Goal: Task Accomplishment & Management: Use online tool/utility

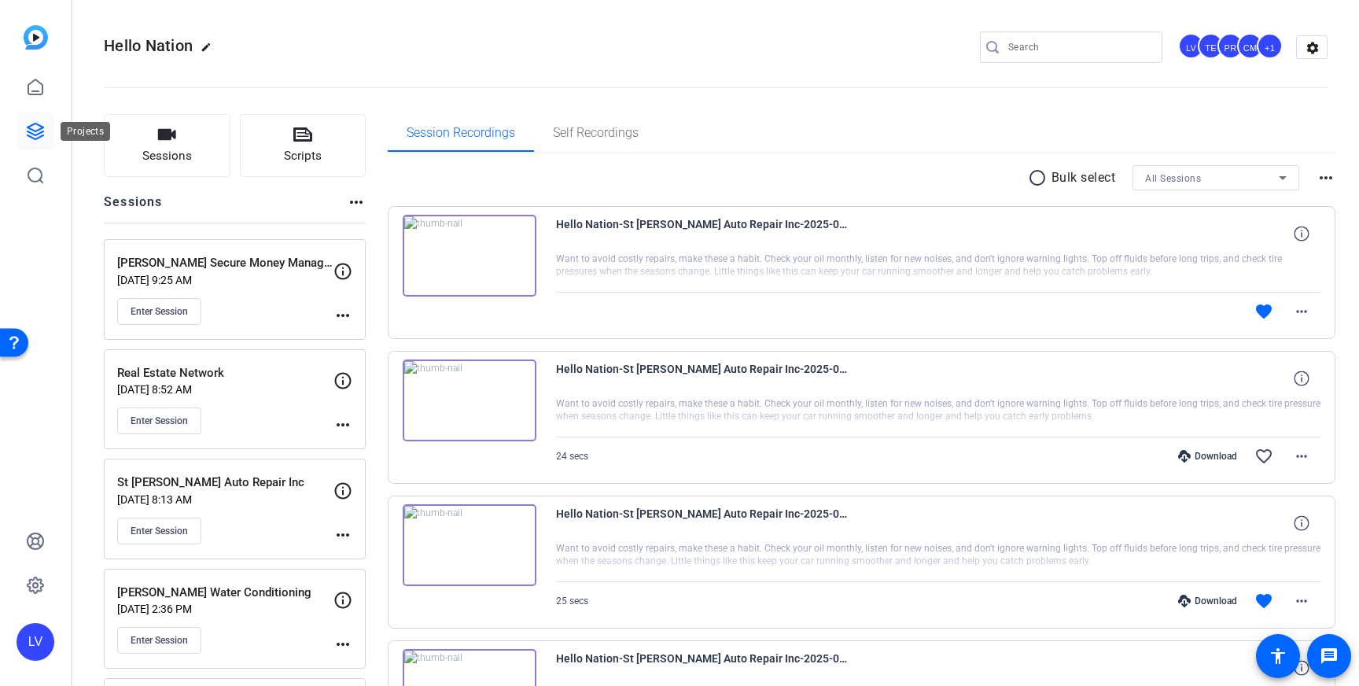
click at [49, 132] on link at bounding box center [36, 131] width 38 height 38
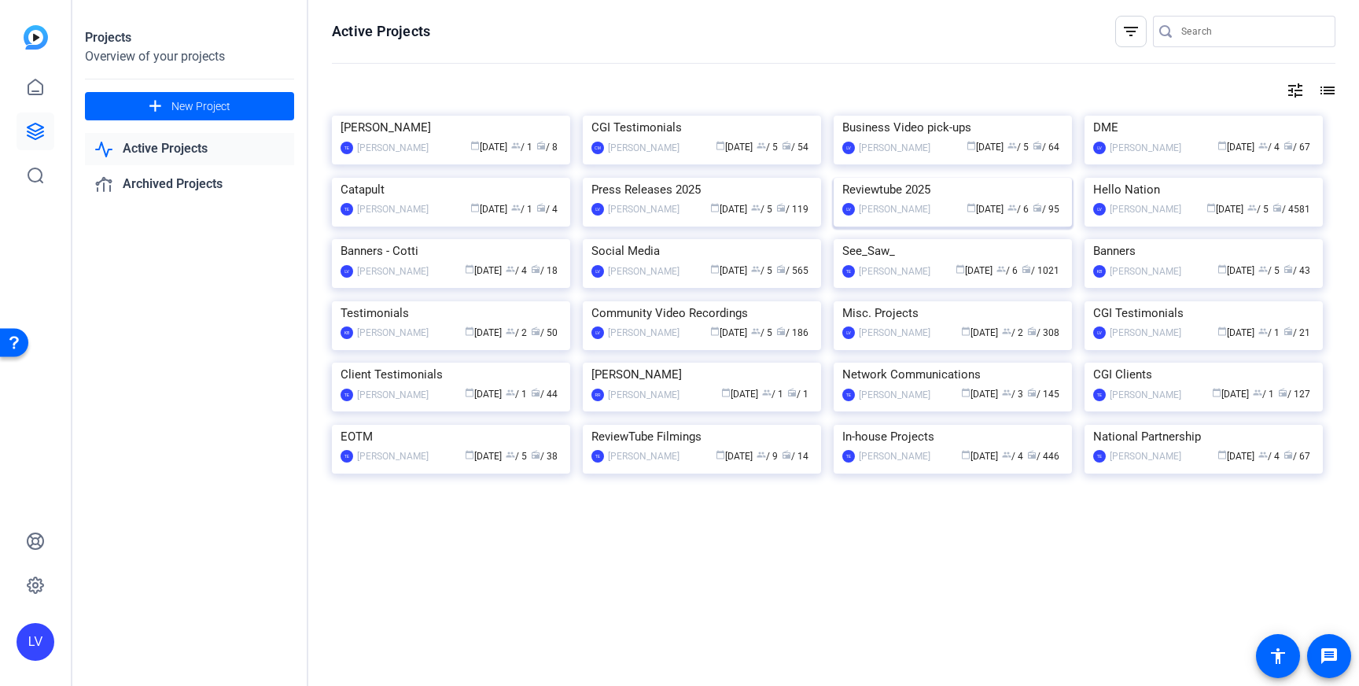
scroll to position [98, 0]
click at [704, 178] on img at bounding box center [702, 178] width 238 height 0
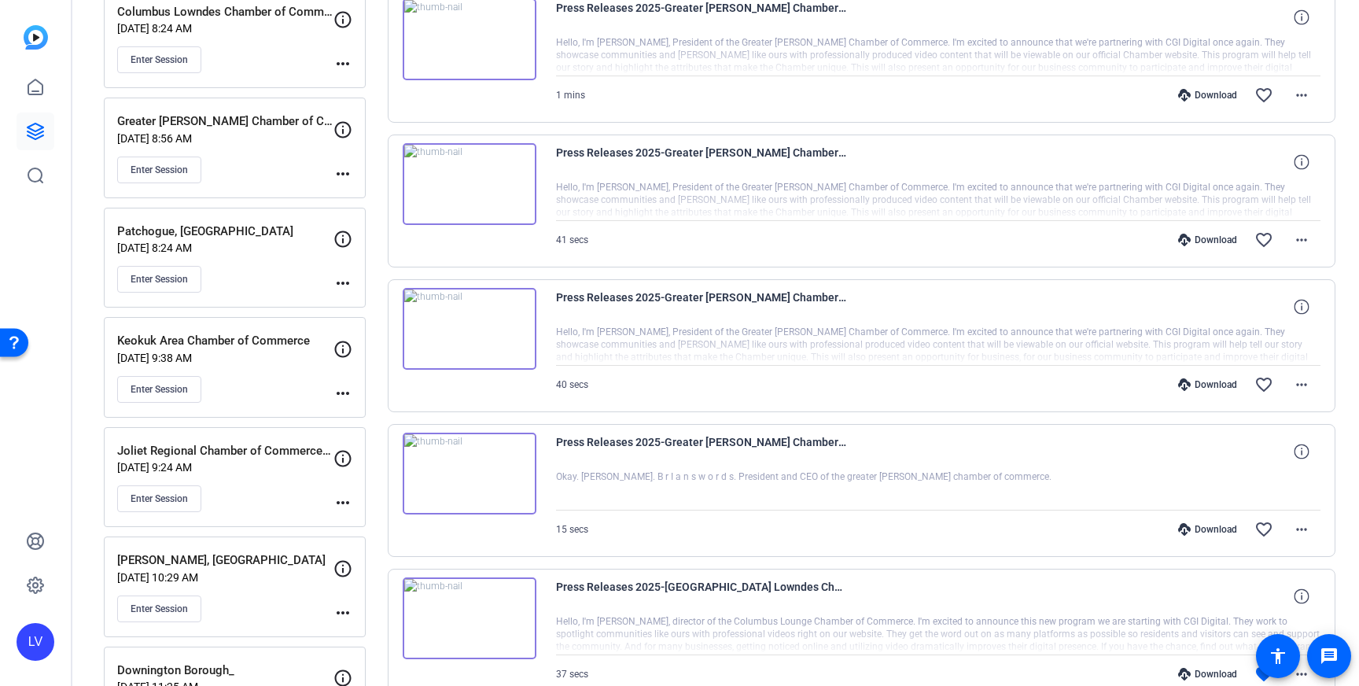
scroll to position [363, 0]
click at [1305, 534] on mat-icon "more_horiz" at bounding box center [1301, 527] width 19 height 19
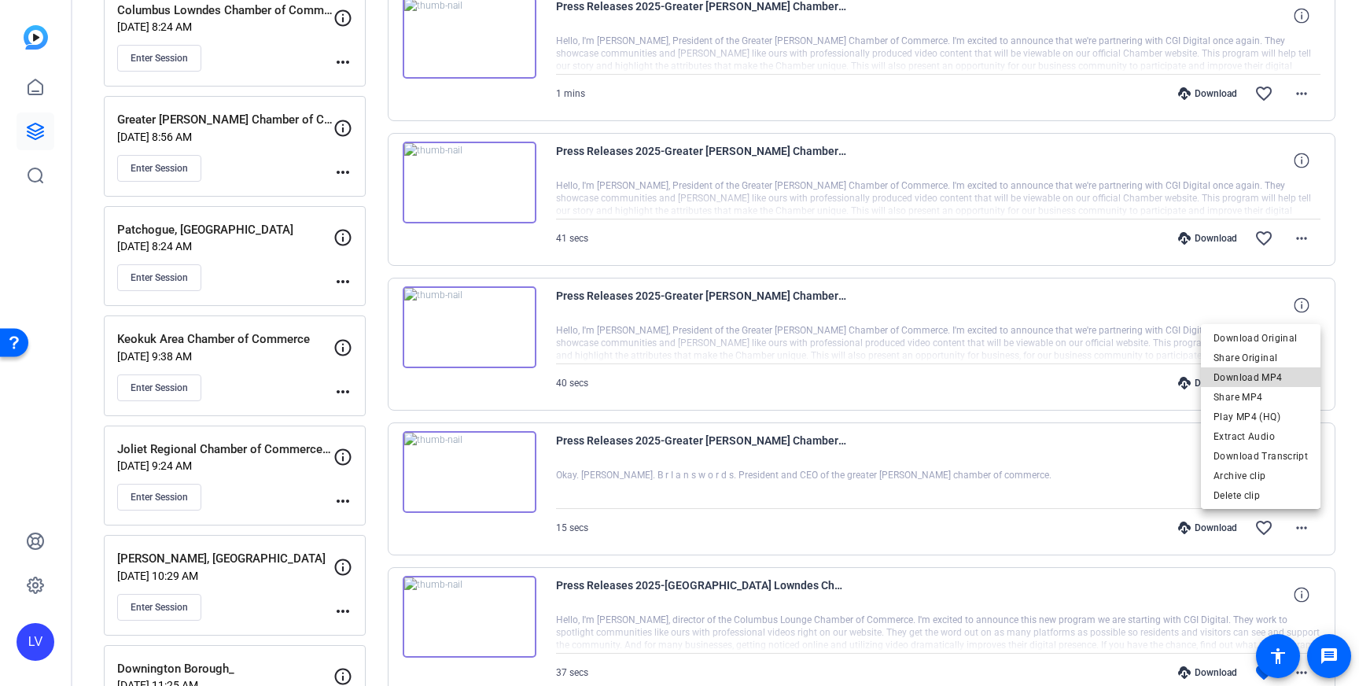
click at [1265, 380] on span "Download MP4" at bounding box center [1260, 377] width 94 height 19
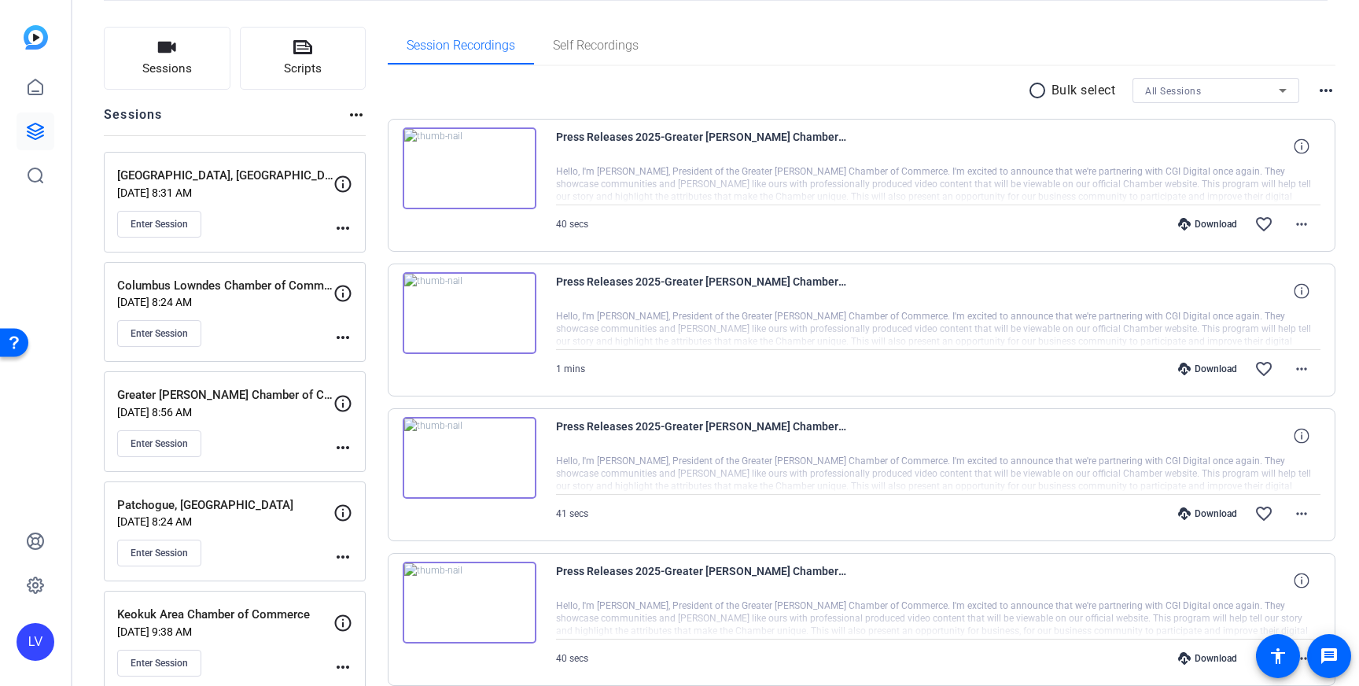
scroll to position [68, 0]
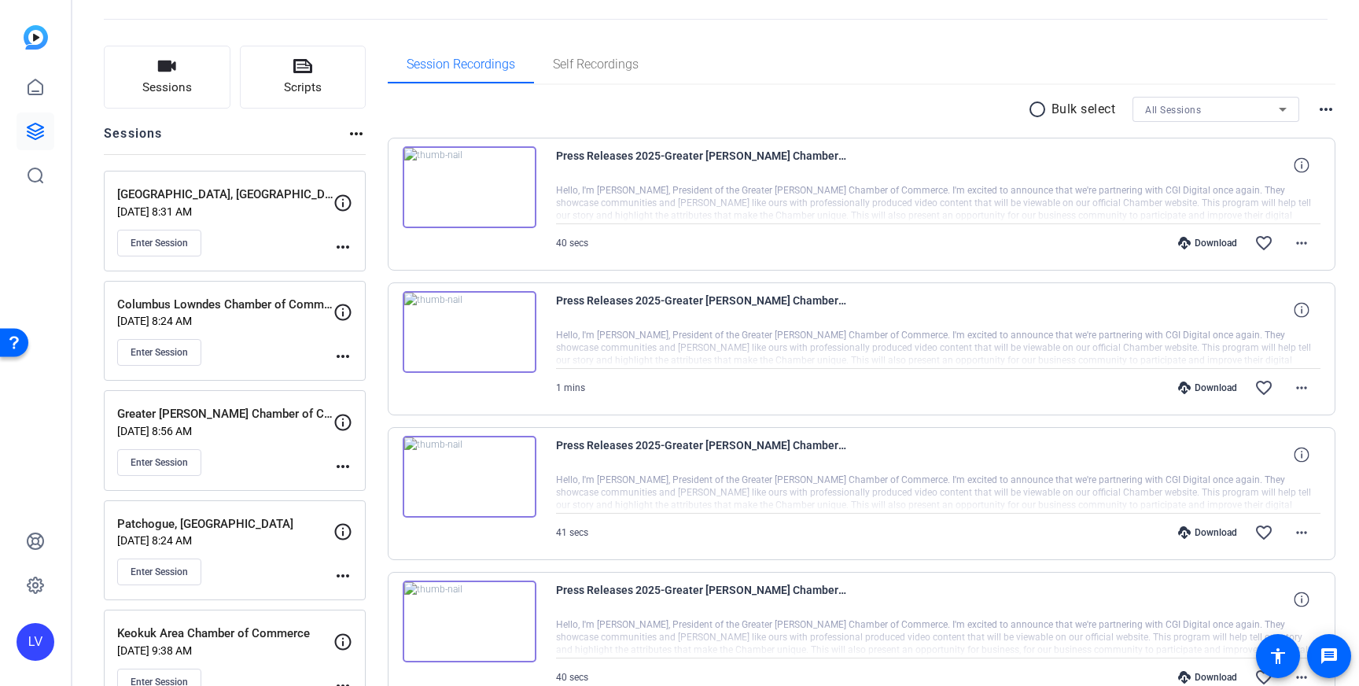
click at [1069, 414] on div "Press Releases 2025-Greater Easley Chamber of Commerce-2025-09-10-10-44-46-935-…" at bounding box center [862, 348] width 948 height 133
click at [1295, 530] on mat-icon "more_horiz" at bounding box center [1301, 532] width 19 height 19
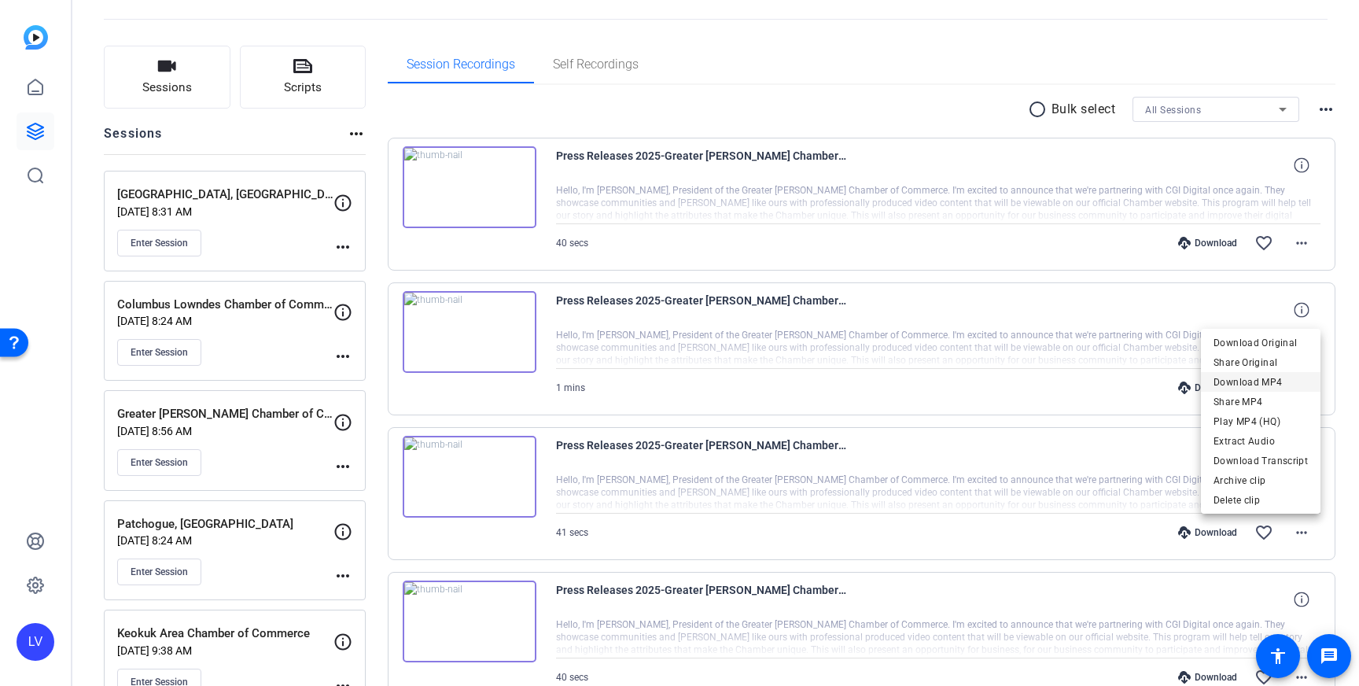
click at [1273, 382] on span "Download MP4" at bounding box center [1260, 382] width 94 height 19
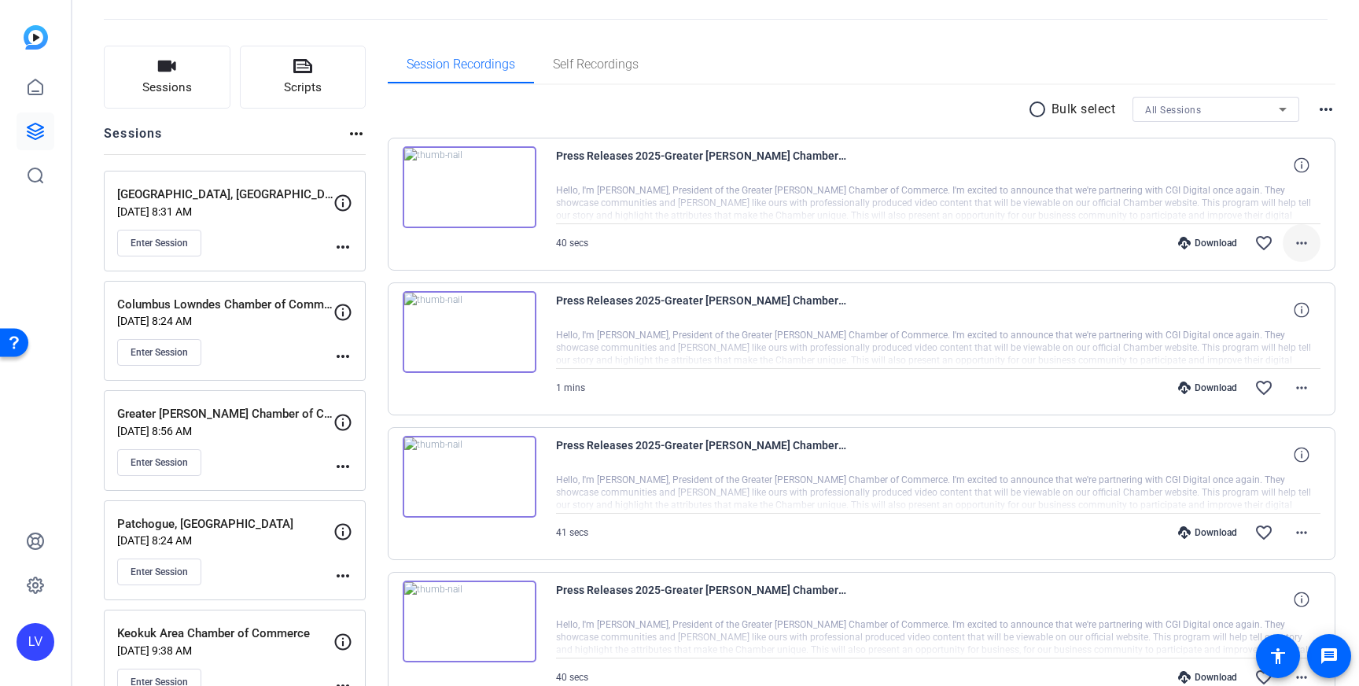
click at [1304, 239] on mat-icon "more_horiz" at bounding box center [1301, 243] width 19 height 19
click at [1273, 313] on span "Download MP4" at bounding box center [1260, 315] width 94 height 19
click at [35, 127] on icon at bounding box center [35, 131] width 19 height 19
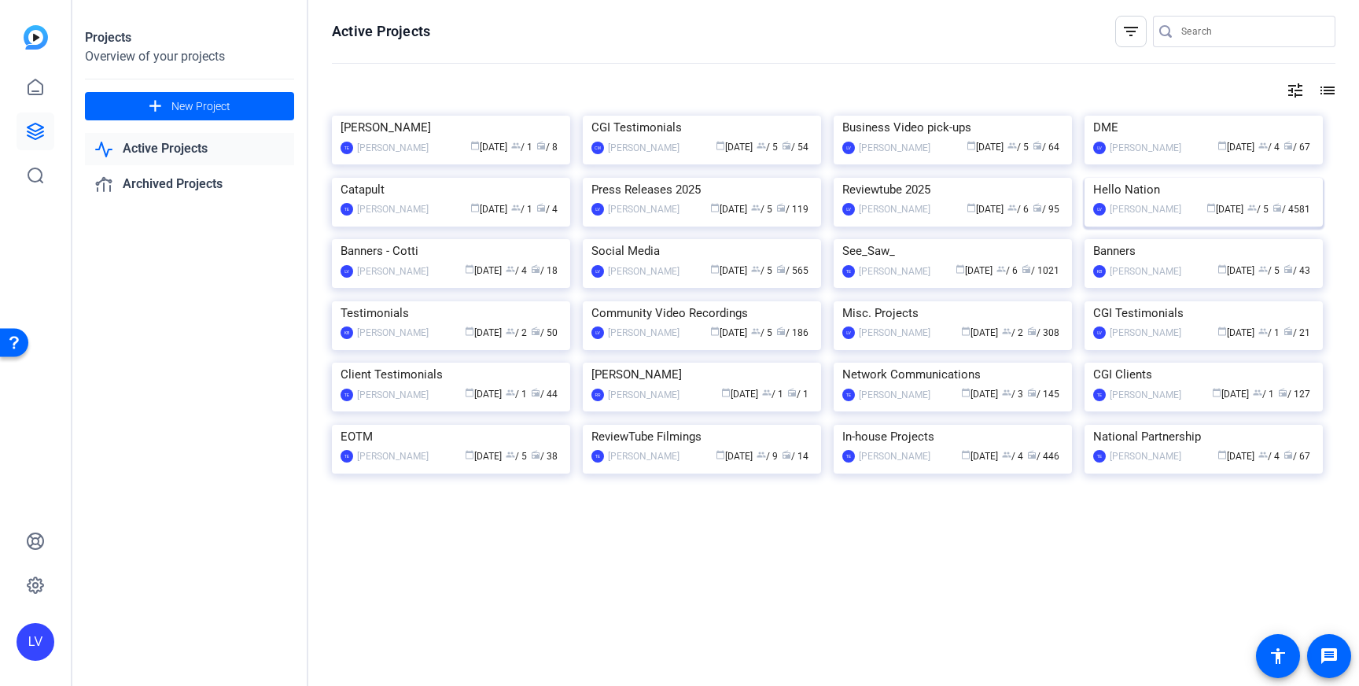
click at [1201, 178] on img at bounding box center [1203, 178] width 238 height 0
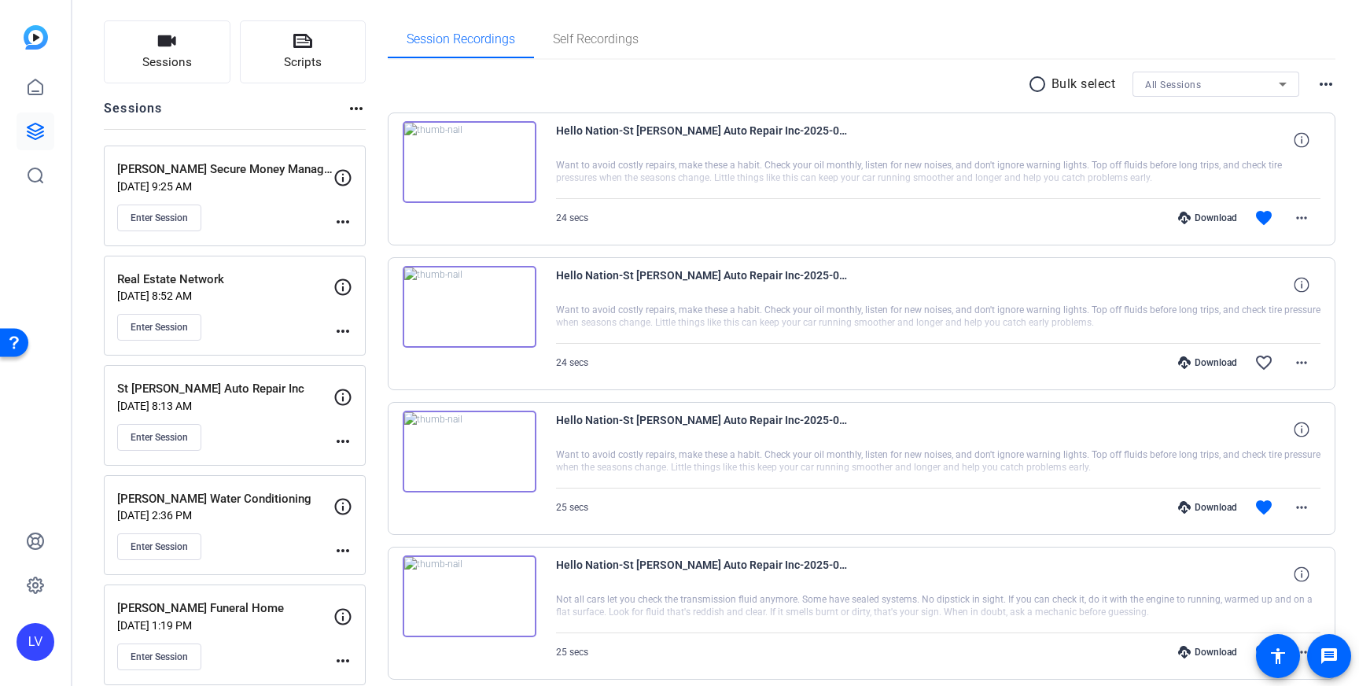
scroll to position [98, 0]
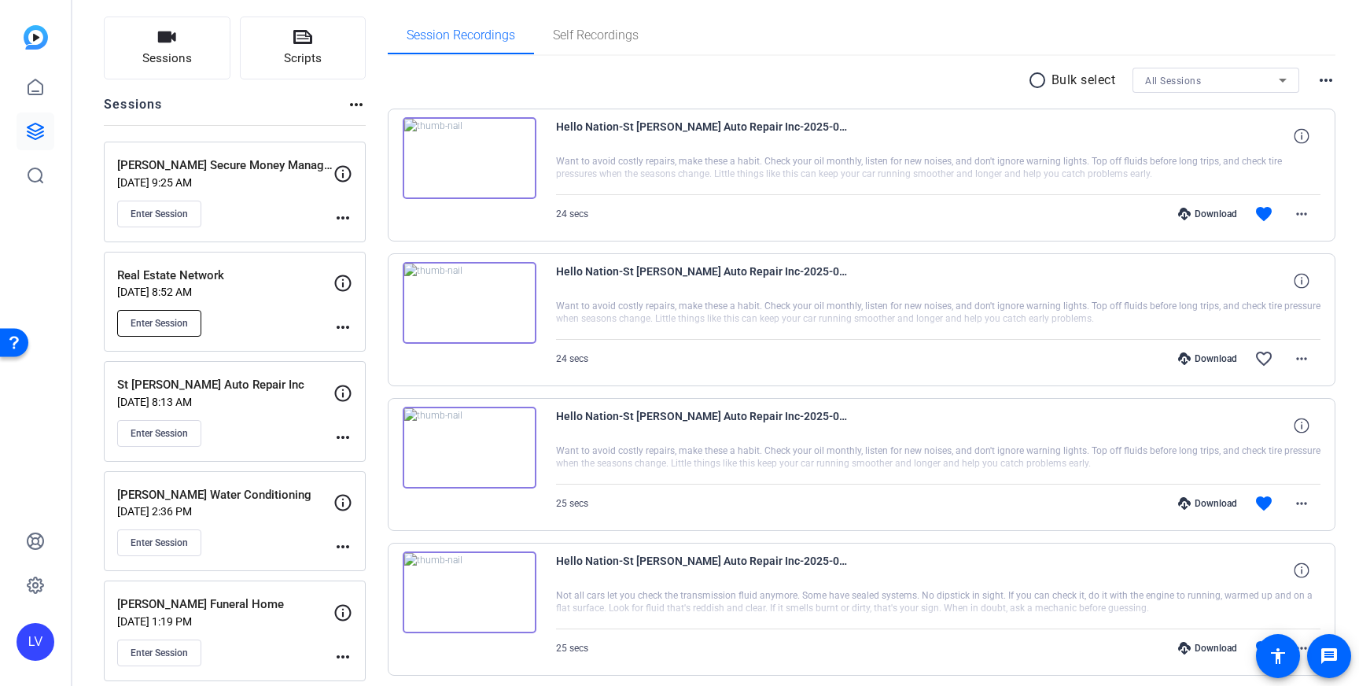
click at [163, 318] on span "Enter Session" at bounding box center [159, 323] width 57 height 13
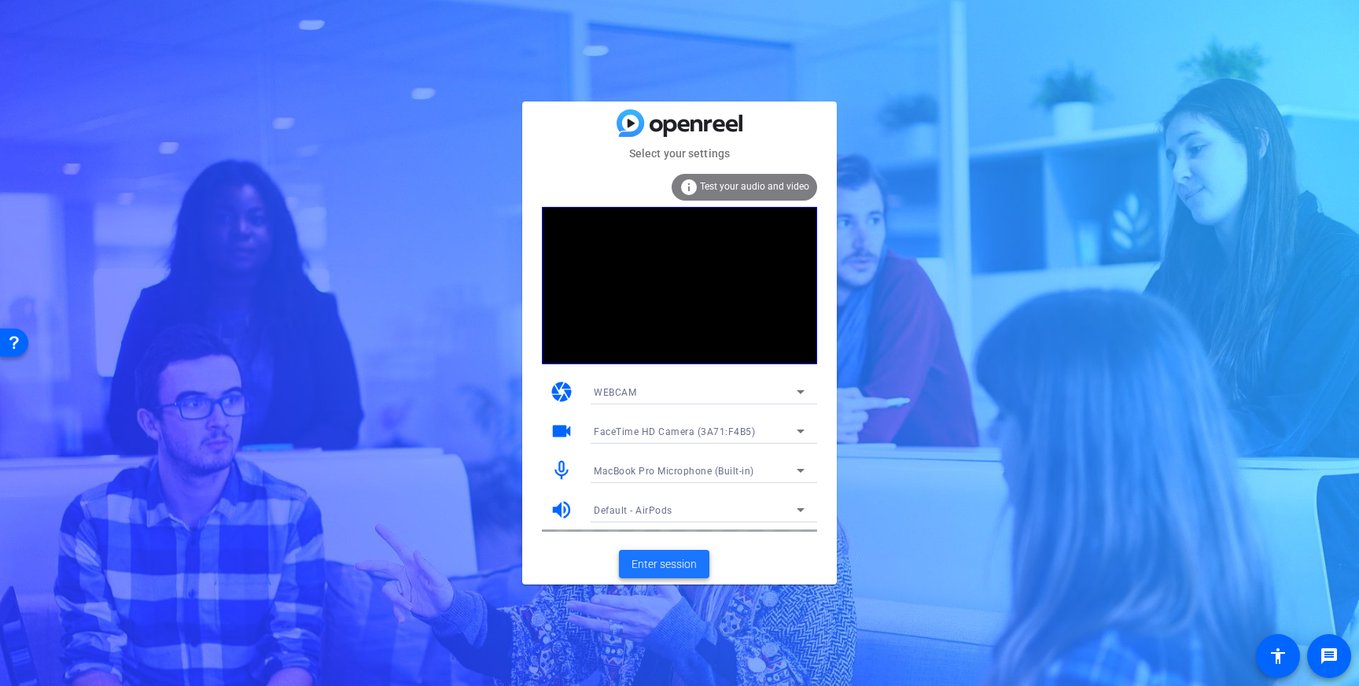
click at [662, 563] on span "Enter session" at bounding box center [663, 564] width 65 height 17
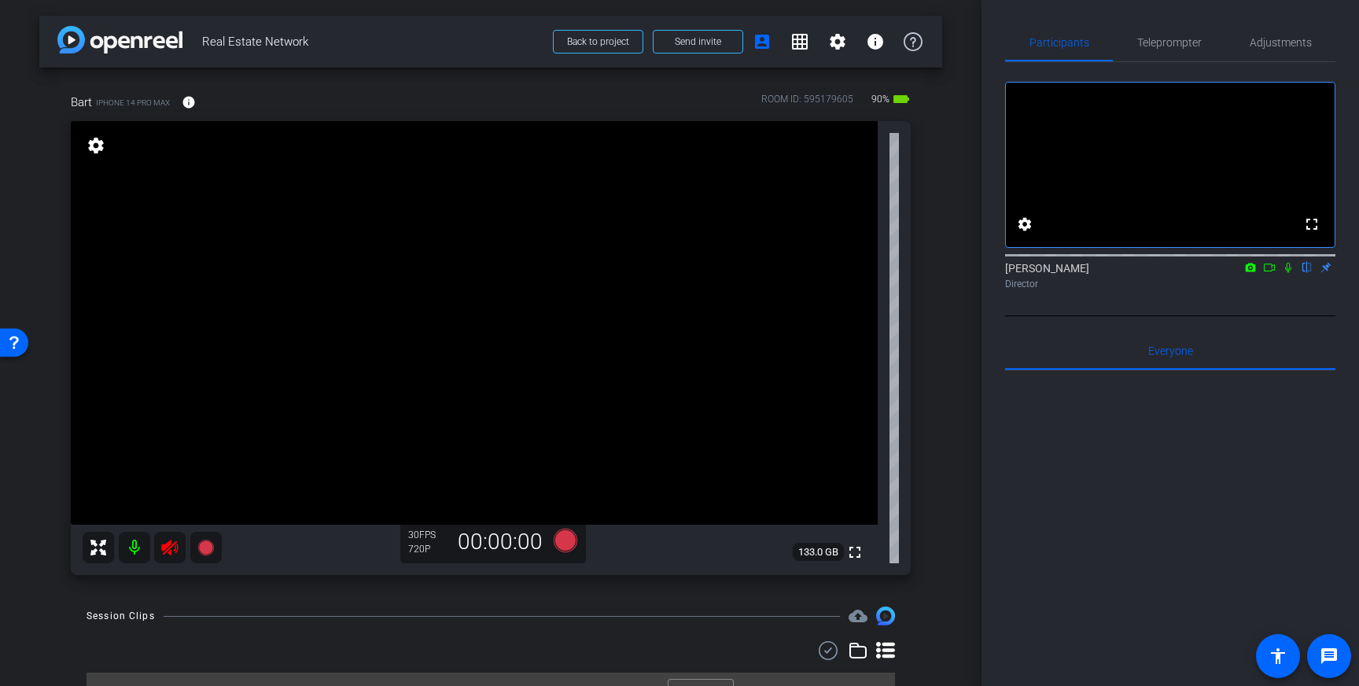
click at [165, 554] on icon at bounding box center [169, 547] width 19 height 19
drag, startPoint x: 1263, startPoint y: 47, endPoint x: 1241, endPoint y: 46, distance: 22.0
click at [1263, 47] on span "Adjustments" at bounding box center [1281, 42] width 62 height 11
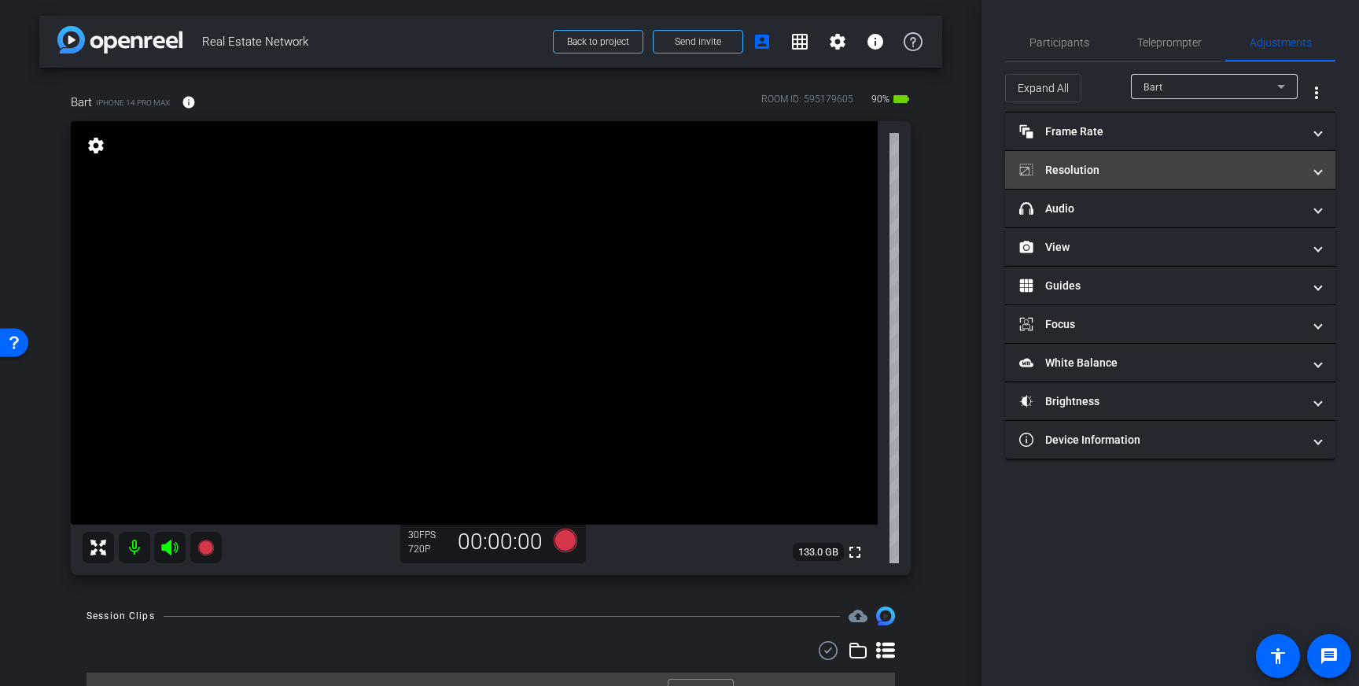
click at [1186, 169] on mat-panel-title "Resolution" at bounding box center [1160, 170] width 283 height 17
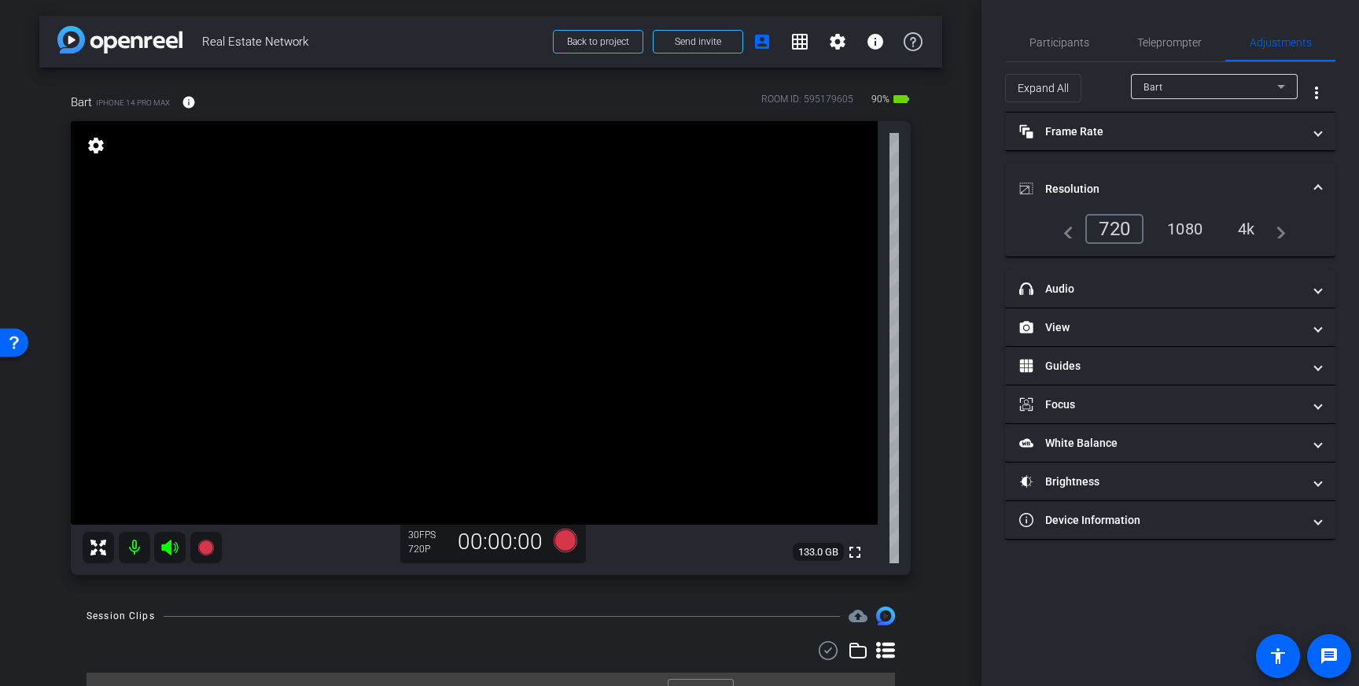
click at [1255, 228] on div "4k" at bounding box center [1246, 228] width 41 height 27
click at [193, 111] on span at bounding box center [189, 102] width 38 height 38
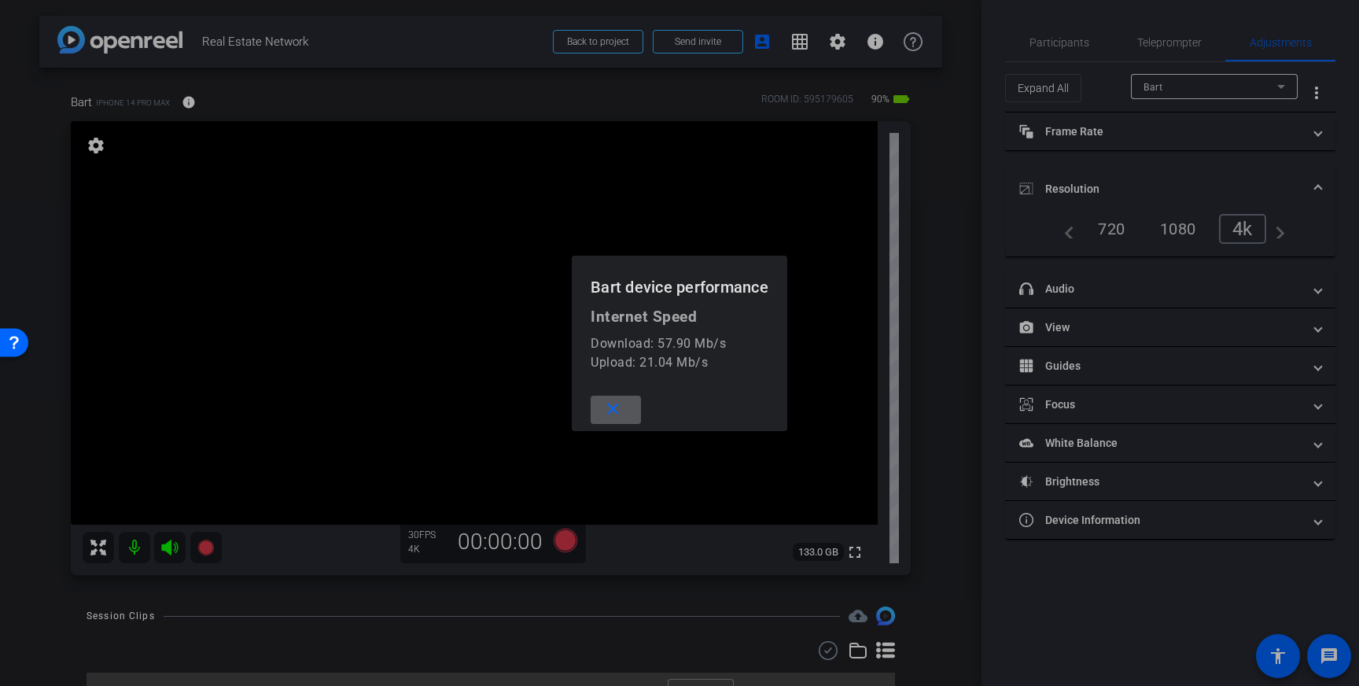
click at [311, 93] on div at bounding box center [679, 343] width 1359 height 686
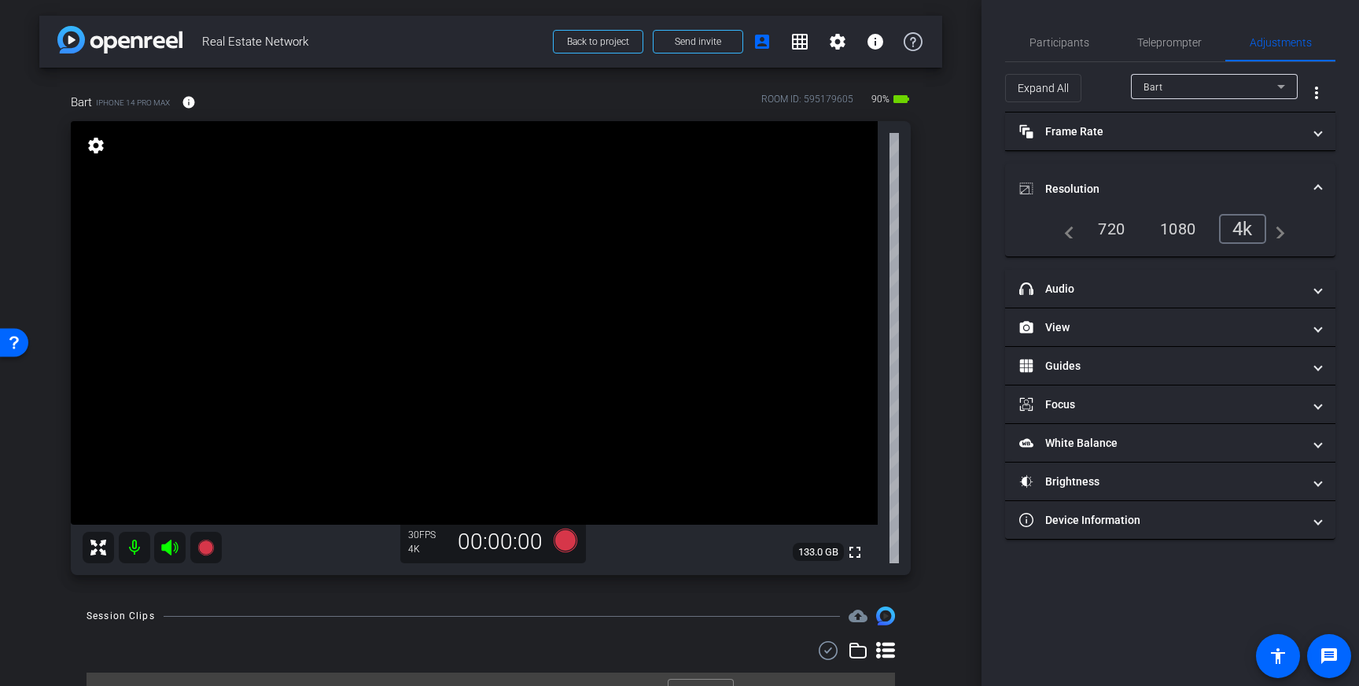
click at [1110, 228] on div "720" at bounding box center [1111, 228] width 50 height 27
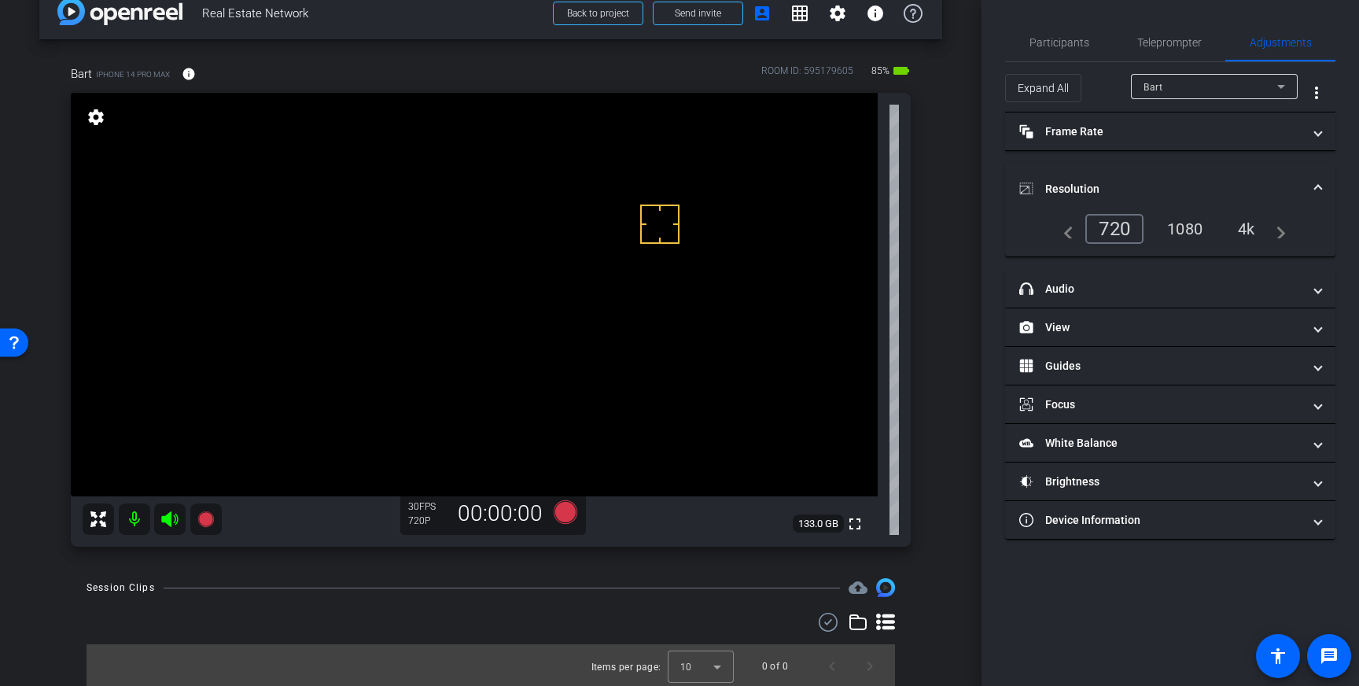
scroll to position [28, 0]
click at [561, 506] on icon at bounding box center [566, 513] width 24 height 24
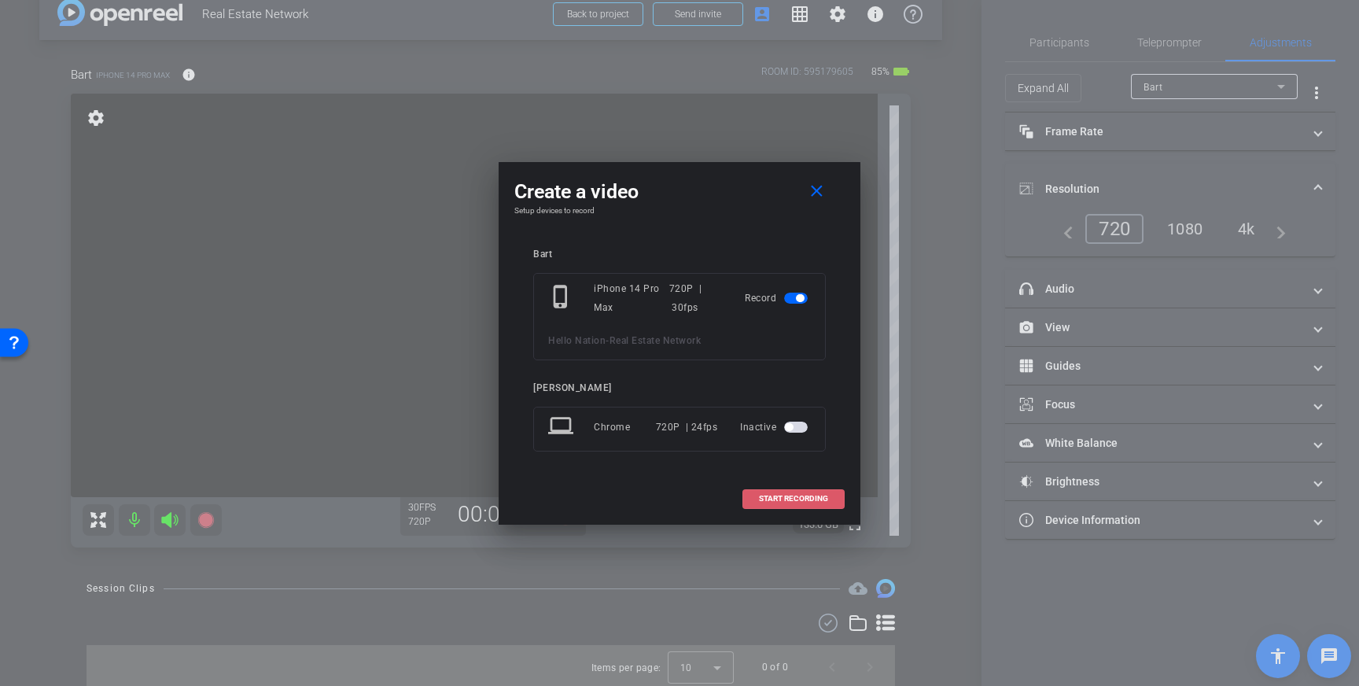
click at [809, 498] on span "START RECORDING" at bounding box center [793, 499] width 69 height 8
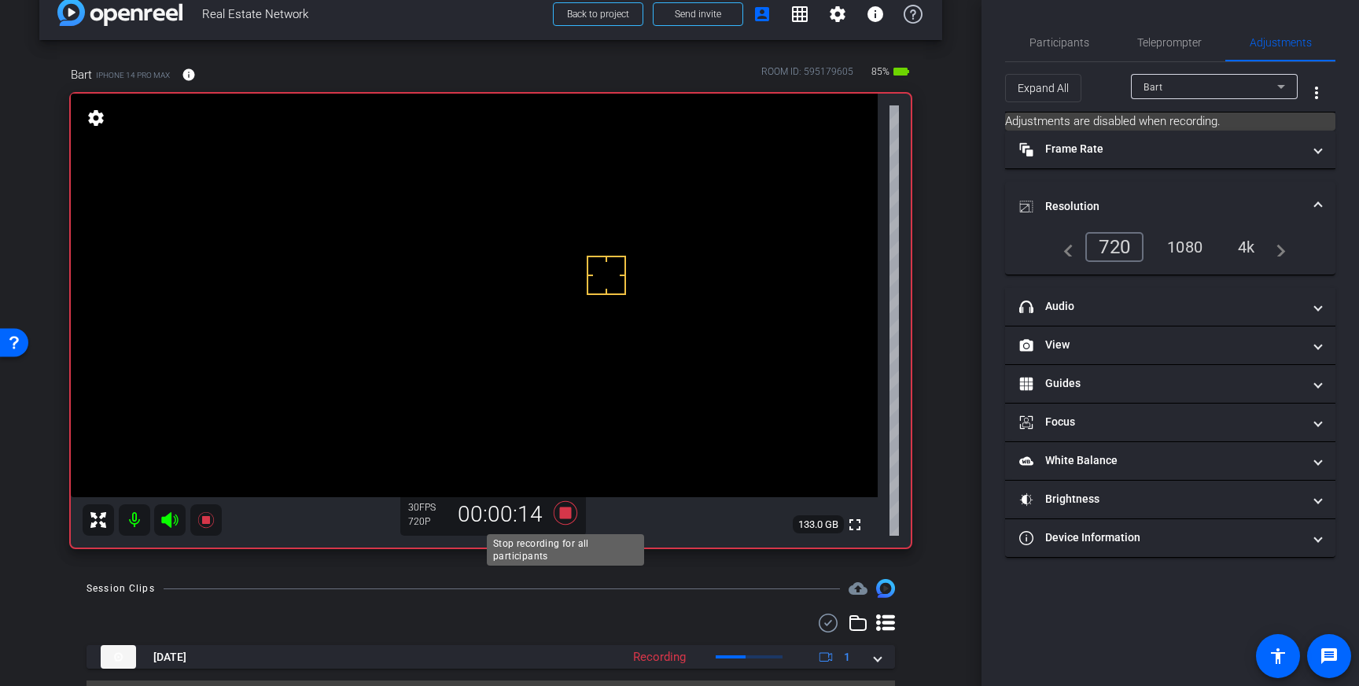
click at [571, 520] on icon at bounding box center [566, 513] width 38 height 28
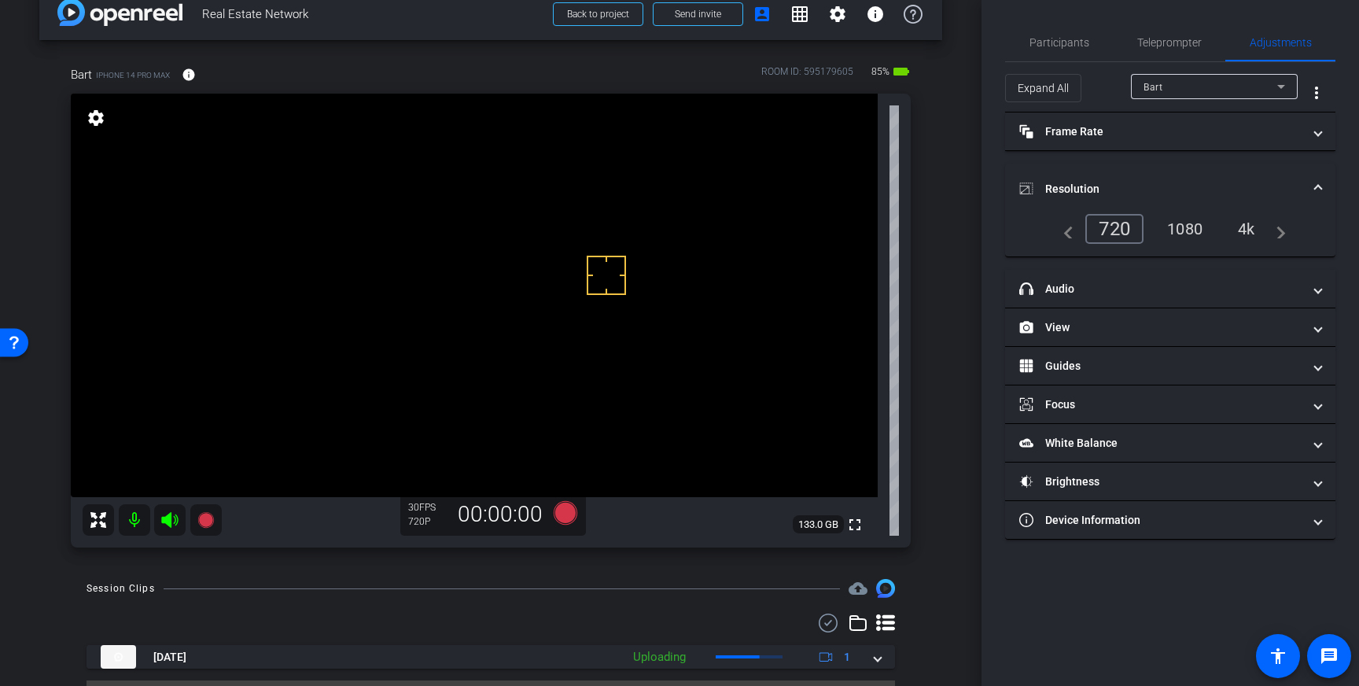
click at [1249, 225] on div "4k" at bounding box center [1246, 228] width 41 height 27
drag, startPoint x: 631, startPoint y: 241, endPoint x: 632, endPoint y: 264, distance: 22.8
click at [567, 513] on icon at bounding box center [566, 513] width 24 height 24
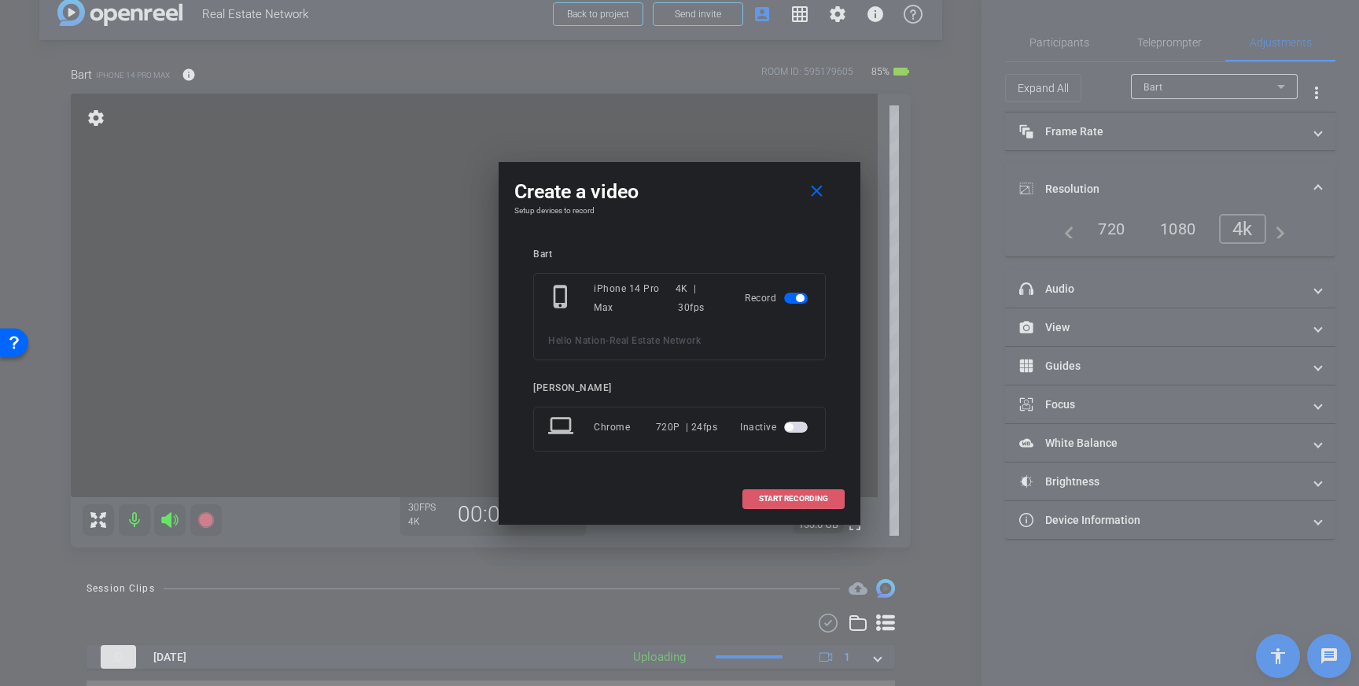
click at [780, 488] on span at bounding box center [793, 499] width 101 height 38
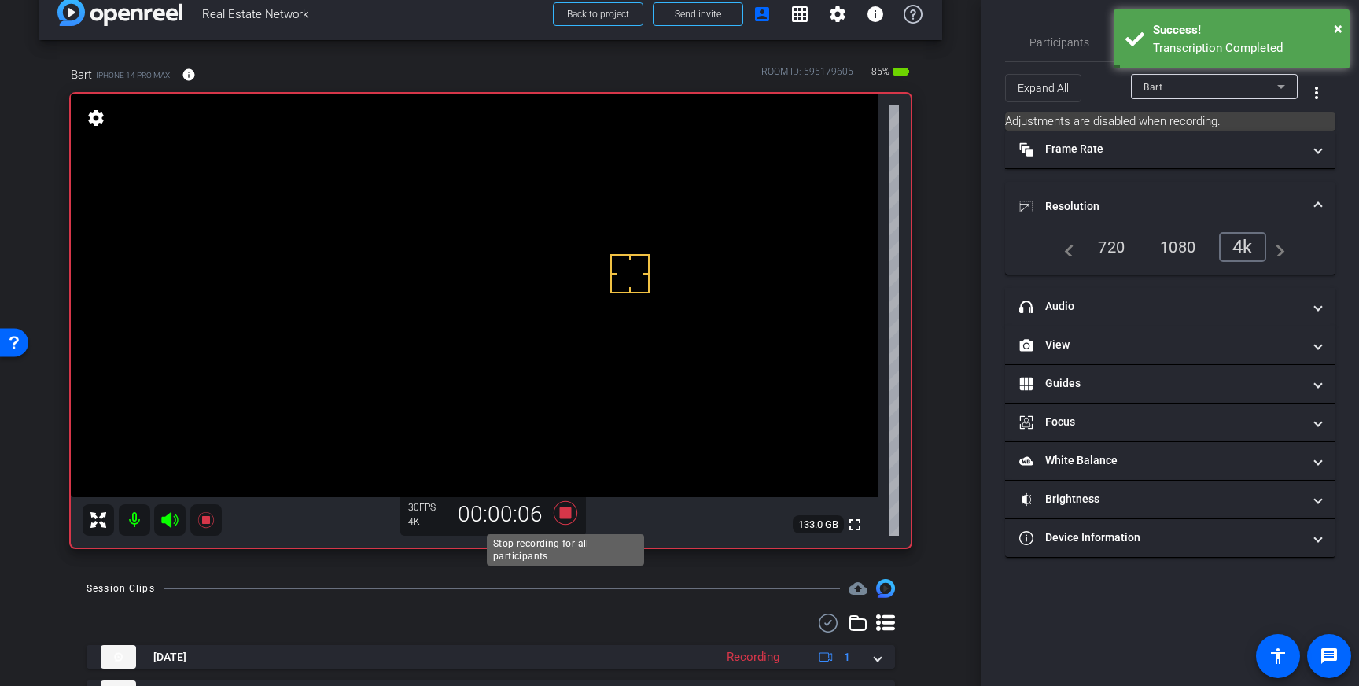
click at [568, 515] on icon at bounding box center [566, 513] width 24 height 24
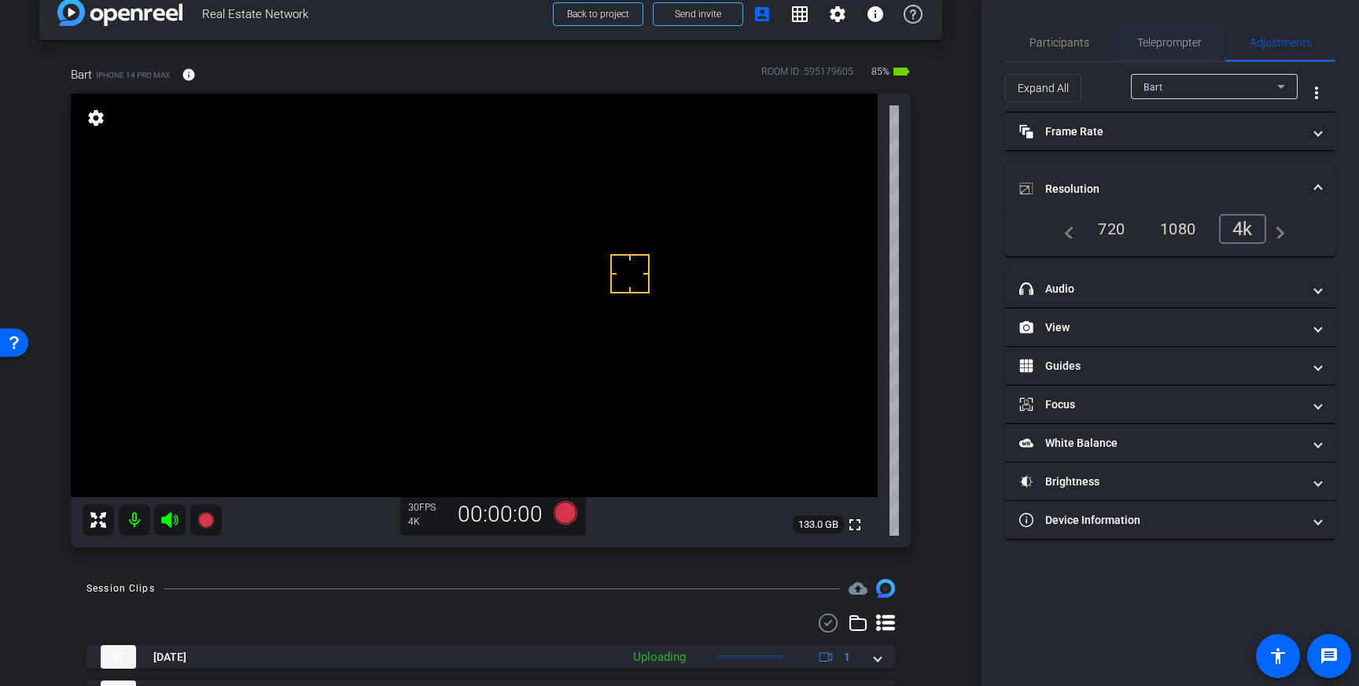
click at [1170, 39] on span "Teleprompter" at bounding box center [1169, 42] width 64 height 11
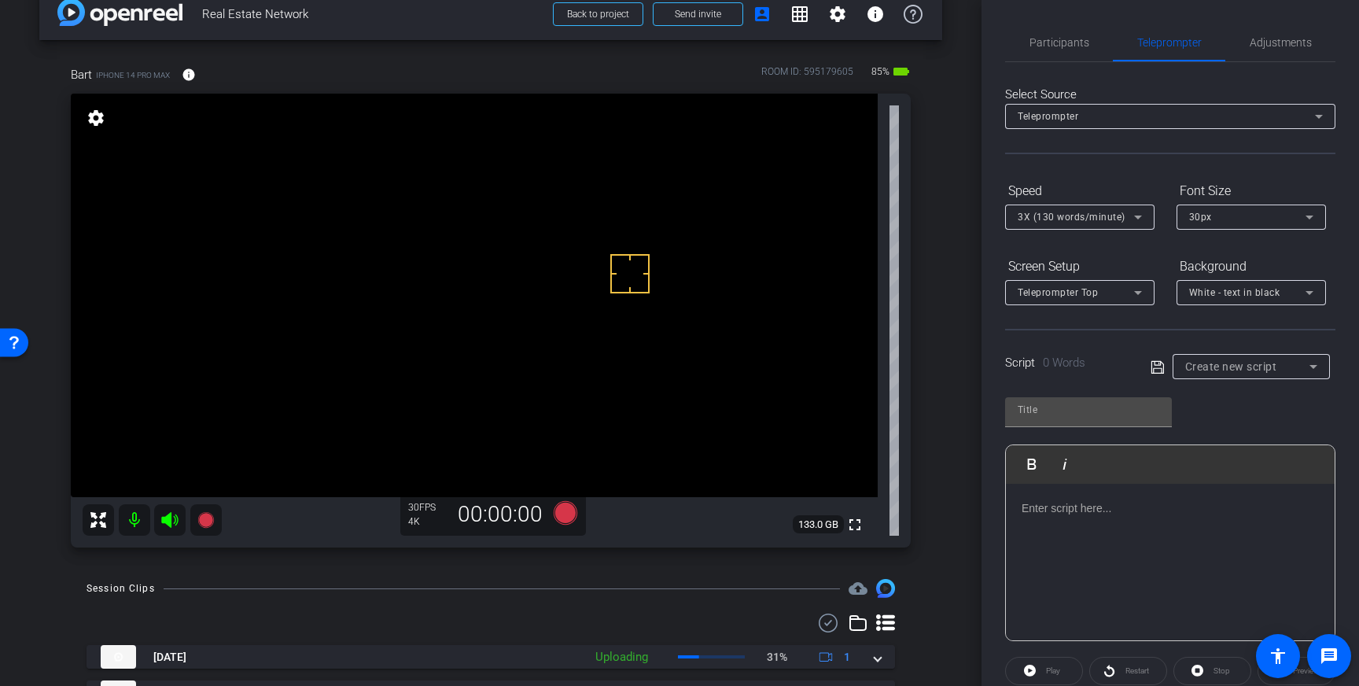
click at [1125, 527] on div at bounding box center [1170, 562] width 329 height 157
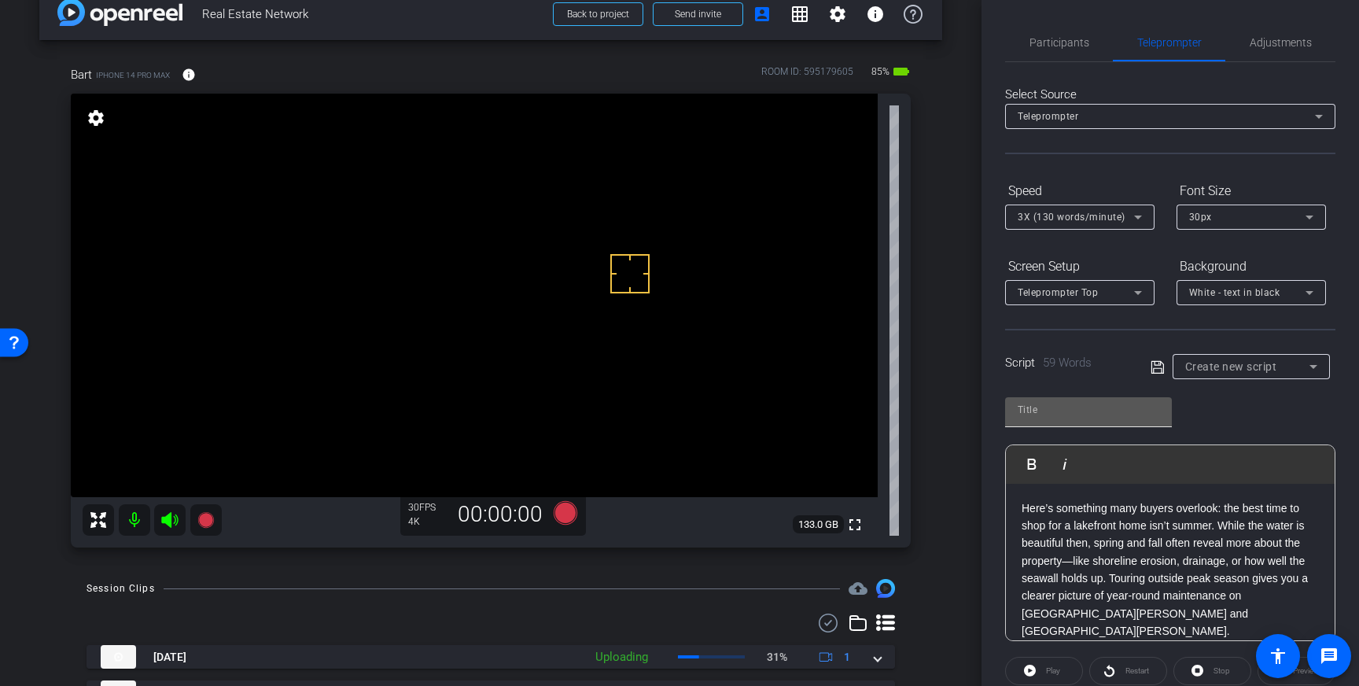
click at [1065, 412] on input "text" at bounding box center [1089, 409] width 142 height 19
type input "Bart"
drag, startPoint x: 1156, startPoint y: 374, endPoint x: 1183, endPoint y: 368, distance: 28.1
click at [1156, 374] on icon at bounding box center [1157, 367] width 14 height 19
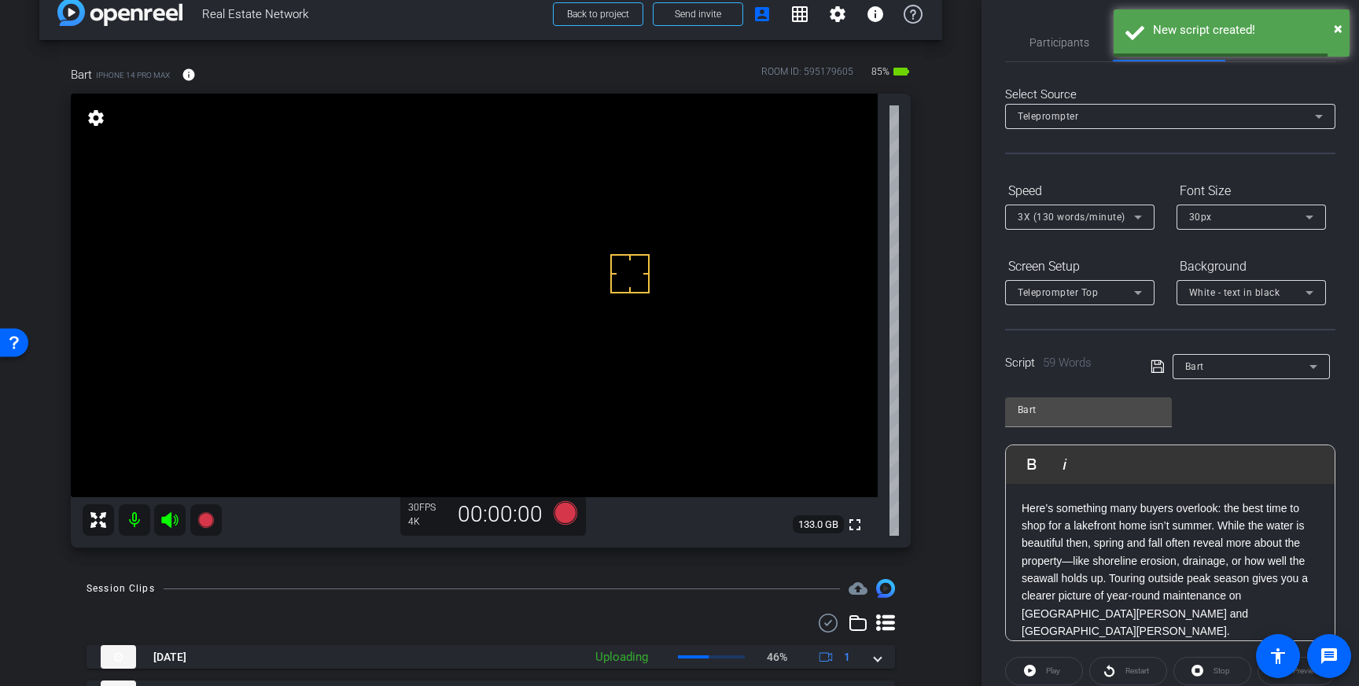
scroll to position [174, 0]
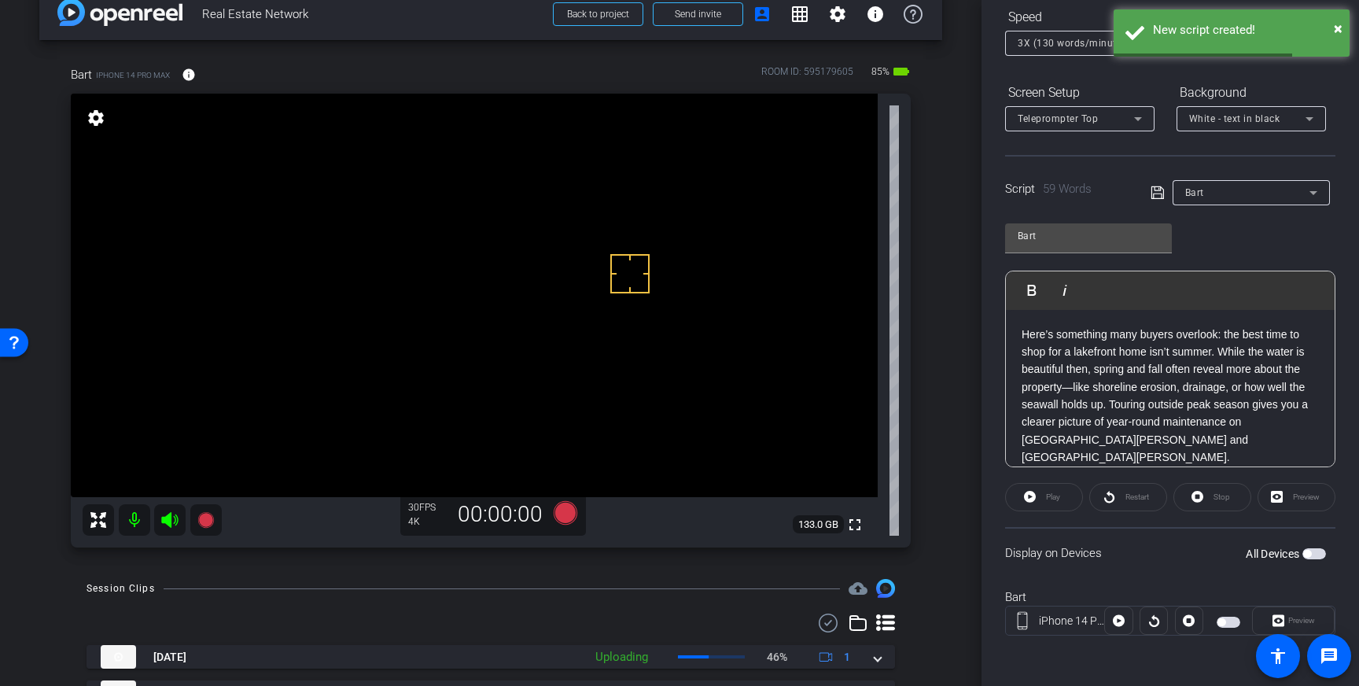
click at [1305, 550] on div "All Devices" at bounding box center [1286, 554] width 80 height 16
click at [1305, 550] on span "button" at bounding box center [1307, 554] width 8 height 8
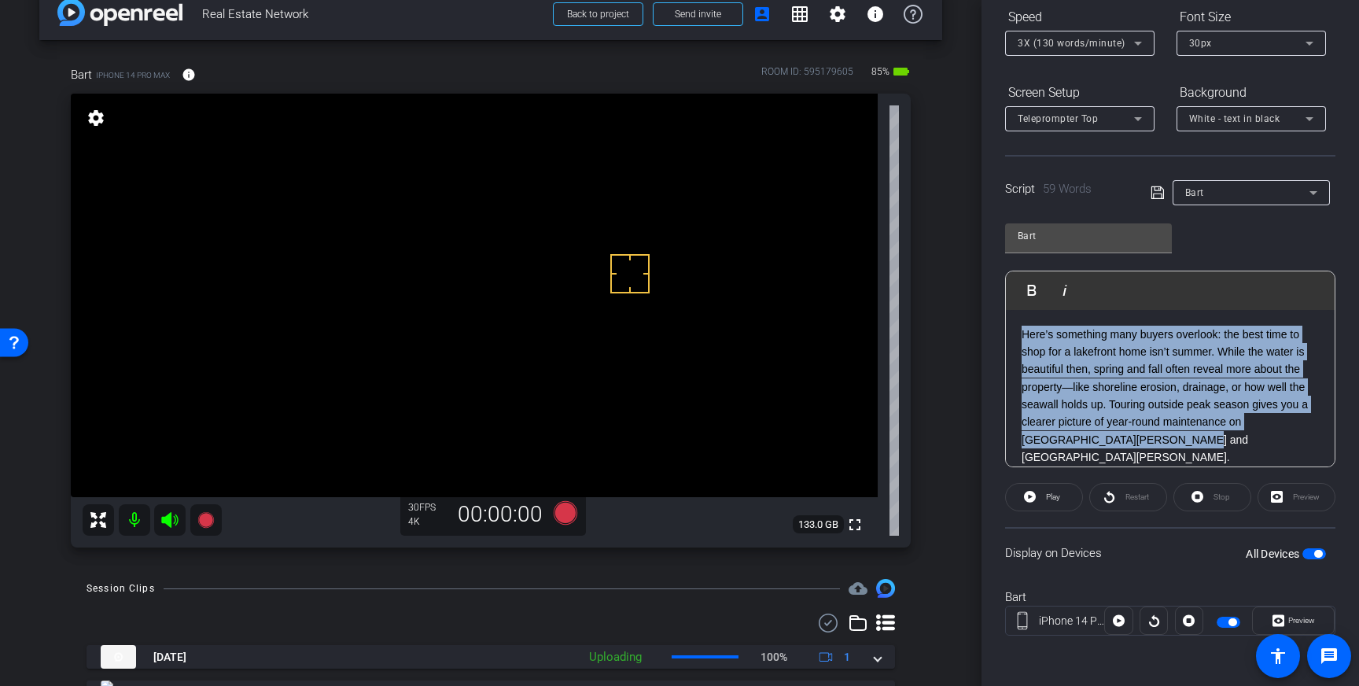
drag, startPoint x: 1124, startPoint y: 441, endPoint x: 1020, endPoint y: 337, distance: 147.3
click at [1020, 337] on div "Here’s something many buyers overlook: the best time to shop for a lakefront ho…" at bounding box center [1170, 396] width 329 height 172
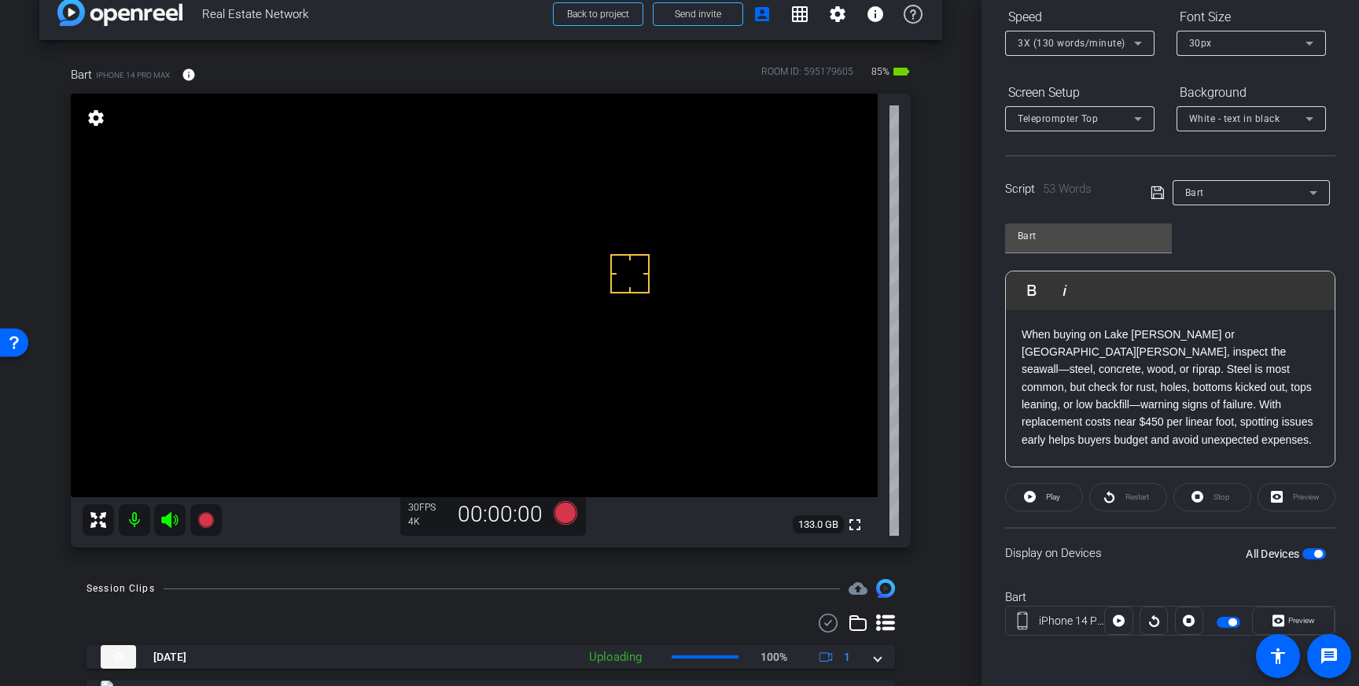
click at [1153, 187] on icon at bounding box center [1157, 192] width 14 height 19
click at [1320, 554] on span "button" at bounding box center [1318, 554] width 8 height 8
drag, startPoint x: 1153, startPoint y: 193, endPoint x: 1296, endPoint y: 434, distance: 280.0
click at [1153, 194] on icon at bounding box center [1156, 192] width 13 height 13
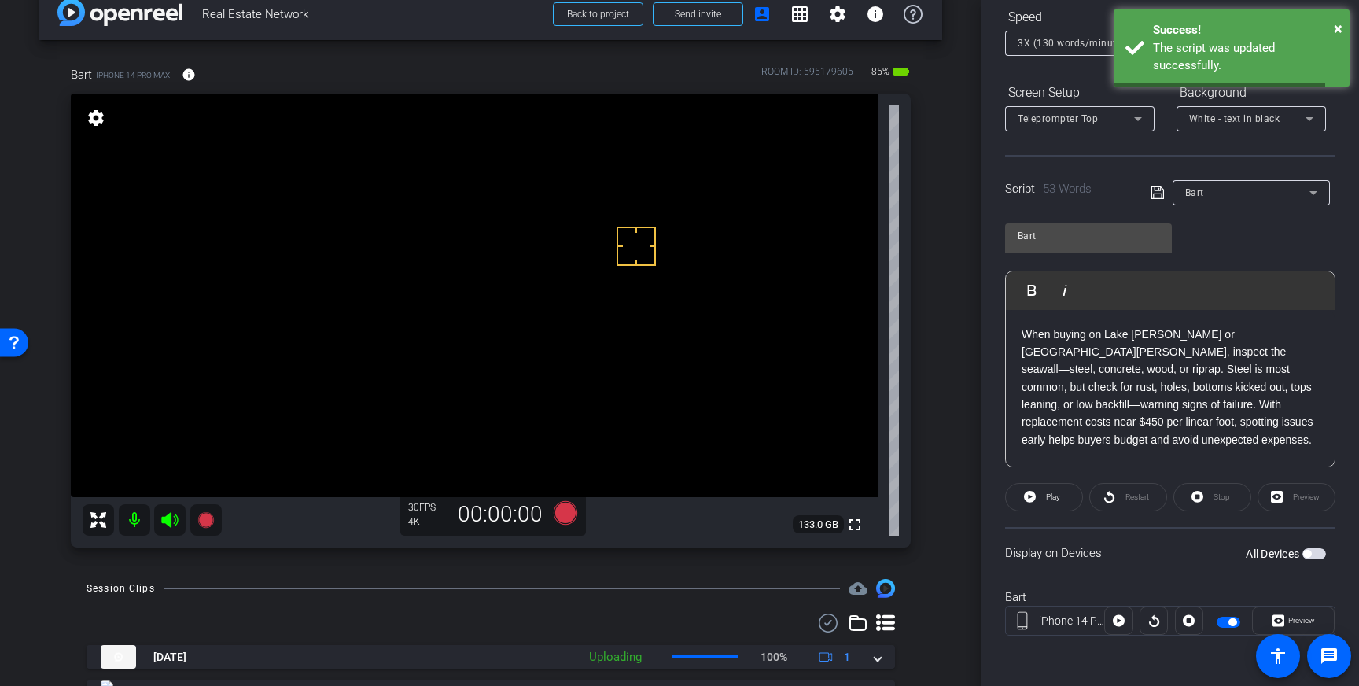
click at [1318, 554] on span "button" at bounding box center [1314, 553] width 24 height 11
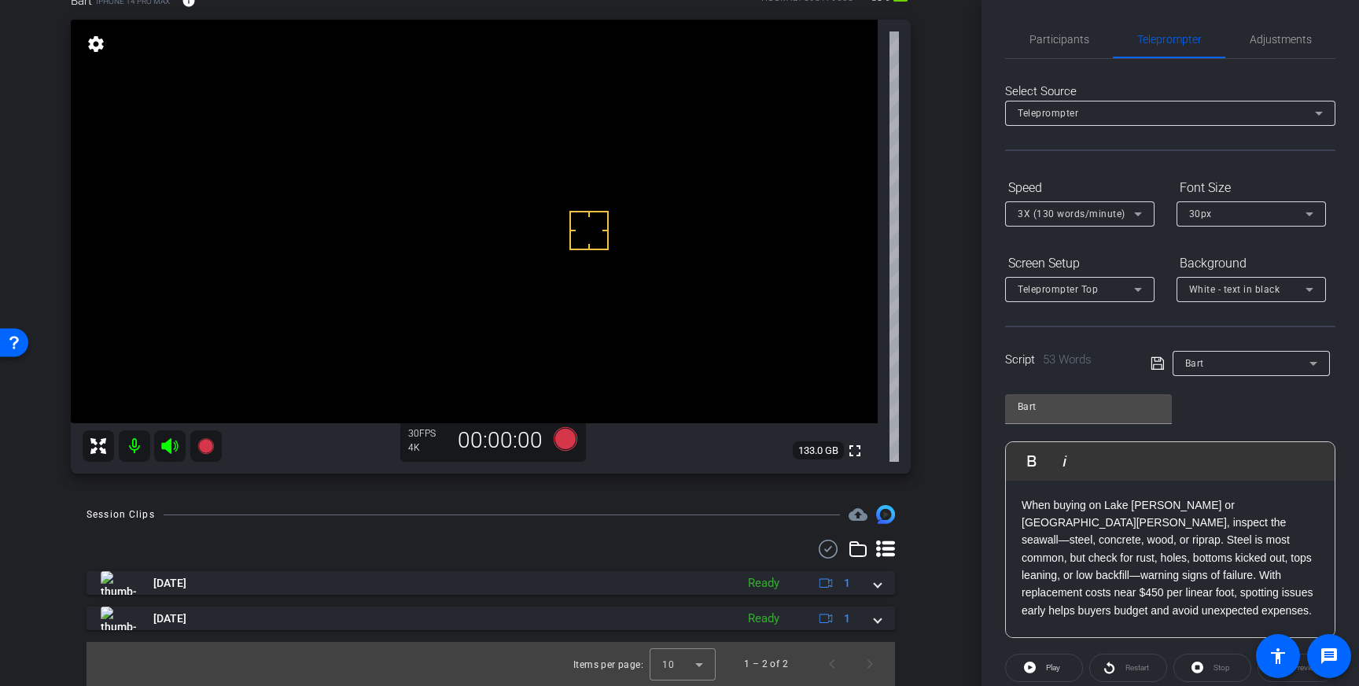
scroll to position [0, 0]
click at [1307, 219] on icon at bounding box center [1309, 217] width 19 height 19
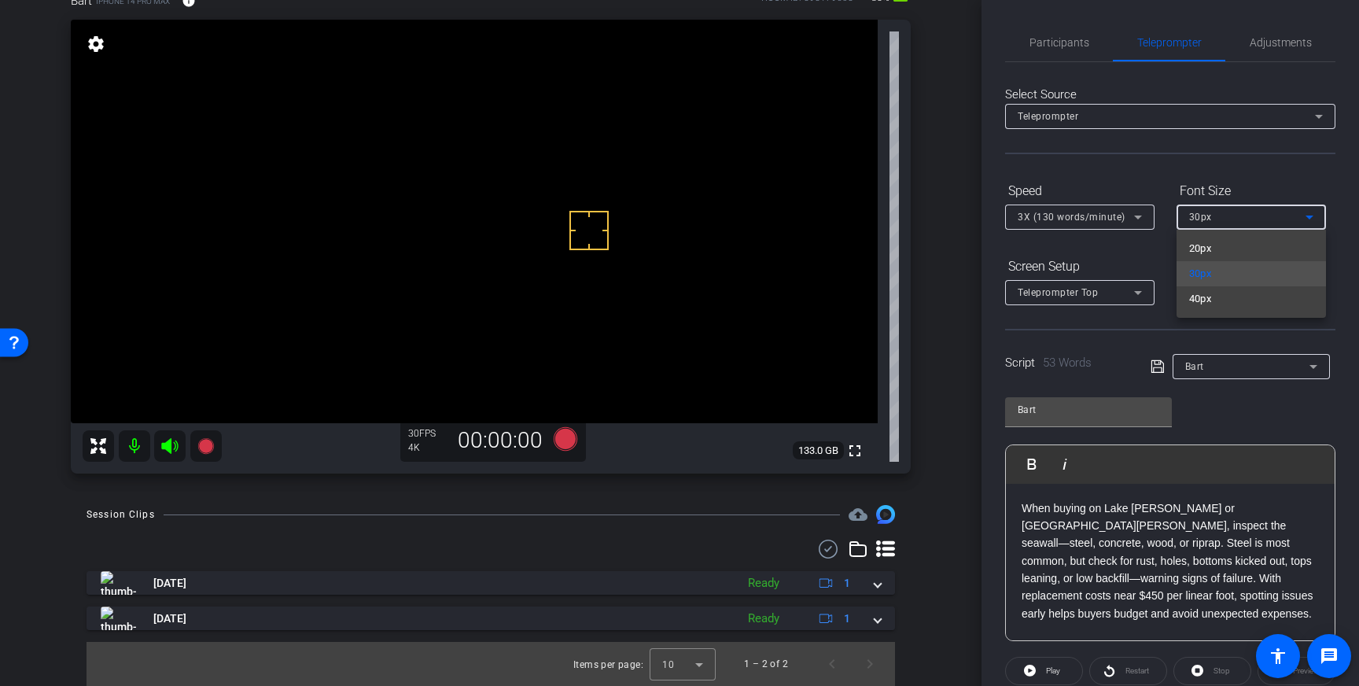
click at [1303, 219] on div at bounding box center [679, 343] width 1359 height 686
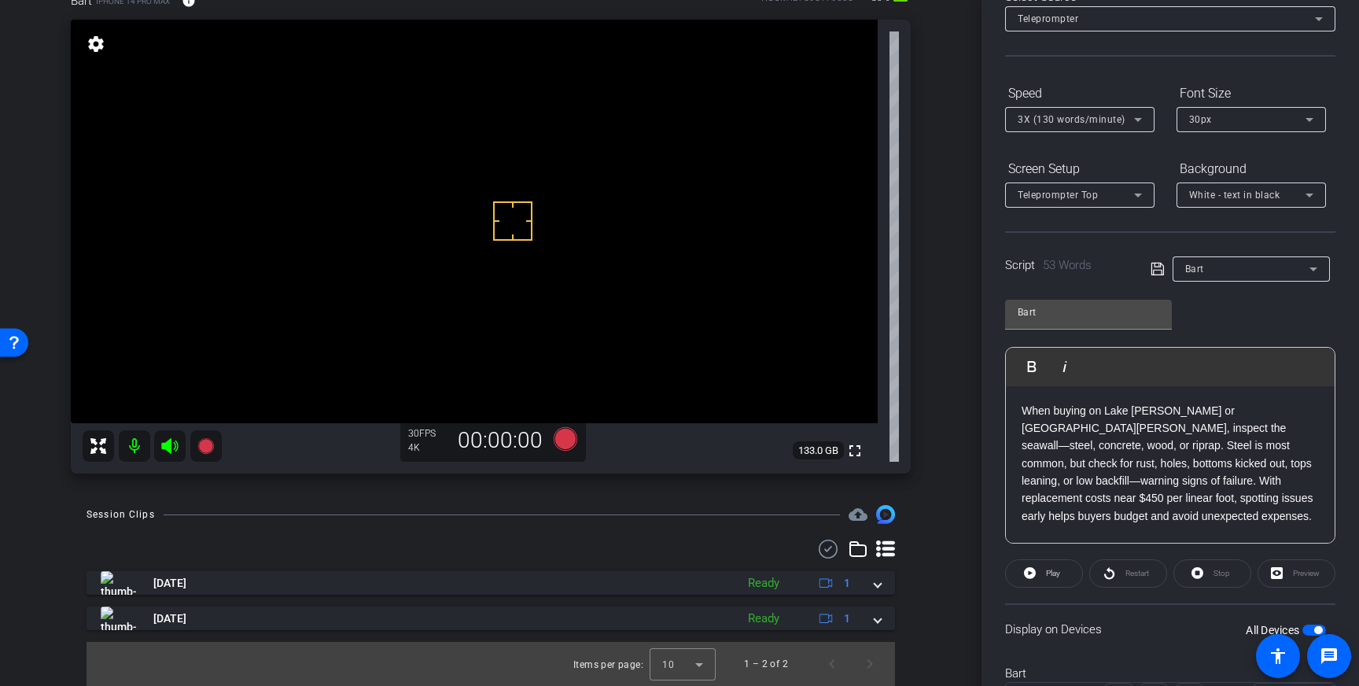
scroll to position [98, 0]
drag, startPoint x: 535, startPoint y: 190, endPoint x: 549, endPoint y: 219, distance: 33.1
click at [561, 436] on icon at bounding box center [566, 439] width 24 height 24
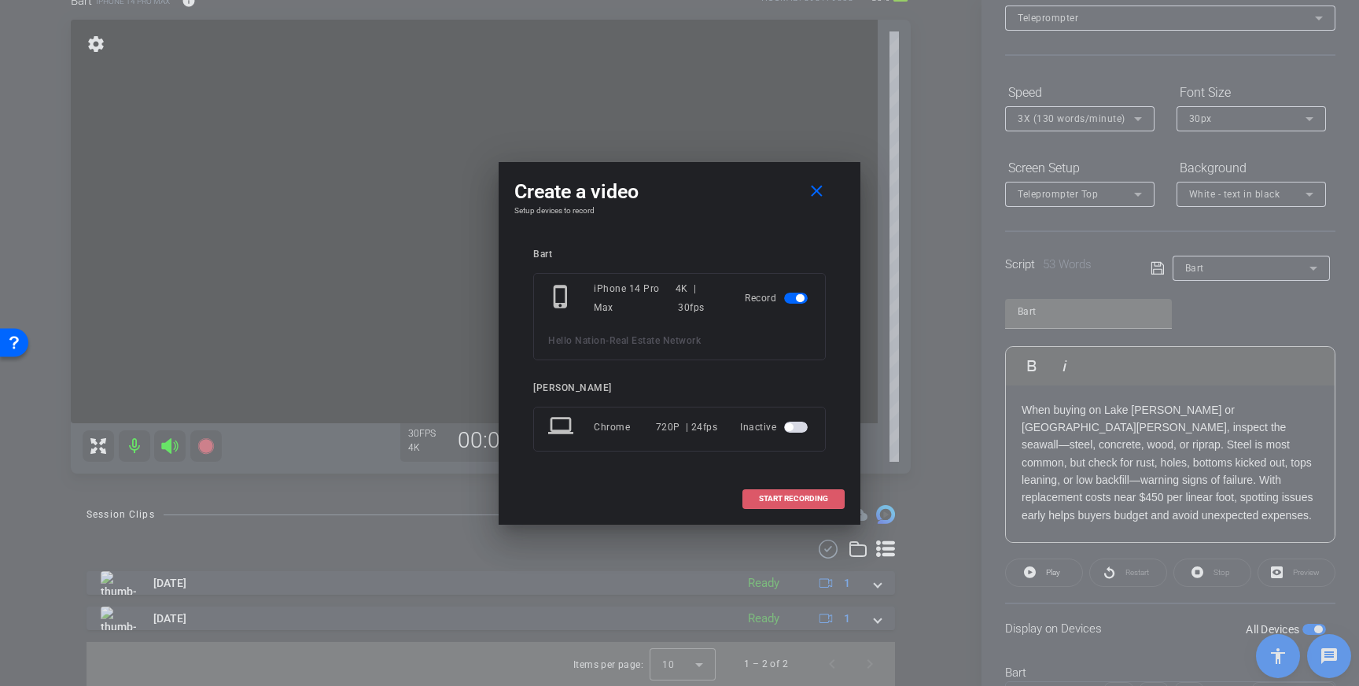
click at [778, 500] on span "START RECORDING" at bounding box center [793, 499] width 69 height 8
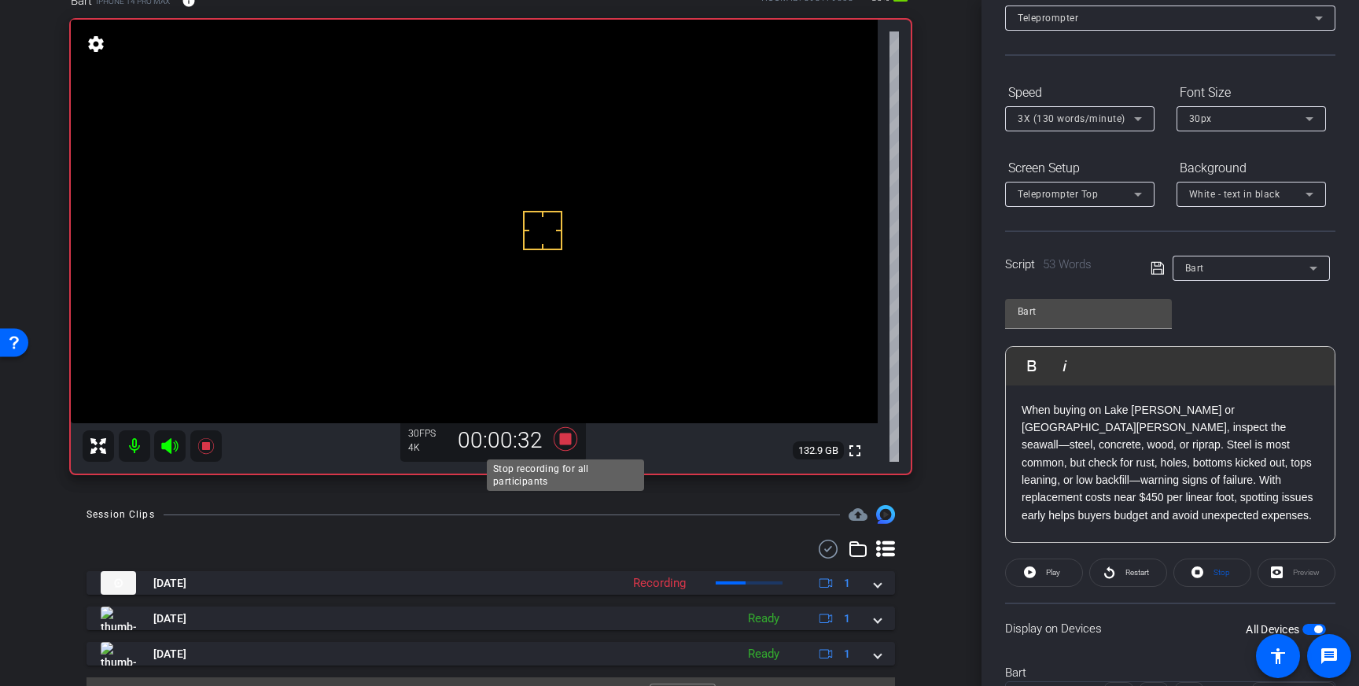
click at [565, 443] on icon at bounding box center [566, 439] width 24 height 24
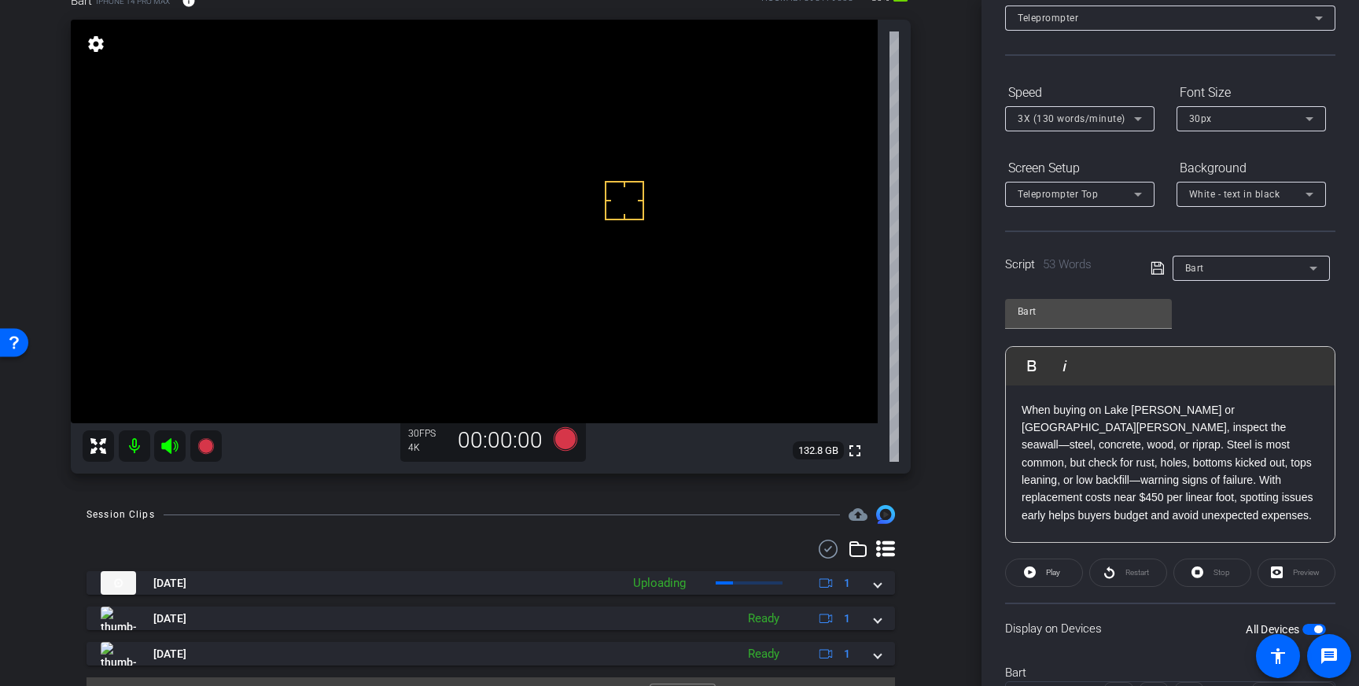
drag, startPoint x: 624, startPoint y: 200, endPoint x: 618, endPoint y: 212, distance: 14.1
click at [572, 442] on icon at bounding box center [566, 439] width 24 height 24
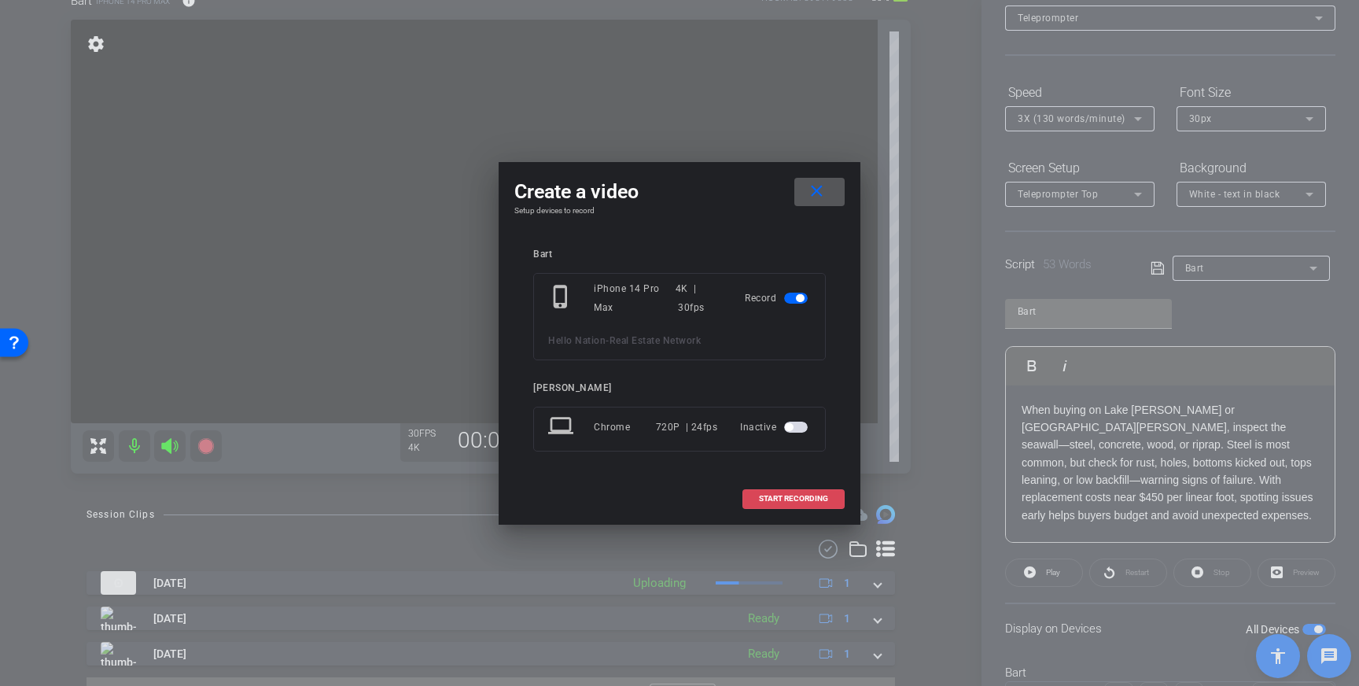
click at [791, 495] on span "START RECORDING" at bounding box center [793, 499] width 69 height 8
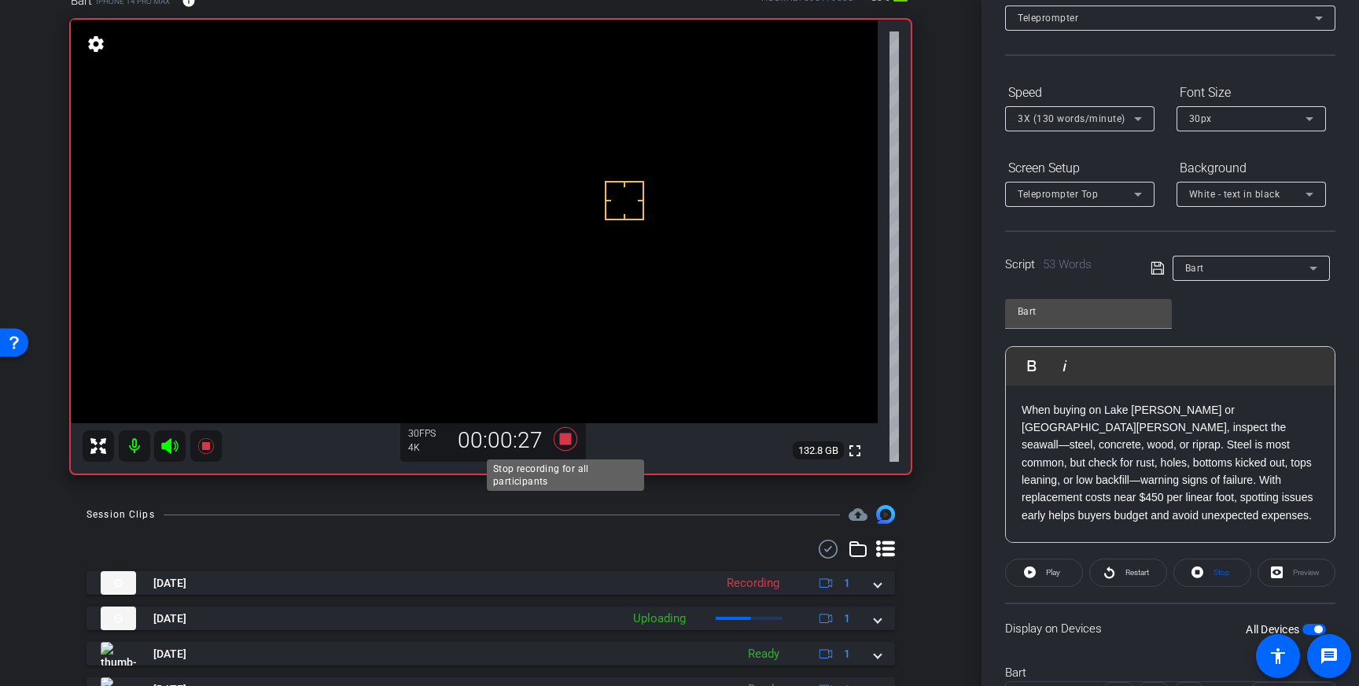
click at [569, 440] on icon at bounding box center [566, 439] width 24 height 24
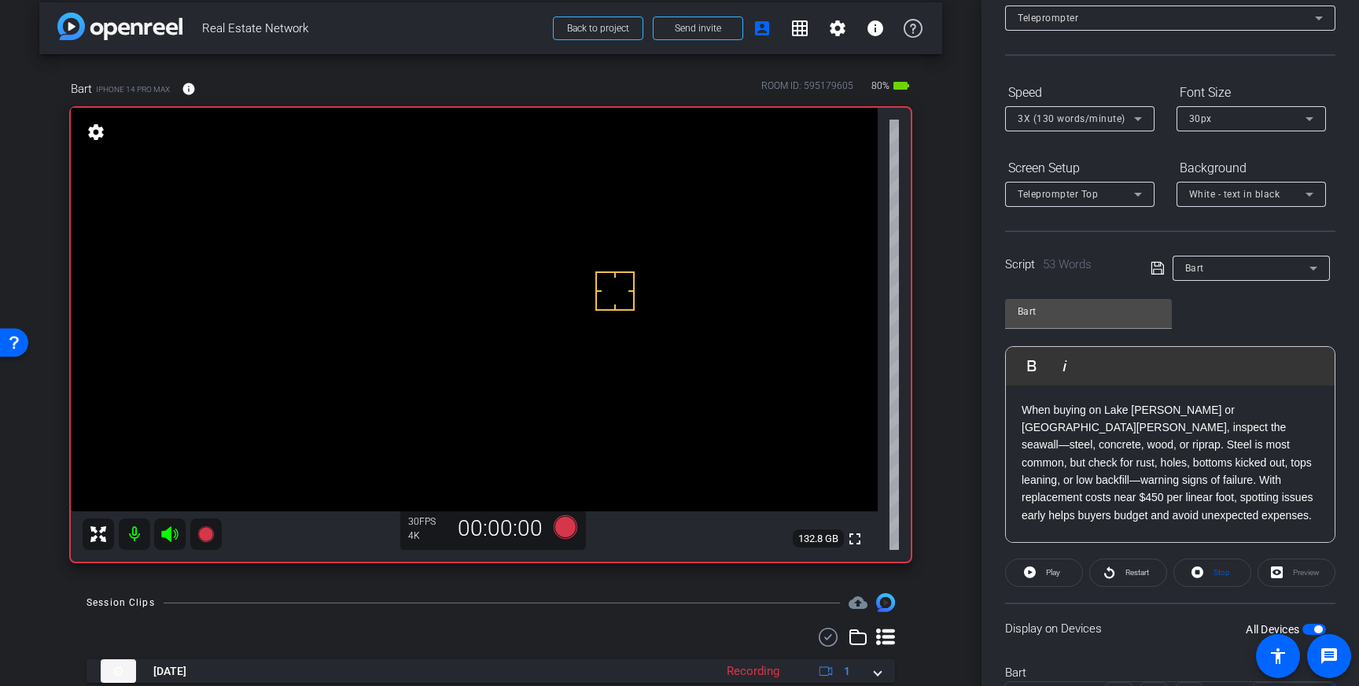
scroll to position [0, 0]
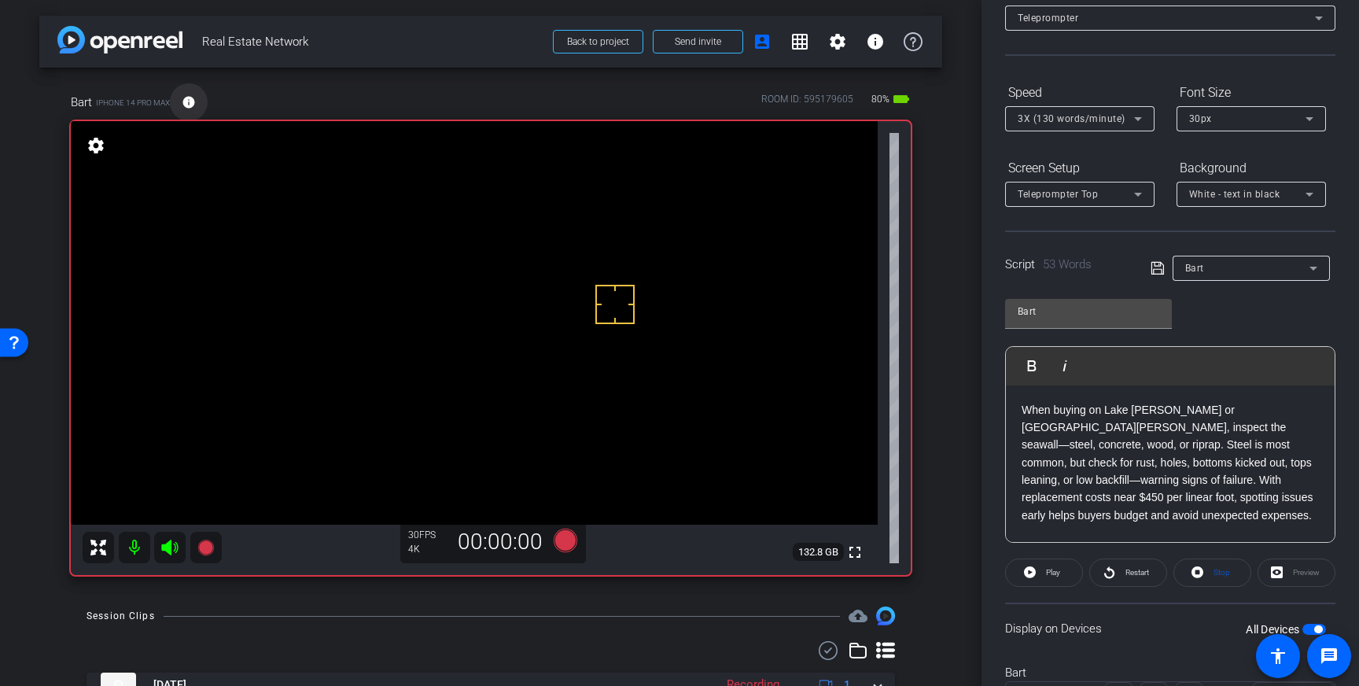
click at [193, 95] on mat-icon "info" at bounding box center [189, 102] width 14 height 14
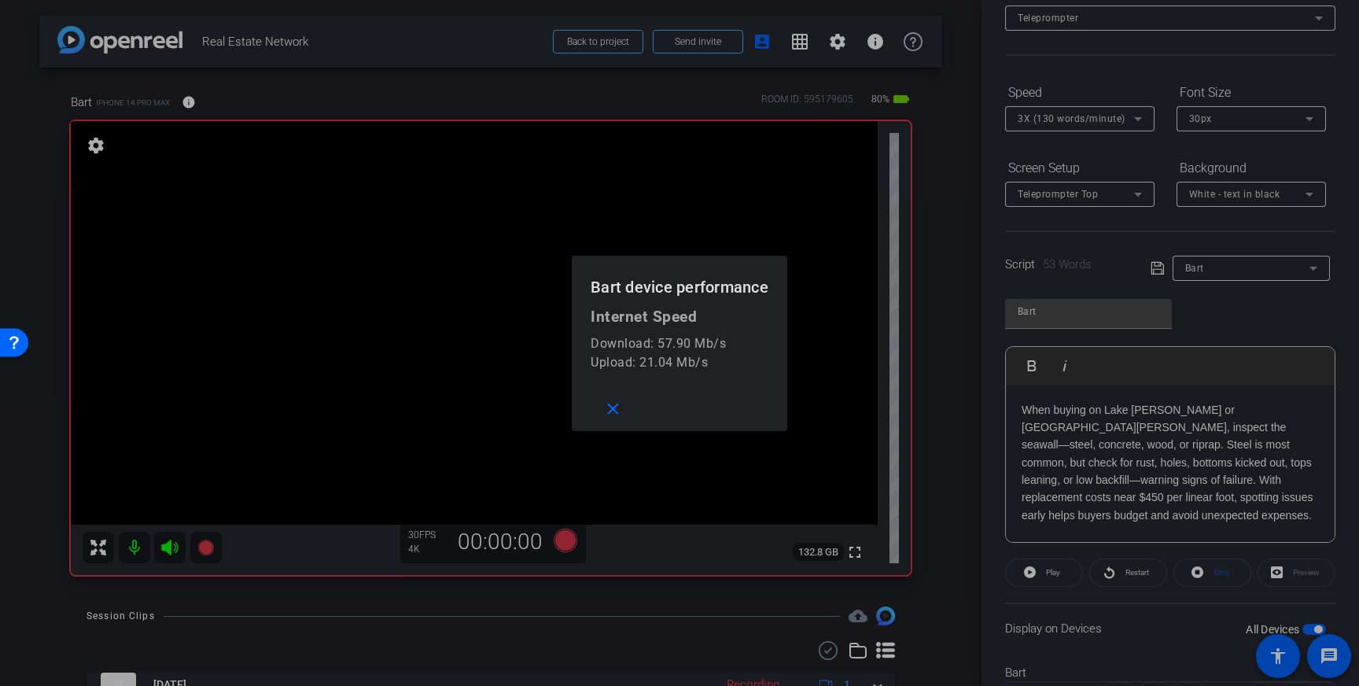
click at [195, 95] on div at bounding box center [679, 343] width 1359 height 686
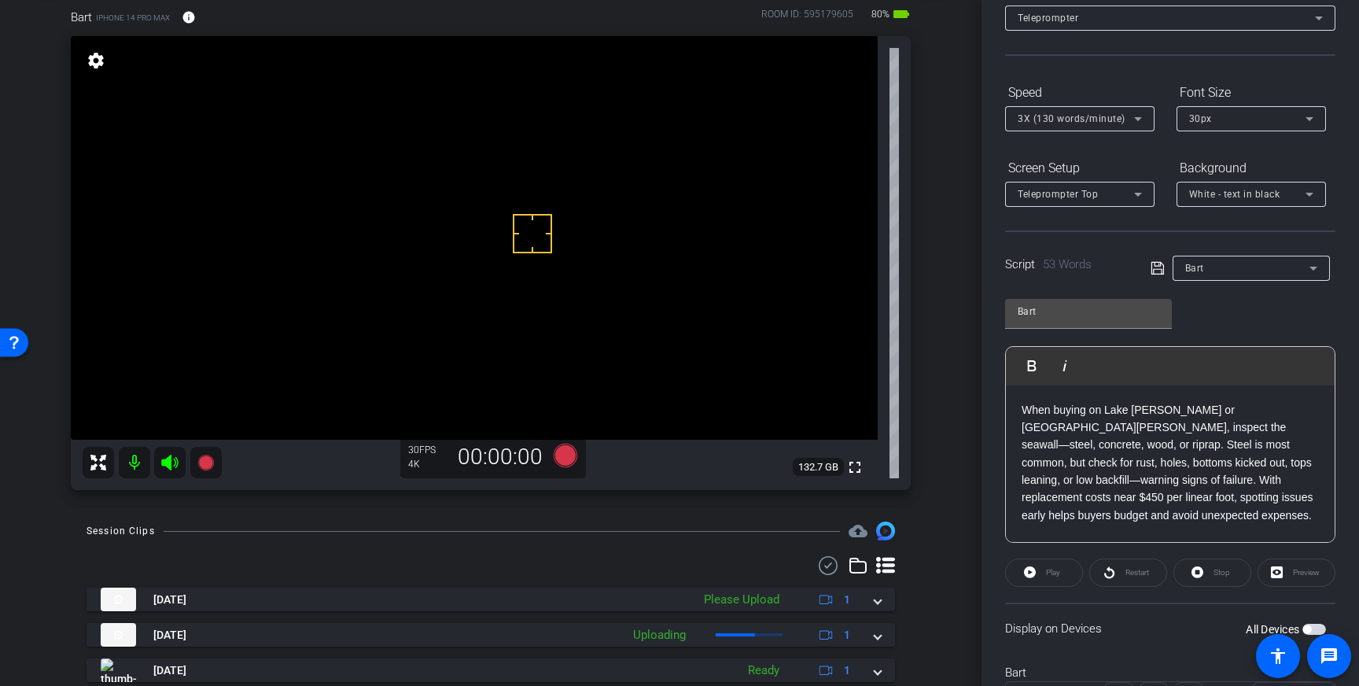
scroll to position [174, 0]
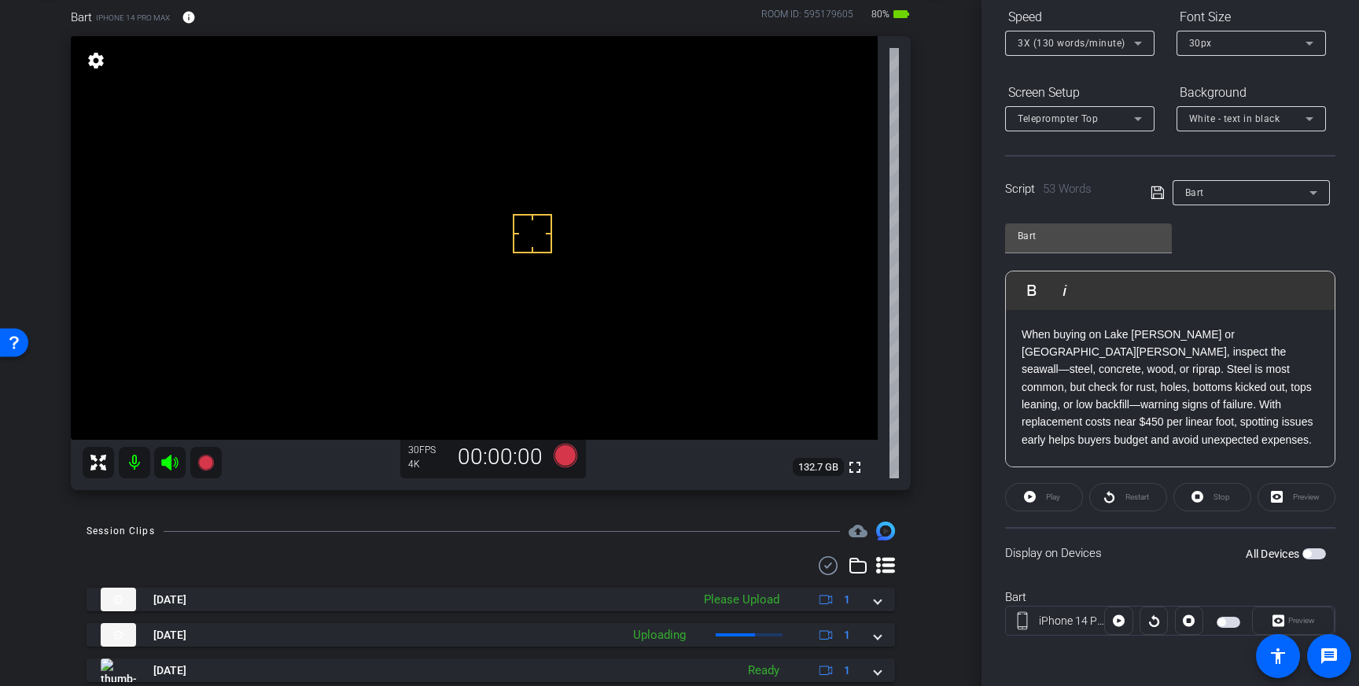
click at [1314, 554] on span "button" at bounding box center [1314, 553] width 24 height 11
click at [558, 458] on icon at bounding box center [566, 455] width 24 height 24
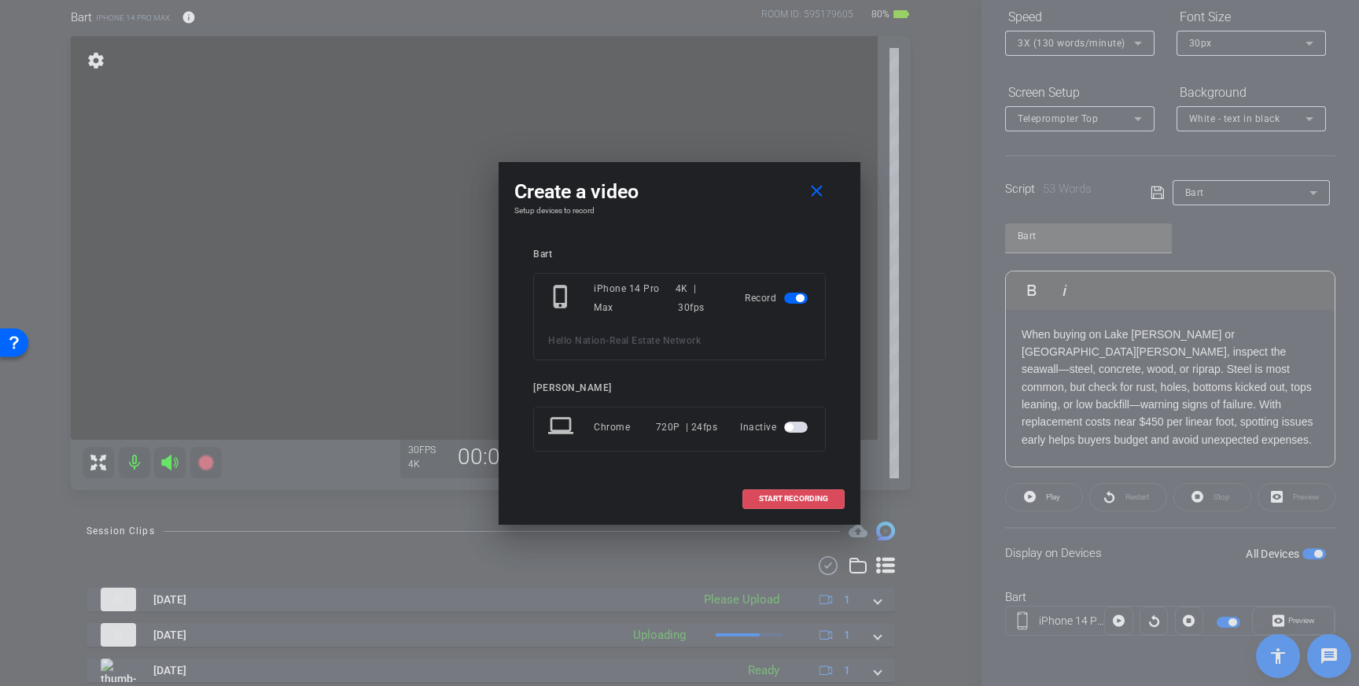
drag, startPoint x: 812, startPoint y: 502, endPoint x: 829, endPoint y: 498, distance: 17.9
click at [812, 502] on span "START RECORDING" at bounding box center [793, 499] width 69 height 8
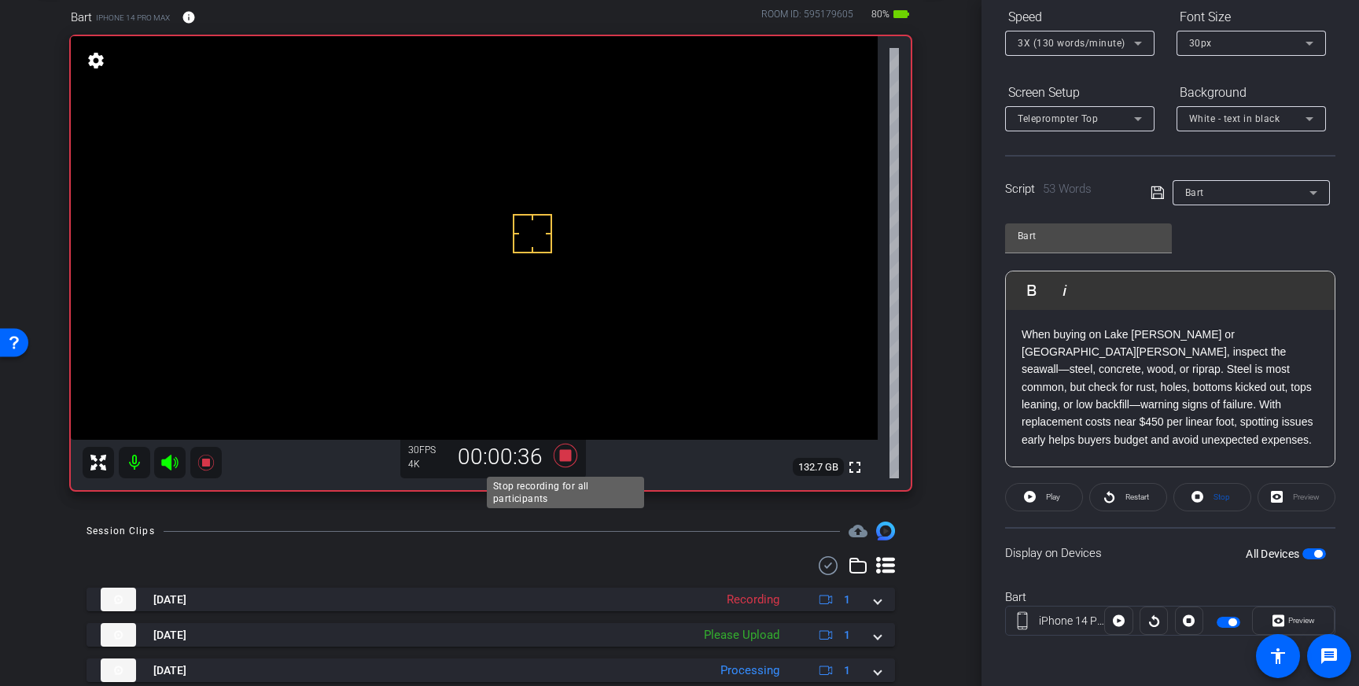
click at [560, 458] on icon at bounding box center [566, 455] width 24 height 24
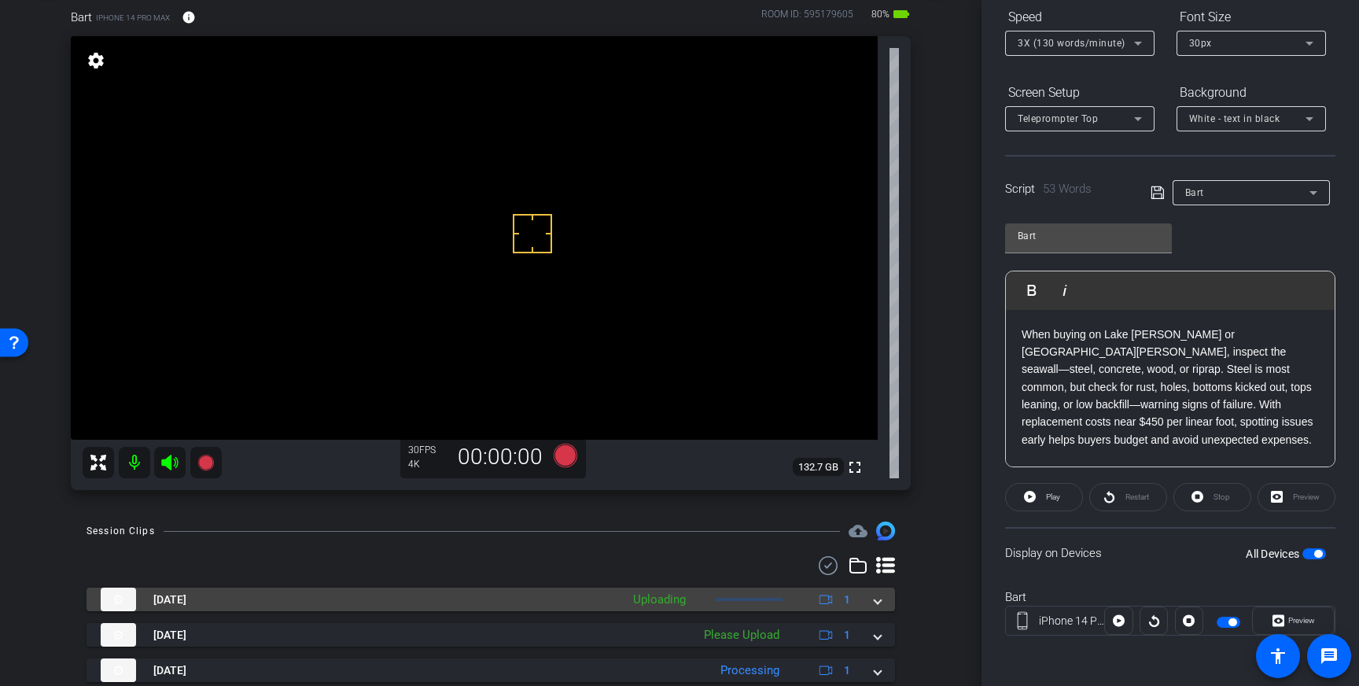
click at [882, 601] on mat-expansion-panel-header "Sep 11, 2025 Uploading 1" at bounding box center [490, 599] width 808 height 24
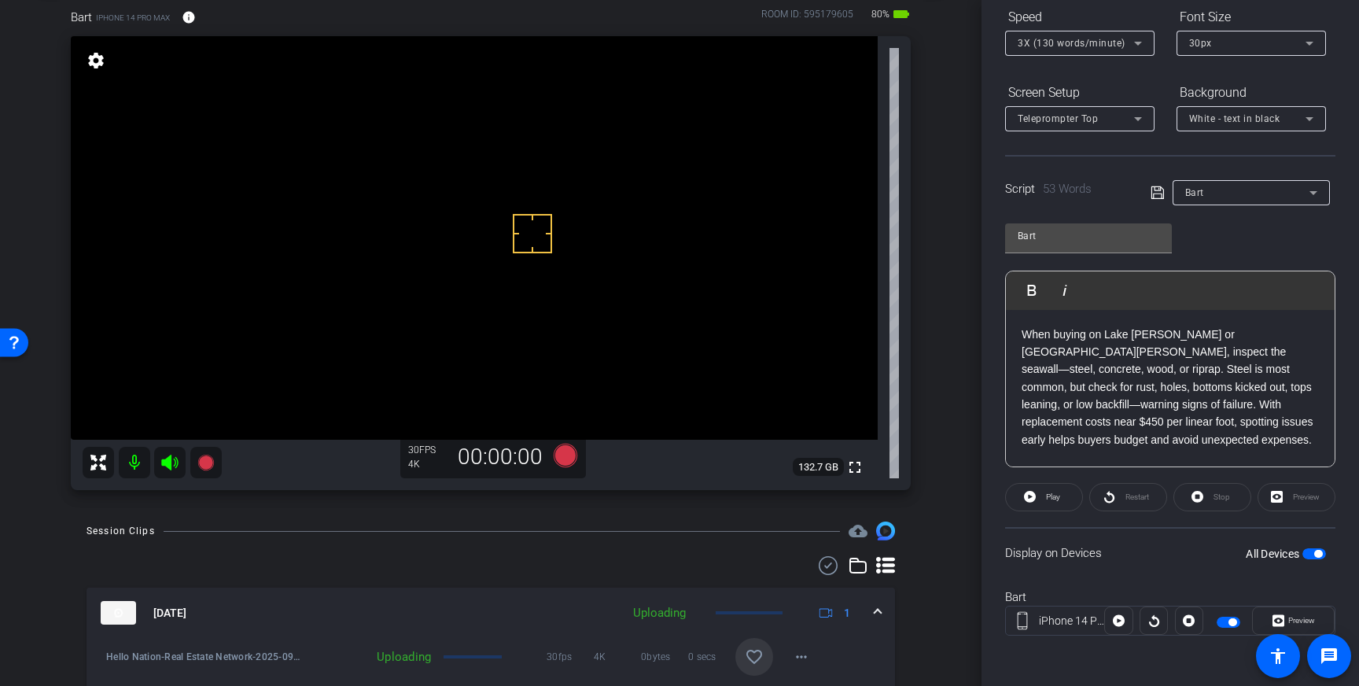
click at [756, 655] on mat-icon "favorite_border" at bounding box center [754, 656] width 19 height 19
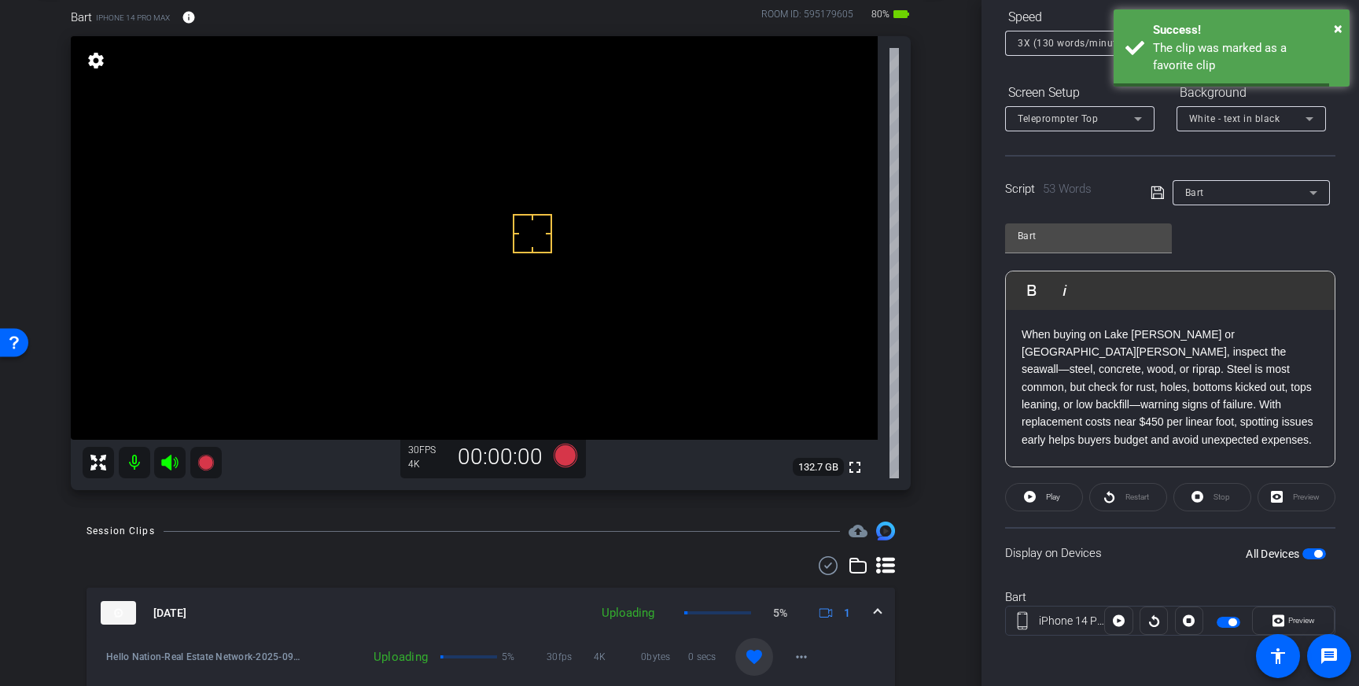
click at [879, 616] on span at bounding box center [877, 613] width 6 height 17
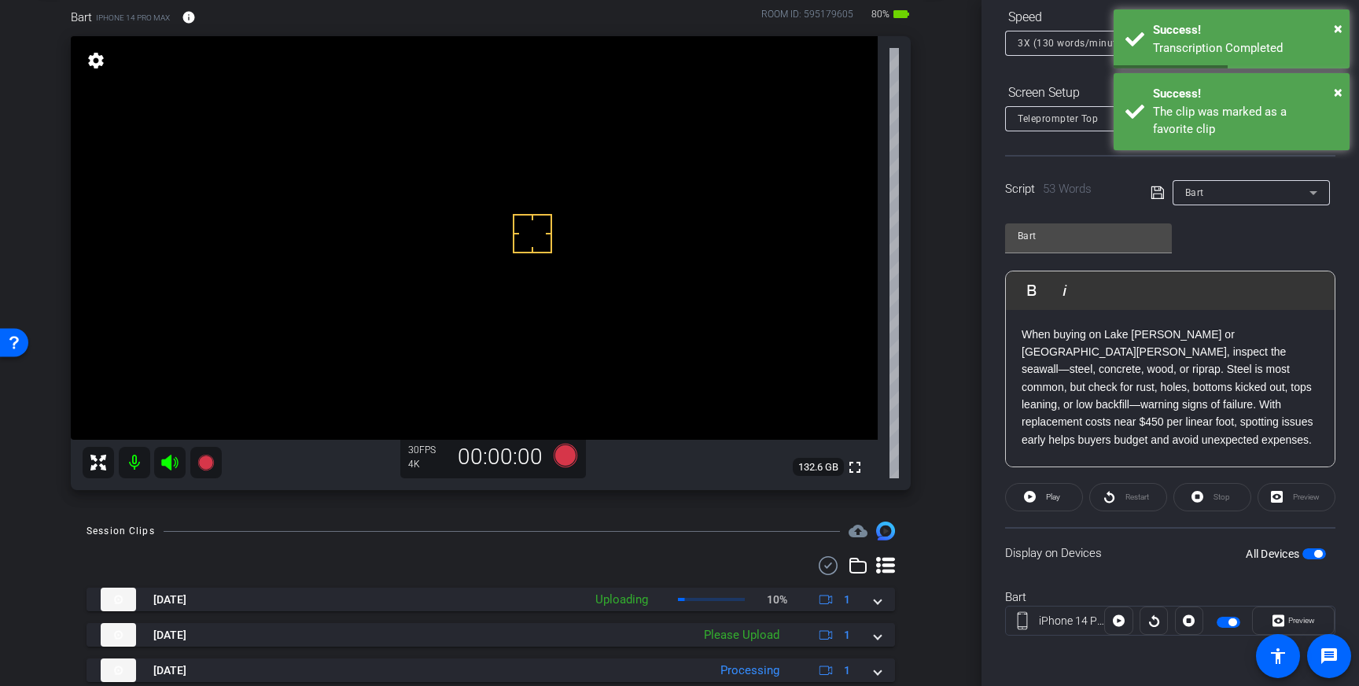
click at [1088, 368] on p "When buying on Lake Freeman or Lake Shafer, inspect the seawall—steel, concrete…" at bounding box center [1169, 387] width 297 height 123
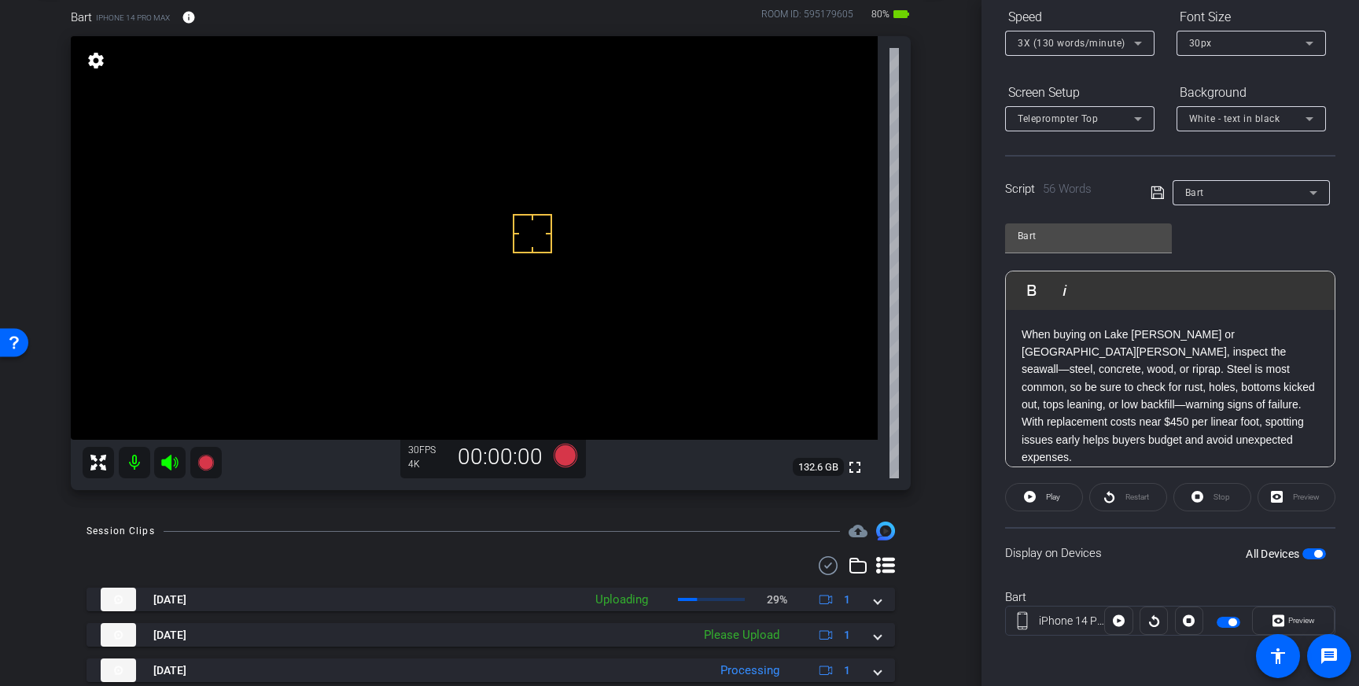
click at [1150, 190] on icon at bounding box center [1156, 192] width 13 height 13
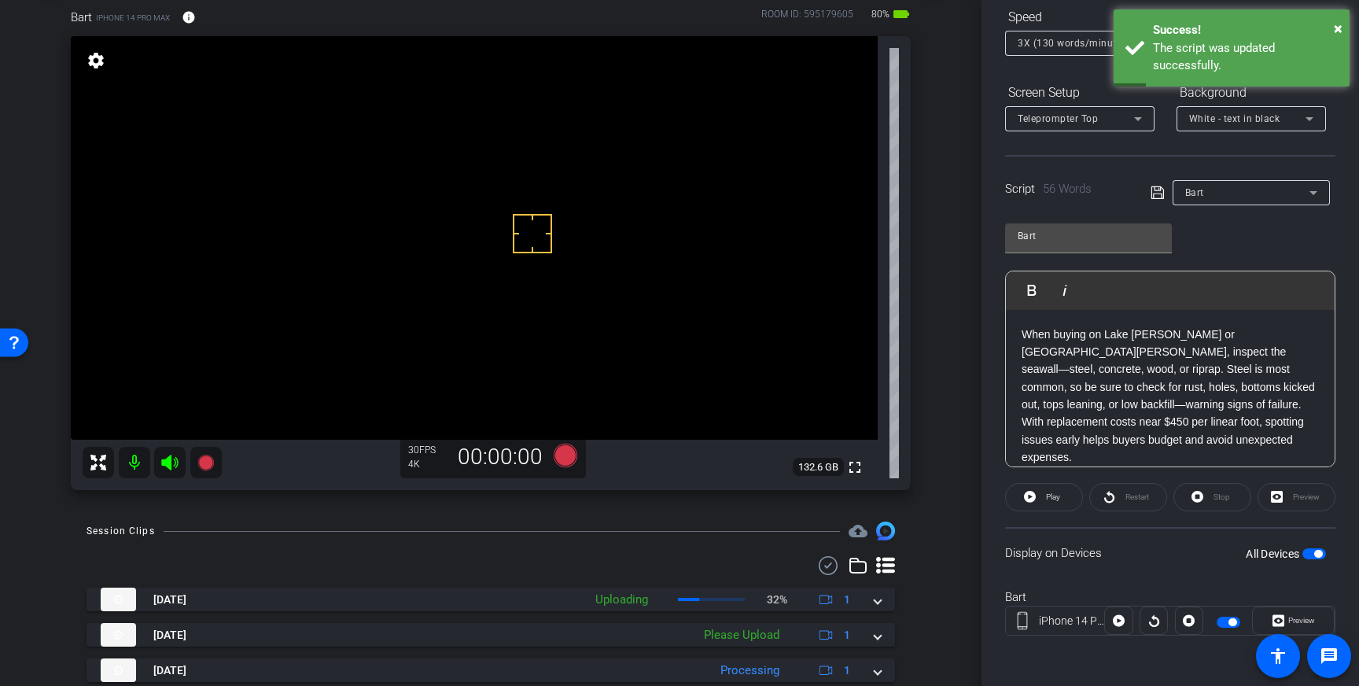
click at [1191, 387] on p "When buying on Lake Freeman or Lake Shafer, inspect the seawall—steel, concrete…" at bounding box center [1169, 396] width 297 height 141
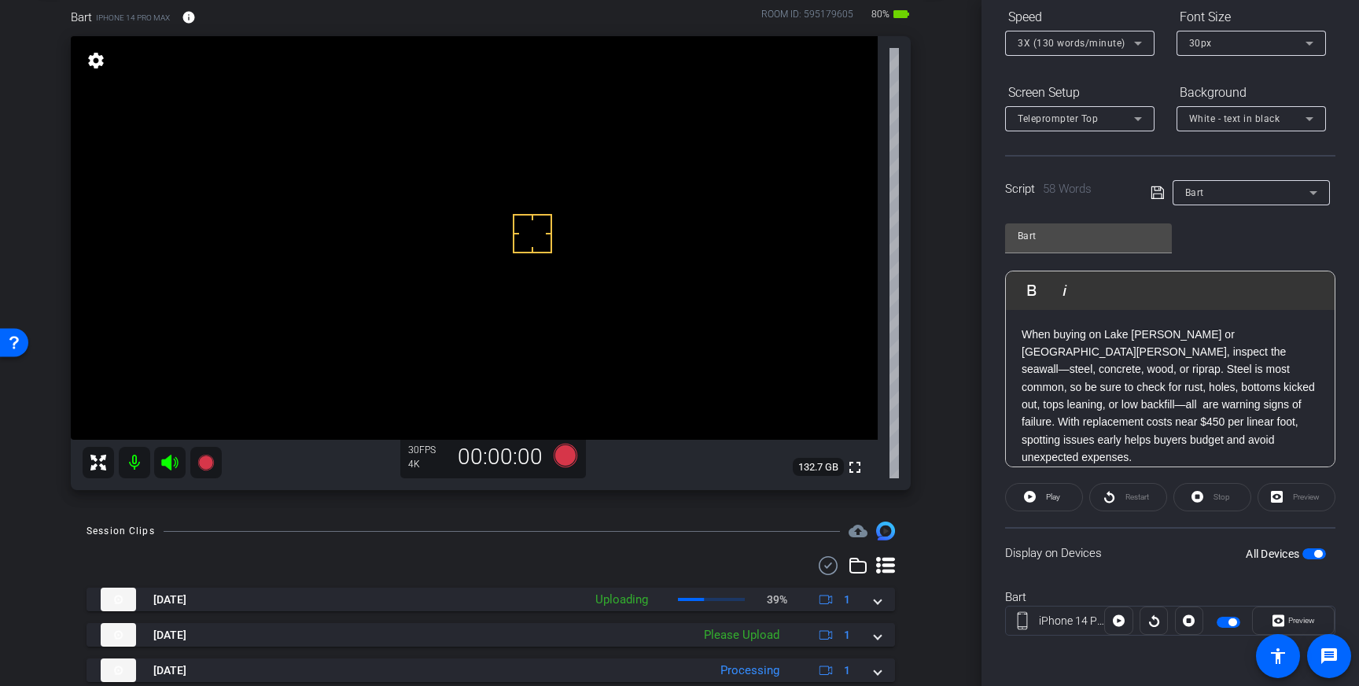
click at [1157, 197] on icon at bounding box center [1157, 192] width 14 height 19
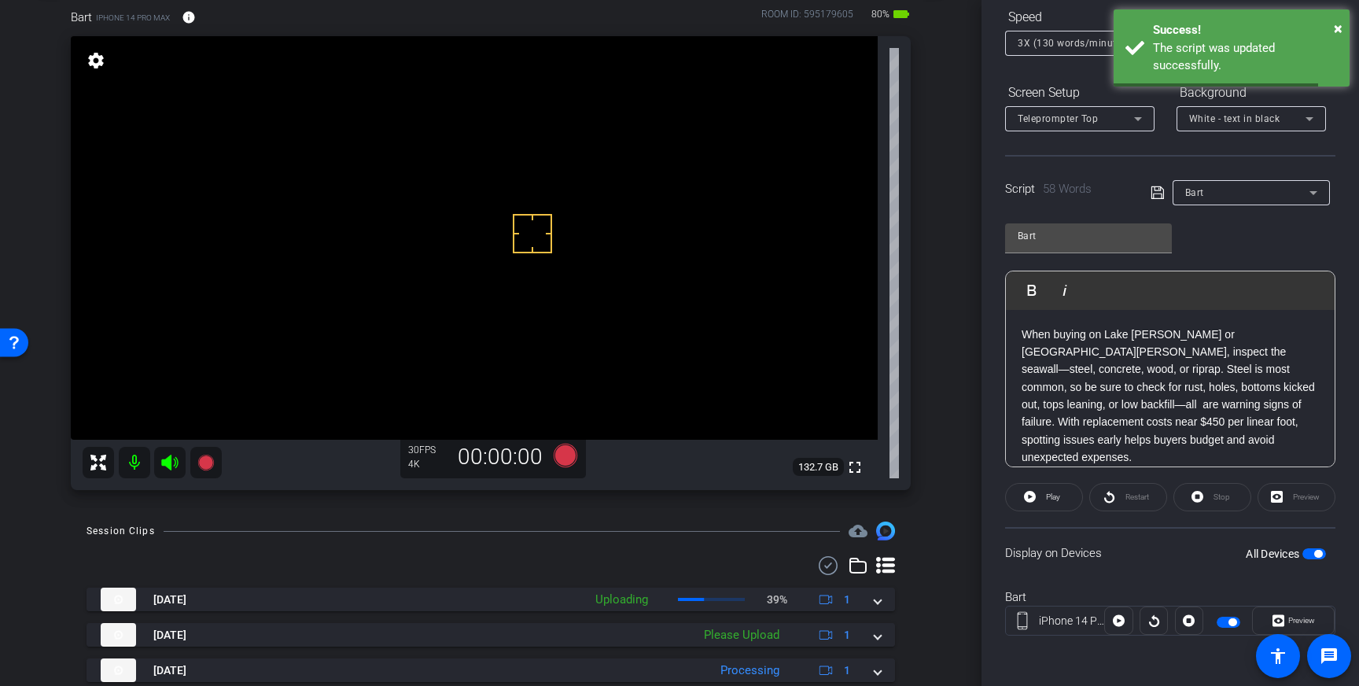
click at [1311, 549] on span "button" at bounding box center [1314, 553] width 24 height 11
drag, startPoint x: 1317, startPoint y: 552, endPoint x: 1327, endPoint y: 552, distance: 10.2
click at [1317, 552] on span "button" at bounding box center [1314, 553] width 24 height 11
click at [1158, 187] on icon at bounding box center [1157, 192] width 14 height 19
click at [569, 458] on icon at bounding box center [566, 455] width 24 height 24
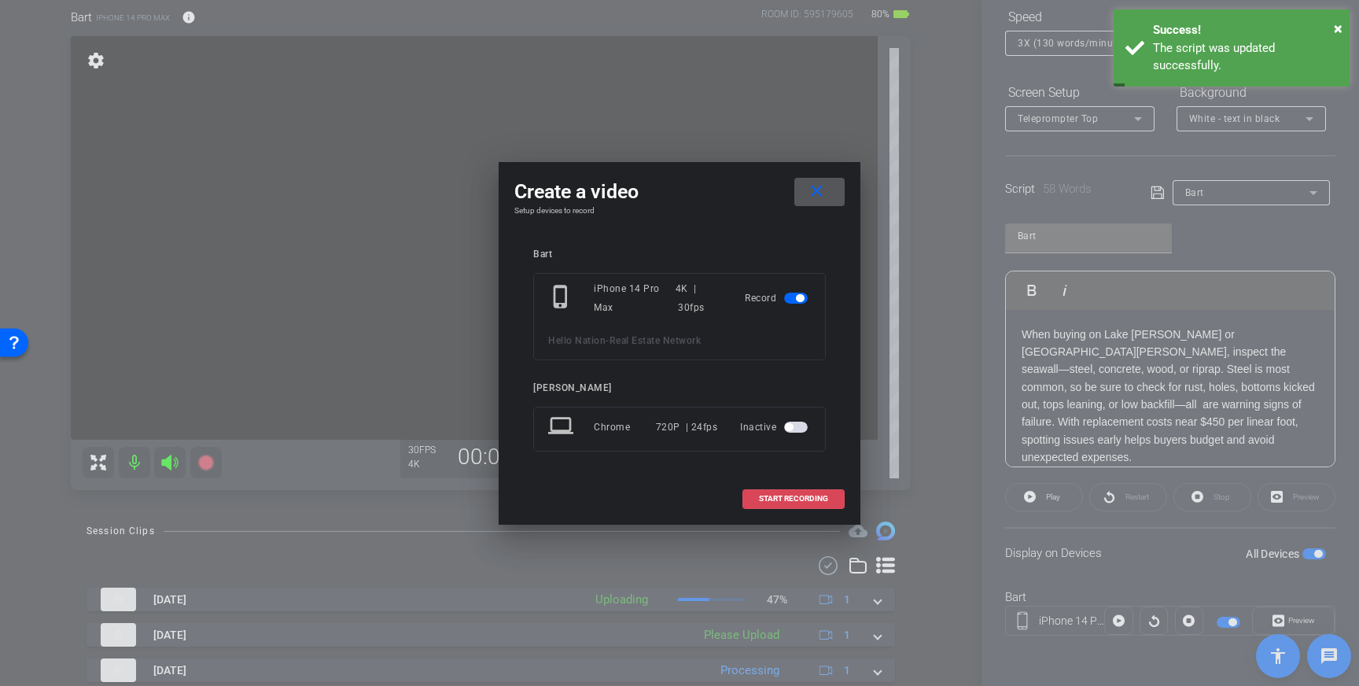
drag, startPoint x: 769, startPoint y: 491, endPoint x: 807, endPoint y: 488, distance: 37.9
click at [771, 492] on span at bounding box center [793, 499] width 101 height 38
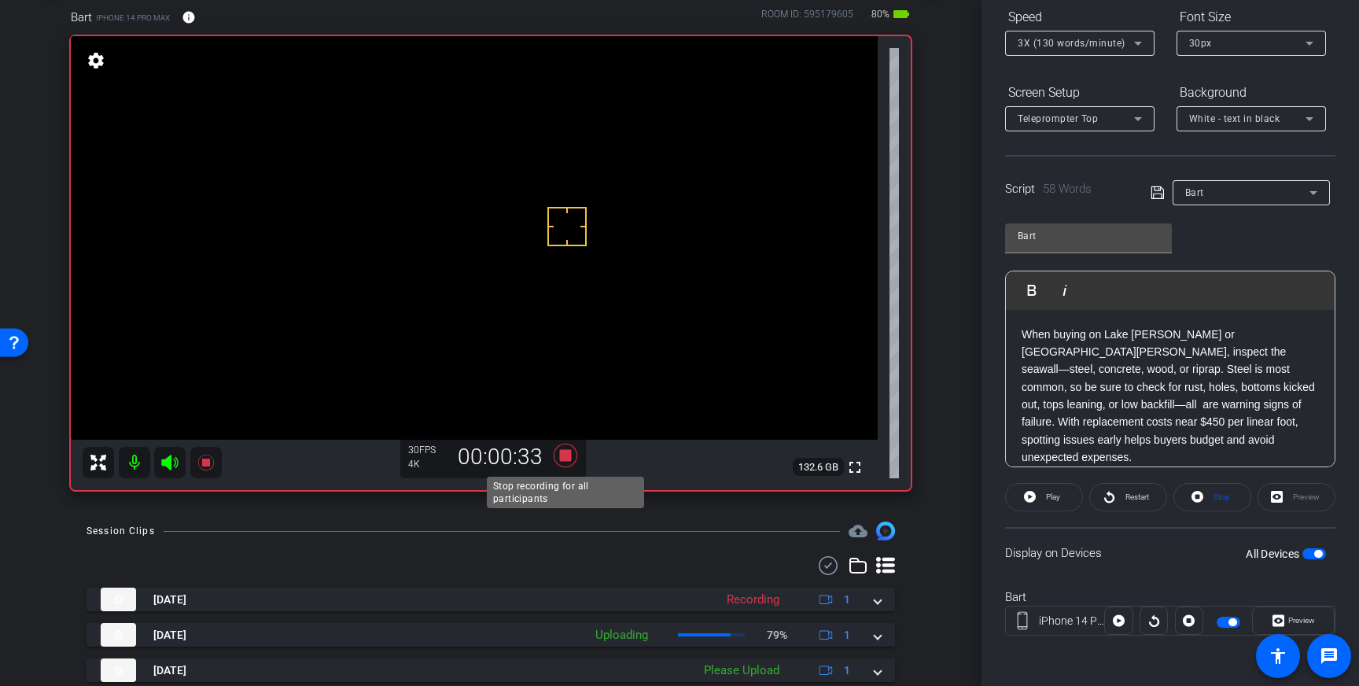
click at [558, 455] on icon at bounding box center [566, 455] width 38 height 28
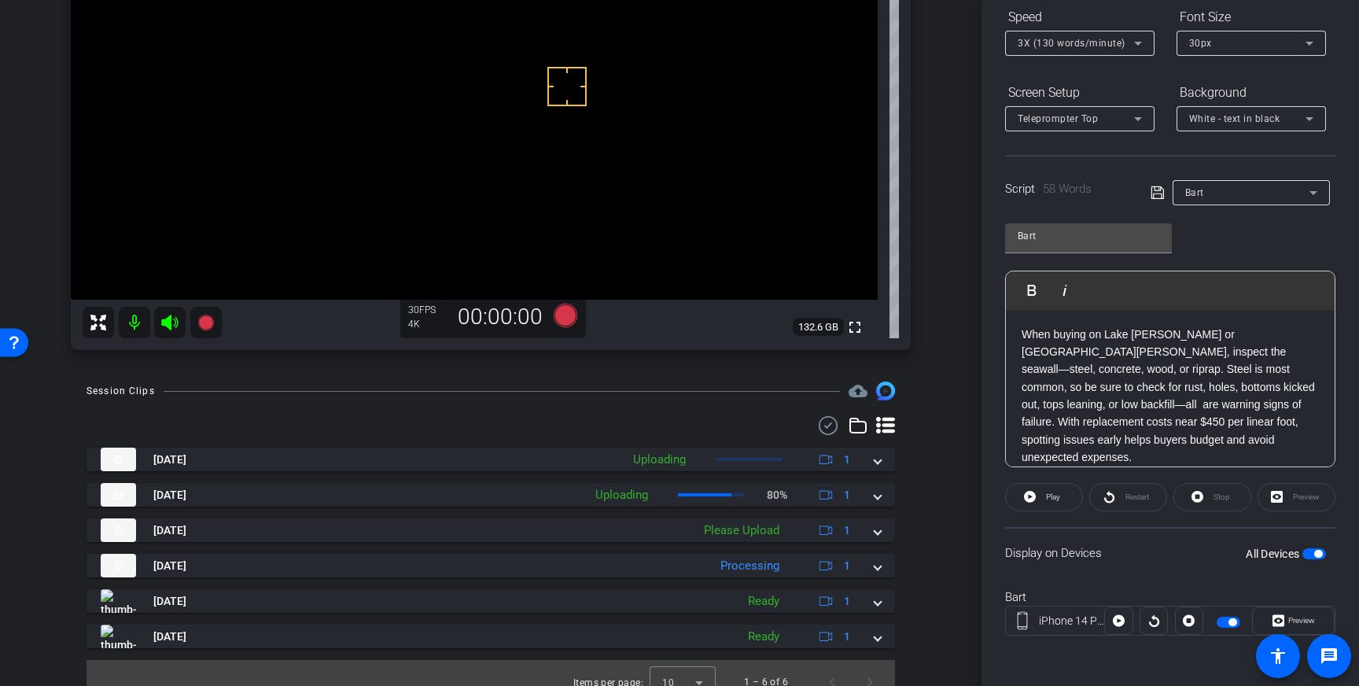
scroll to position [238, 0]
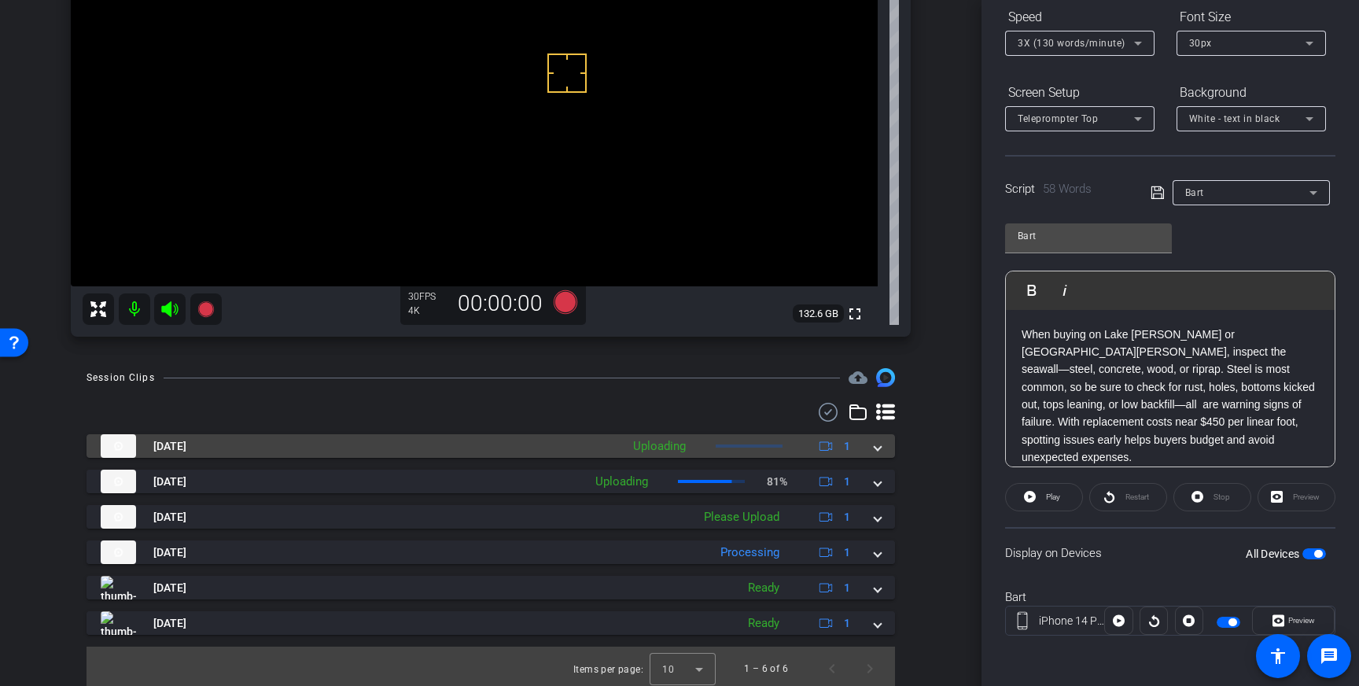
click at [882, 445] on mat-expansion-panel-header "Sep 11, 2025 Uploading 1" at bounding box center [490, 446] width 808 height 24
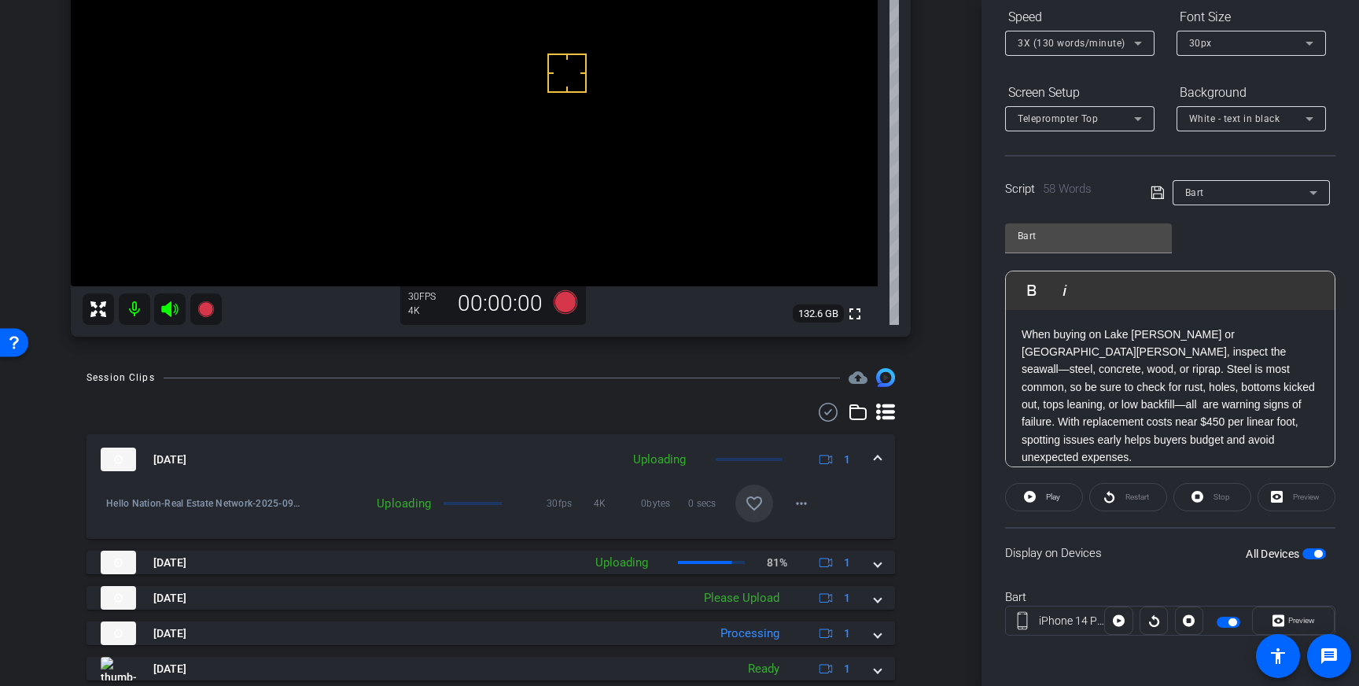
click at [749, 499] on mat-icon "favorite_border" at bounding box center [754, 503] width 19 height 19
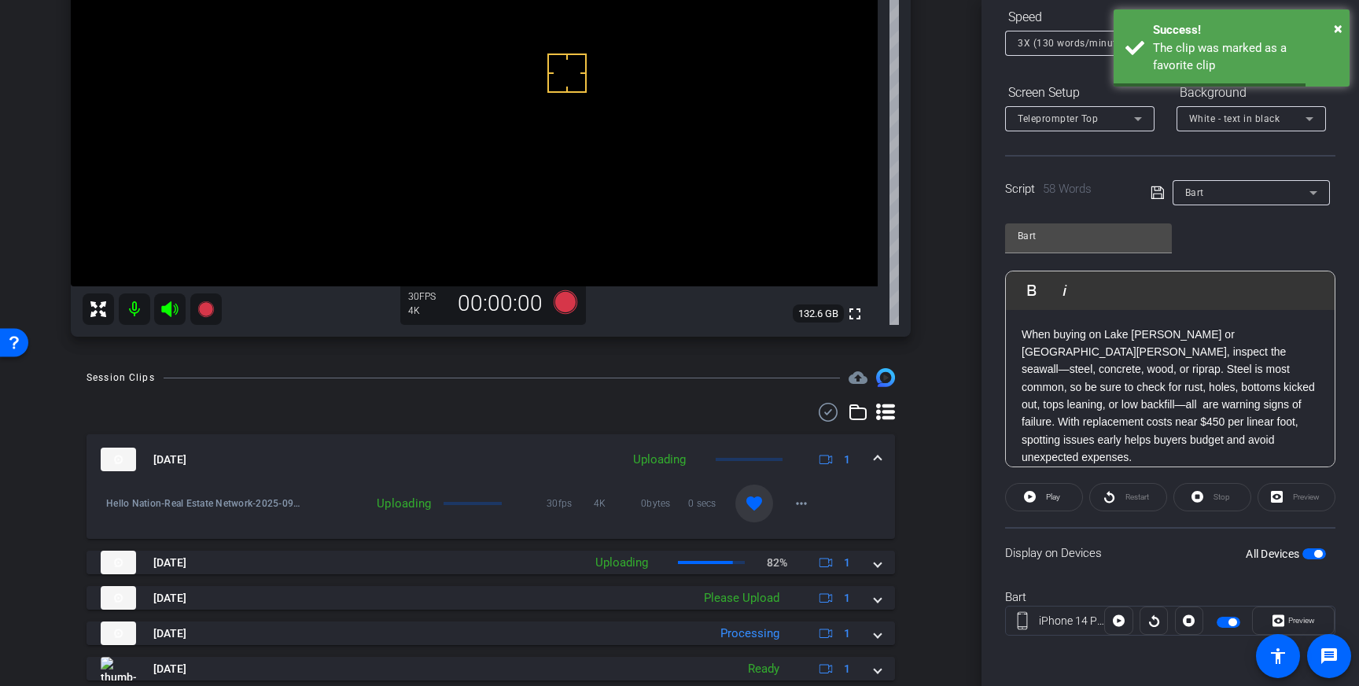
click at [878, 455] on span at bounding box center [877, 459] width 6 height 17
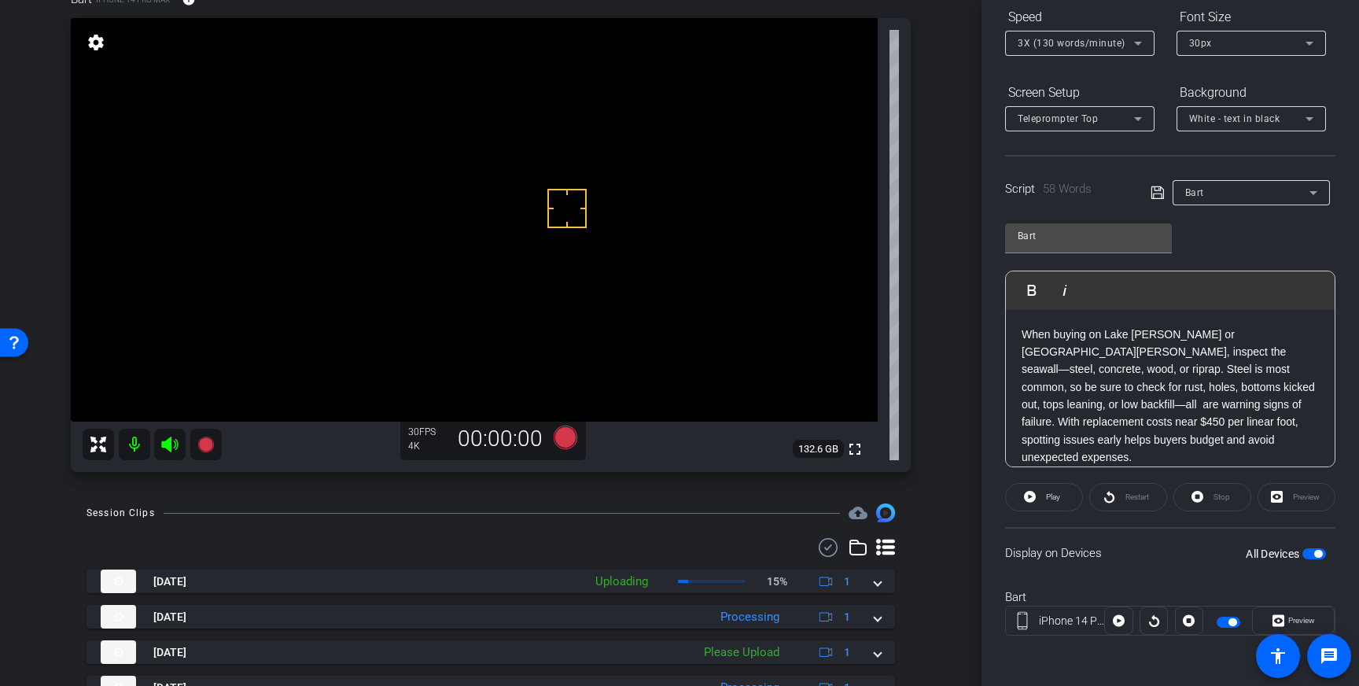
scroll to position [119, 0]
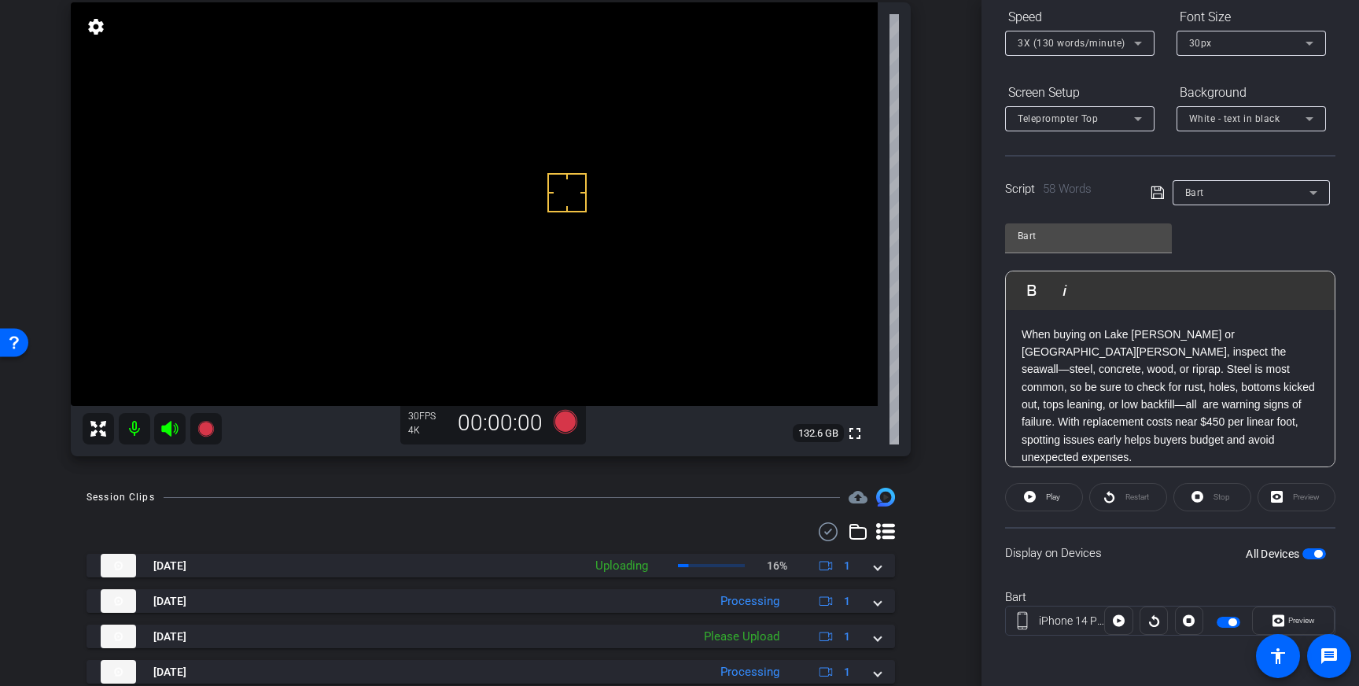
drag, startPoint x: 609, startPoint y: 143, endPoint x: 590, endPoint y: 109, distance: 39.1
click at [565, 426] on icon at bounding box center [566, 422] width 24 height 24
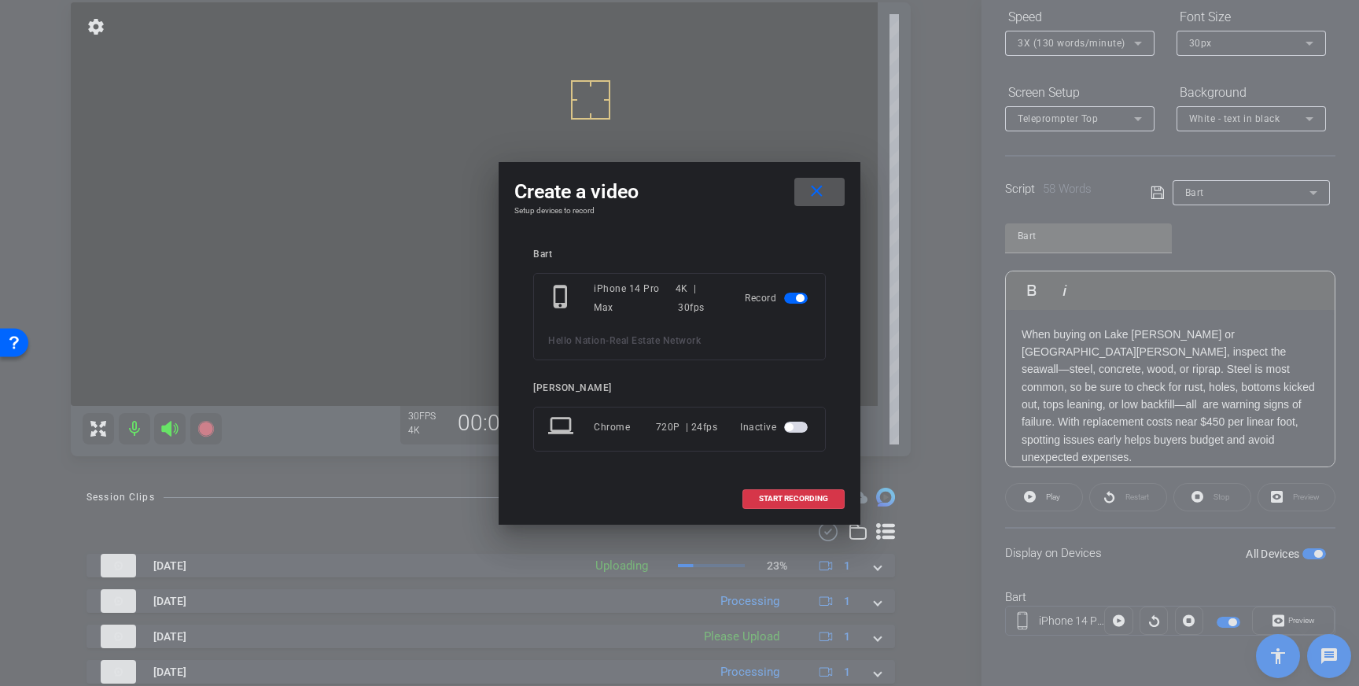
drag, startPoint x: 790, startPoint y: 499, endPoint x: 835, endPoint y: 483, distance: 47.5
click at [790, 499] on span "START RECORDING" at bounding box center [793, 499] width 69 height 8
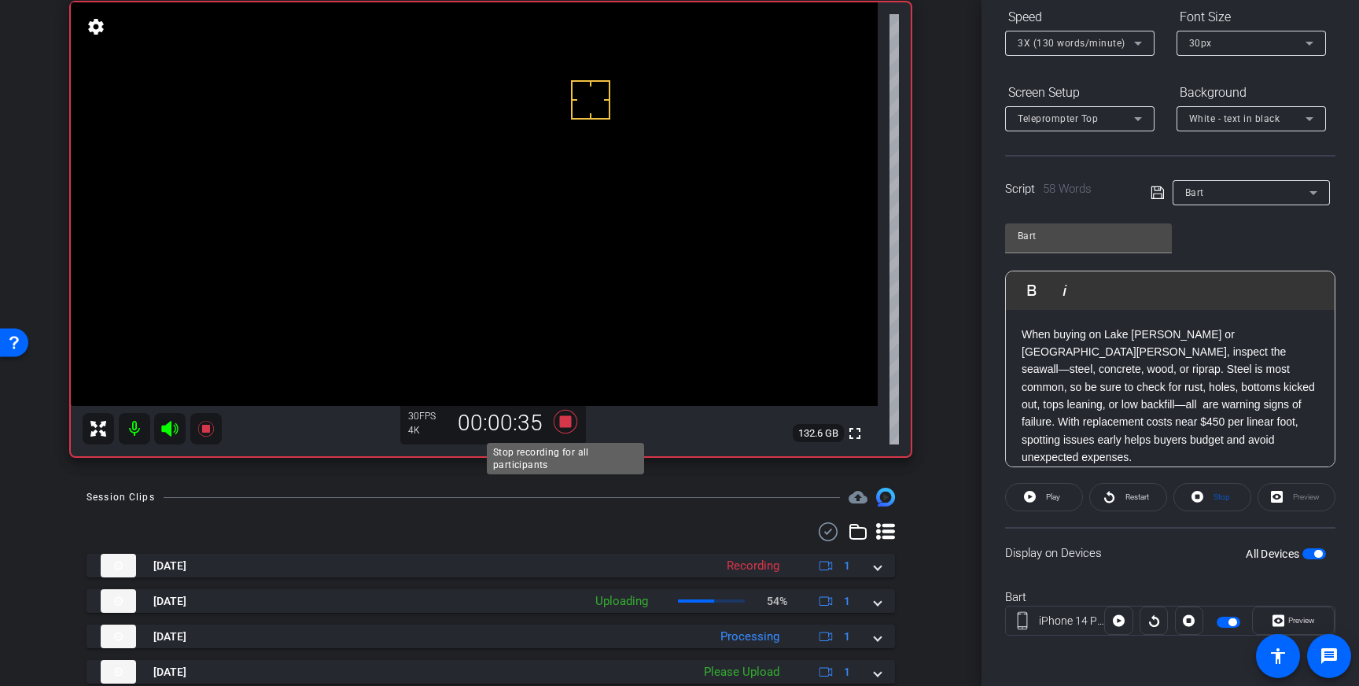
click at [561, 419] on icon at bounding box center [566, 422] width 24 height 24
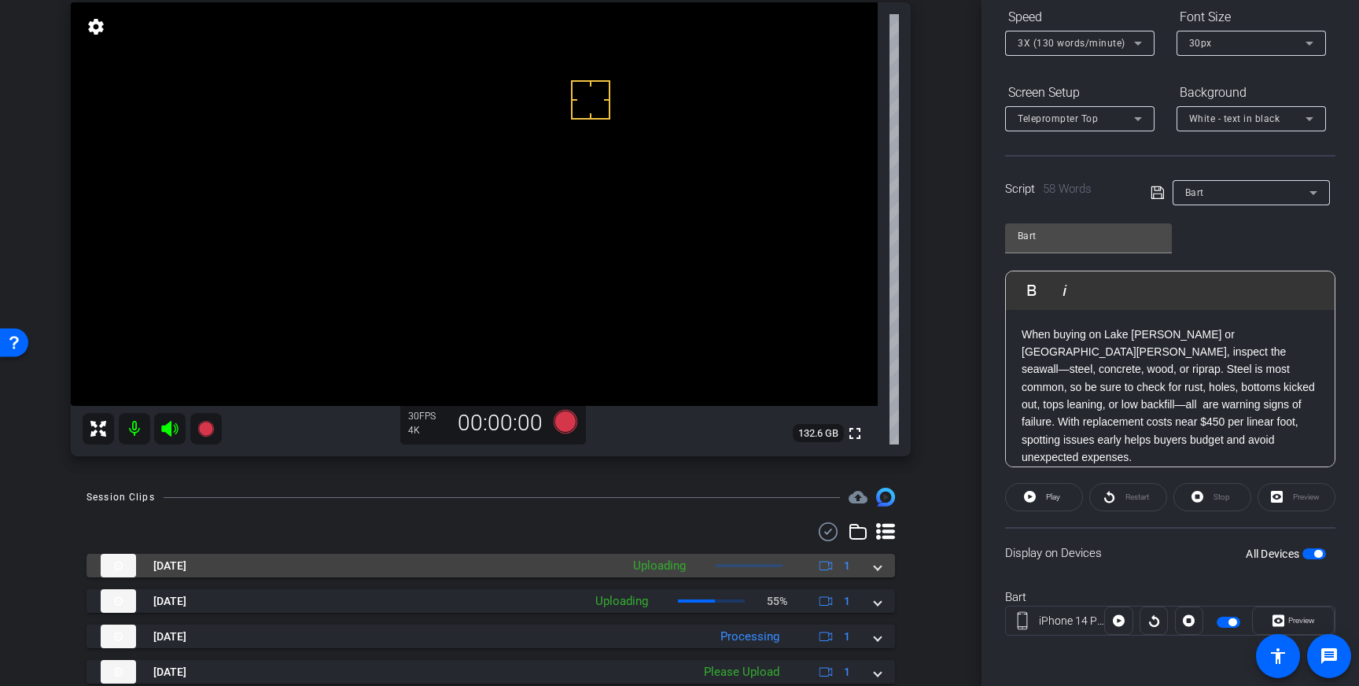
click at [863, 560] on div "Sep 11, 2025 Uploading 1" at bounding box center [488, 566] width 774 height 24
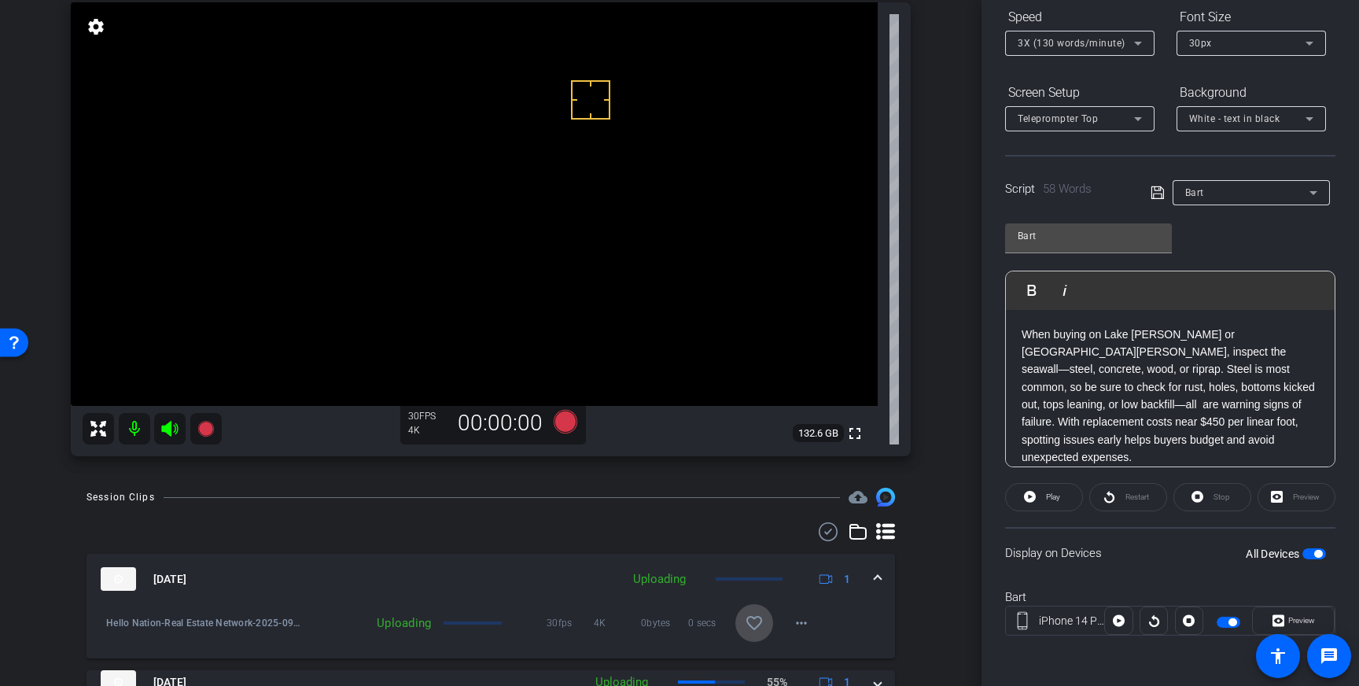
click at [758, 617] on mat-icon "favorite_border" at bounding box center [754, 622] width 19 height 19
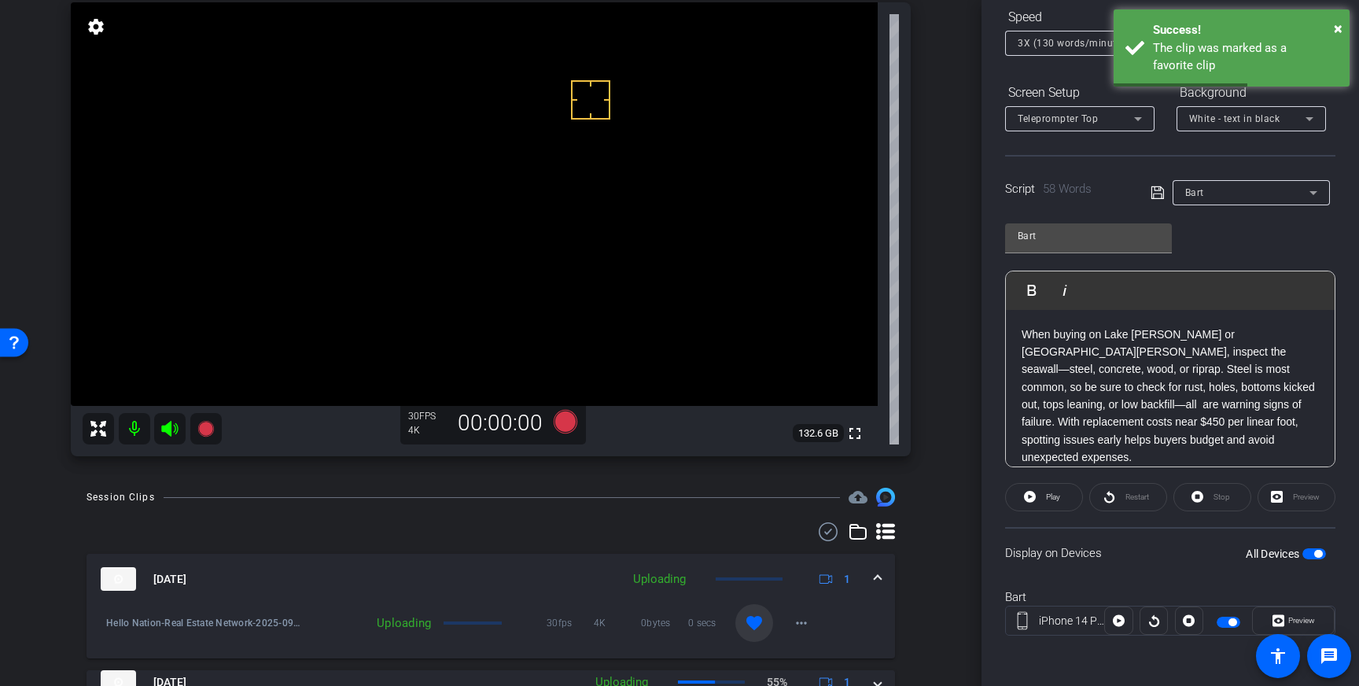
click at [868, 581] on div "Sep 11, 2025 Uploading 1" at bounding box center [488, 579] width 774 height 24
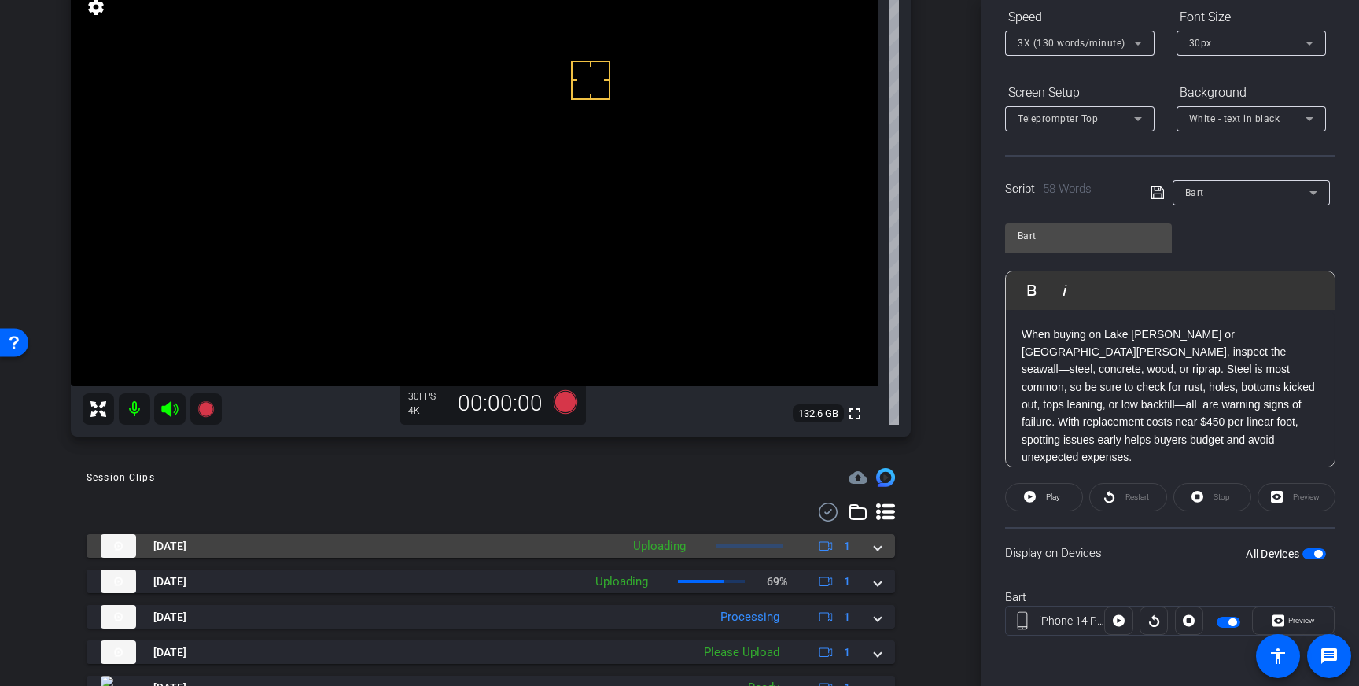
scroll to position [139, 0]
click at [883, 547] on mat-expansion-panel-header "Sep 11, 2025 Uploading 1" at bounding box center [490, 545] width 808 height 24
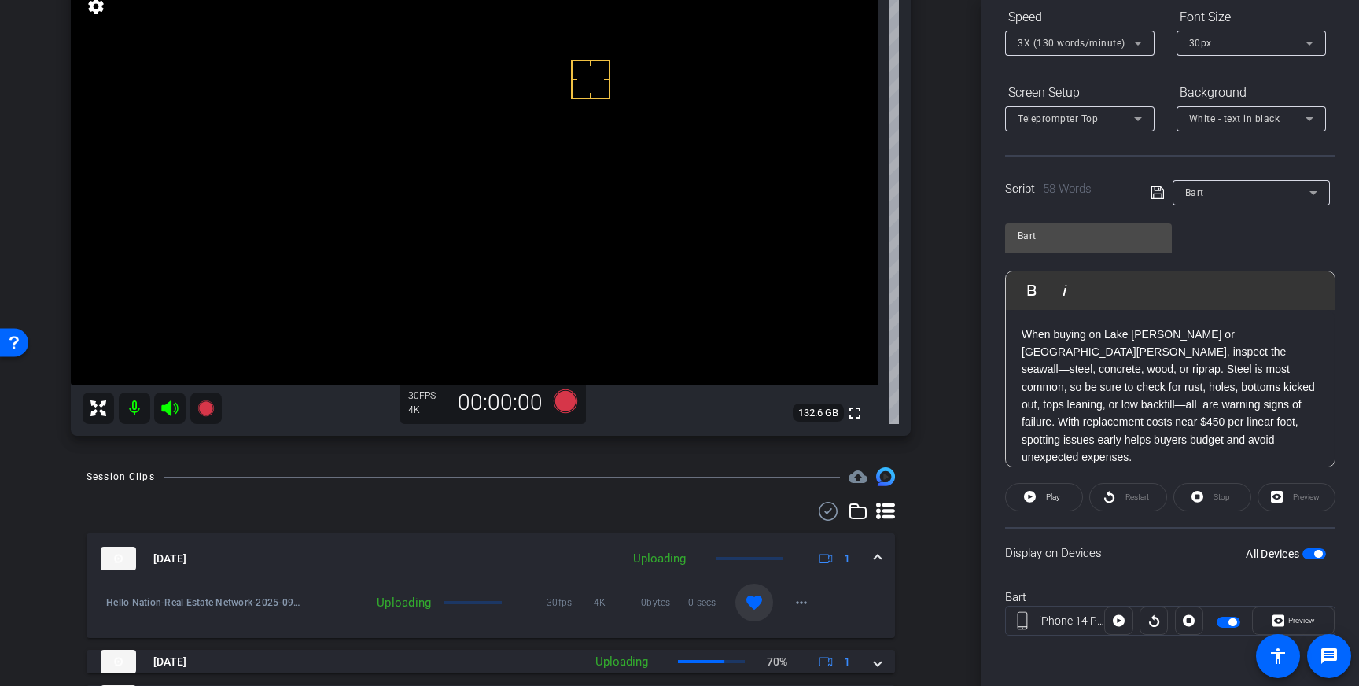
click at [880, 551] on span at bounding box center [877, 558] width 6 height 17
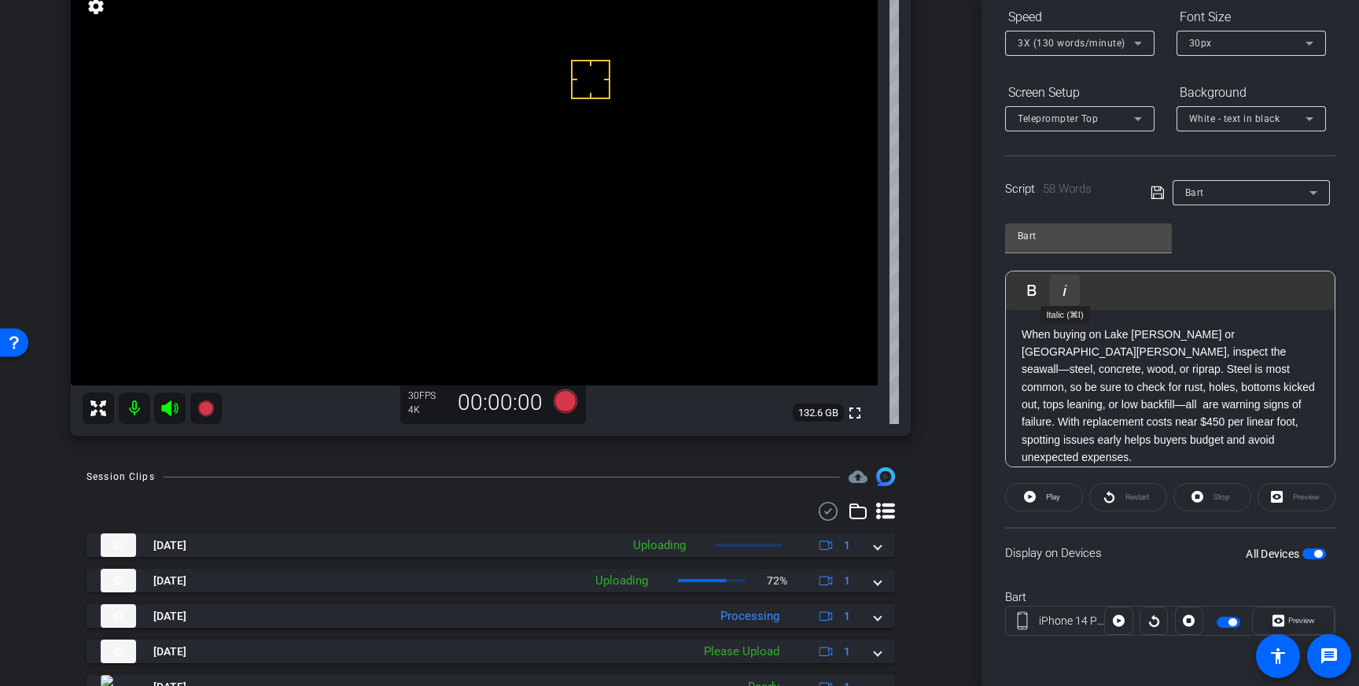
scroll to position [0, 0]
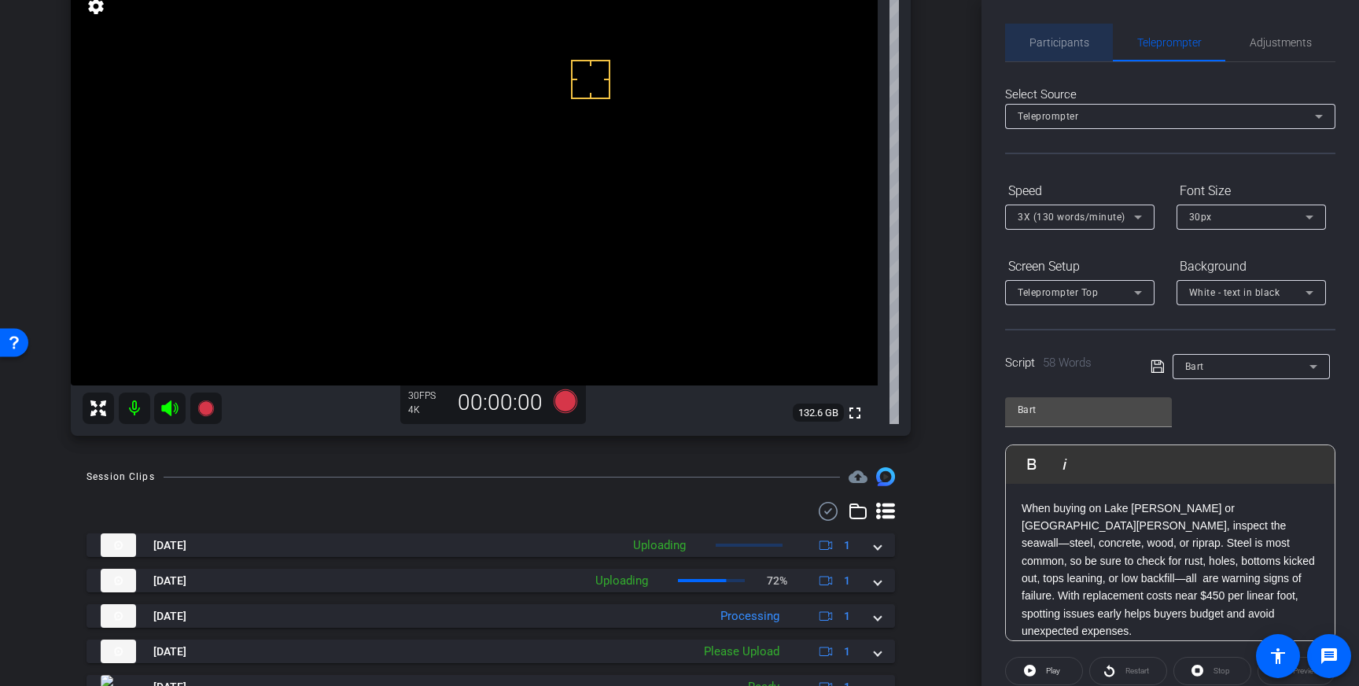
click at [1056, 37] on span "Participants" at bounding box center [1059, 42] width 60 height 11
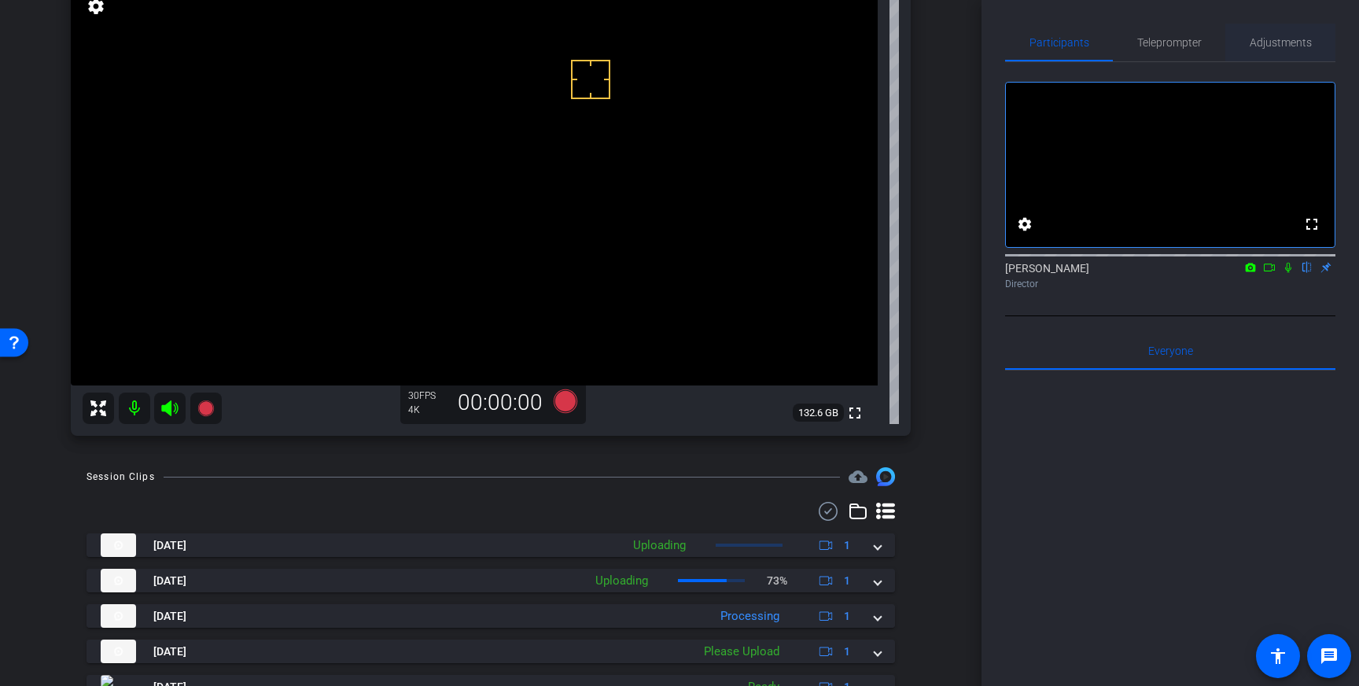
click at [1294, 41] on span "Adjustments" at bounding box center [1281, 42] width 62 height 11
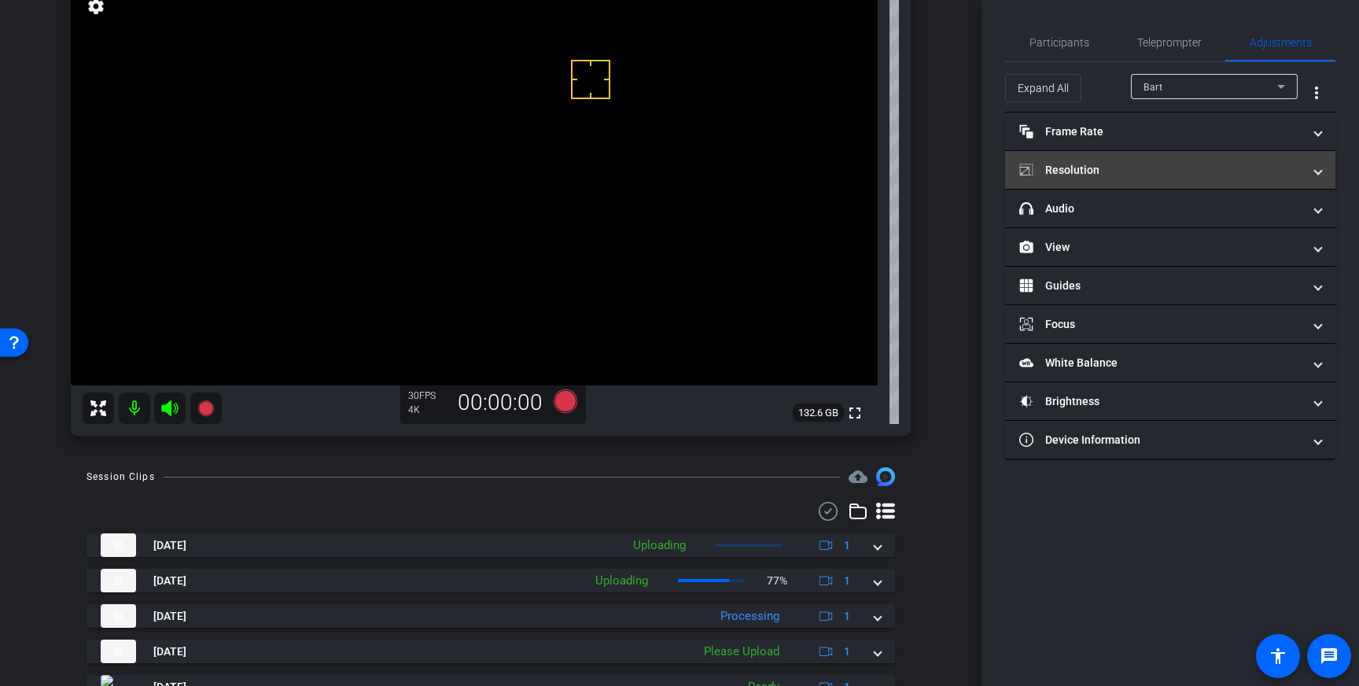
click at [1231, 176] on mat-panel-title "Resolution" at bounding box center [1160, 170] width 283 height 17
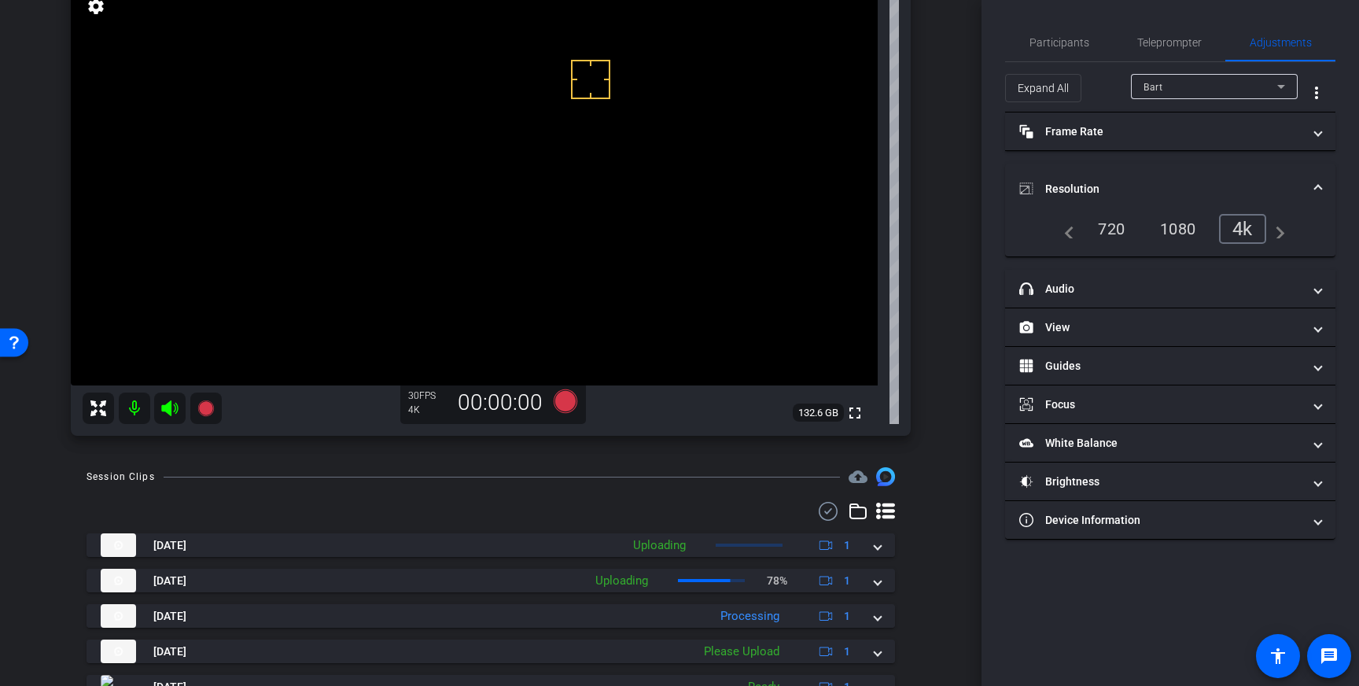
click at [1116, 232] on div "720" at bounding box center [1111, 228] width 50 height 27
click at [1311, 188] on span "Resolution" at bounding box center [1167, 189] width 296 height 17
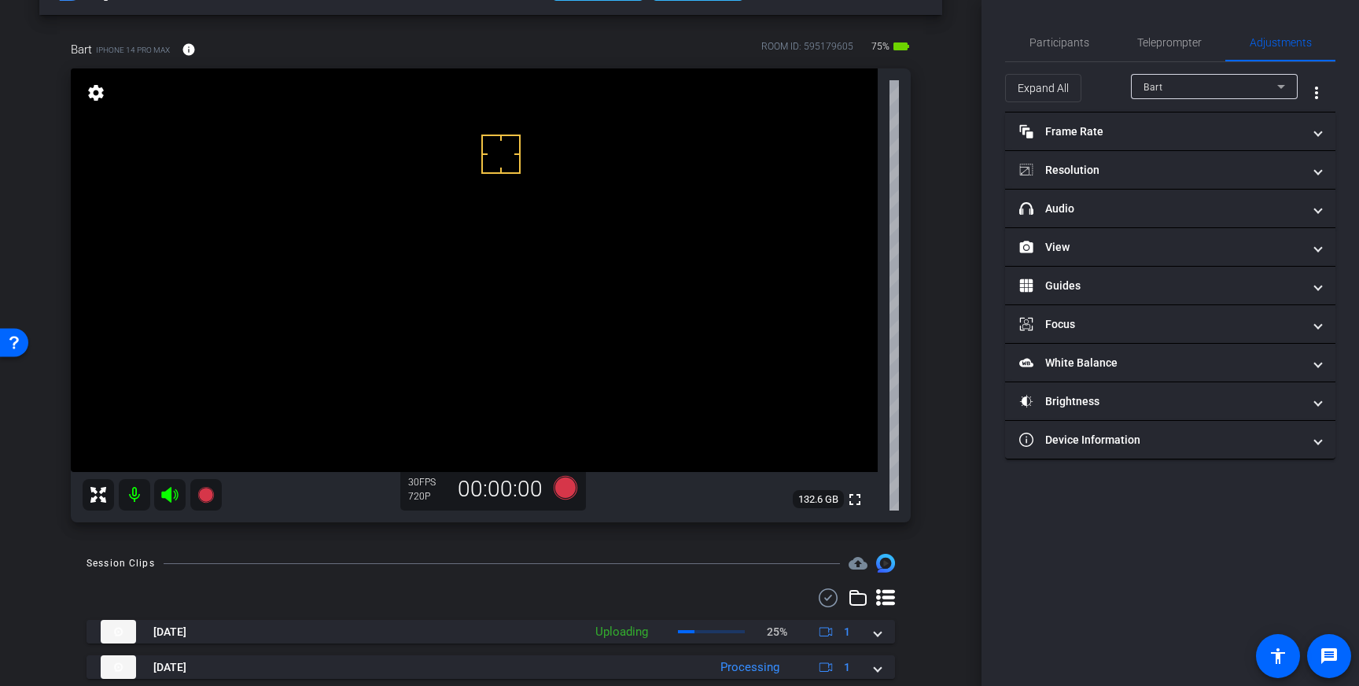
scroll to position [50, 0]
click at [1155, 38] on span "Teleprompter" at bounding box center [1169, 42] width 64 height 11
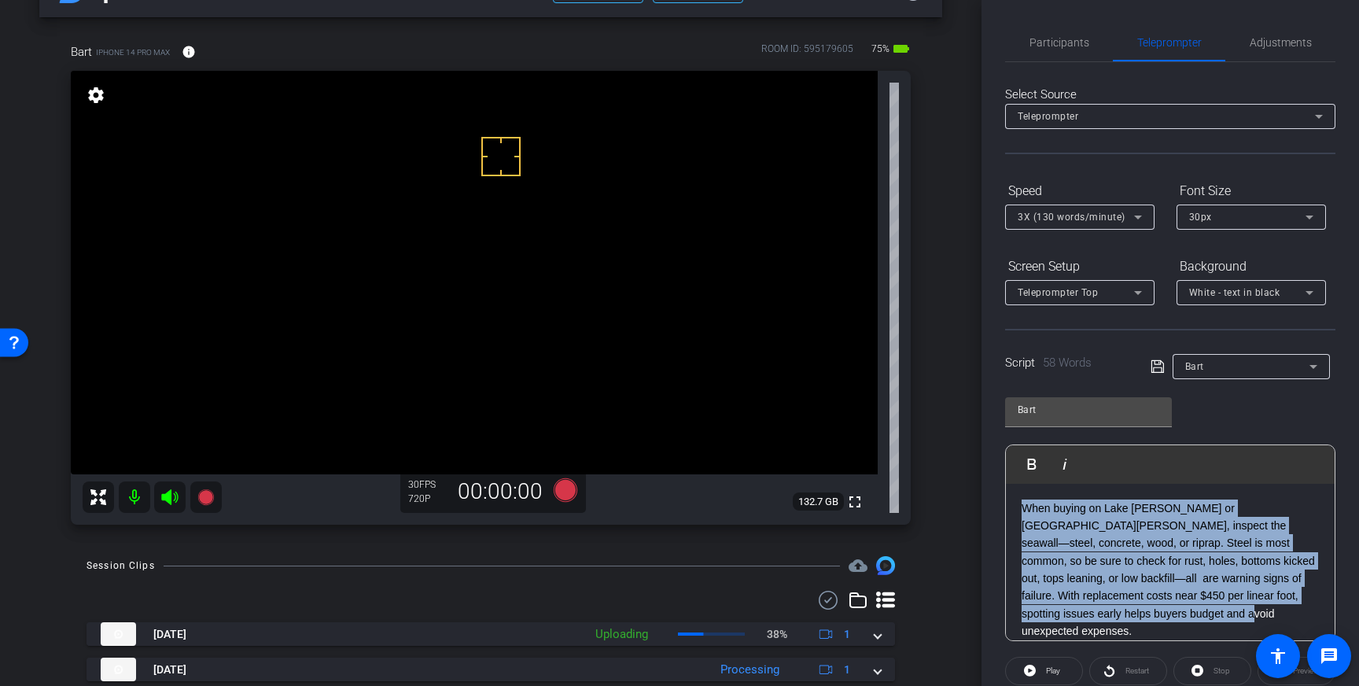
drag, startPoint x: 1145, startPoint y: 611, endPoint x: 1017, endPoint y: 510, distance: 163.0
click at [1017, 510] on div "When buying on Lake Freeman or Lake Shafer, inspect the seawall—steel, concrete…" at bounding box center [1170, 570] width 329 height 172
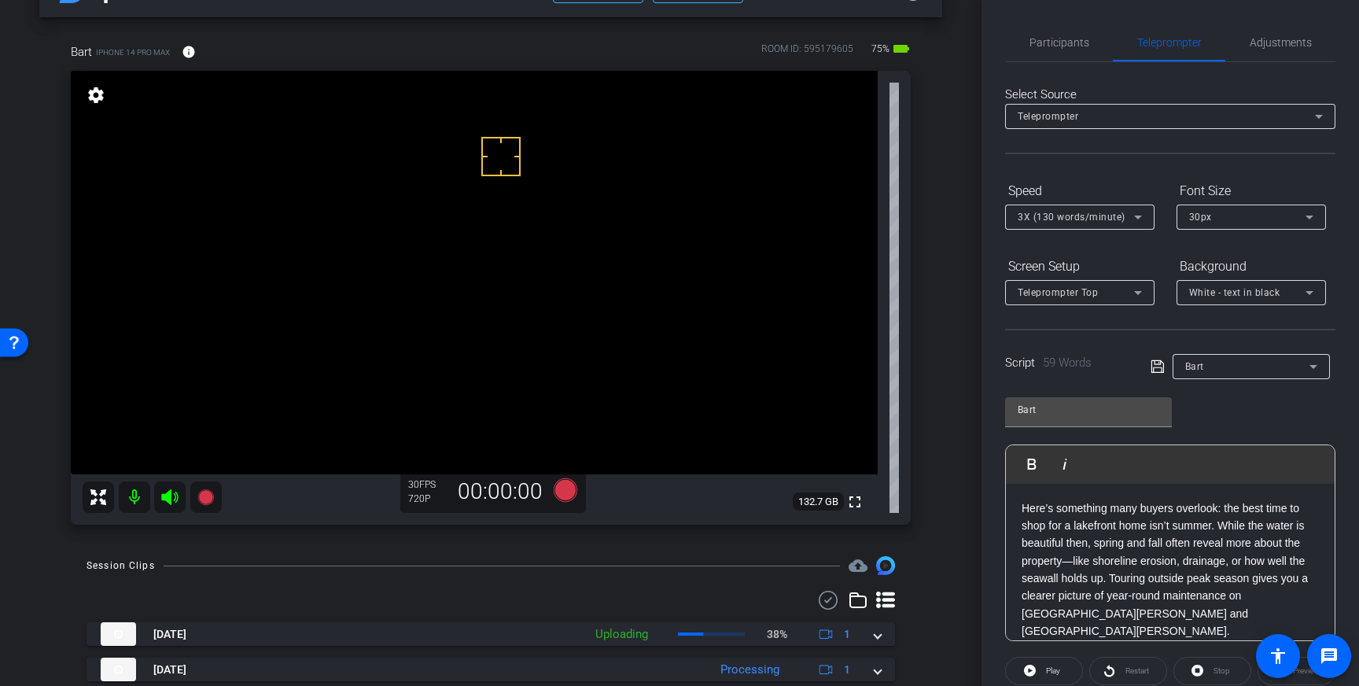
click at [1154, 364] on icon at bounding box center [1156, 366] width 13 height 13
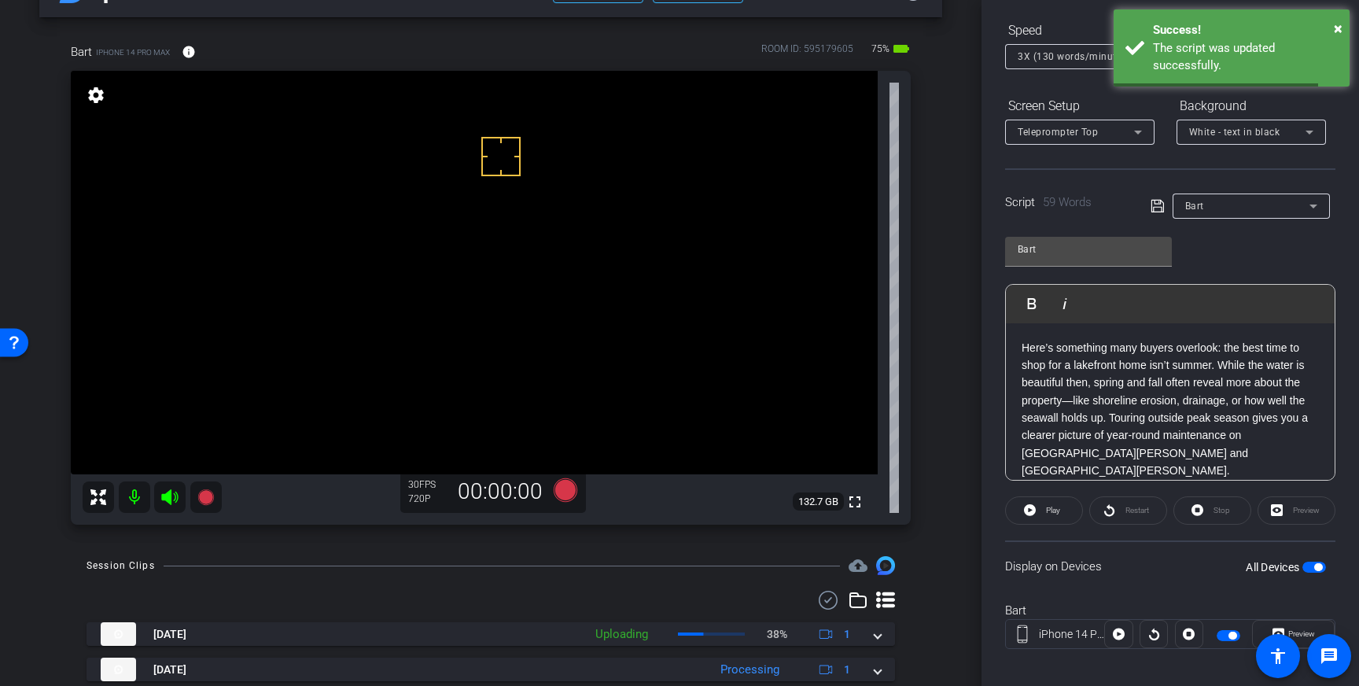
scroll to position [174, 0]
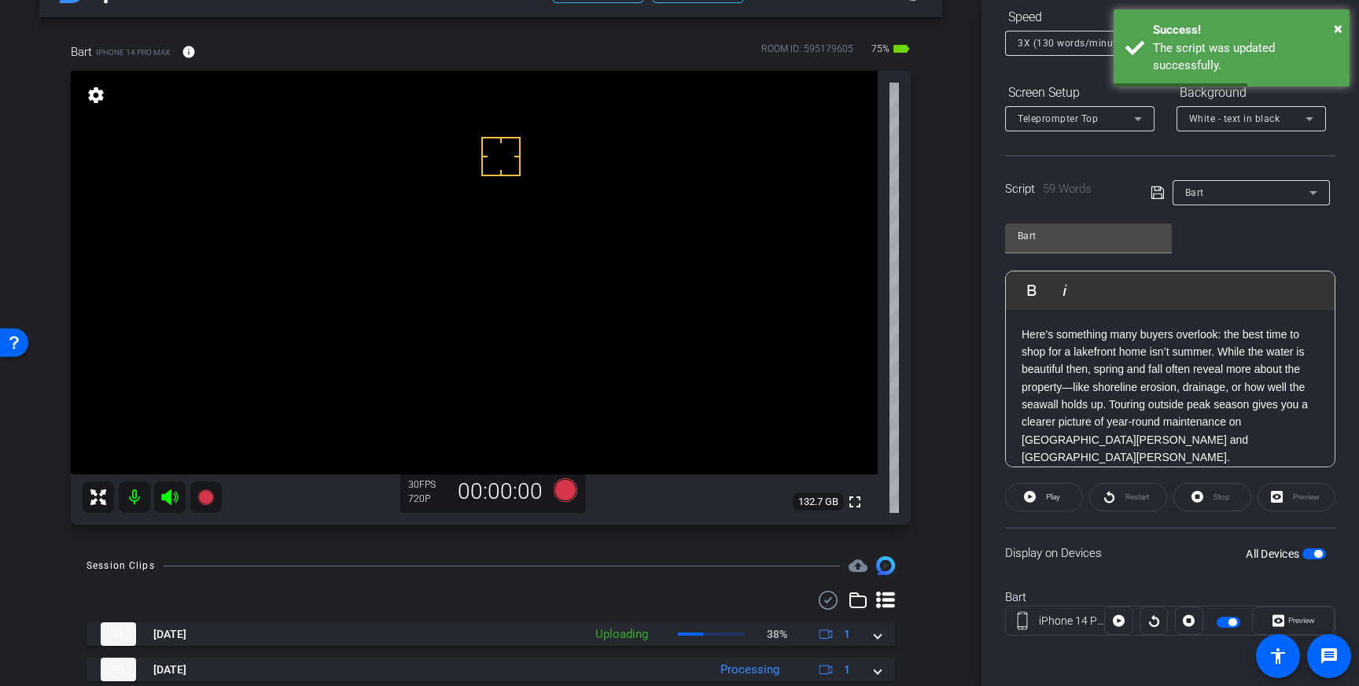
click at [1313, 556] on span "button" at bounding box center [1314, 553] width 24 height 11
click at [1320, 555] on span "button" at bounding box center [1314, 553] width 24 height 11
click at [1158, 197] on icon at bounding box center [1157, 192] width 14 height 19
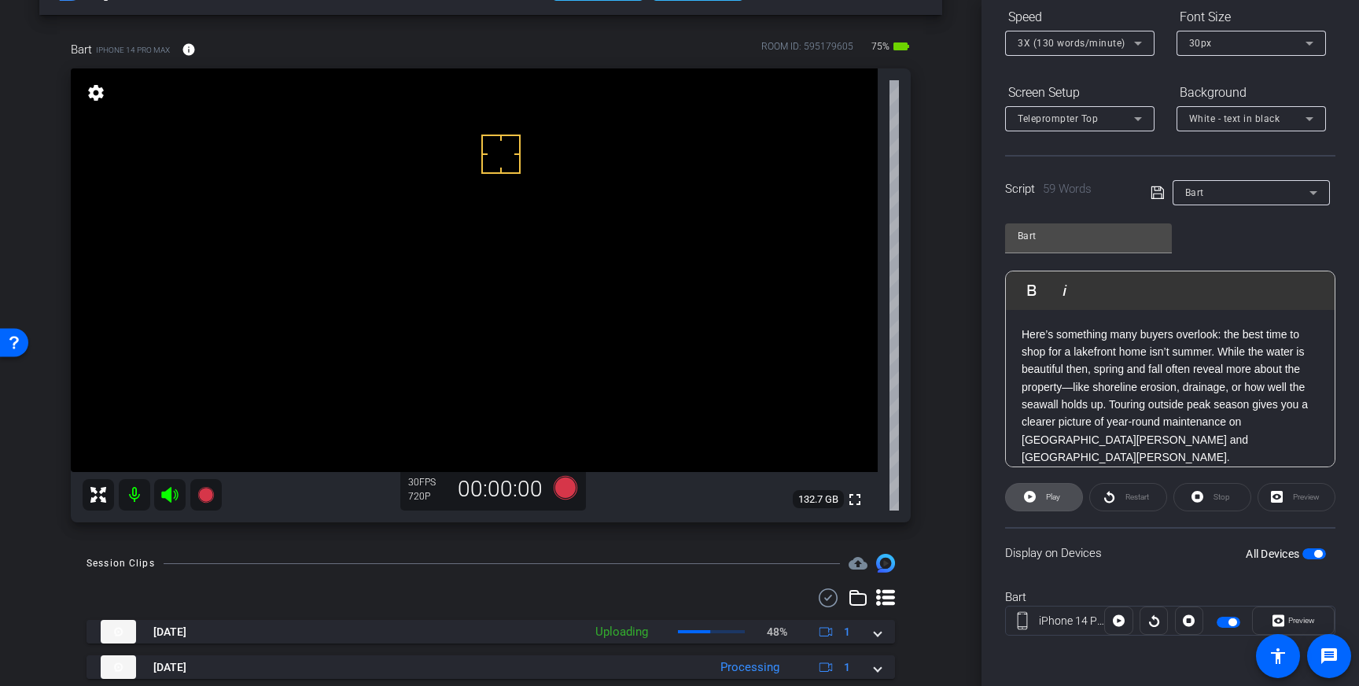
click at [1057, 502] on span "Play" at bounding box center [1051, 497] width 18 height 22
click at [1170, 432] on p "Here’s something many buyers overlook: the best time to shop for a lakefront ho…" at bounding box center [1169, 396] width 297 height 141
click at [1212, 499] on span "Stop" at bounding box center [1219, 497] width 20 height 22
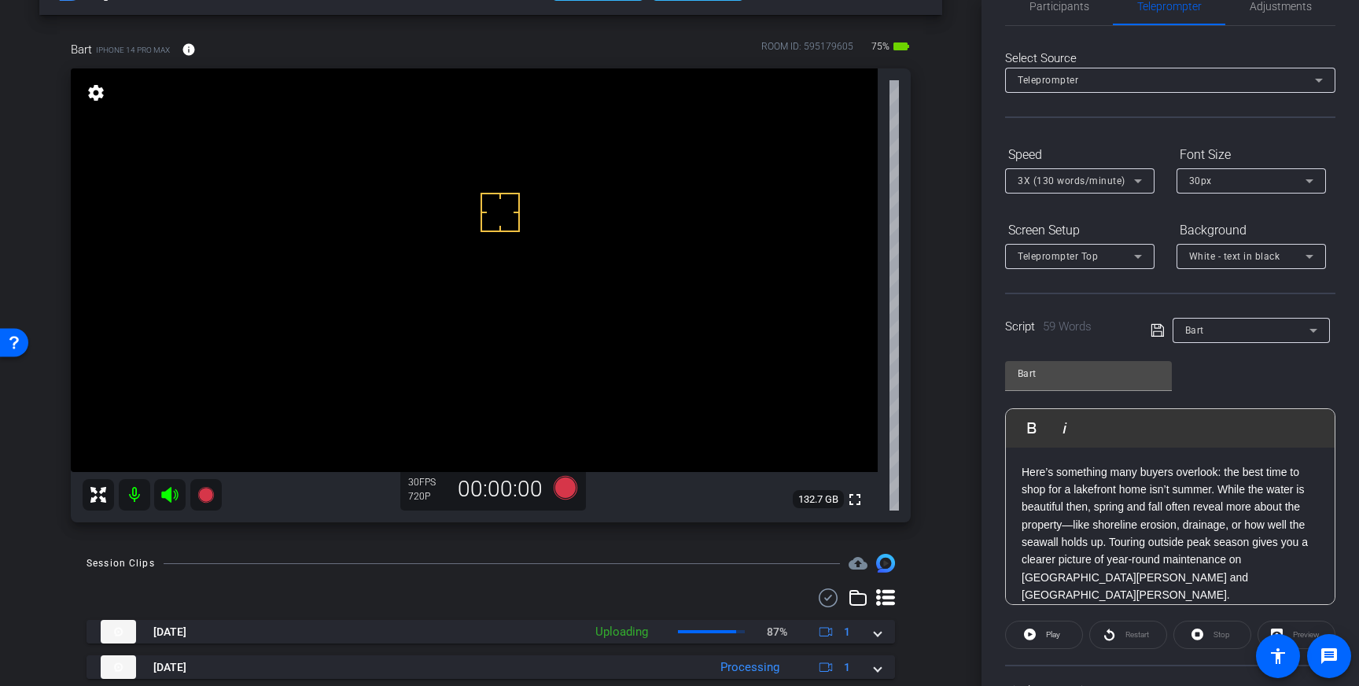
scroll to position [0, 0]
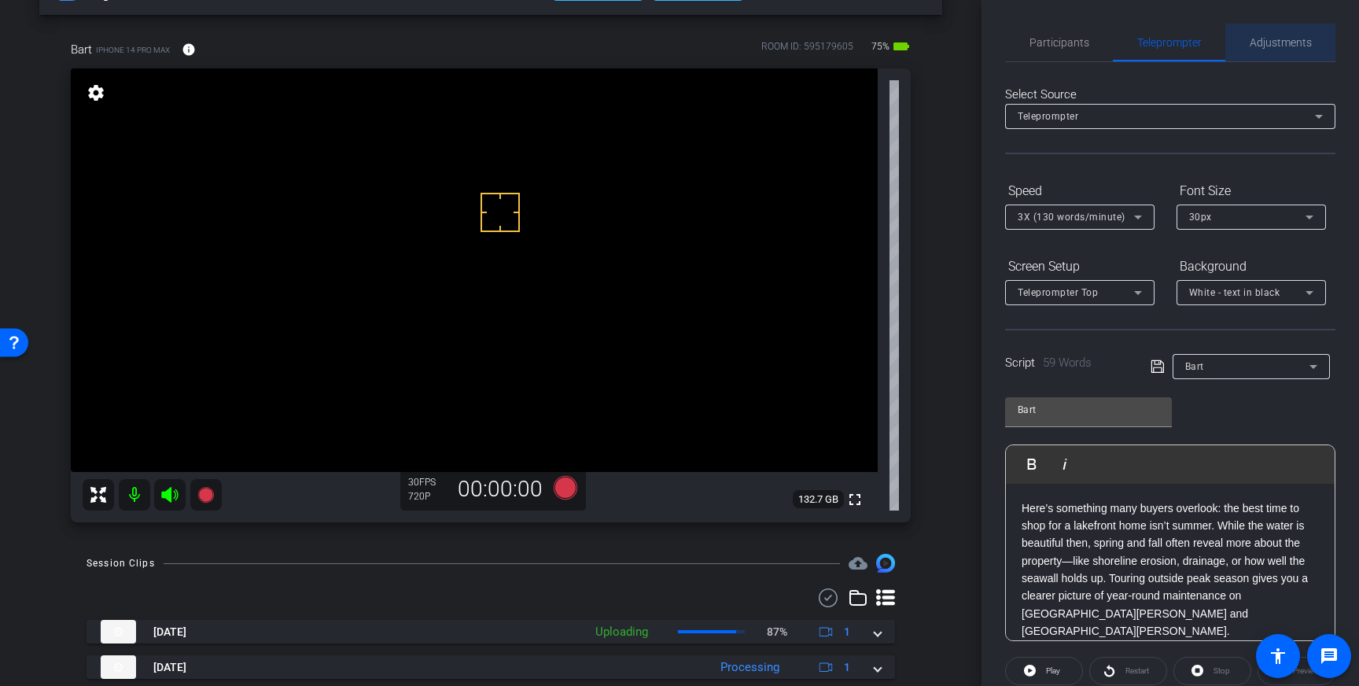
click at [1274, 57] on span "Adjustments" at bounding box center [1281, 43] width 62 height 38
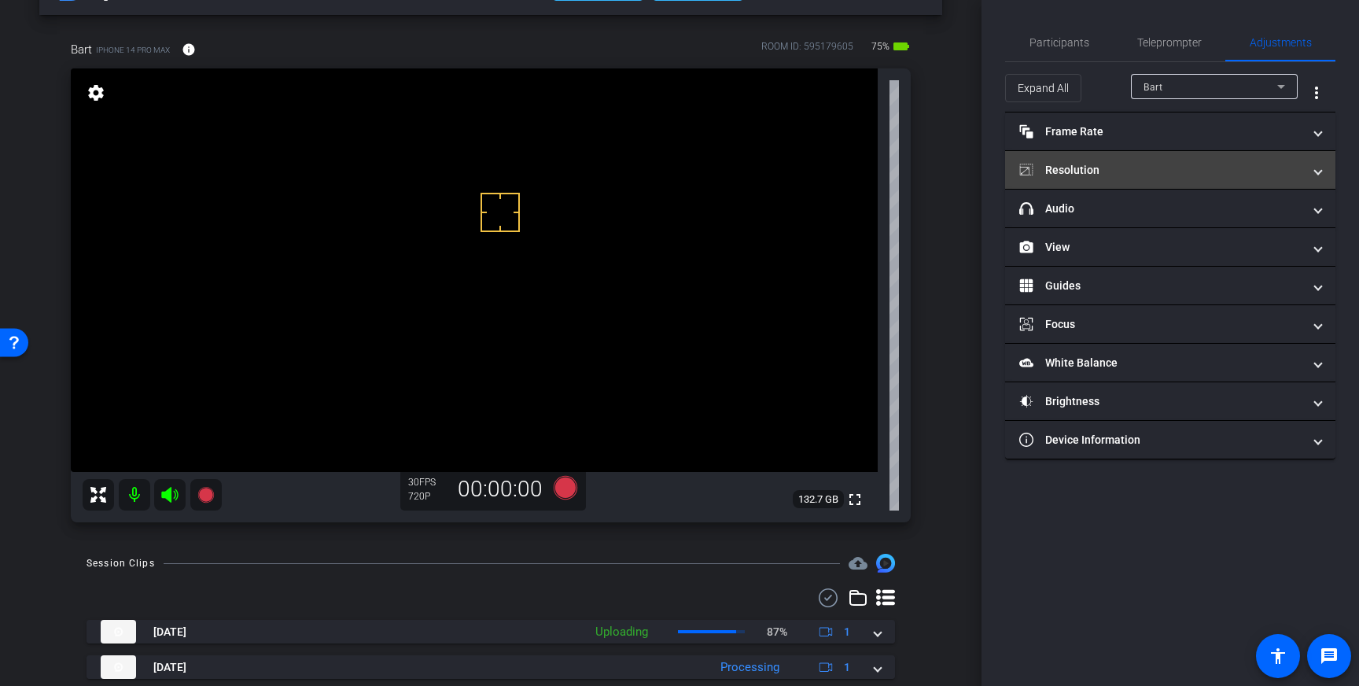
click at [1265, 180] on mat-expansion-panel-header "Resolution" at bounding box center [1170, 170] width 330 height 38
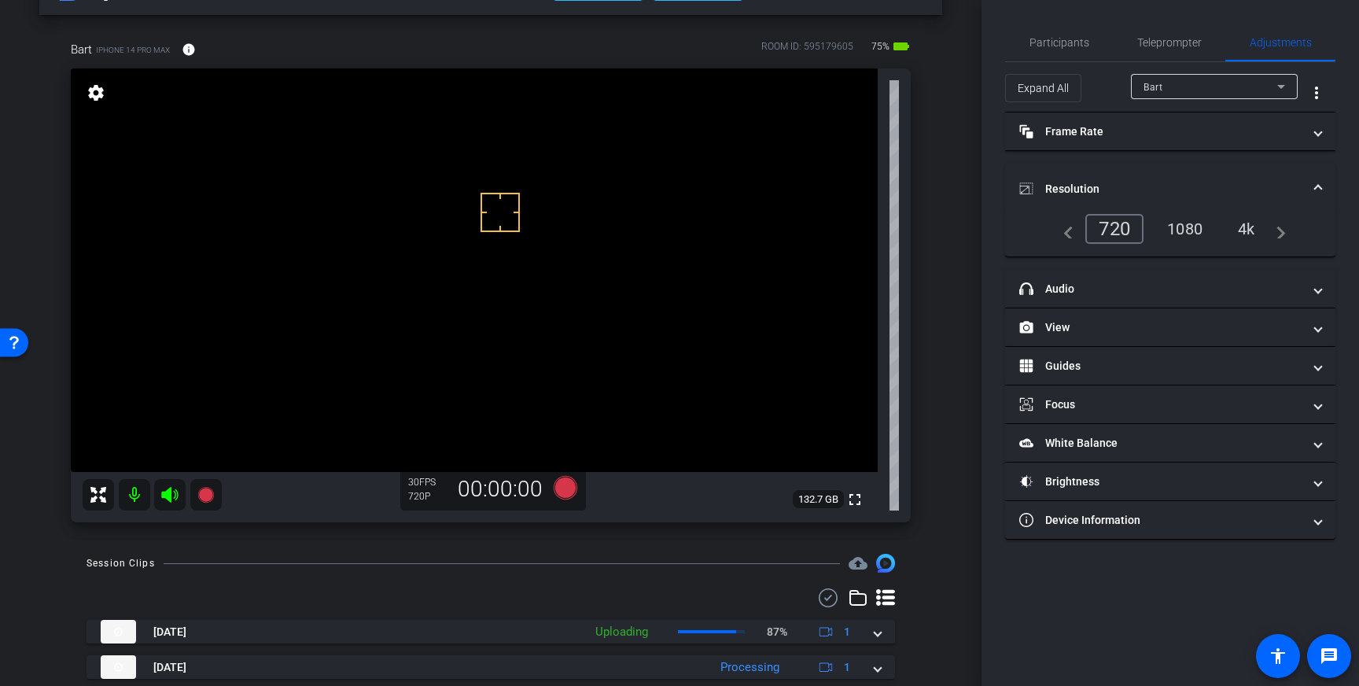
click at [1245, 225] on div "4k" at bounding box center [1246, 228] width 41 height 27
click at [1237, 230] on div "4k" at bounding box center [1246, 228] width 41 height 27
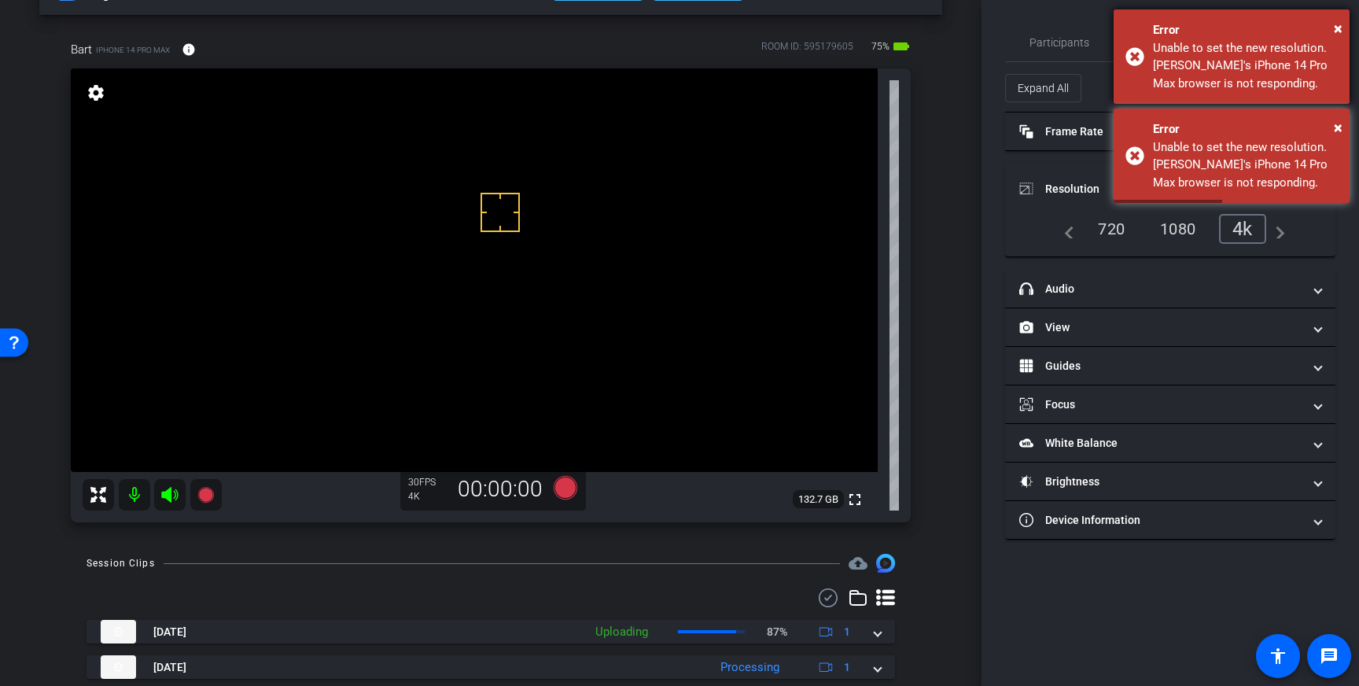
click at [1333, 24] on div "Error" at bounding box center [1245, 30] width 185 height 18
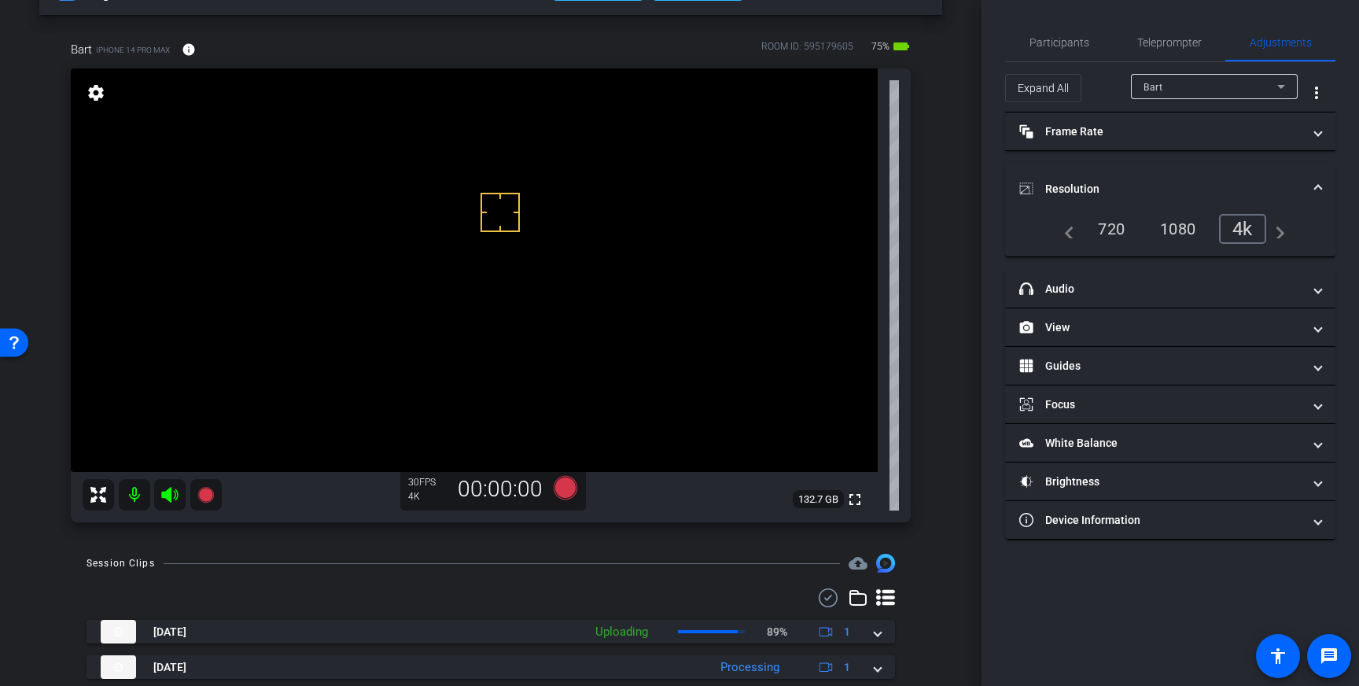
drag, startPoint x: 1149, startPoint y: 41, endPoint x: 670, endPoint y: 506, distance: 667.9
click at [1148, 41] on span "Teleprompter" at bounding box center [1169, 42] width 64 height 11
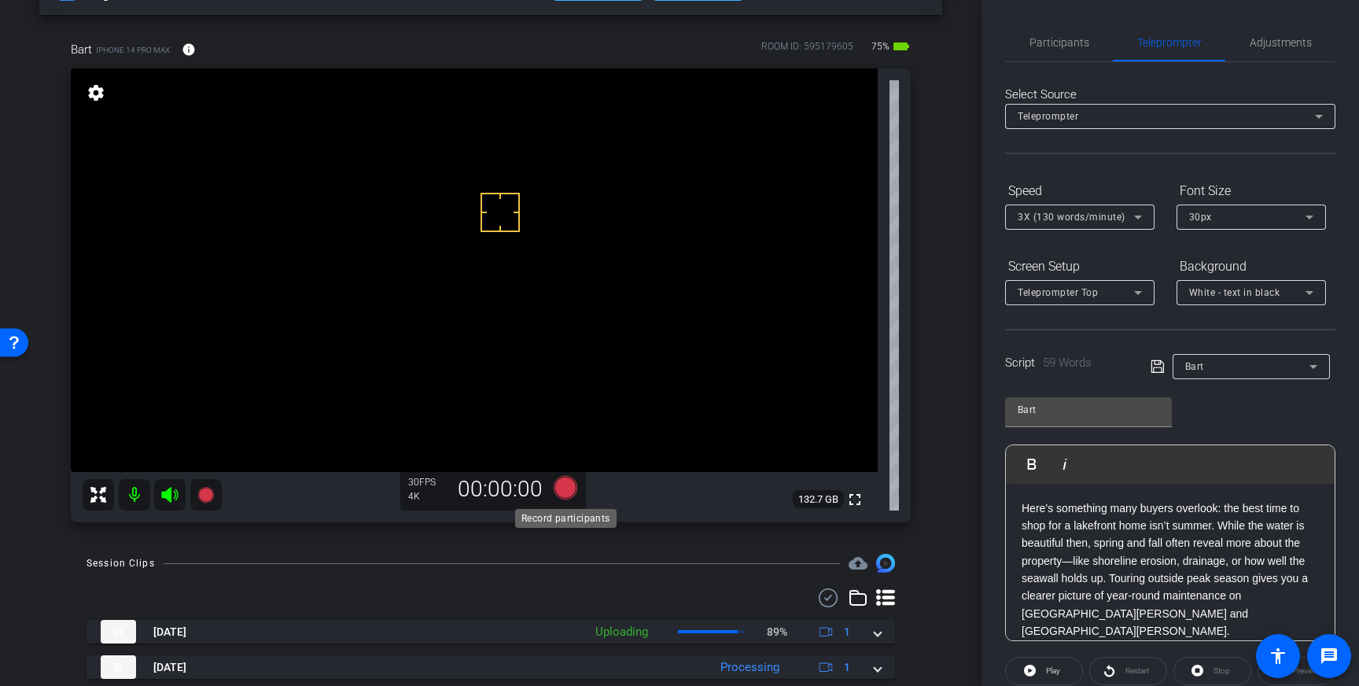
click at [568, 496] on icon at bounding box center [566, 488] width 24 height 24
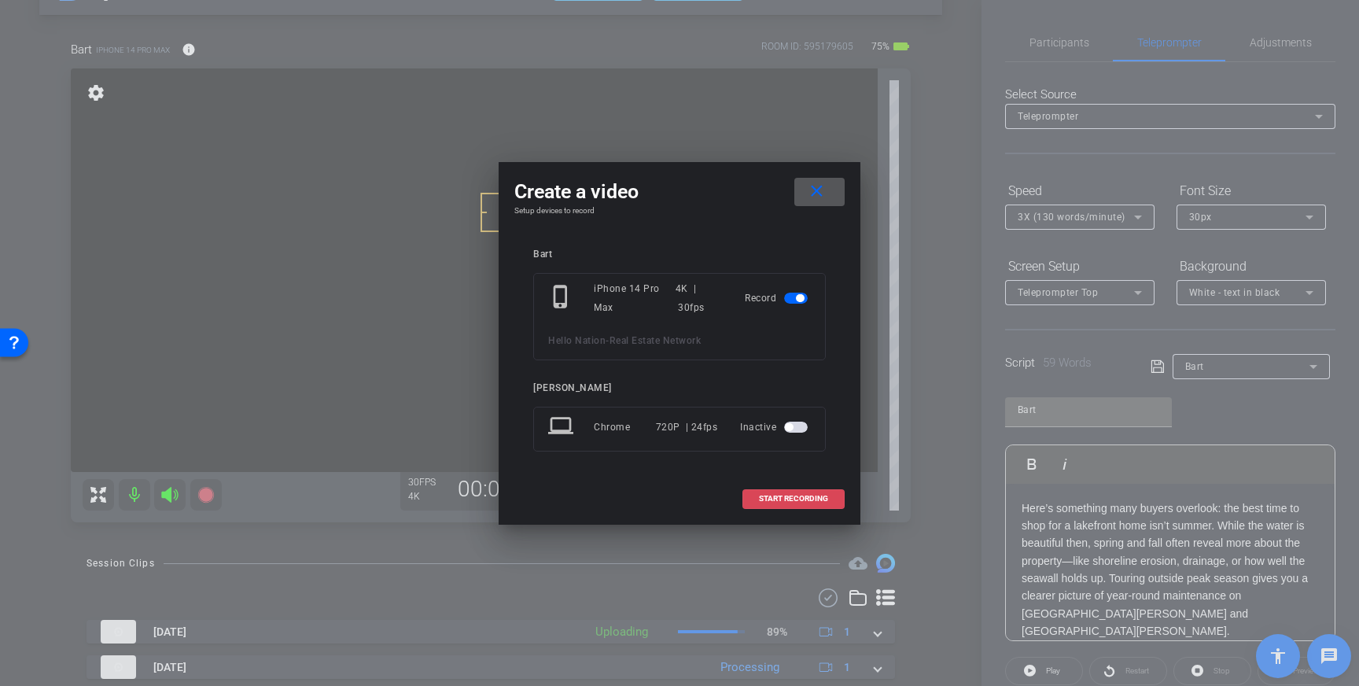
click at [800, 498] on span "START RECORDING" at bounding box center [793, 499] width 69 height 8
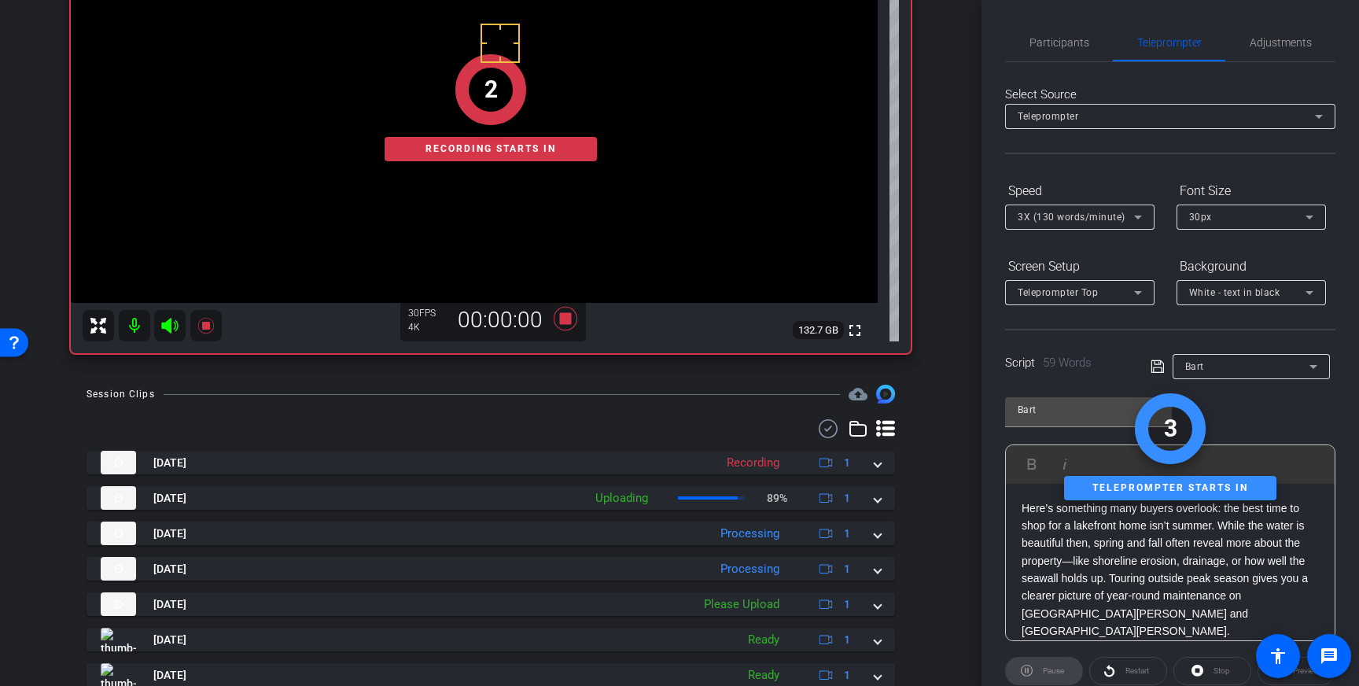
scroll to position [314, 0]
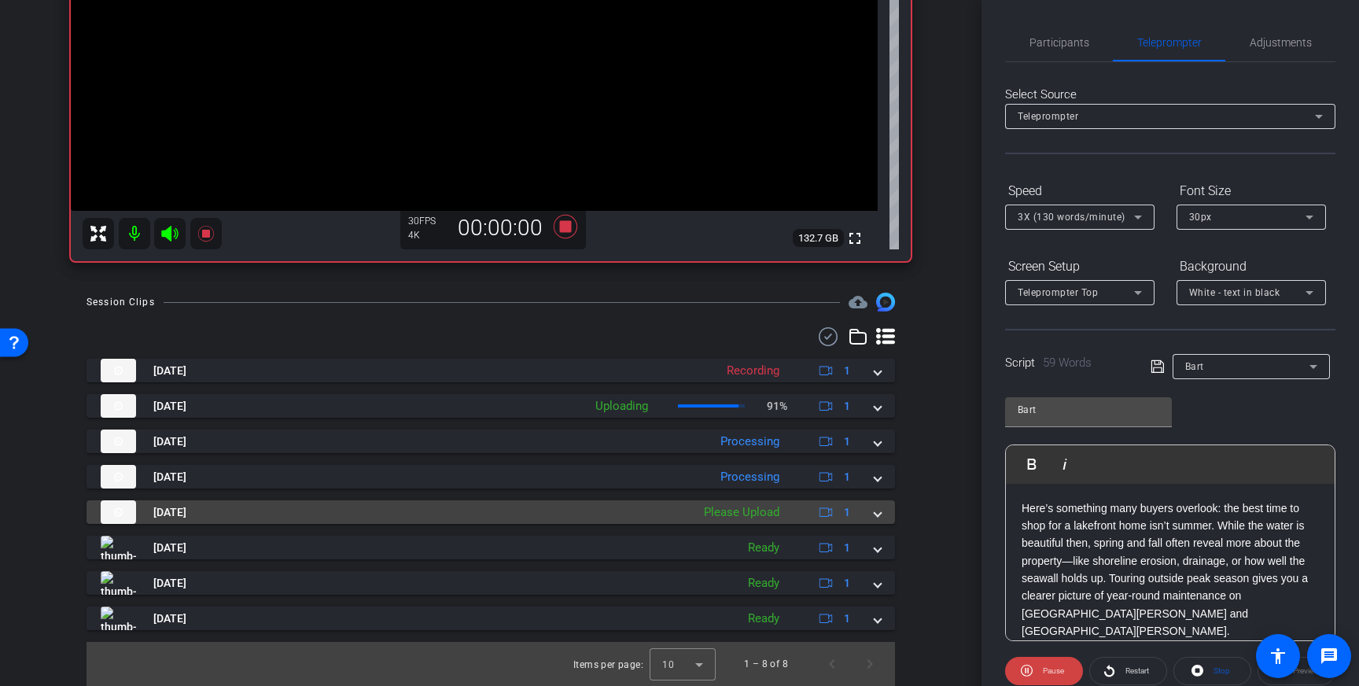
click at [877, 513] on span at bounding box center [877, 512] width 6 height 17
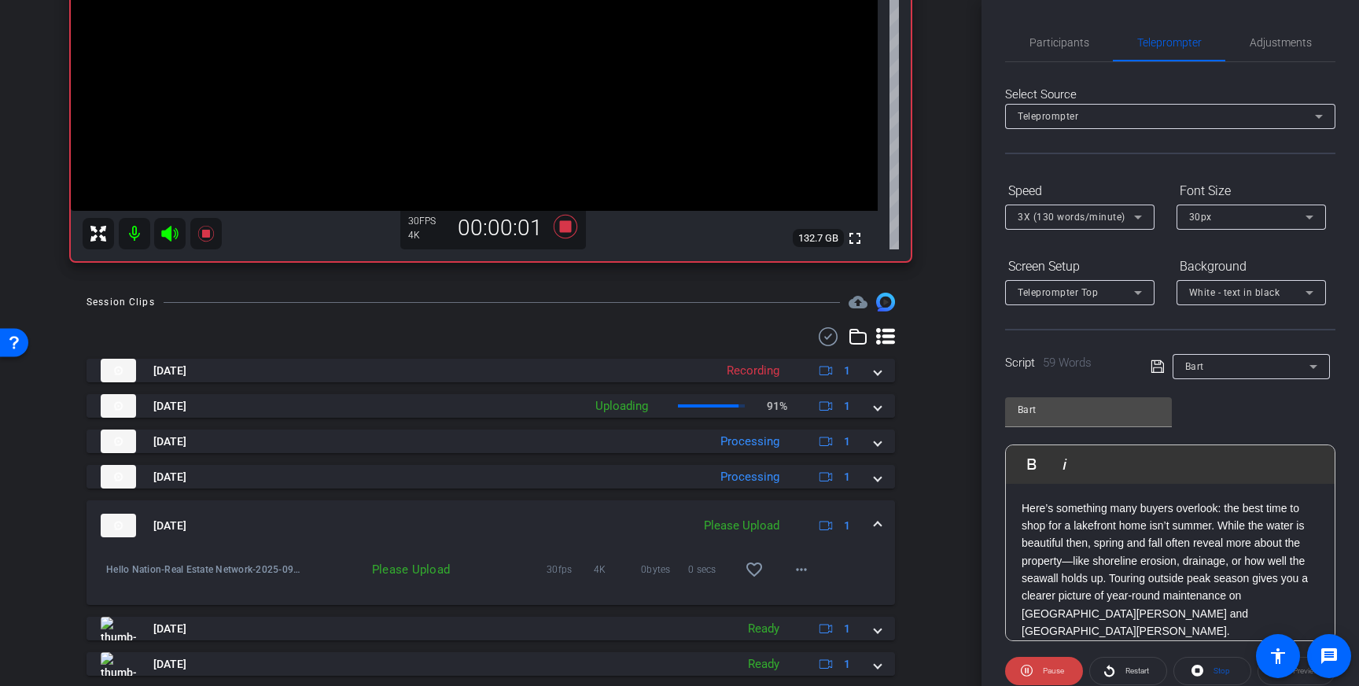
click at [877, 515] on mat-expansion-panel-header "Sep 11, 2025 Please Upload 1" at bounding box center [490, 525] width 808 height 50
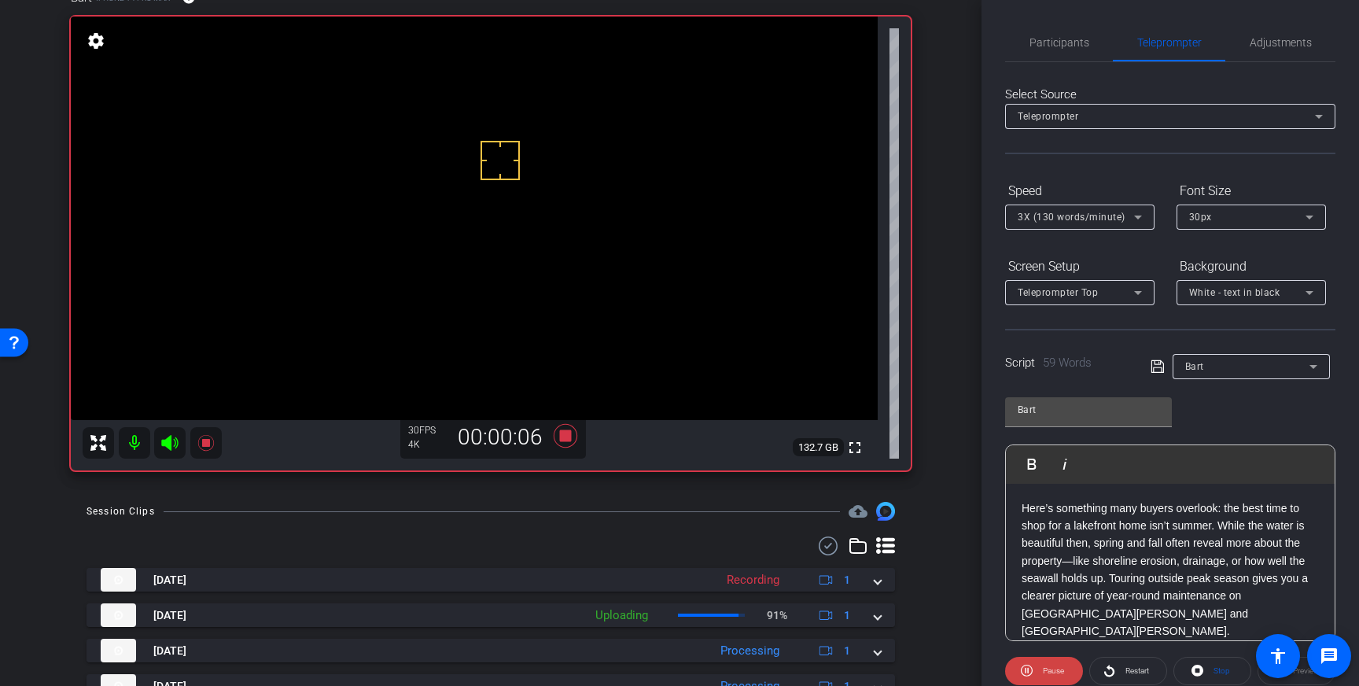
scroll to position [90, 0]
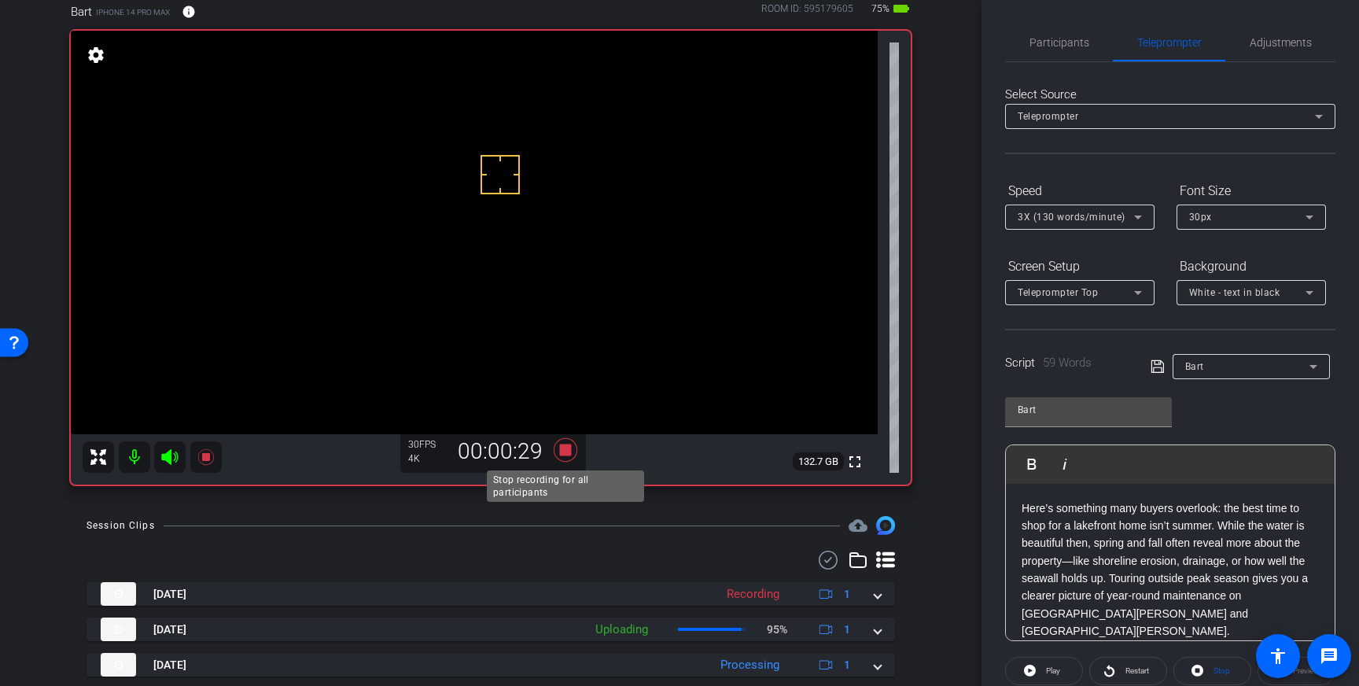
click at [569, 453] on icon at bounding box center [566, 450] width 24 height 24
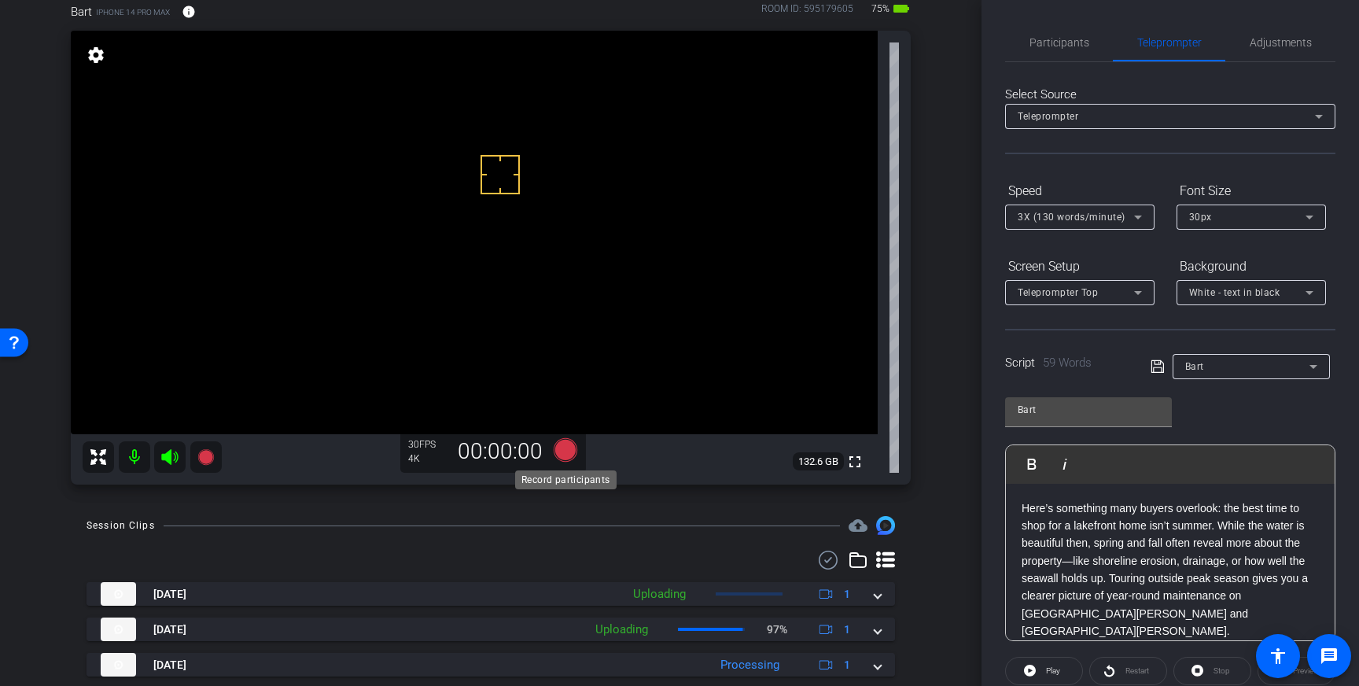
click at [572, 447] on icon at bounding box center [566, 450] width 24 height 24
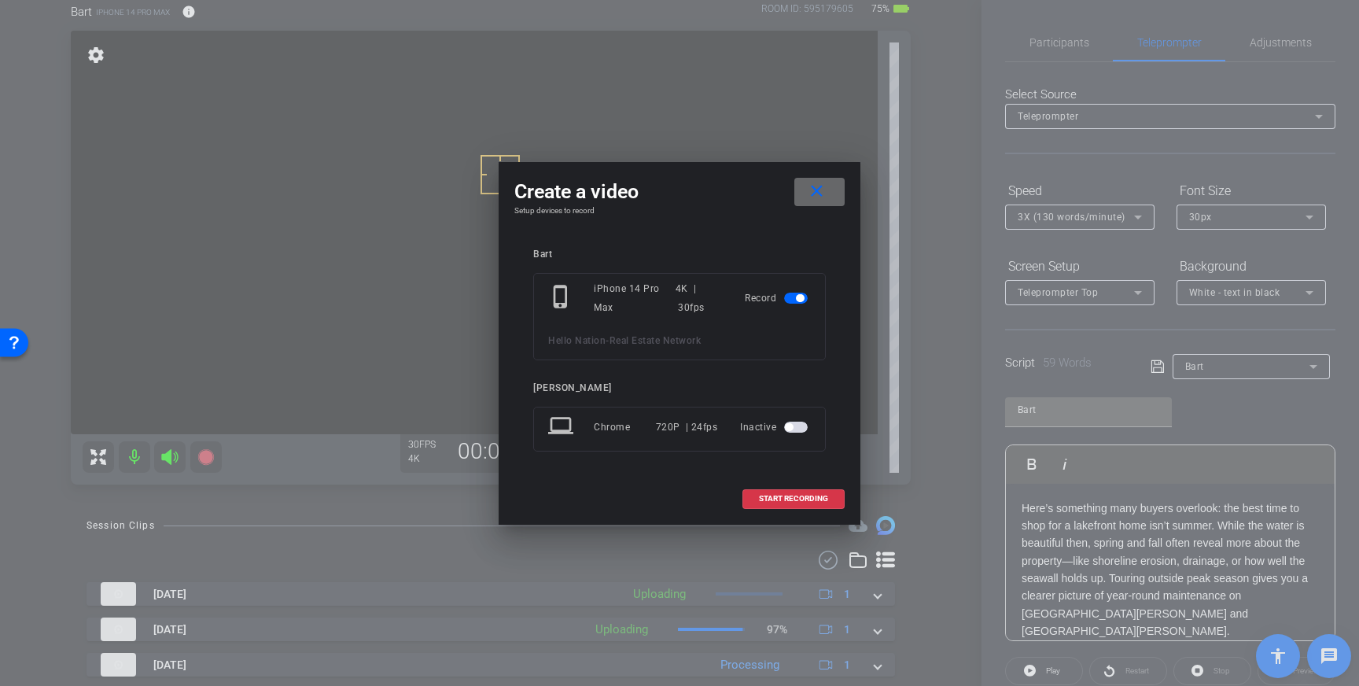
click at [816, 193] on mat-icon "close" at bounding box center [817, 192] width 20 height 20
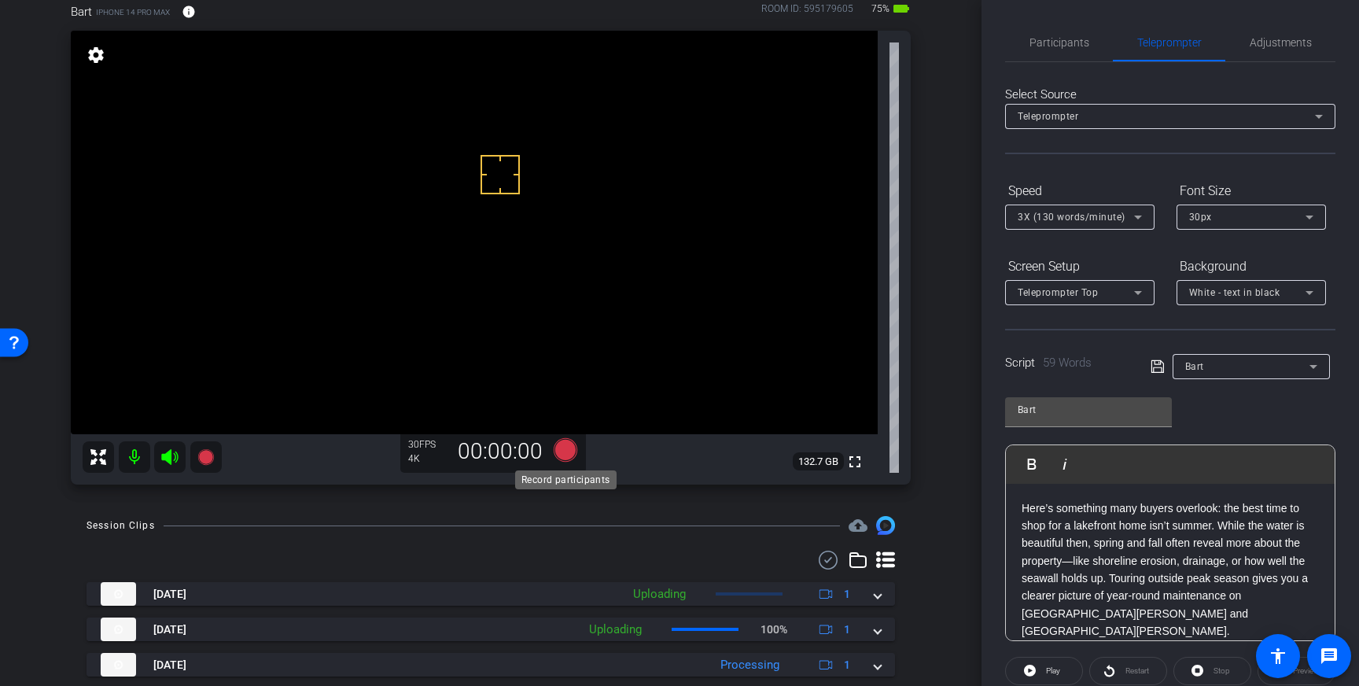
click at [569, 448] on icon at bounding box center [566, 450] width 24 height 24
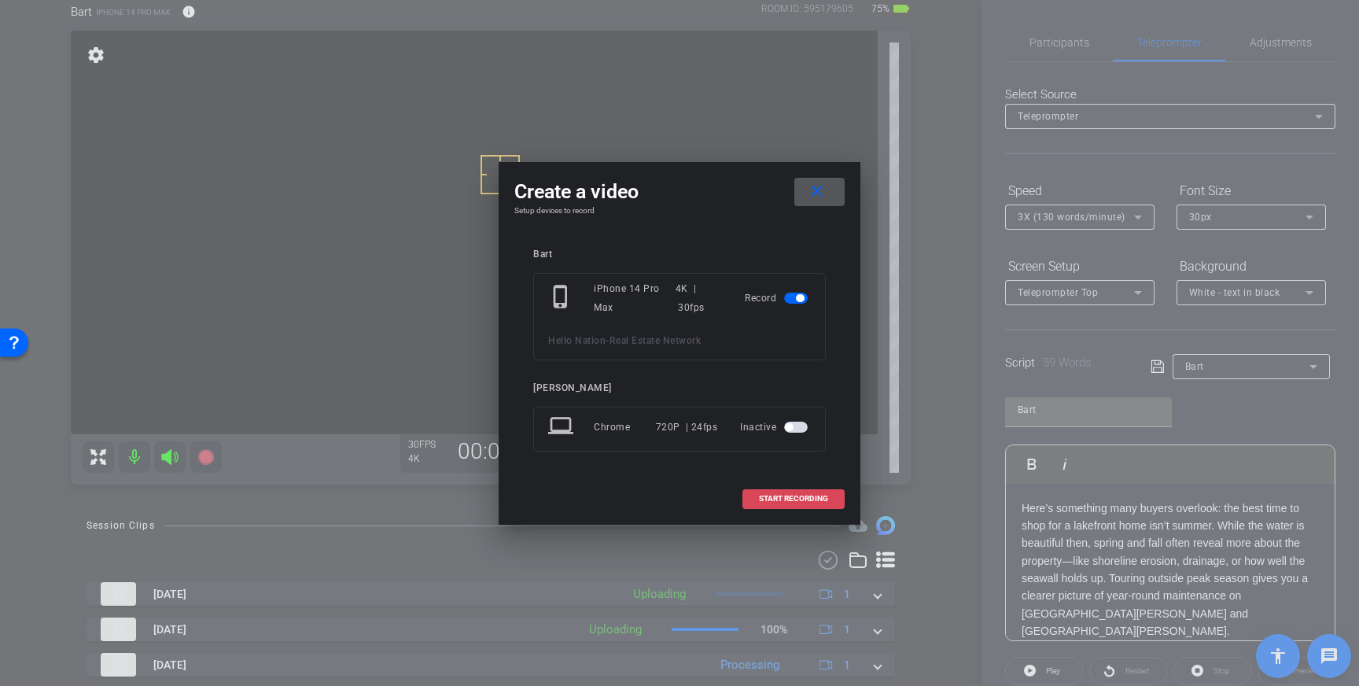
click at [814, 495] on span "START RECORDING" at bounding box center [793, 499] width 69 height 8
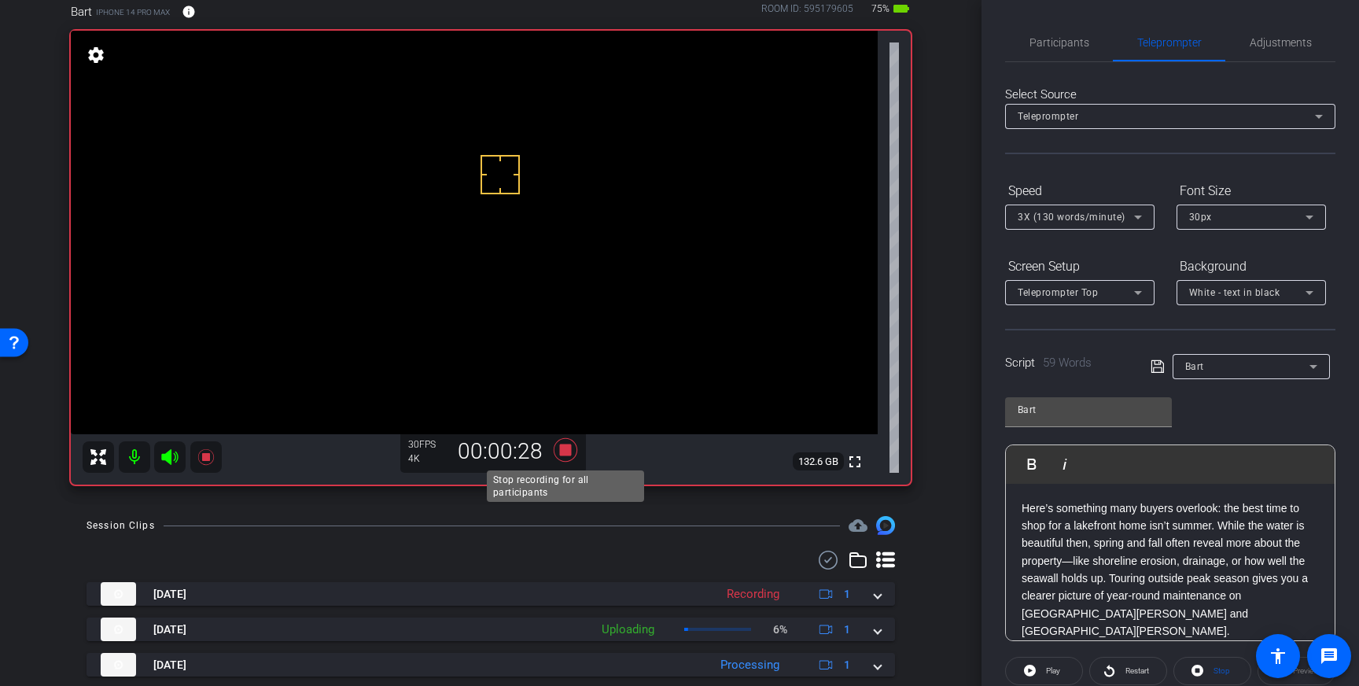
click at [569, 450] on icon at bounding box center [566, 450] width 24 height 24
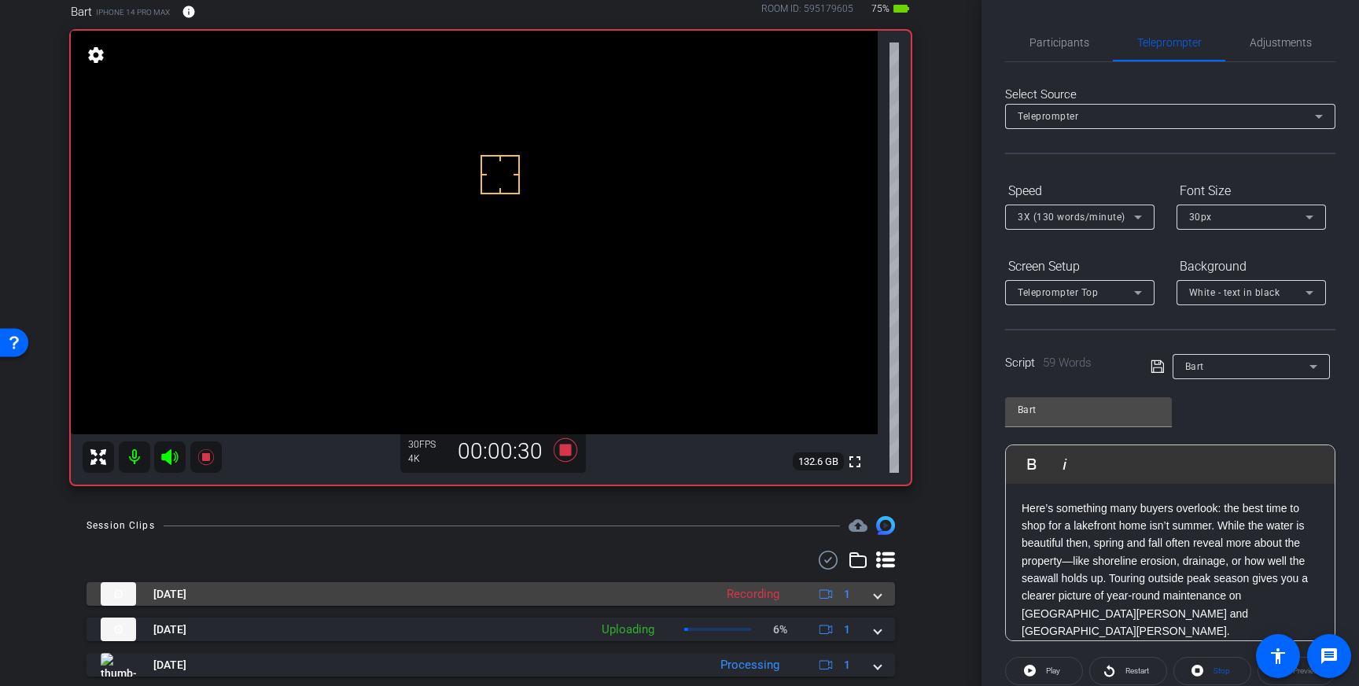
click at [878, 599] on span at bounding box center [877, 594] width 6 height 17
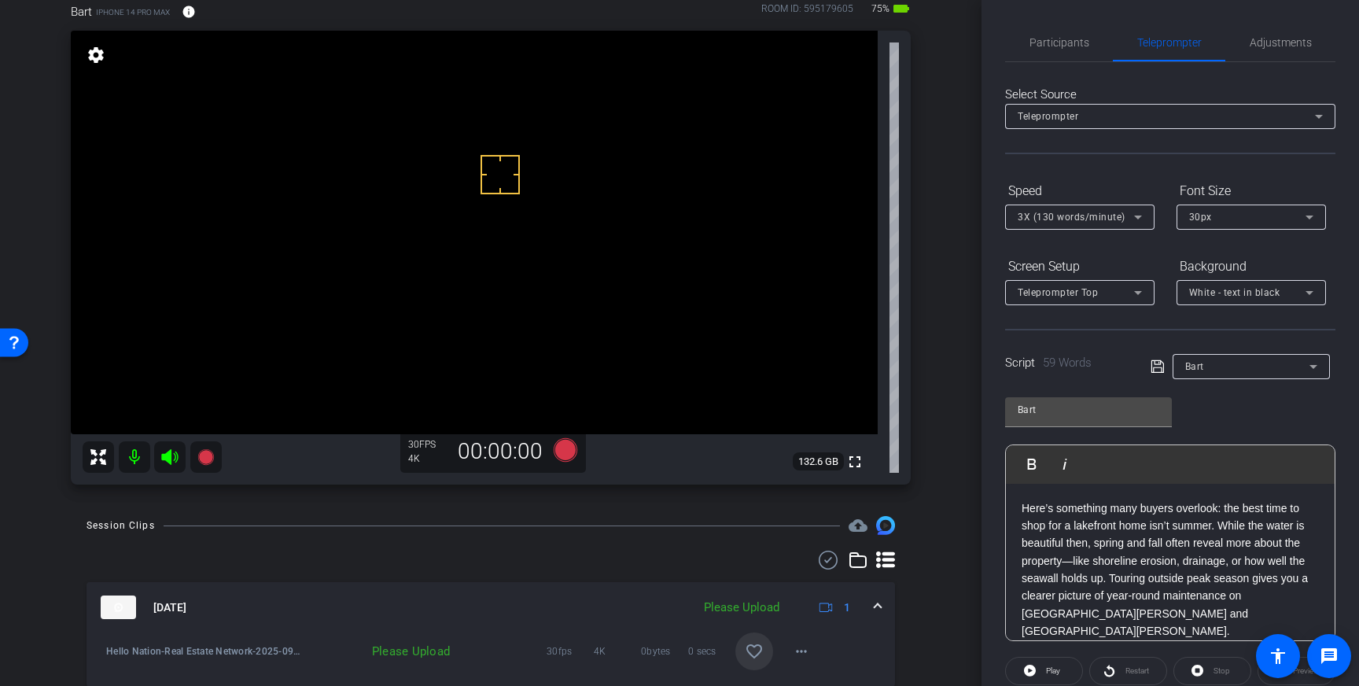
click at [757, 646] on mat-icon "favorite_border" at bounding box center [754, 651] width 19 height 19
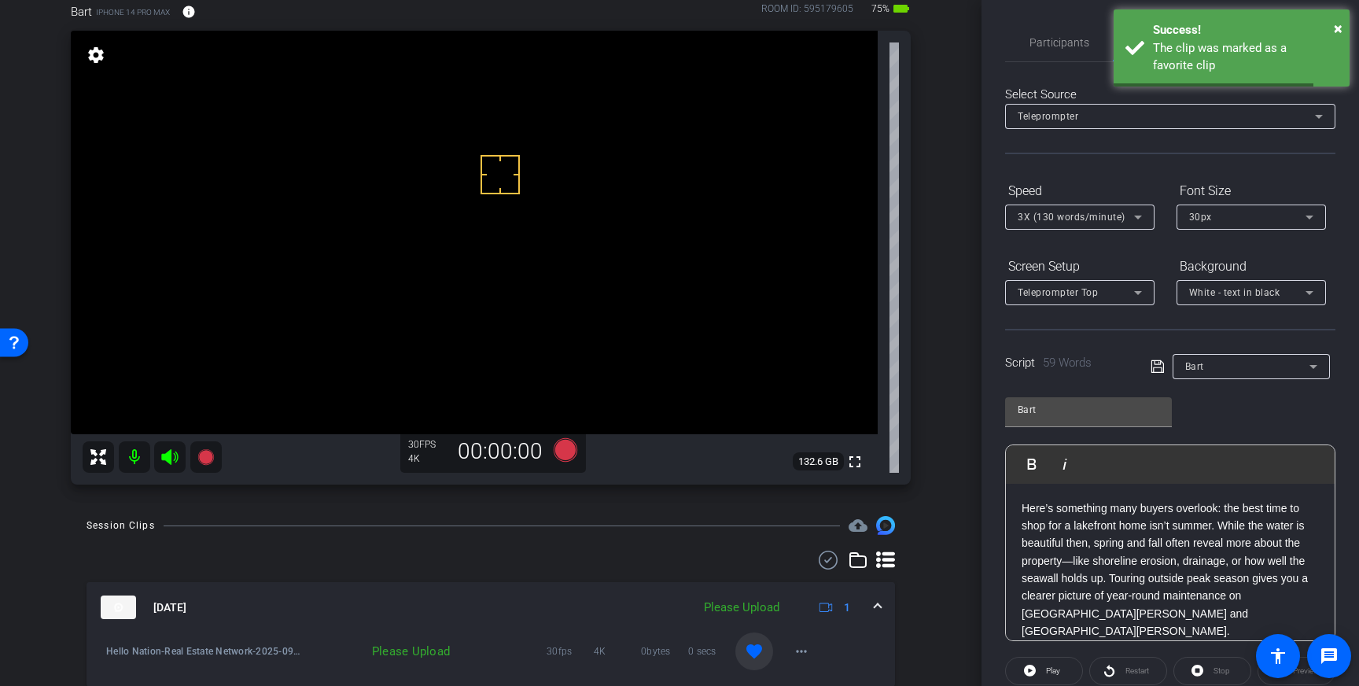
click at [885, 604] on mat-expansion-panel-header "Sep 11, 2025 Please Upload 1" at bounding box center [490, 607] width 808 height 50
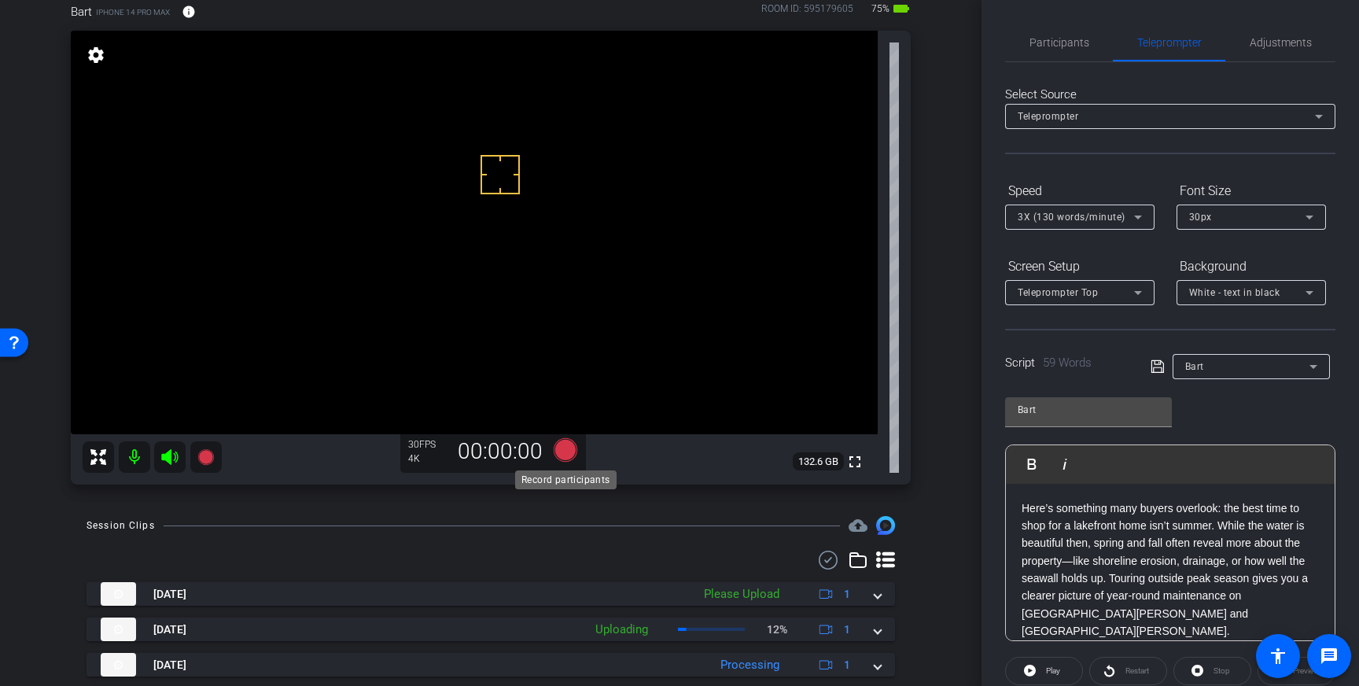
click at [564, 443] on icon at bounding box center [566, 450] width 24 height 24
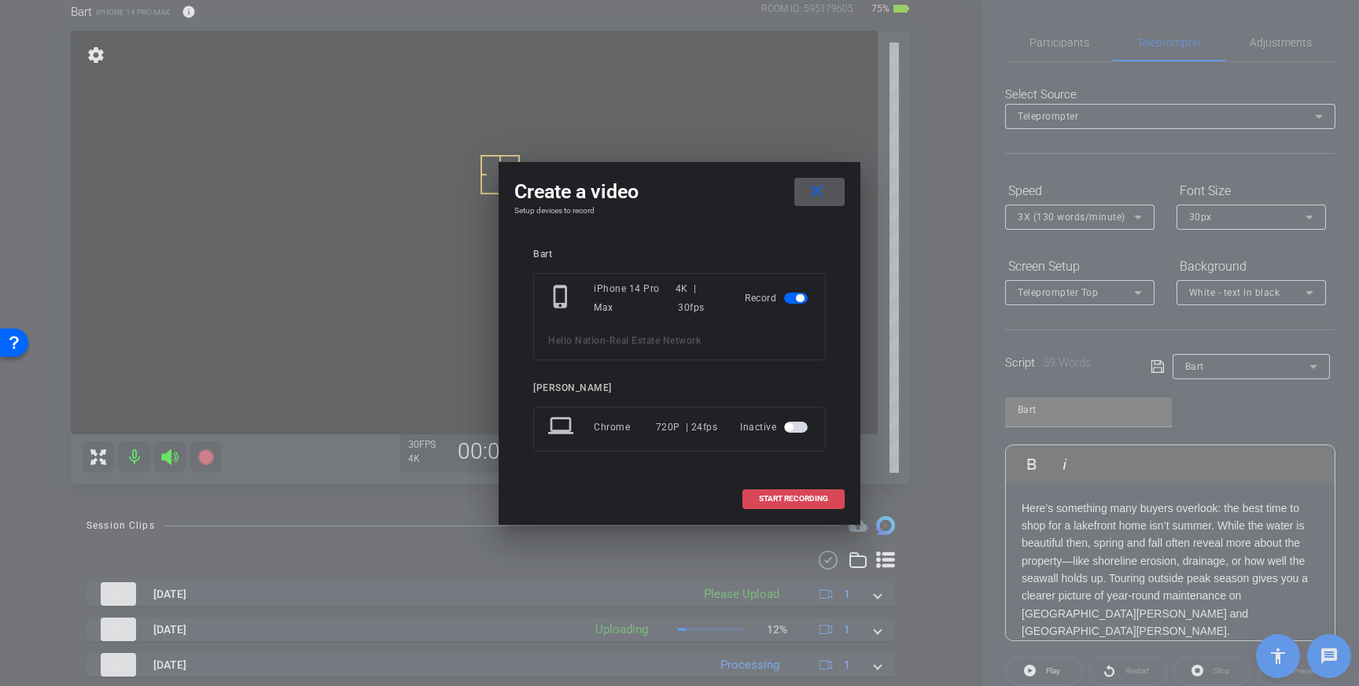
click at [801, 491] on span at bounding box center [793, 499] width 101 height 38
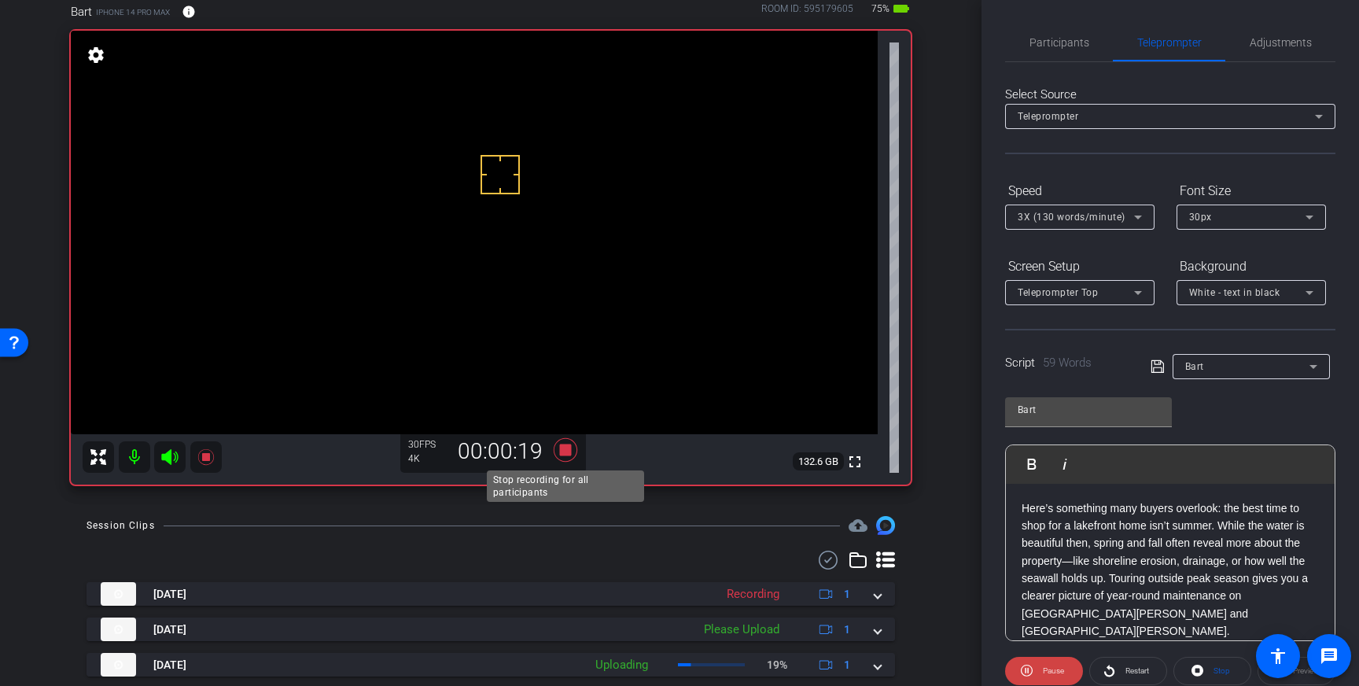
click at [565, 447] on icon at bounding box center [566, 450] width 24 height 24
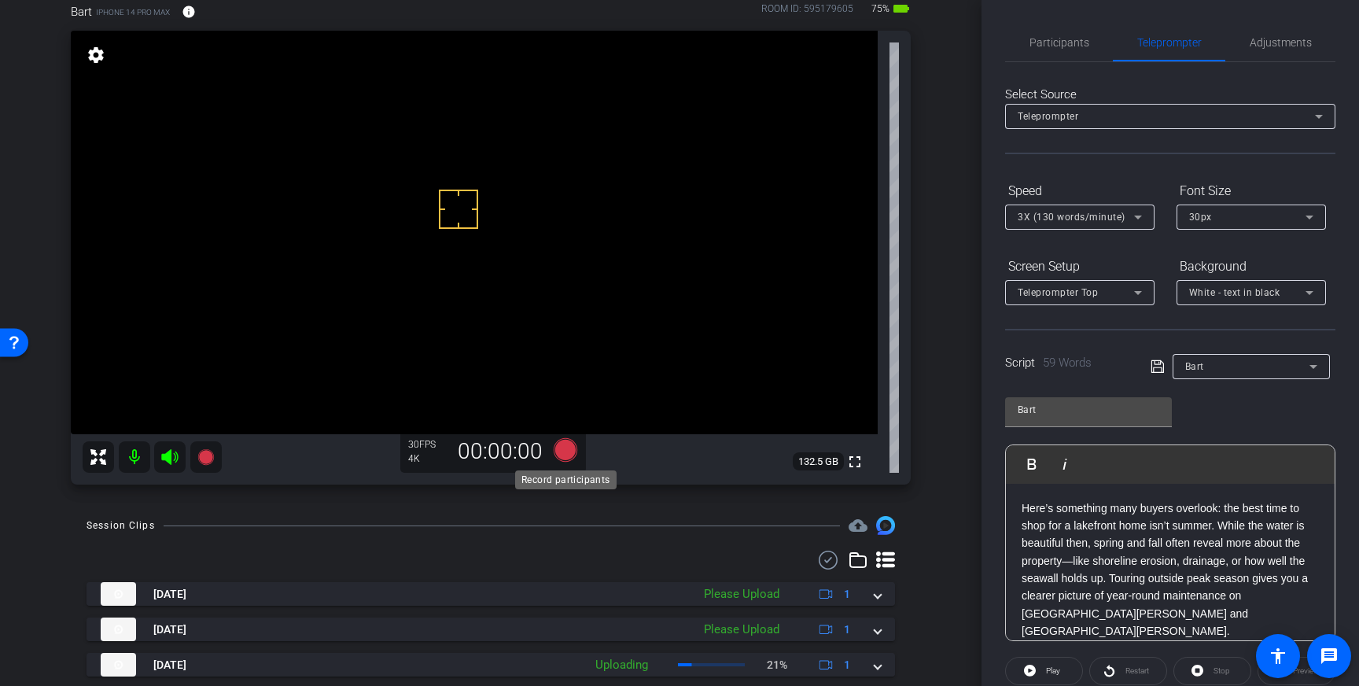
click at [569, 450] on icon at bounding box center [566, 450] width 24 height 24
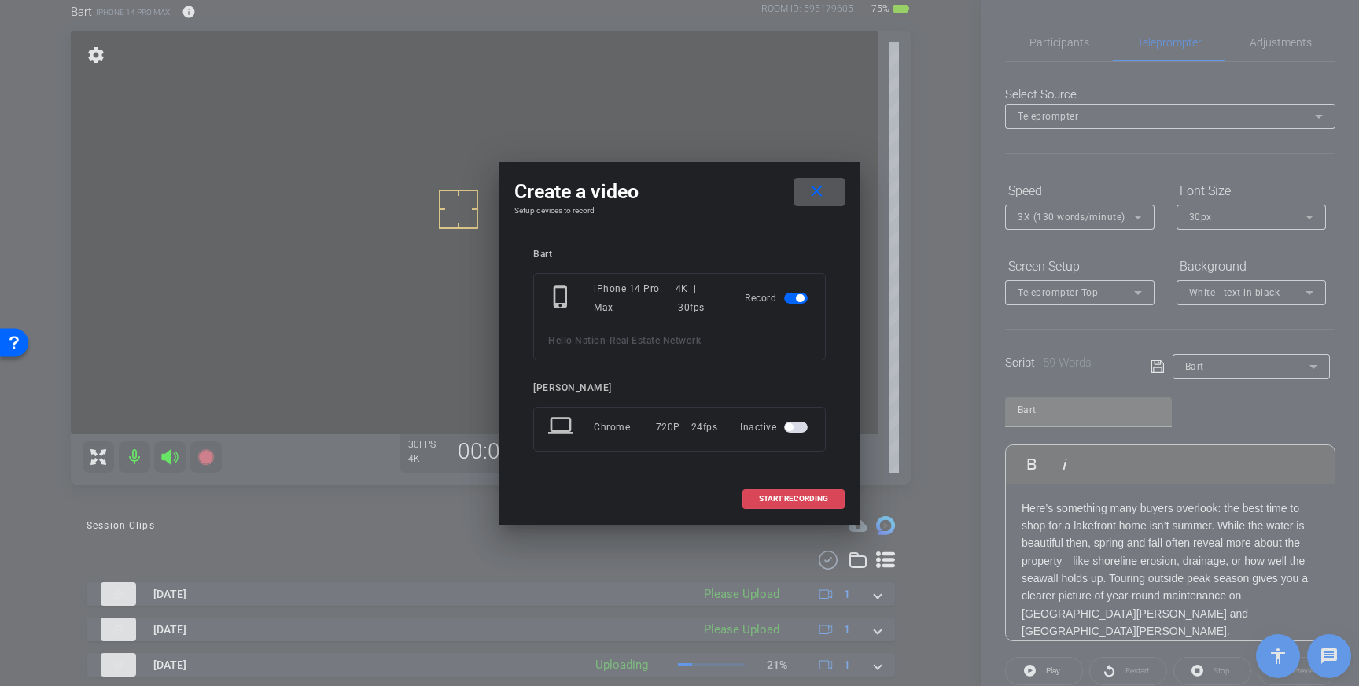
click at [779, 498] on span "START RECORDING" at bounding box center [793, 499] width 69 height 8
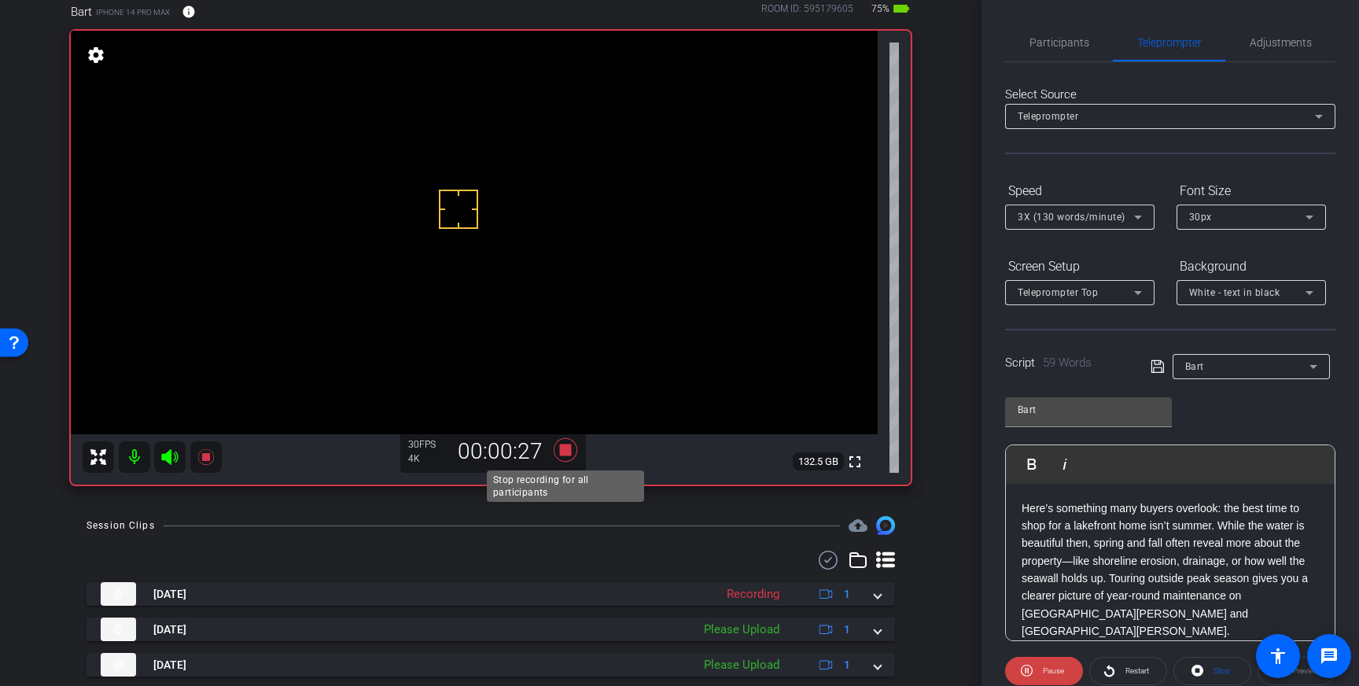
click at [566, 450] on icon at bounding box center [566, 450] width 24 height 24
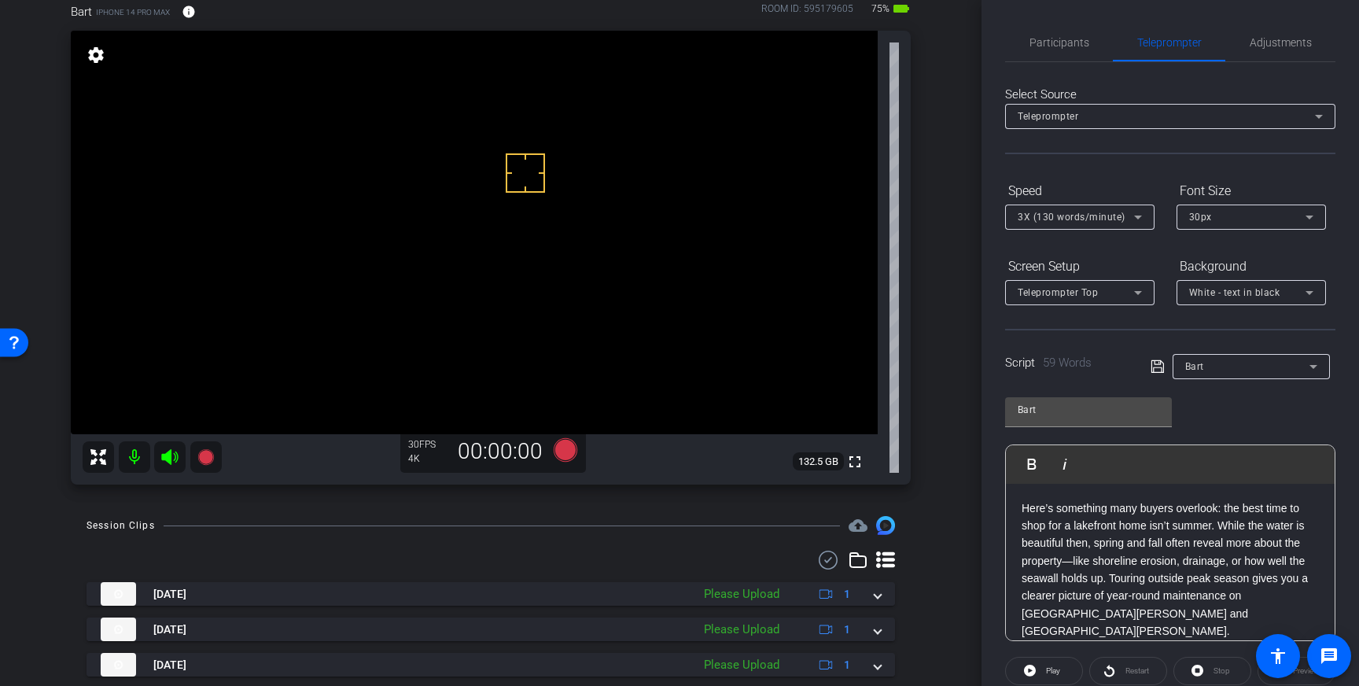
drag, startPoint x: 525, startPoint y: 172, endPoint x: 536, endPoint y: 223, distance: 52.3
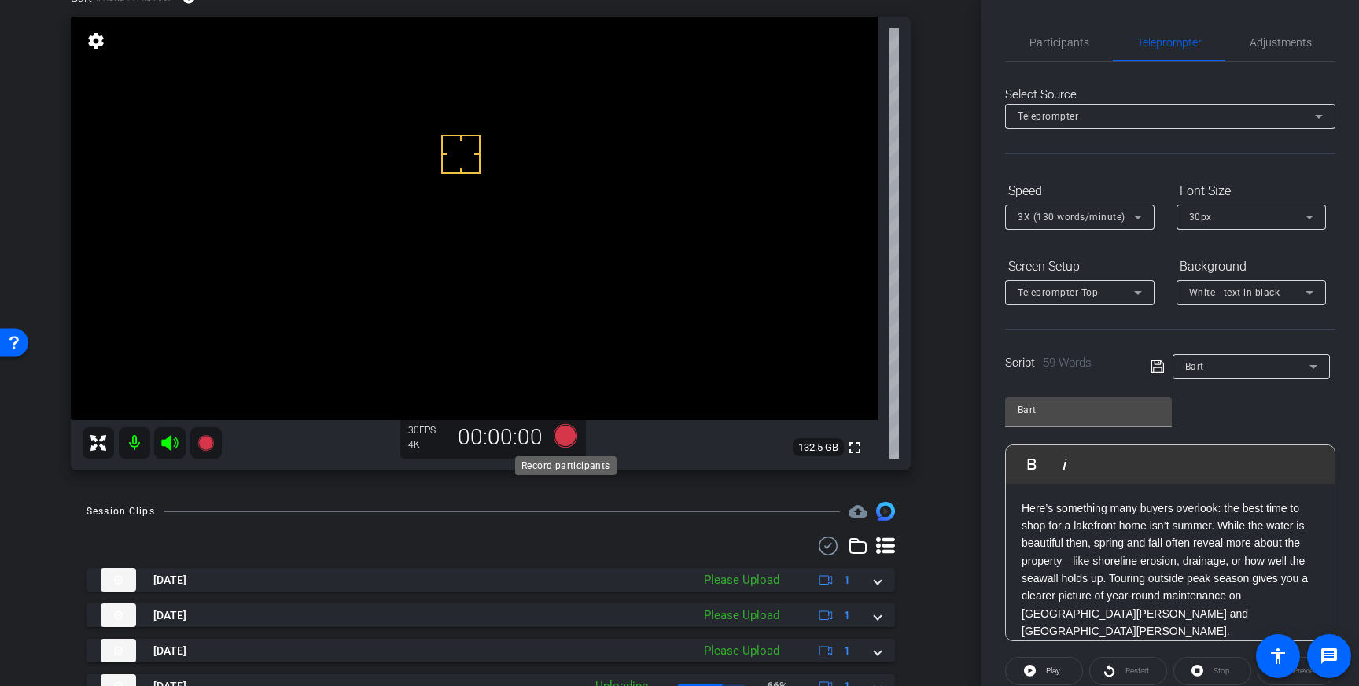
click at [563, 442] on icon at bounding box center [566, 436] width 24 height 24
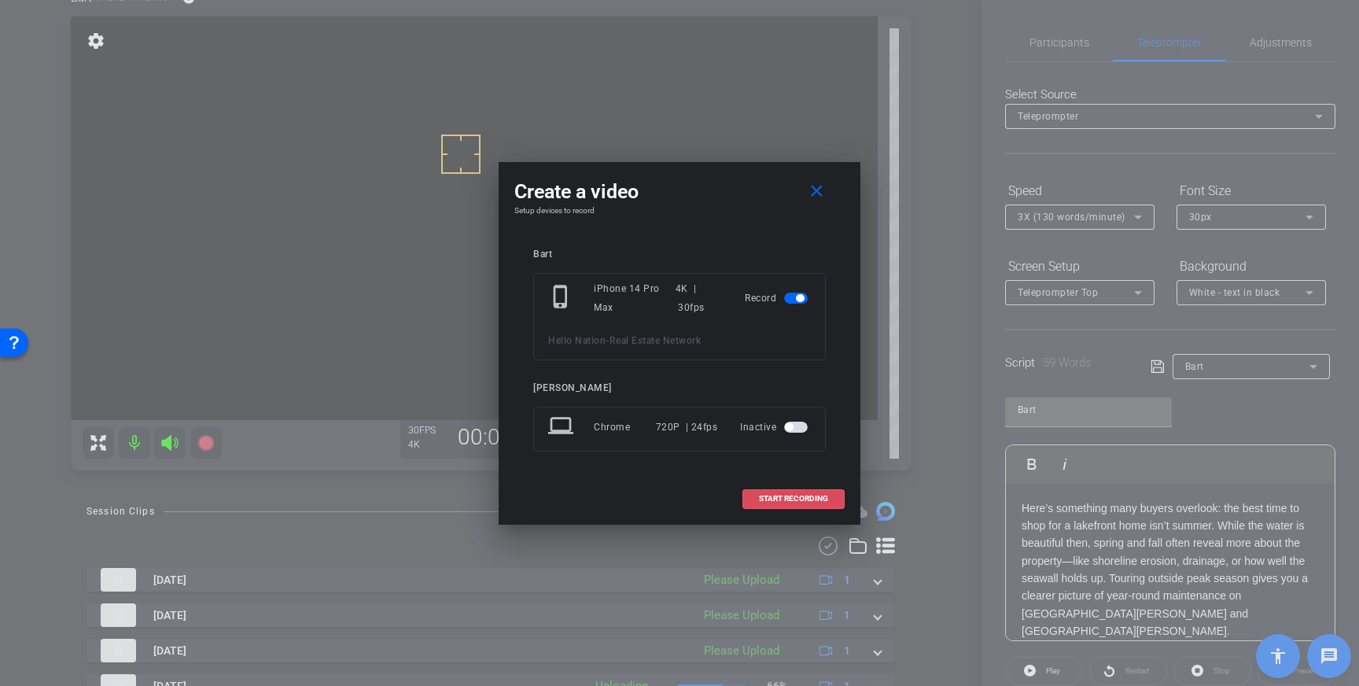
drag, startPoint x: 782, startPoint y: 501, endPoint x: 881, endPoint y: 420, distance: 128.6
click at [782, 501] on span "START RECORDING" at bounding box center [793, 499] width 69 height 8
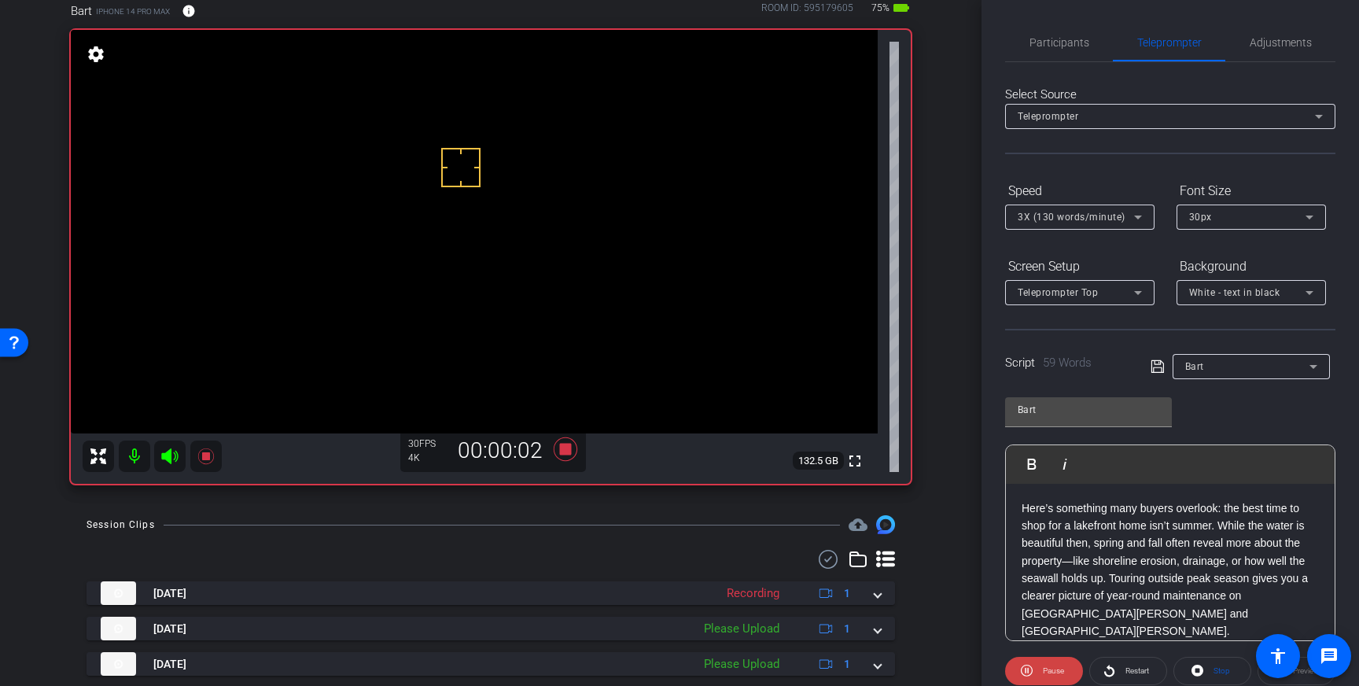
scroll to position [90, 0]
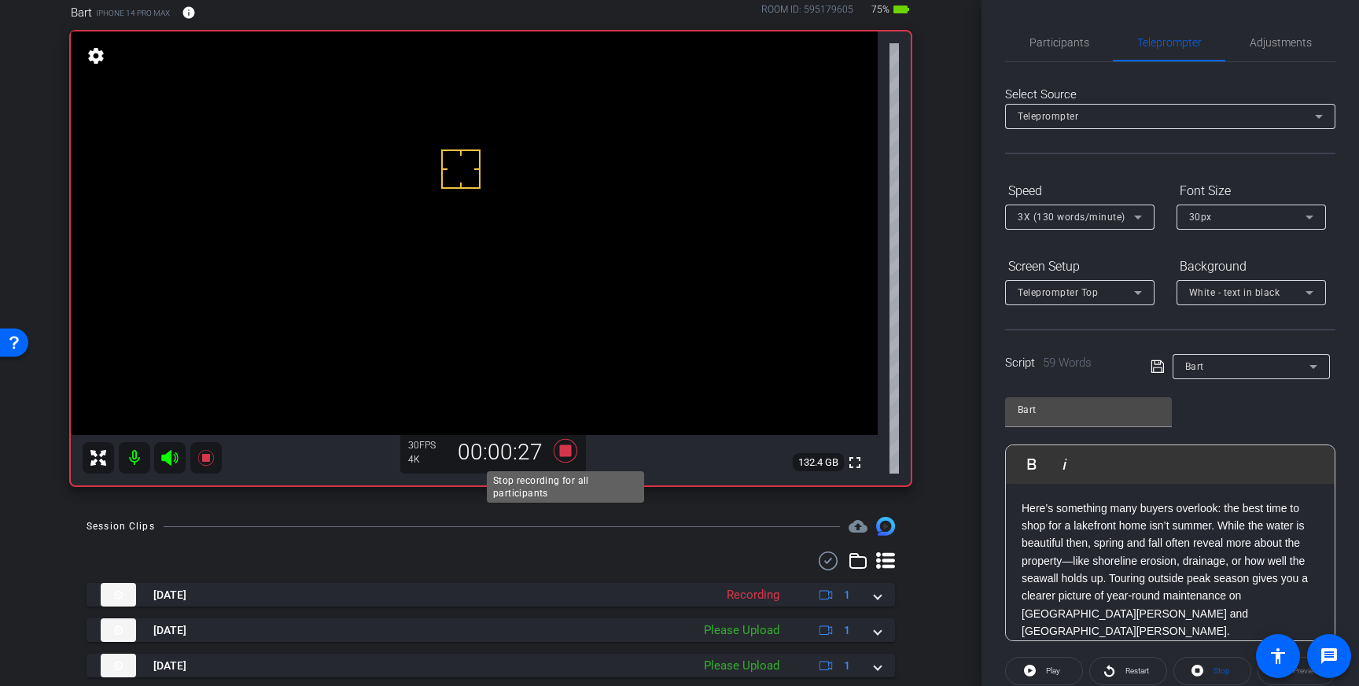
click at [566, 457] on icon at bounding box center [566, 450] width 38 height 28
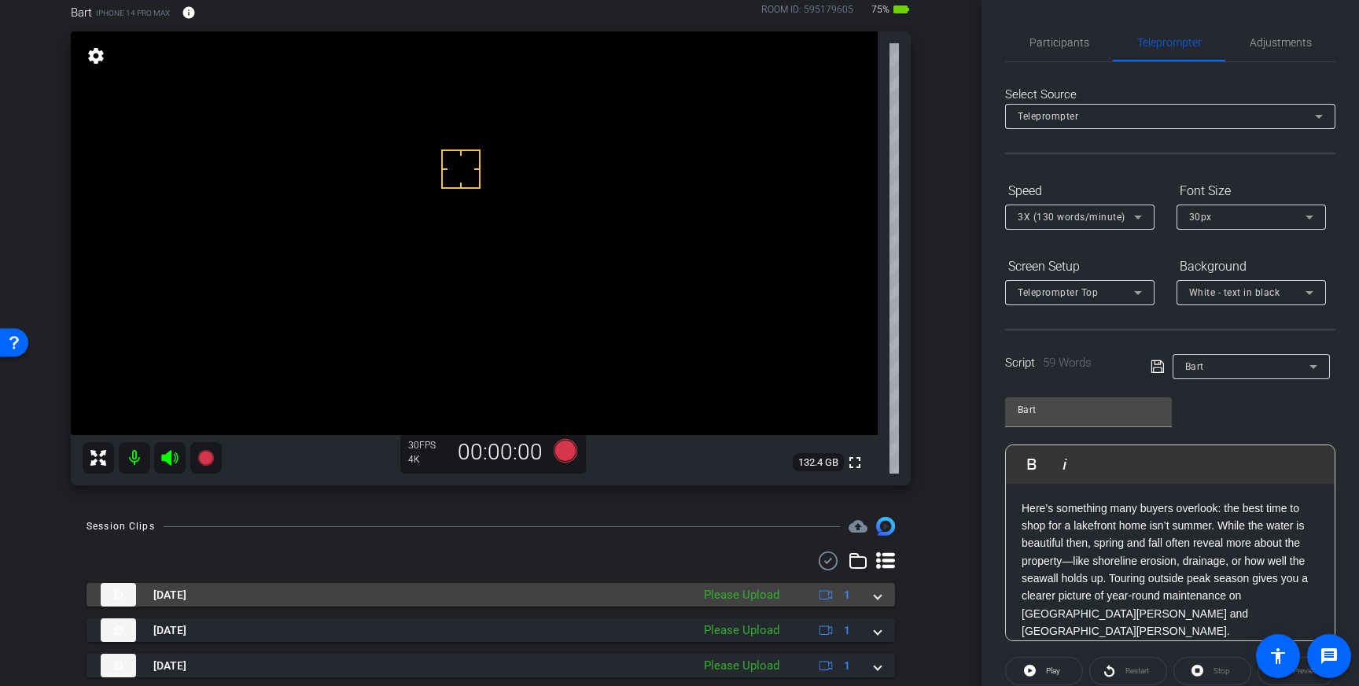
click at [874, 605] on mat-expansion-panel-header "Sep 11, 2025 Please Upload 1" at bounding box center [490, 595] width 808 height 24
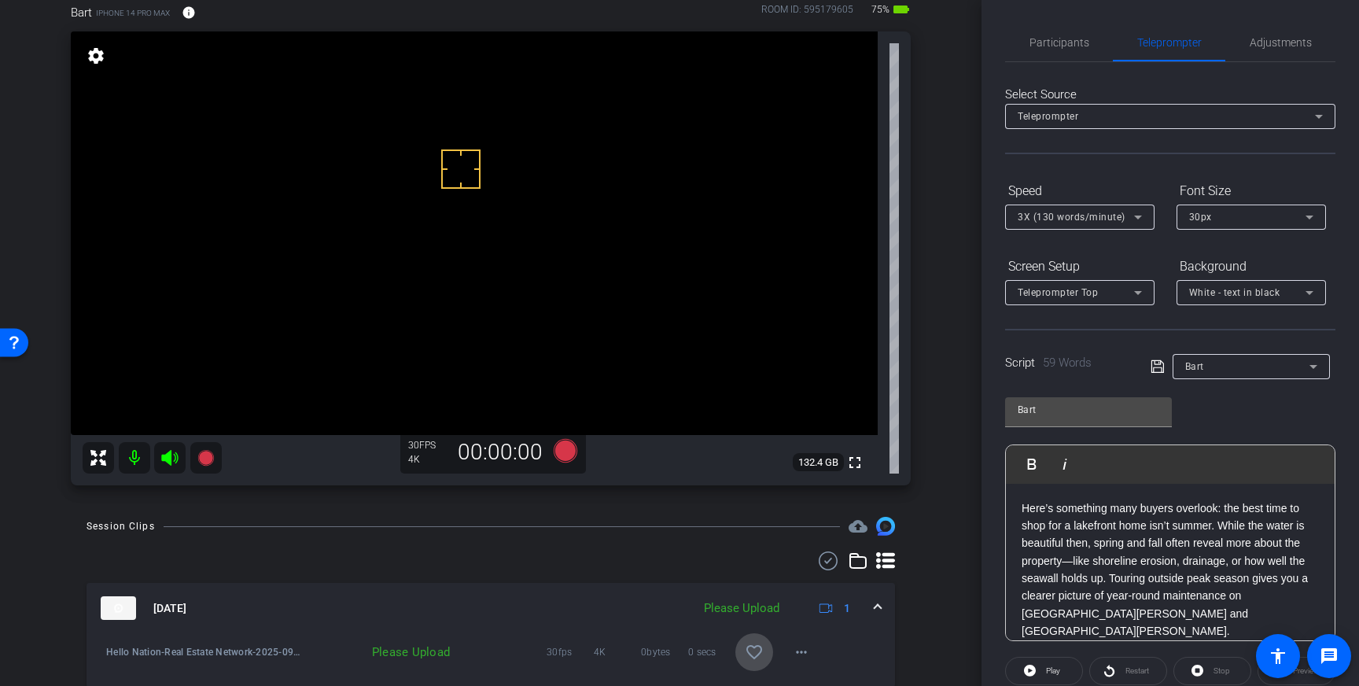
click at [749, 649] on mat-icon "favorite_border" at bounding box center [754, 651] width 19 height 19
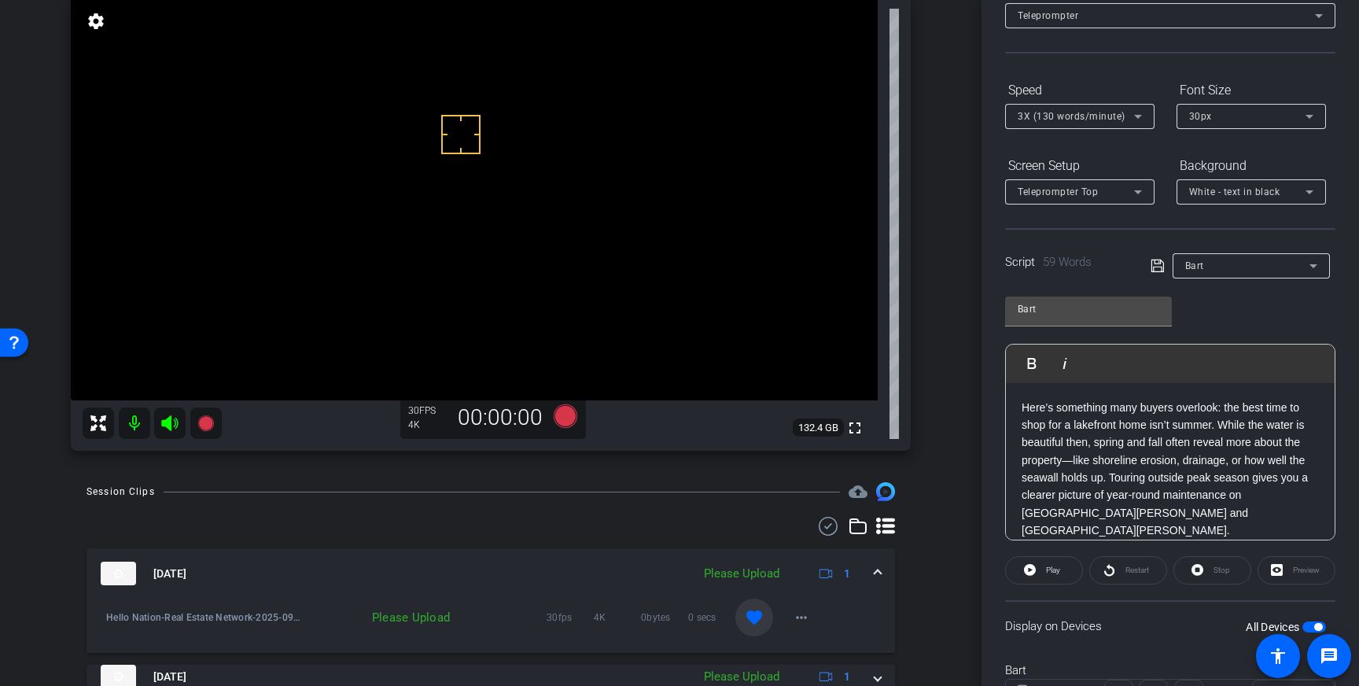
scroll to position [174, 0]
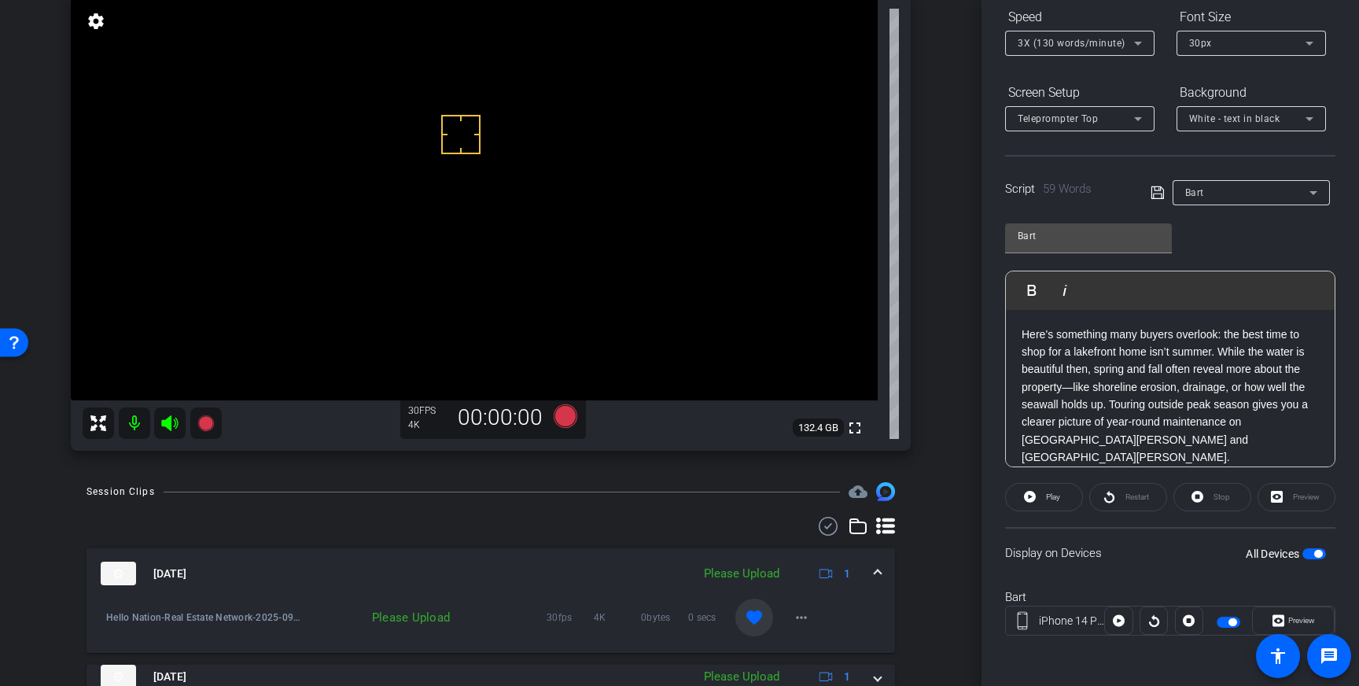
click at [1312, 556] on span "button" at bounding box center [1314, 553] width 24 height 11
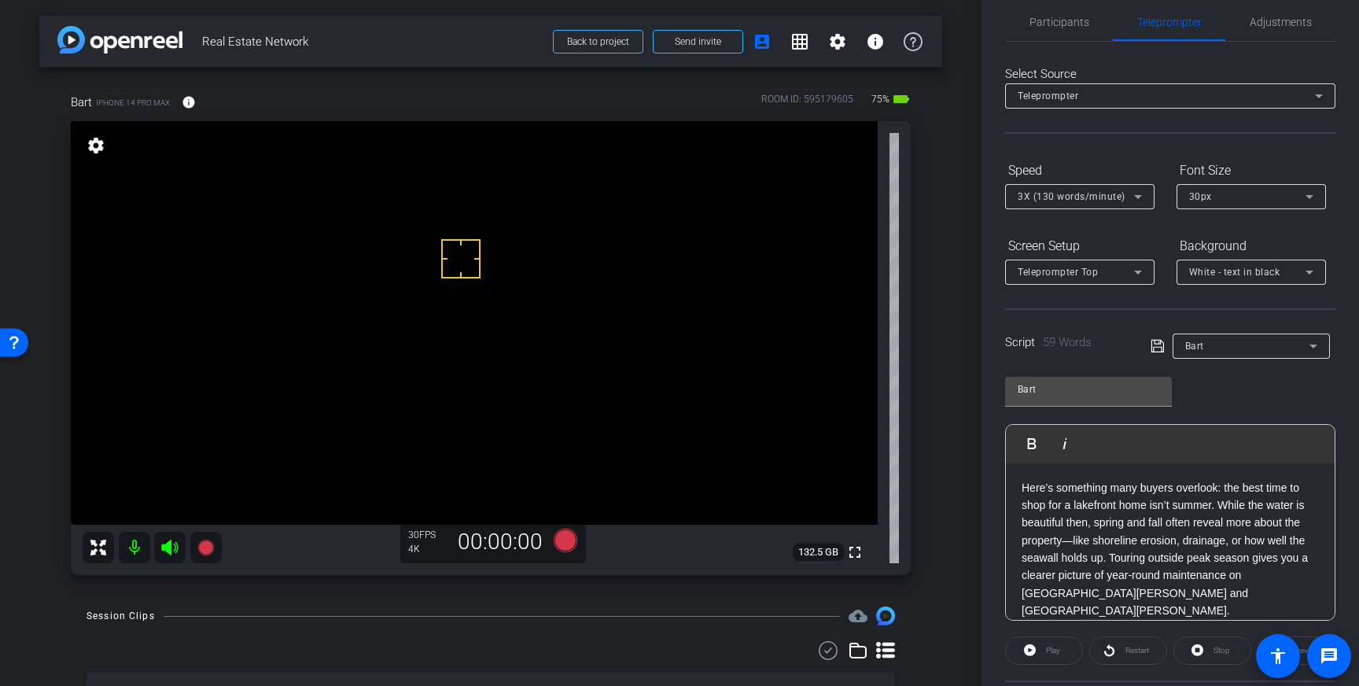
scroll to position [0, 0]
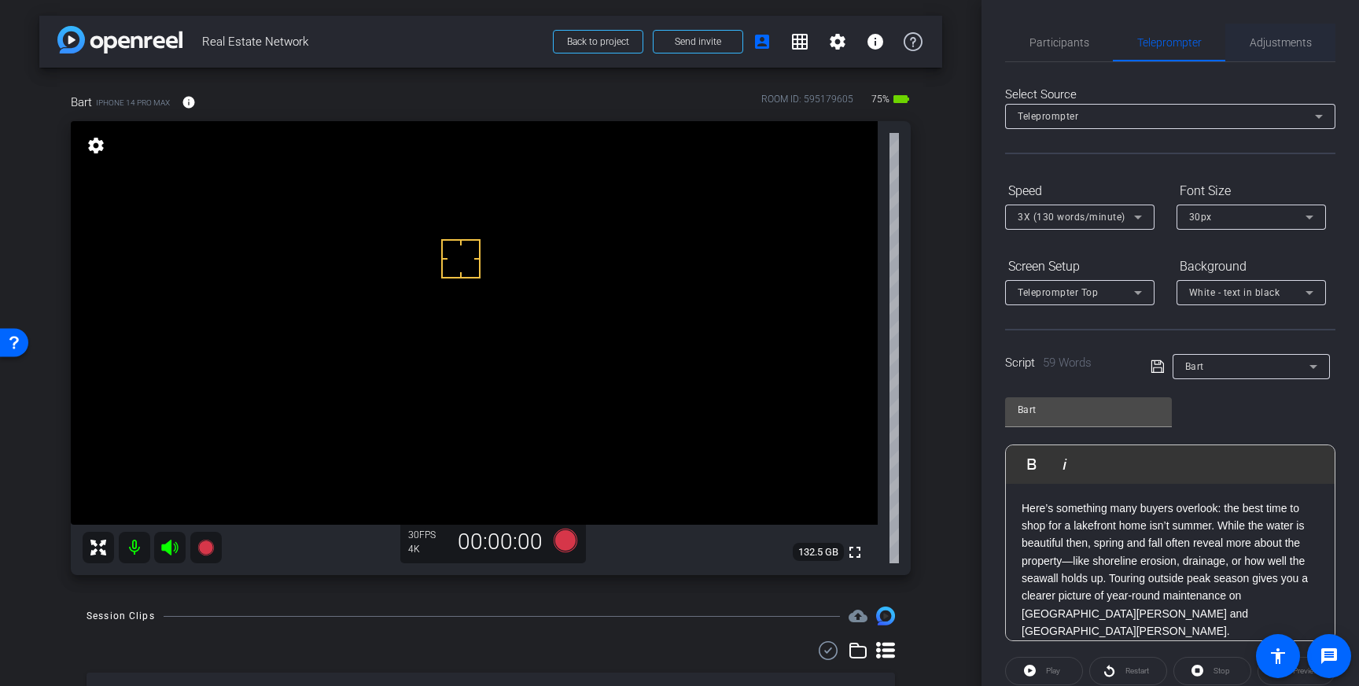
click at [1275, 31] on span "Adjustments" at bounding box center [1281, 43] width 62 height 38
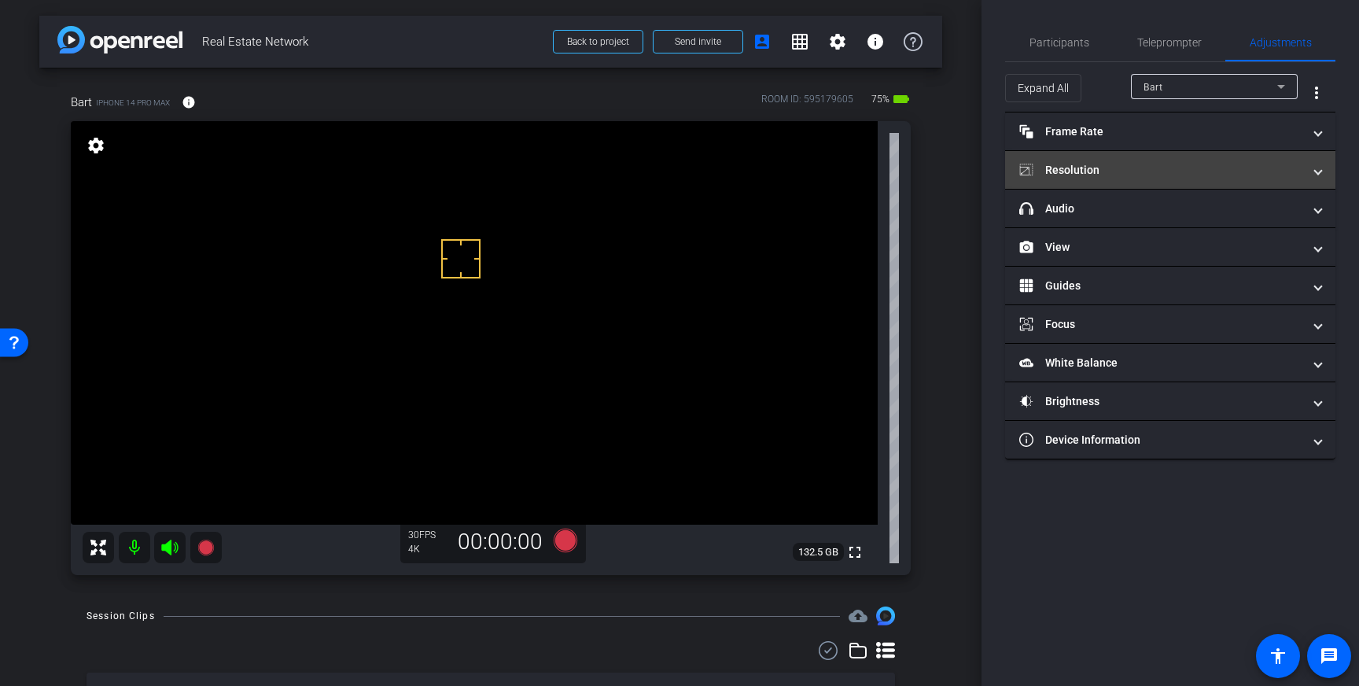
click at [1196, 182] on mat-expansion-panel-header "Resolution" at bounding box center [1170, 170] width 330 height 38
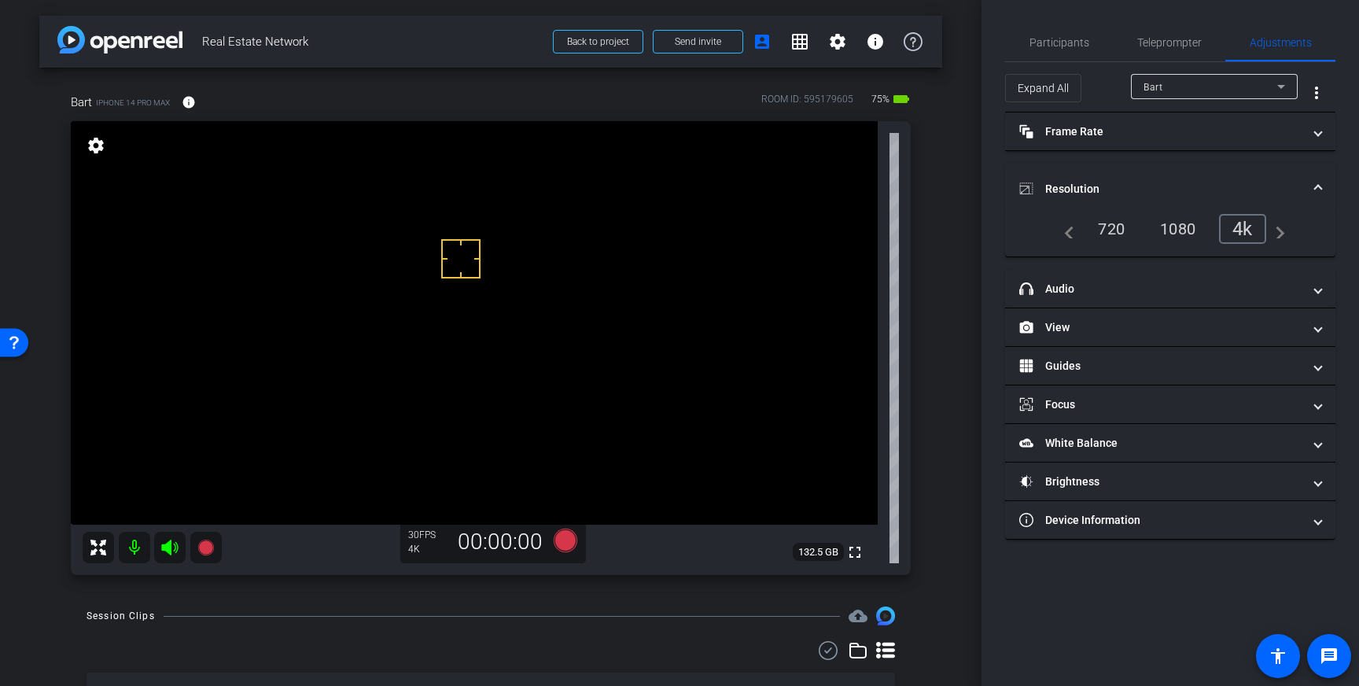
drag, startPoint x: 1113, startPoint y: 221, endPoint x: 1175, endPoint y: 222, distance: 61.3
click at [1113, 221] on div "720" at bounding box center [1111, 228] width 50 height 27
click at [1311, 186] on span "Resolution" at bounding box center [1167, 189] width 296 height 17
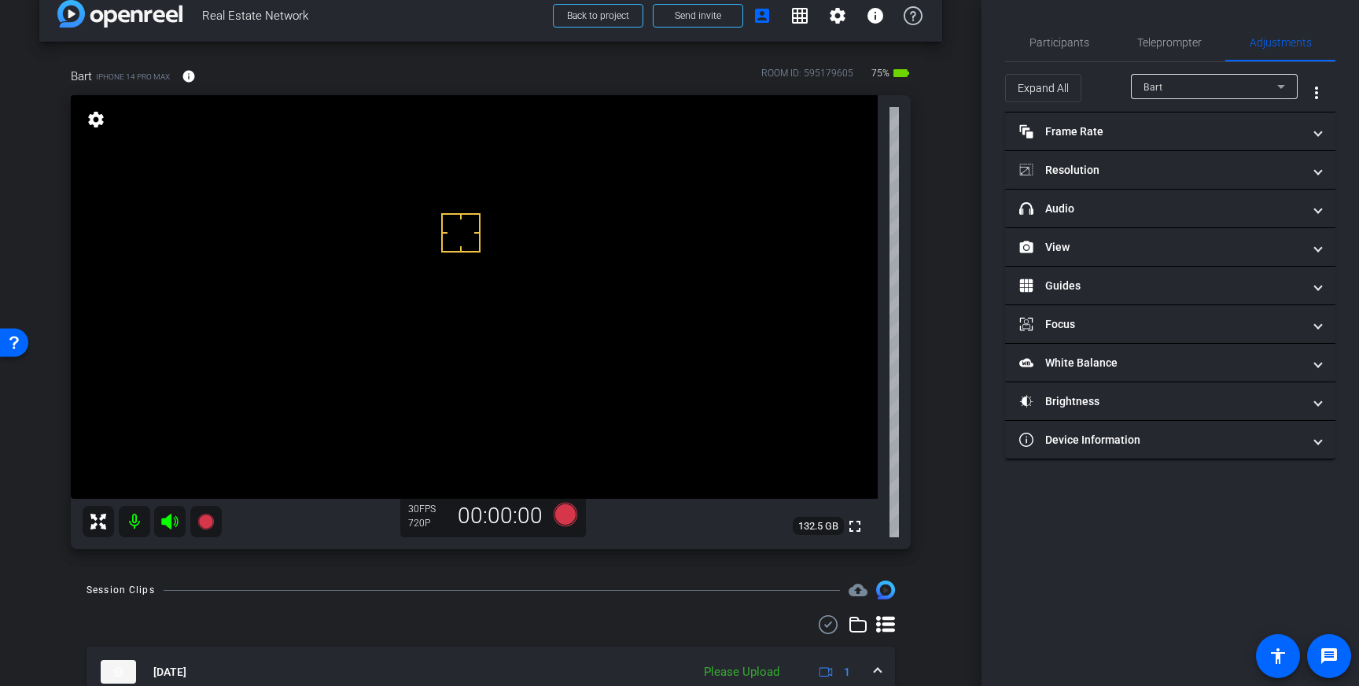
scroll to position [20, 0]
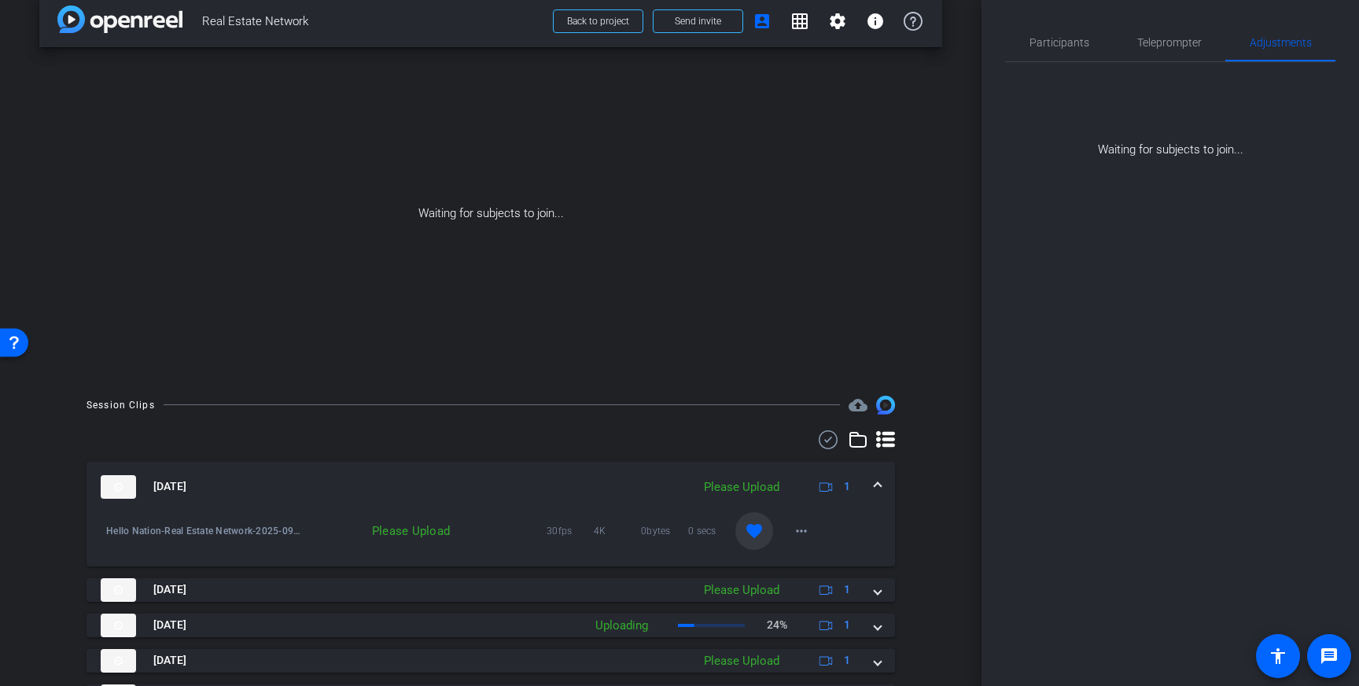
drag, startPoint x: 1036, startPoint y: 31, endPoint x: 1098, endPoint y: 81, distance: 78.8
click at [1036, 33] on span "Participants" at bounding box center [1059, 43] width 60 height 38
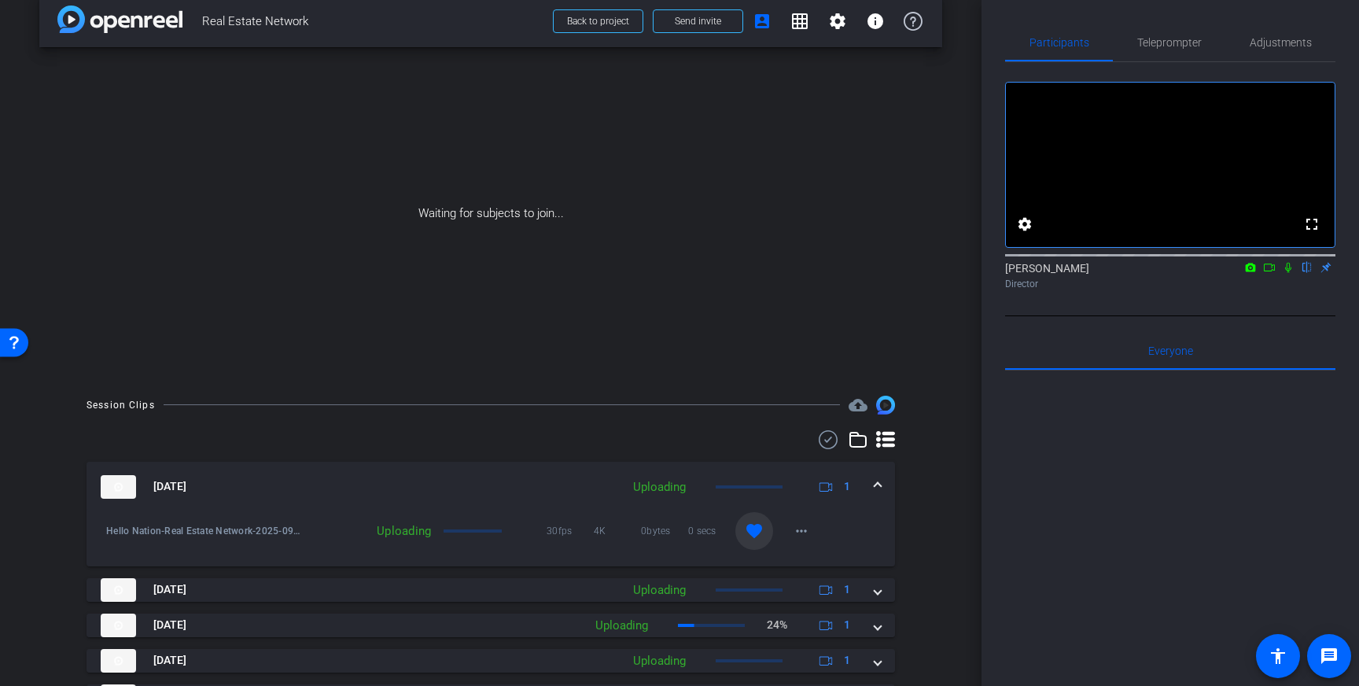
click at [1271, 273] on icon at bounding box center [1269, 267] width 13 height 11
drag, startPoint x: 1305, startPoint y: 289, endPoint x: 1294, endPoint y: 303, distance: 17.9
click at [1305, 273] on icon at bounding box center [1307, 267] width 13 height 11
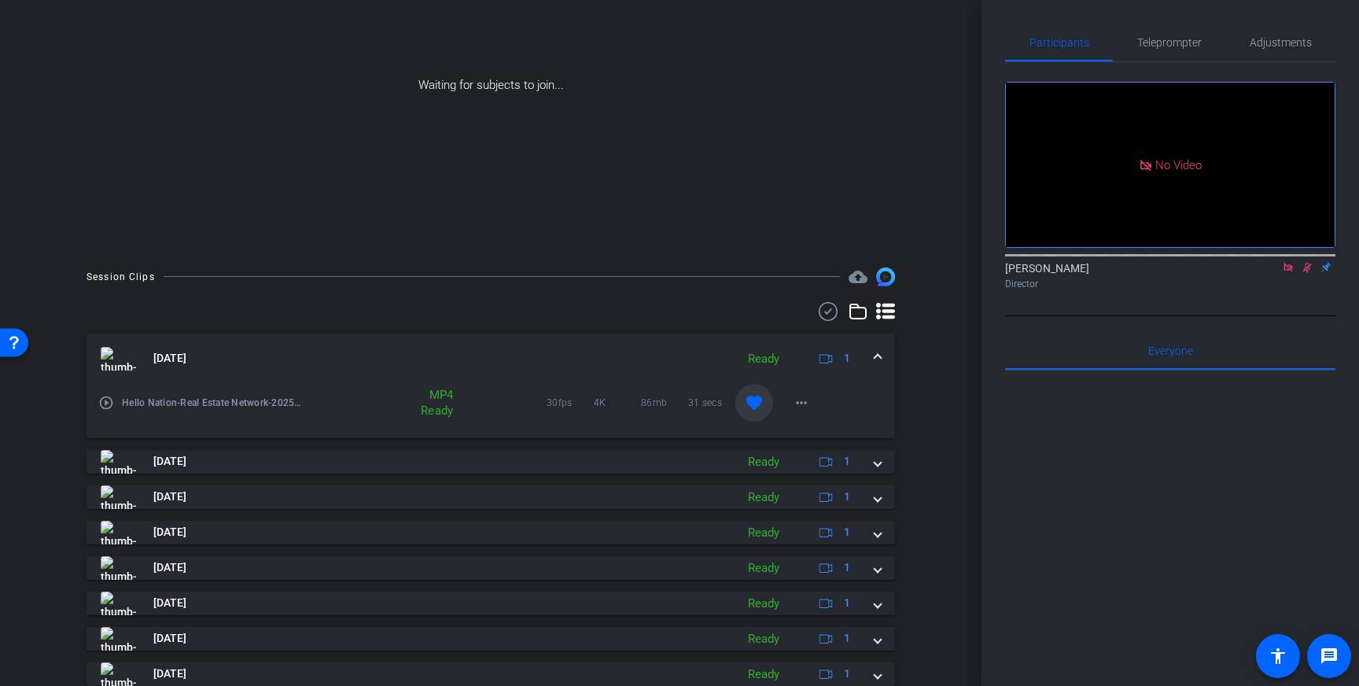
scroll to position [275, 0]
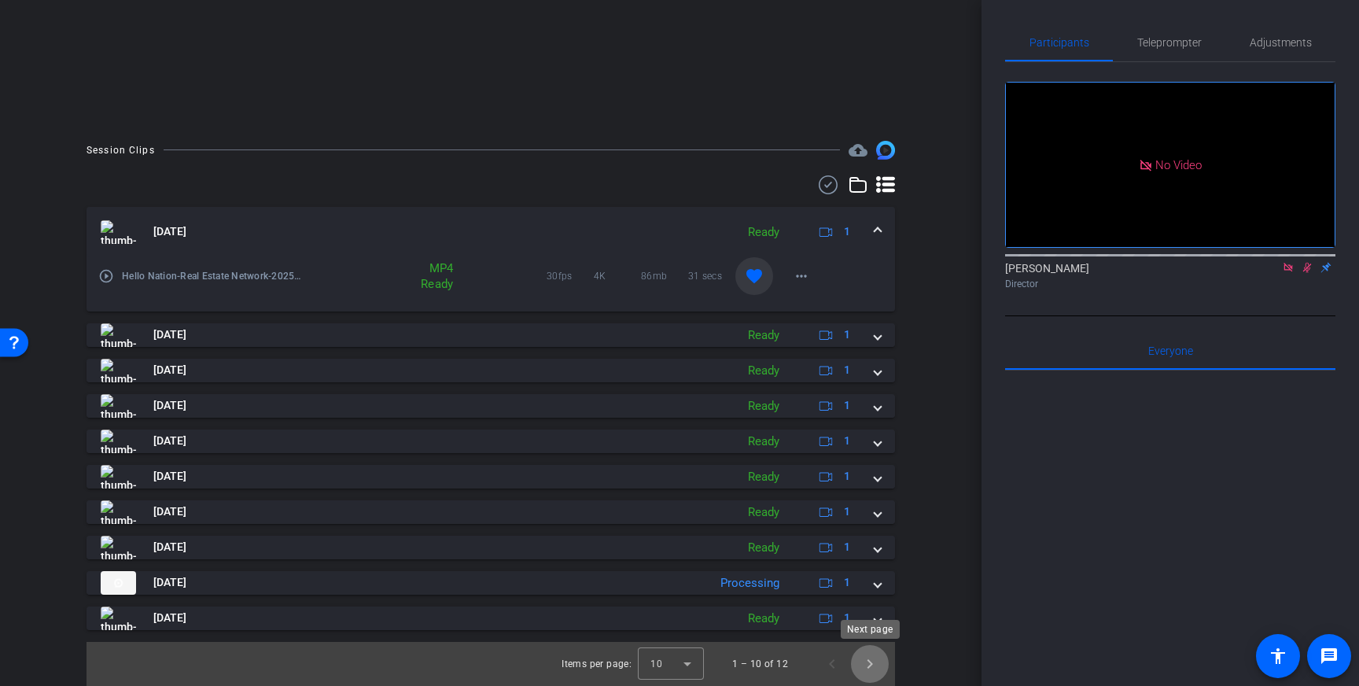
click at [877, 653] on span "Next page" at bounding box center [870, 664] width 38 height 38
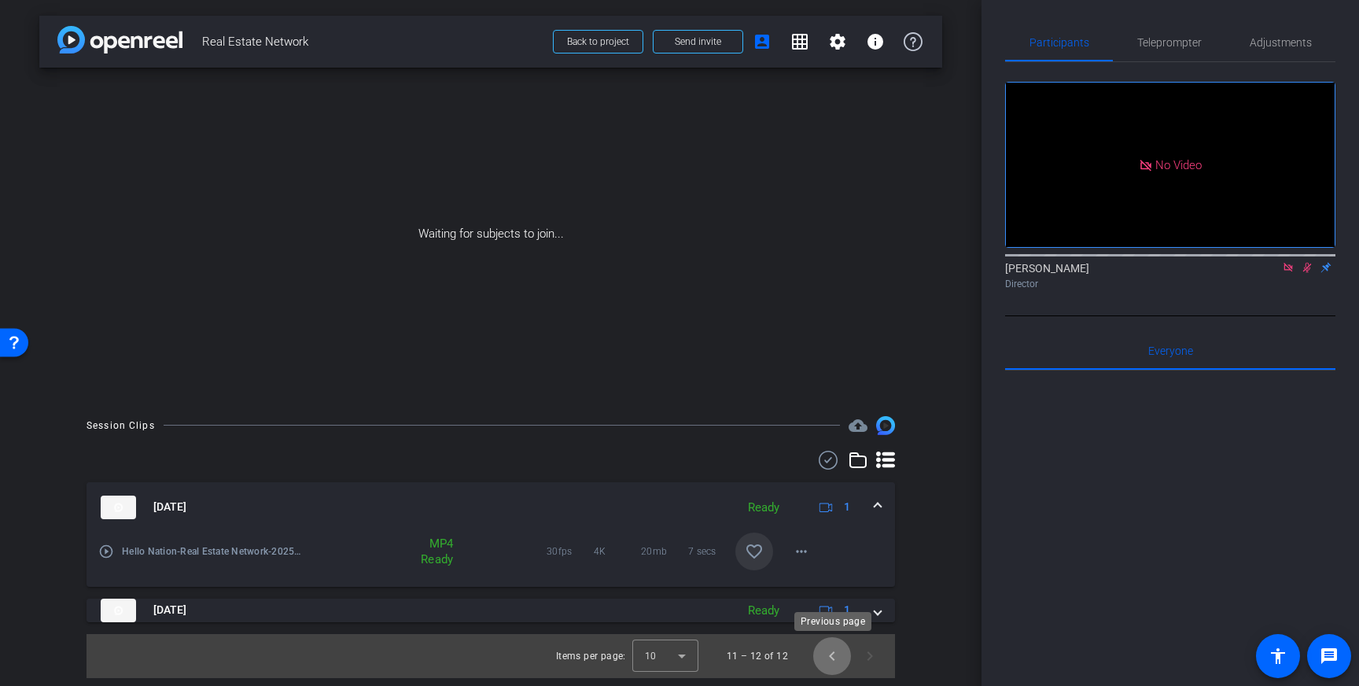
click at [837, 658] on span "Previous page" at bounding box center [832, 656] width 38 height 38
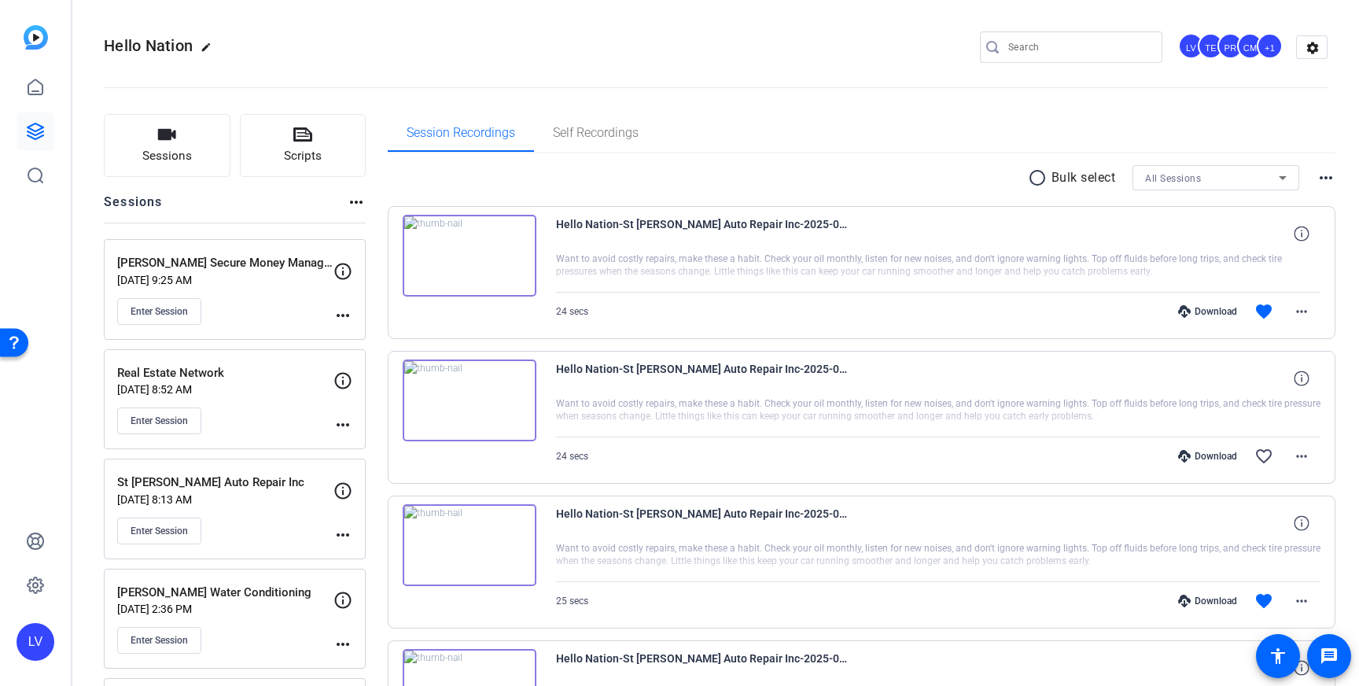
click at [1060, 50] on input "Search" at bounding box center [1079, 47] width 142 height 19
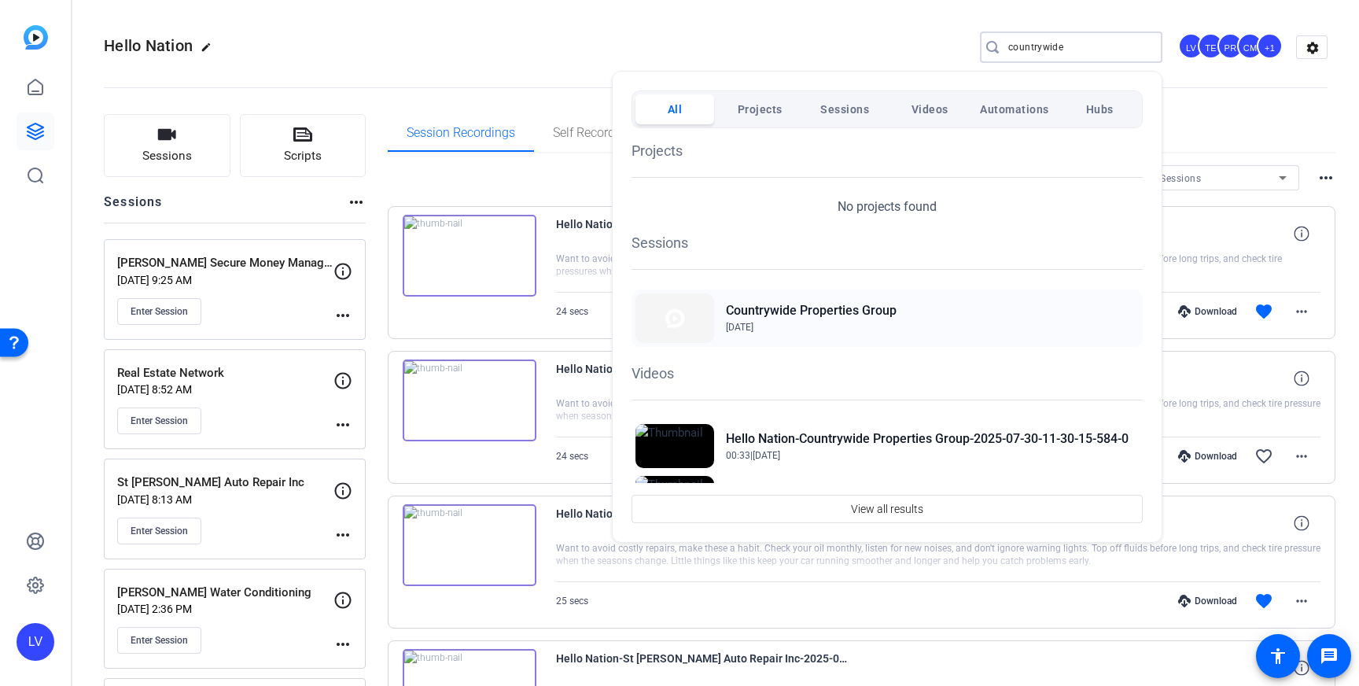
type input "countrywide"
click at [777, 325] on span "Jul 30, 2025" at bounding box center [811, 327] width 171 height 14
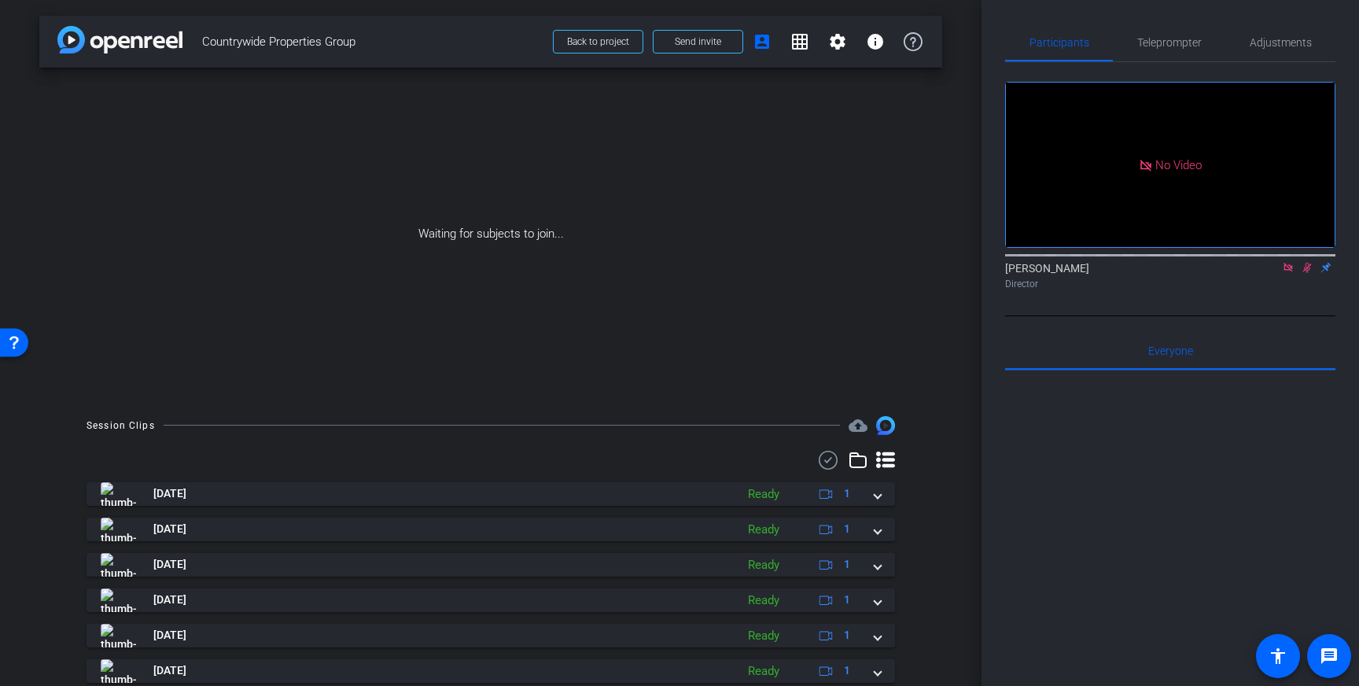
click at [1283, 267] on icon at bounding box center [1288, 267] width 13 height 11
click at [1286, 273] on icon at bounding box center [1288, 267] width 13 height 11
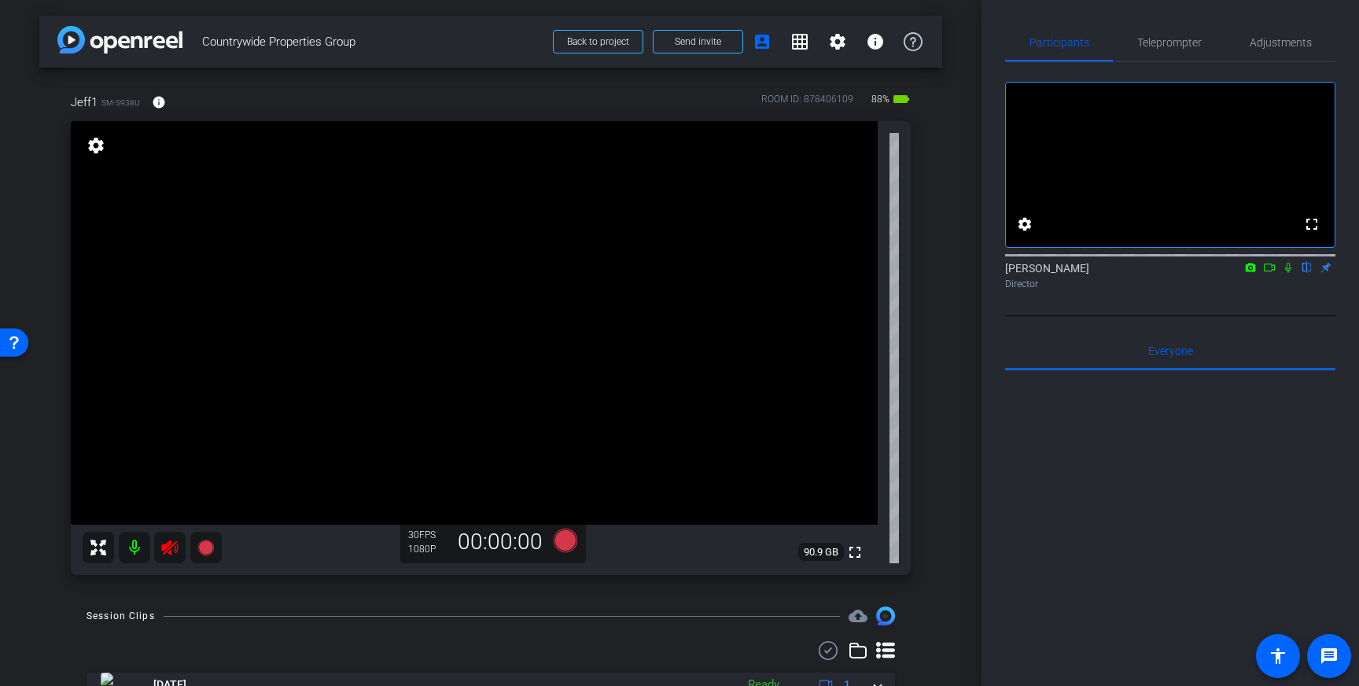
click at [171, 550] on icon at bounding box center [169, 547] width 19 height 19
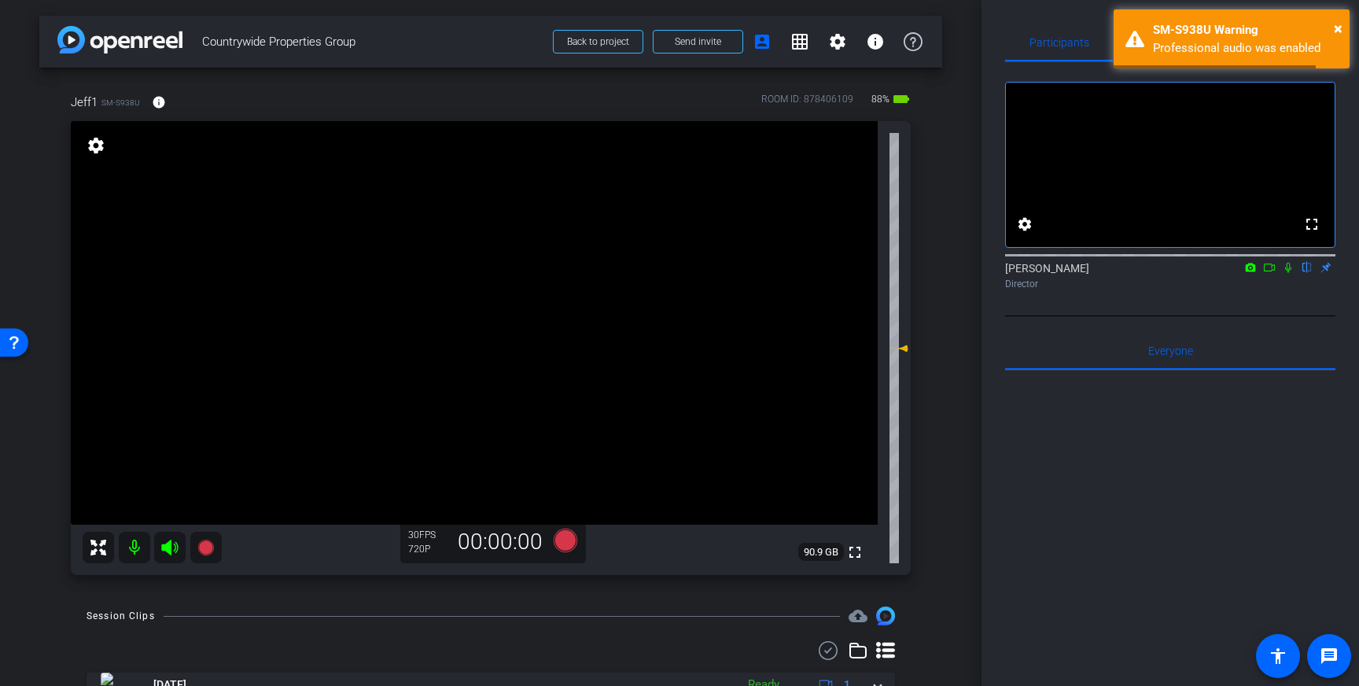
scroll to position [8, 0]
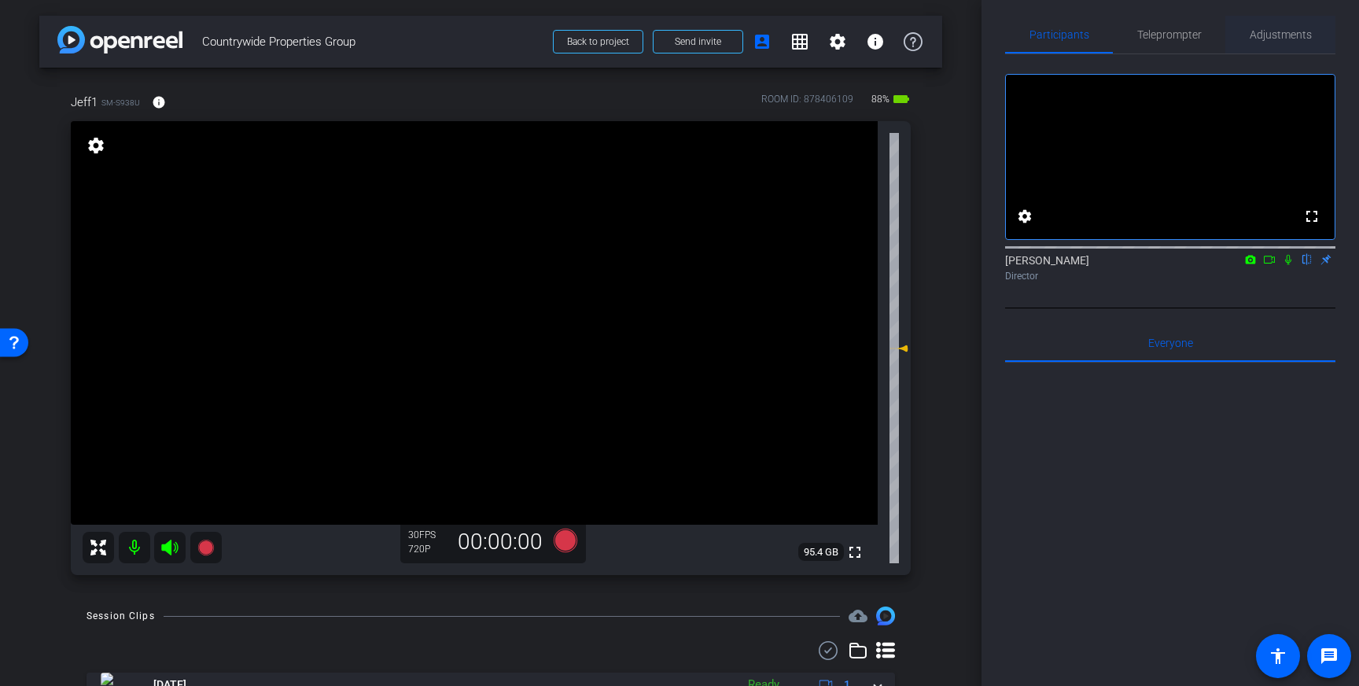
click at [1277, 43] on span "Adjustments" at bounding box center [1281, 35] width 62 height 38
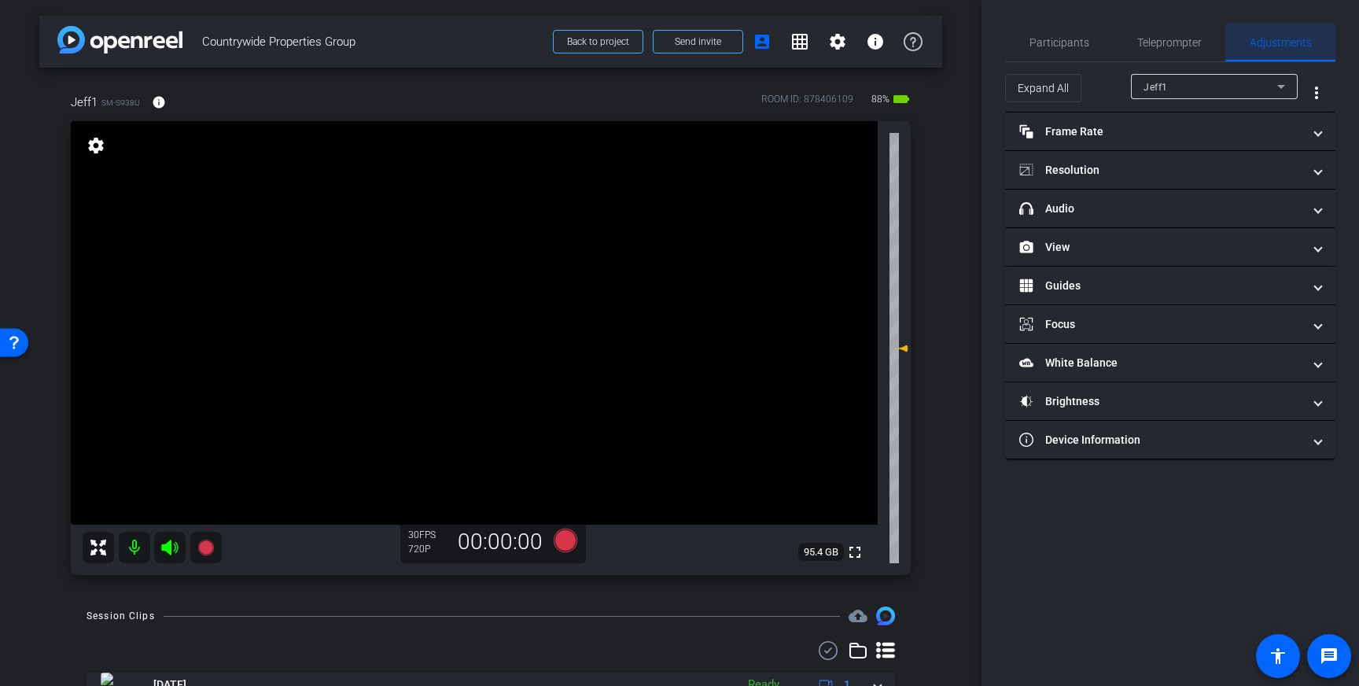
scroll to position [0, 0]
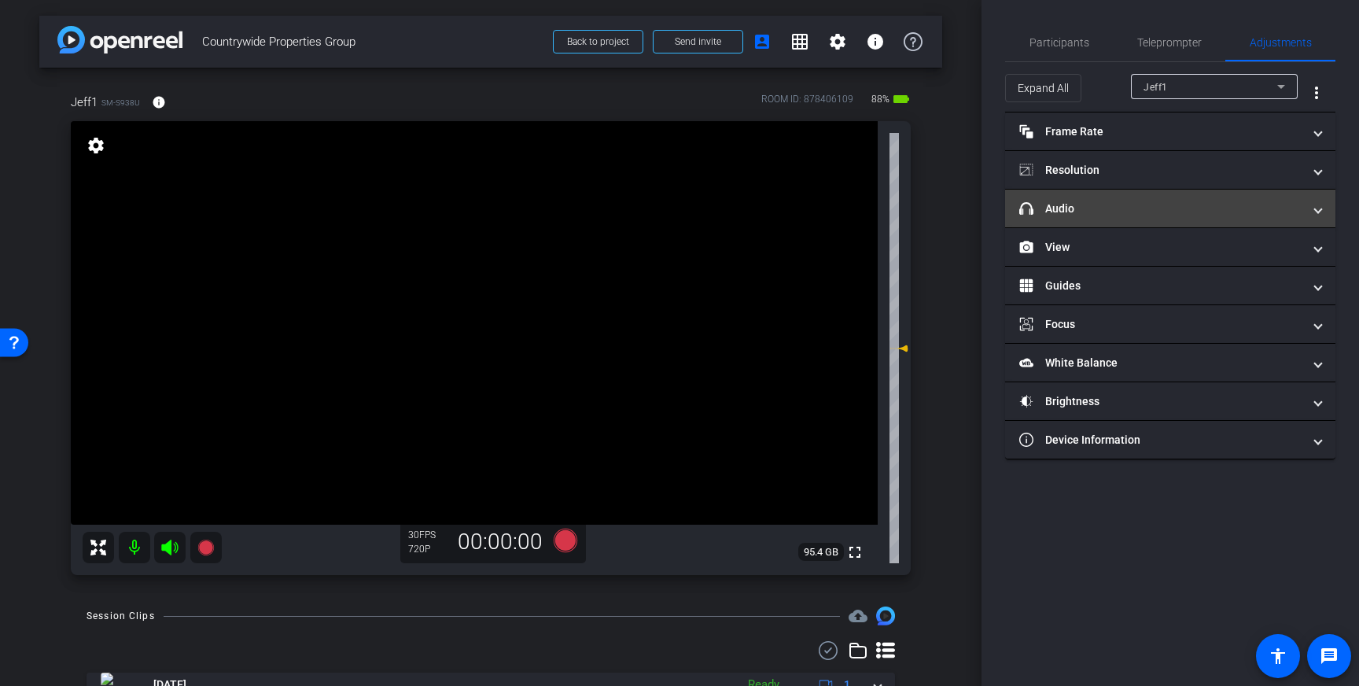
click at [1209, 208] on mat-panel-title "headphone icon Audio" at bounding box center [1160, 209] width 283 height 17
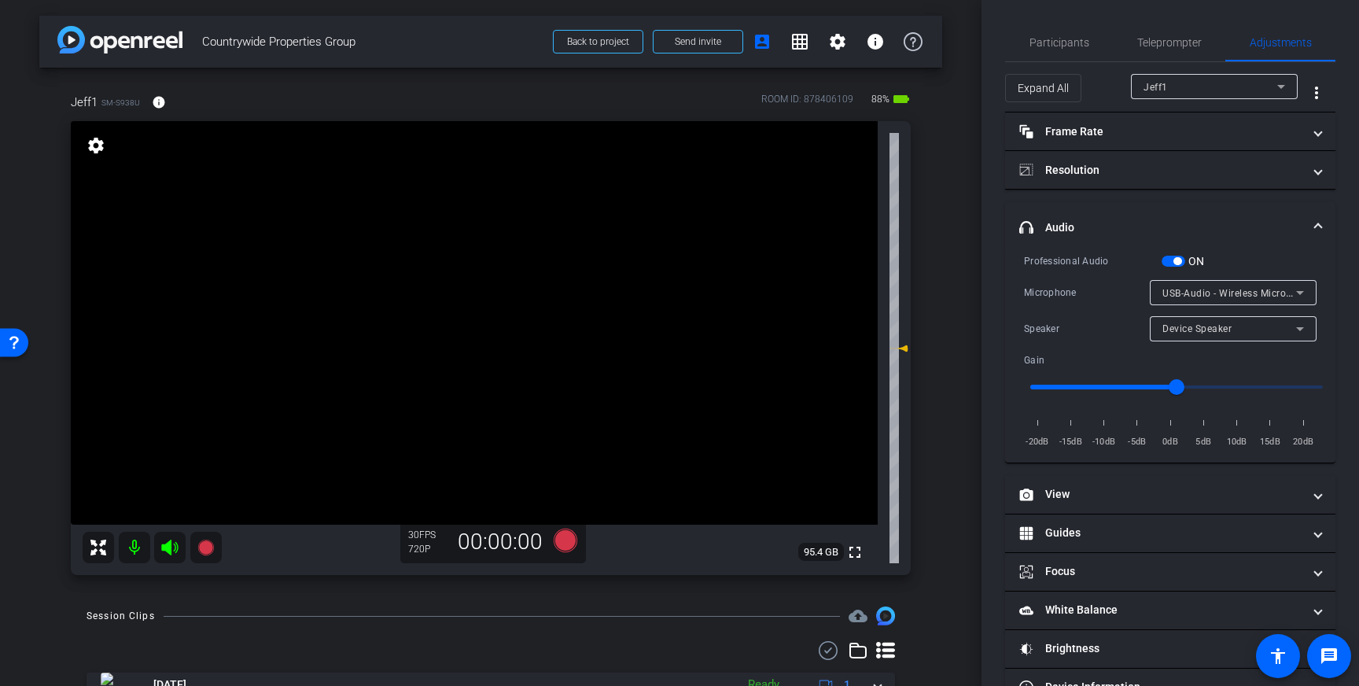
click at [1286, 211] on mat-expansion-panel-header "headphone icon Audio" at bounding box center [1170, 227] width 330 height 50
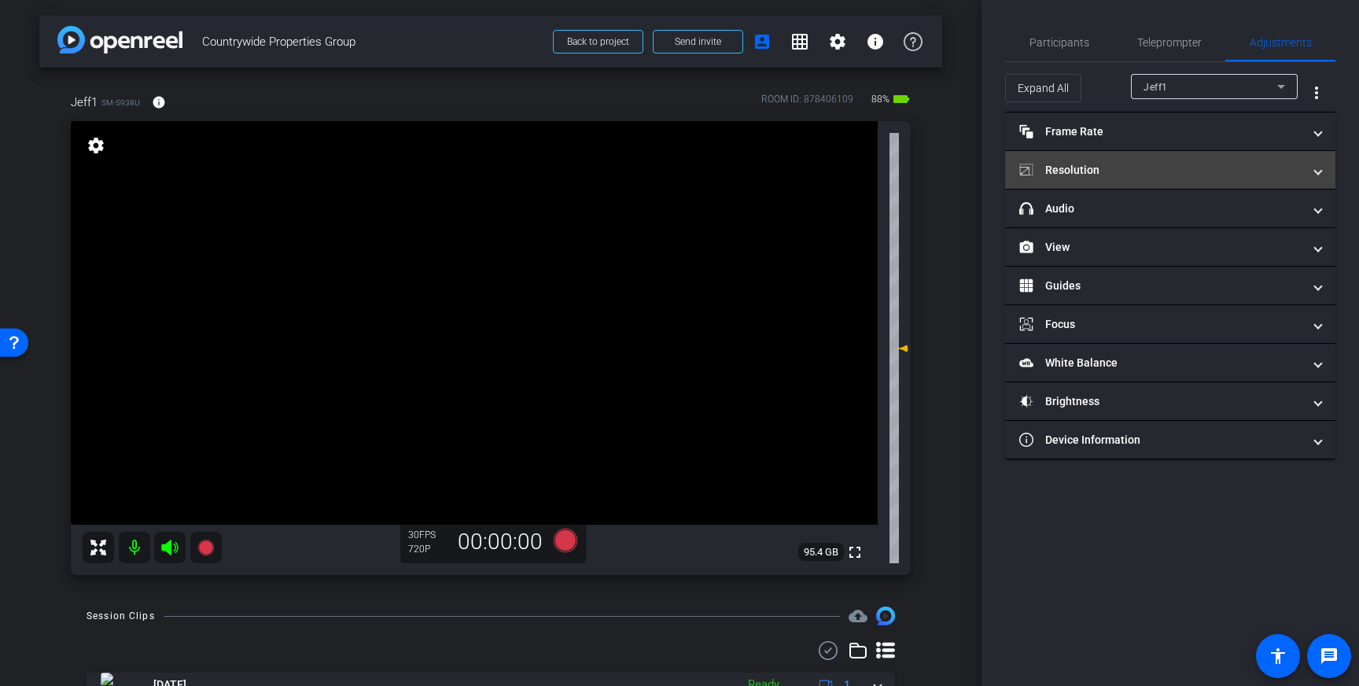
click at [1246, 167] on mat-panel-title "Resolution" at bounding box center [1160, 170] width 283 height 17
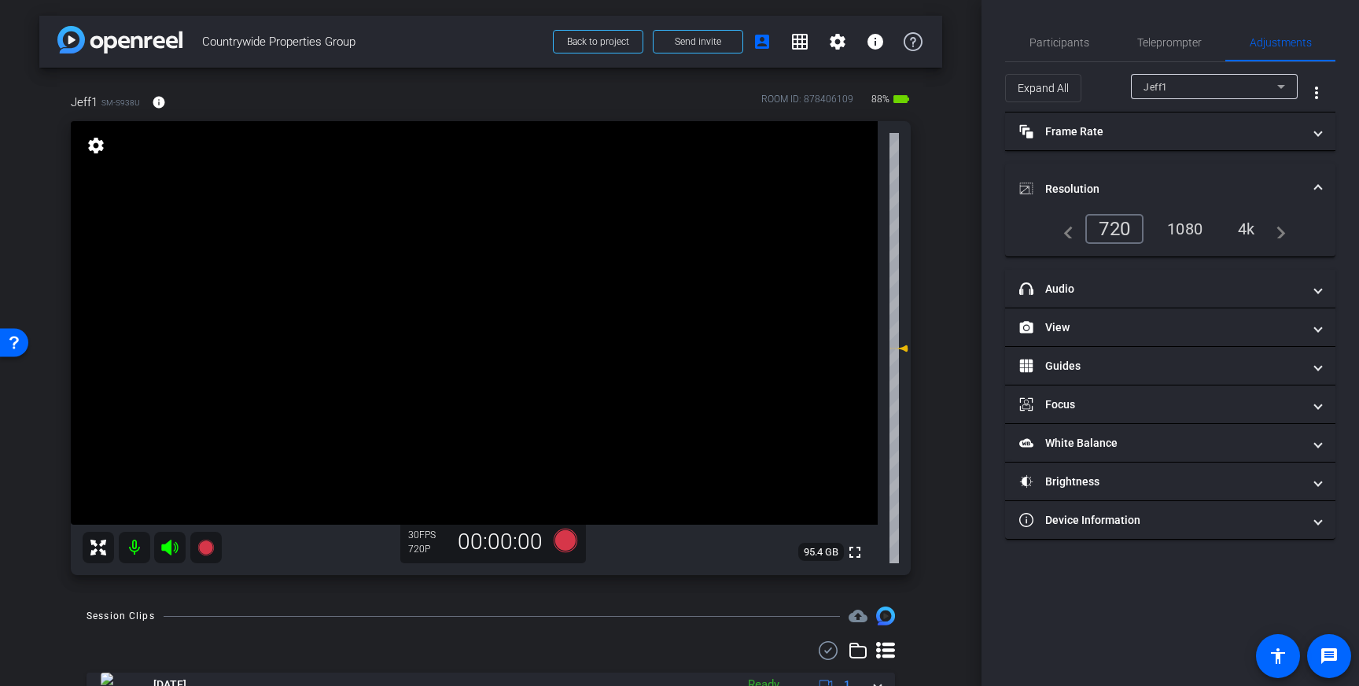
click at [1244, 226] on div "4k" at bounding box center [1246, 228] width 41 height 27
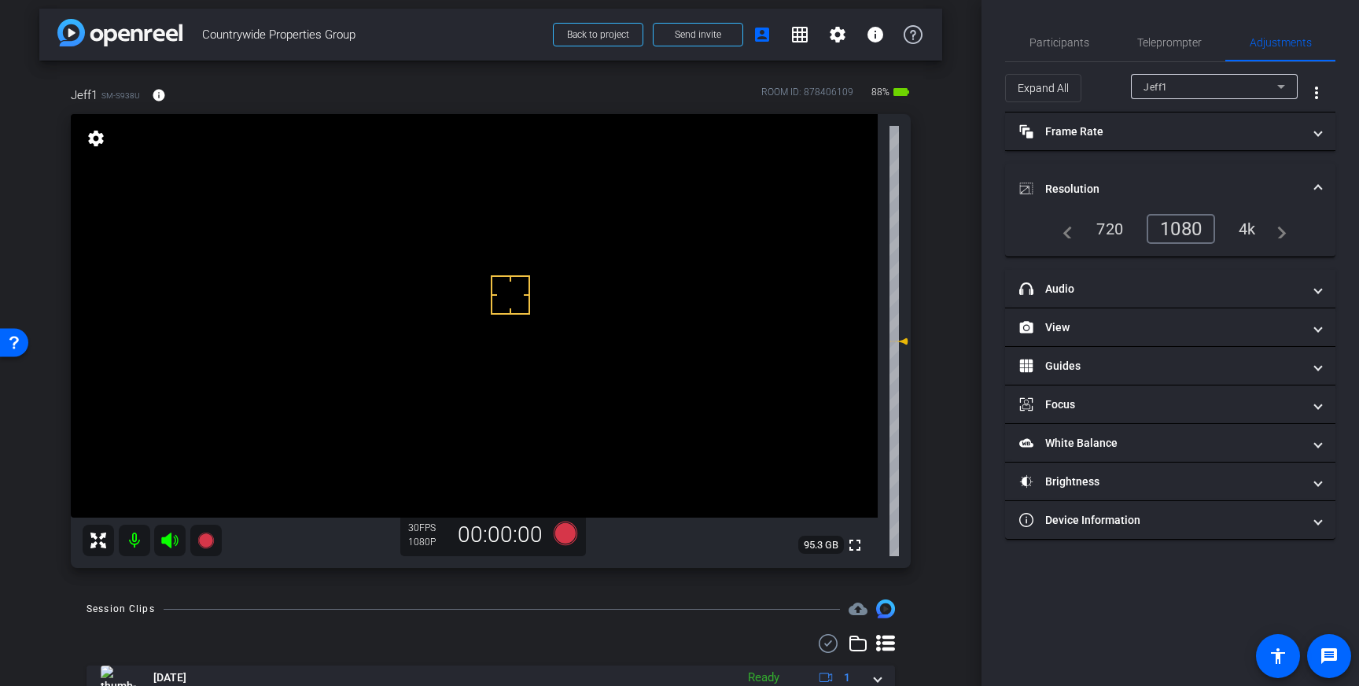
scroll to position [13, 0]
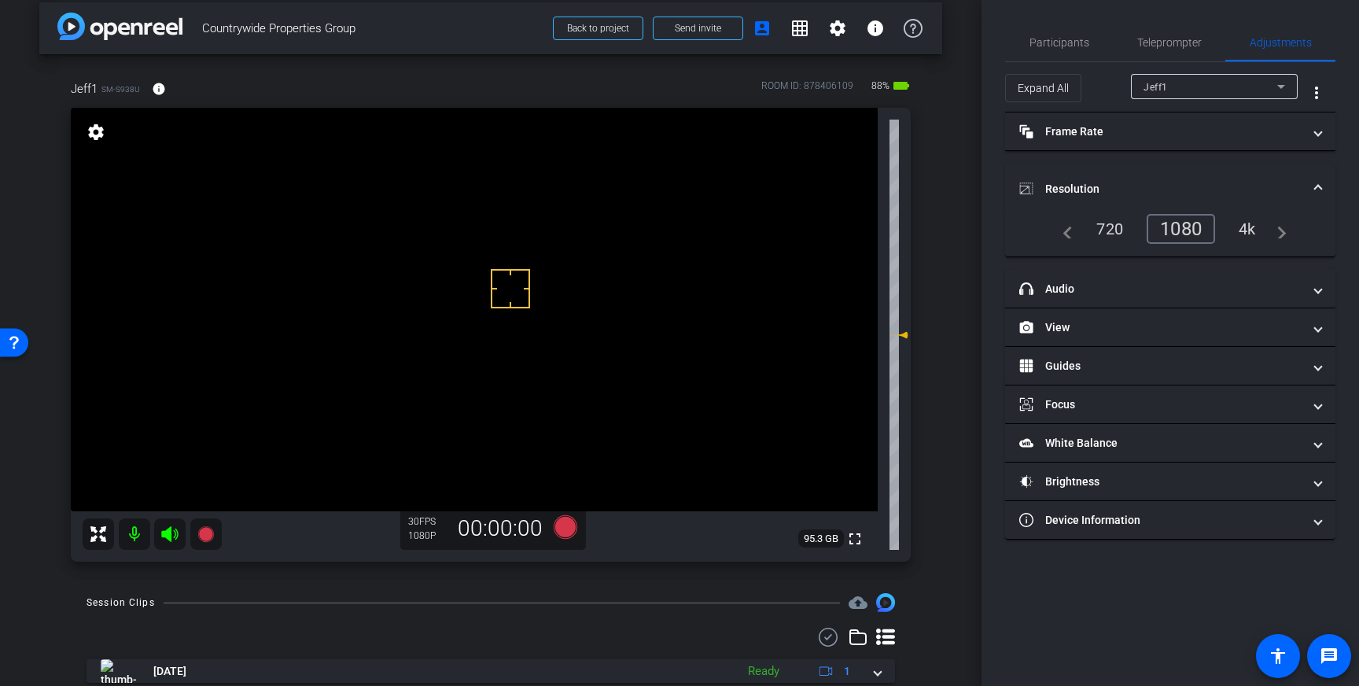
drag, startPoint x: 510, startPoint y: 293, endPoint x: 528, endPoint y: 296, distance: 18.2
click at [1176, 45] on span "Teleprompter" at bounding box center [1169, 42] width 64 height 11
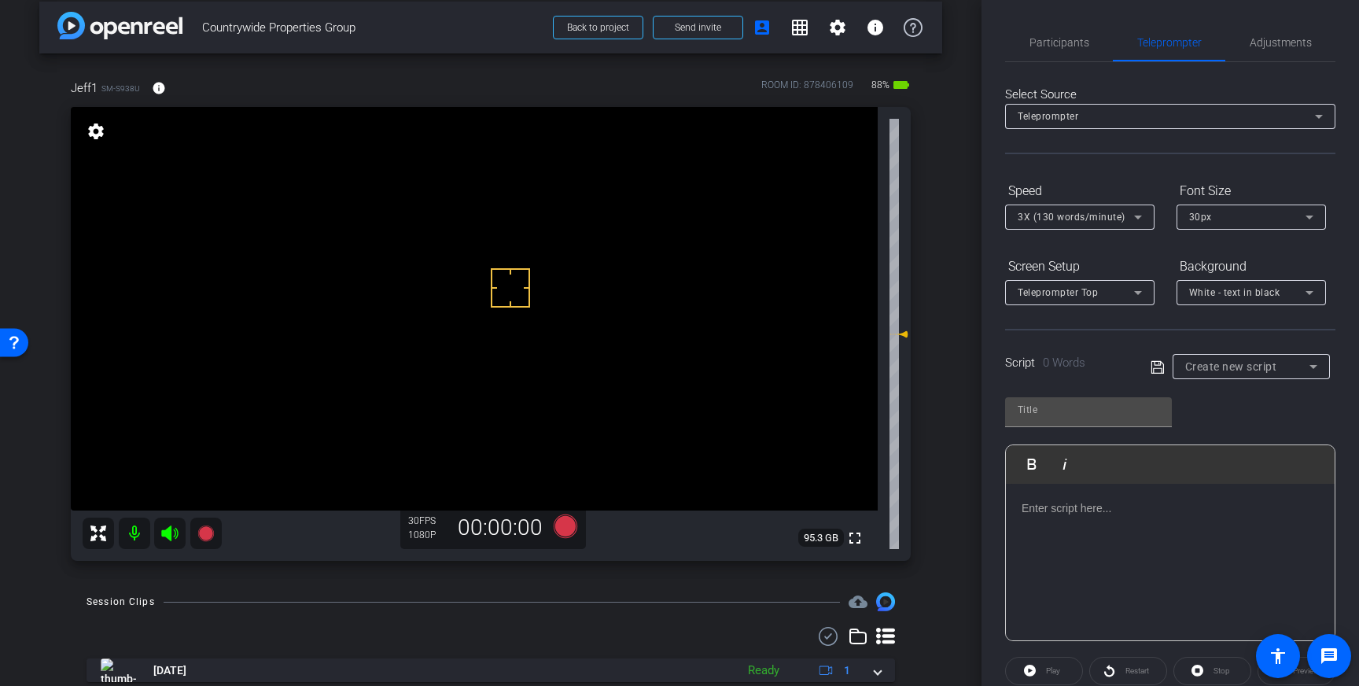
drag, startPoint x: 1061, startPoint y: 510, endPoint x: 1073, endPoint y: 524, distance: 19.0
click at [1061, 510] on p at bounding box center [1169, 507] width 297 height 17
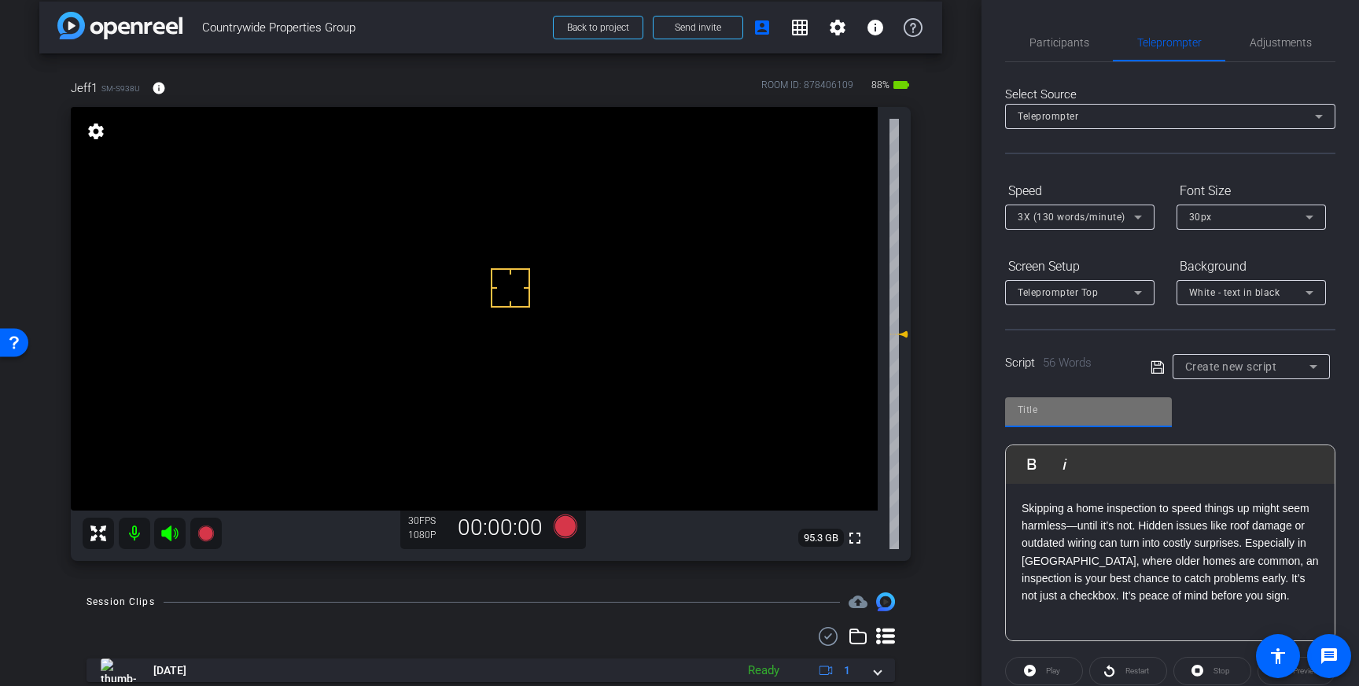
click at [1071, 407] on input "text" at bounding box center [1089, 409] width 142 height 19
type input "Jeff"
click at [1156, 368] on icon at bounding box center [1157, 367] width 14 height 19
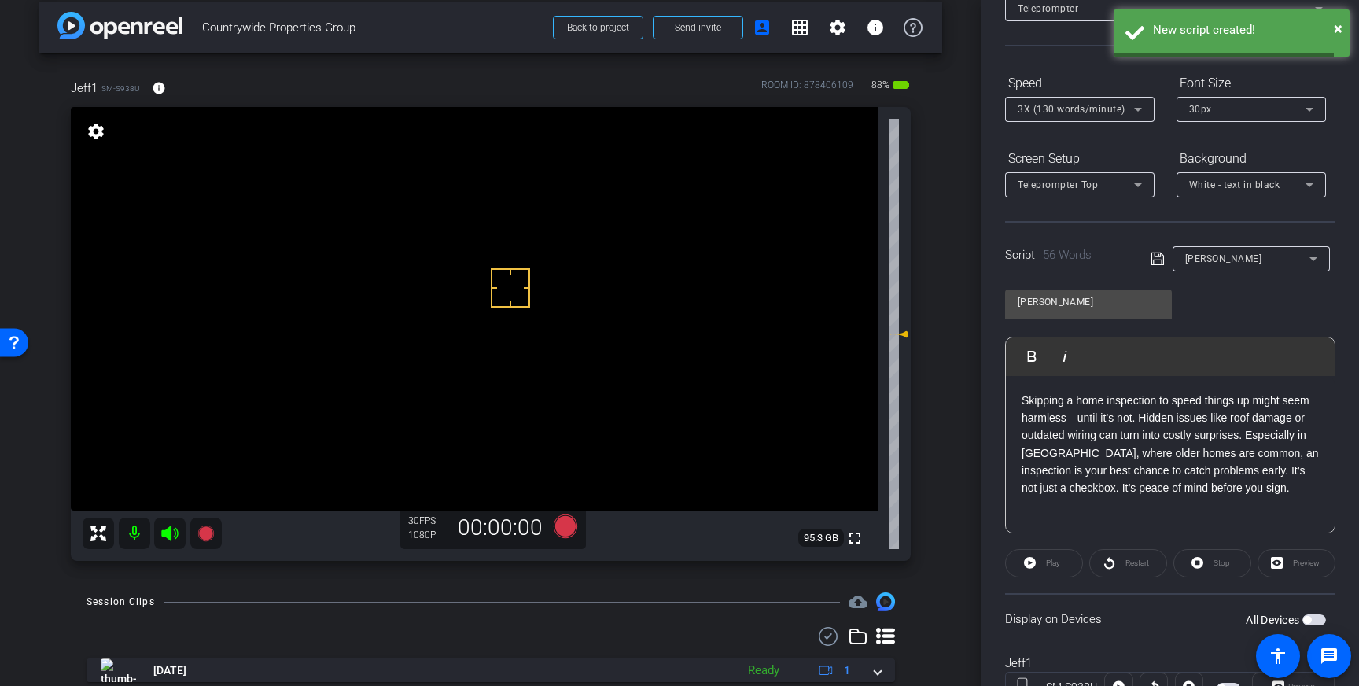
scroll to position [115, 0]
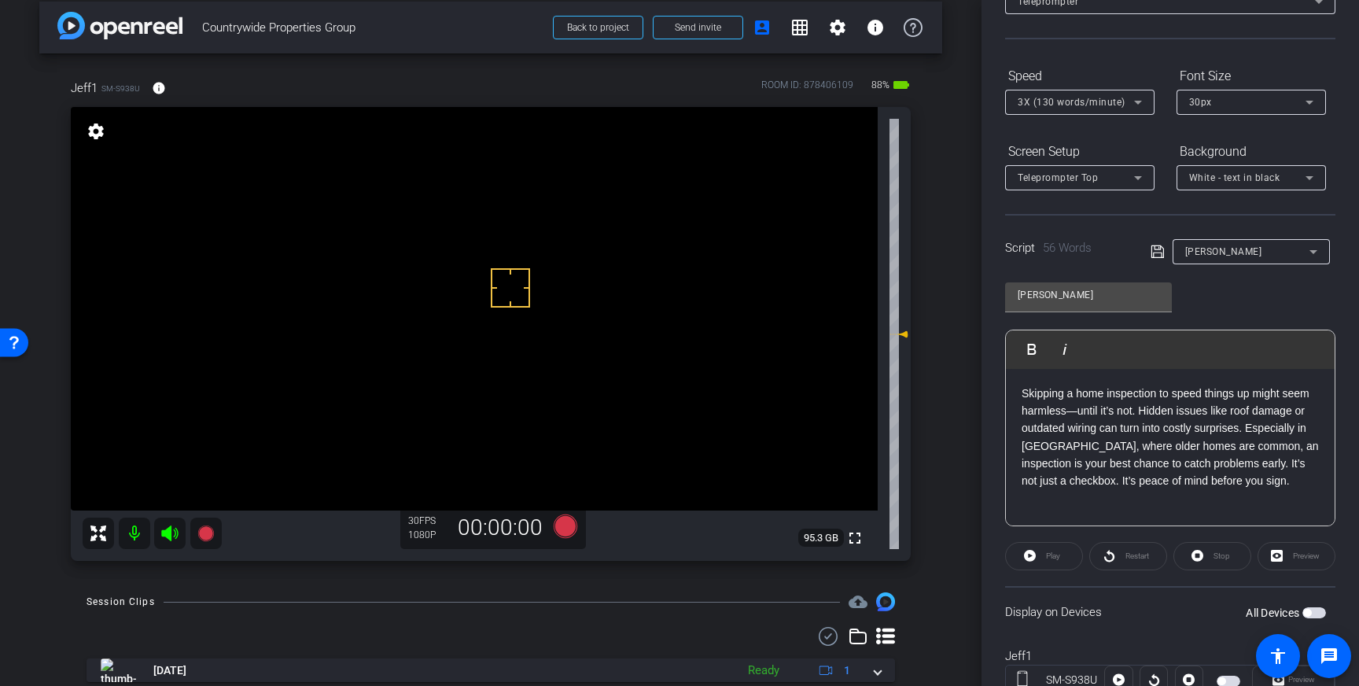
drag, startPoint x: 1156, startPoint y: 251, endPoint x: 1175, endPoint y: 269, distance: 26.1
click at [1156, 251] on icon at bounding box center [1157, 251] width 14 height 19
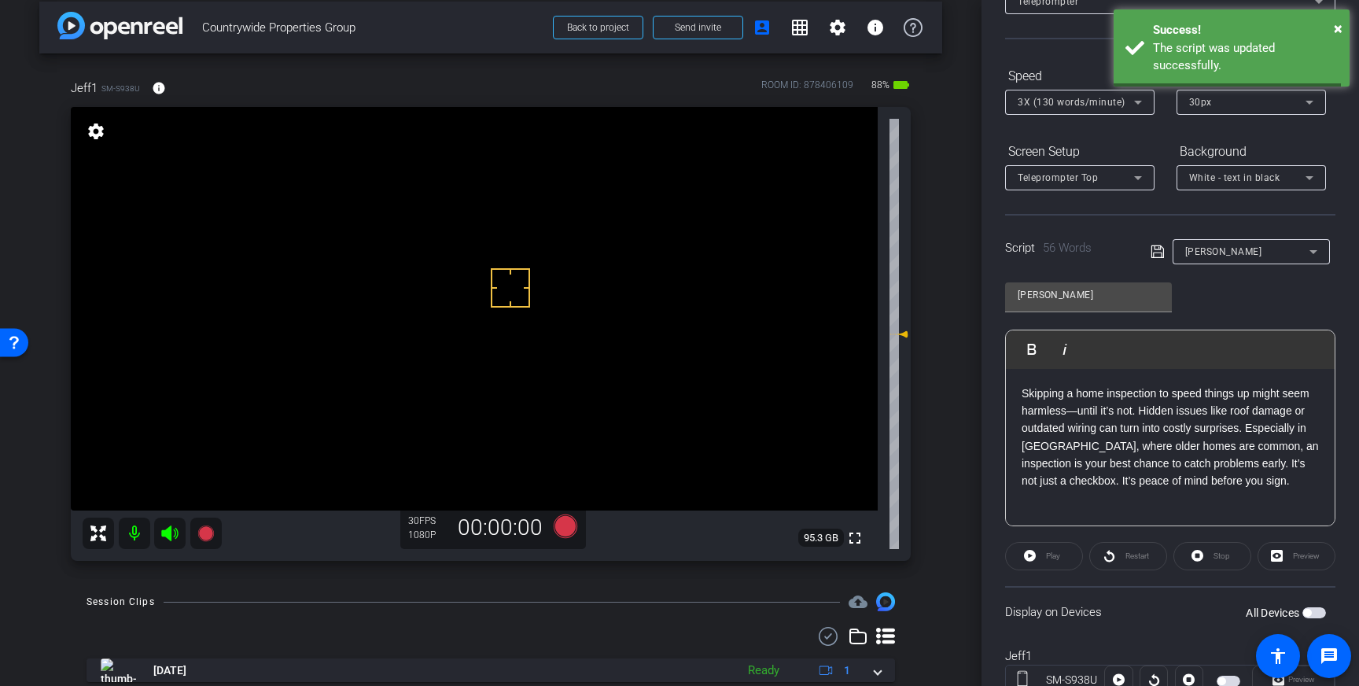
scroll to position [174, 0]
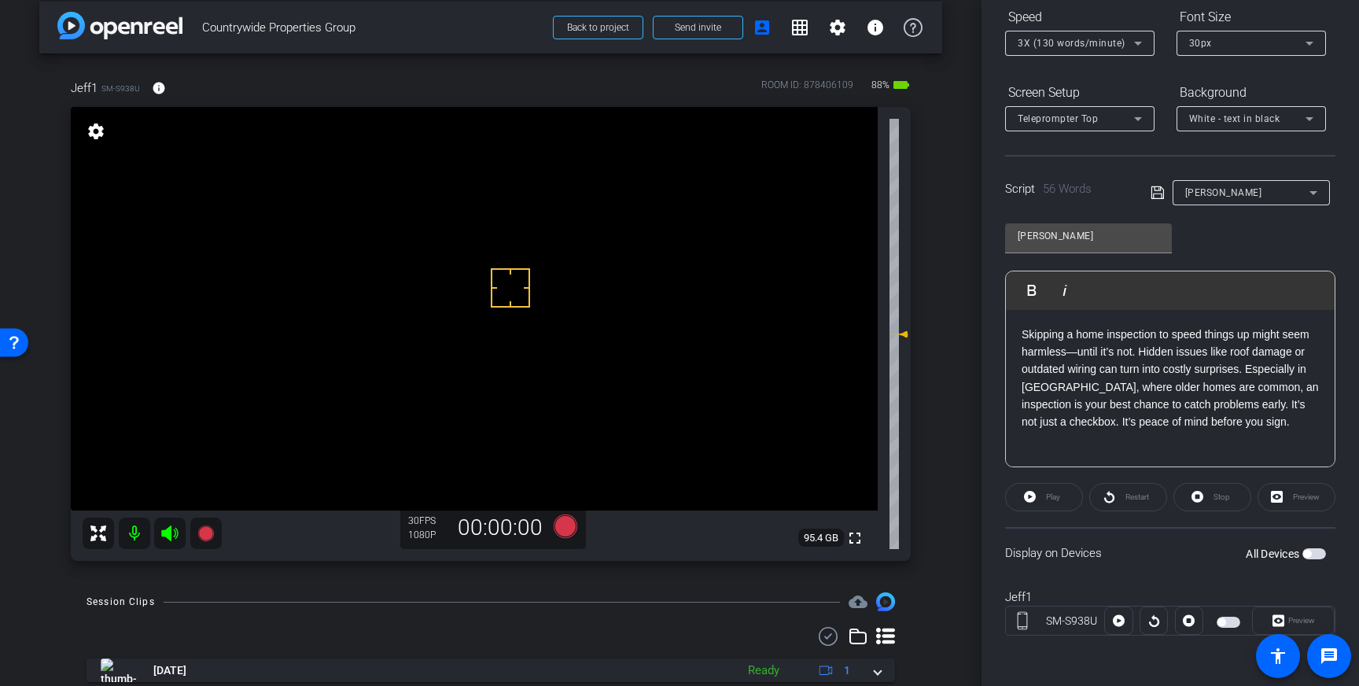
click at [1314, 550] on span "button" at bounding box center [1314, 553] width 24 height 11
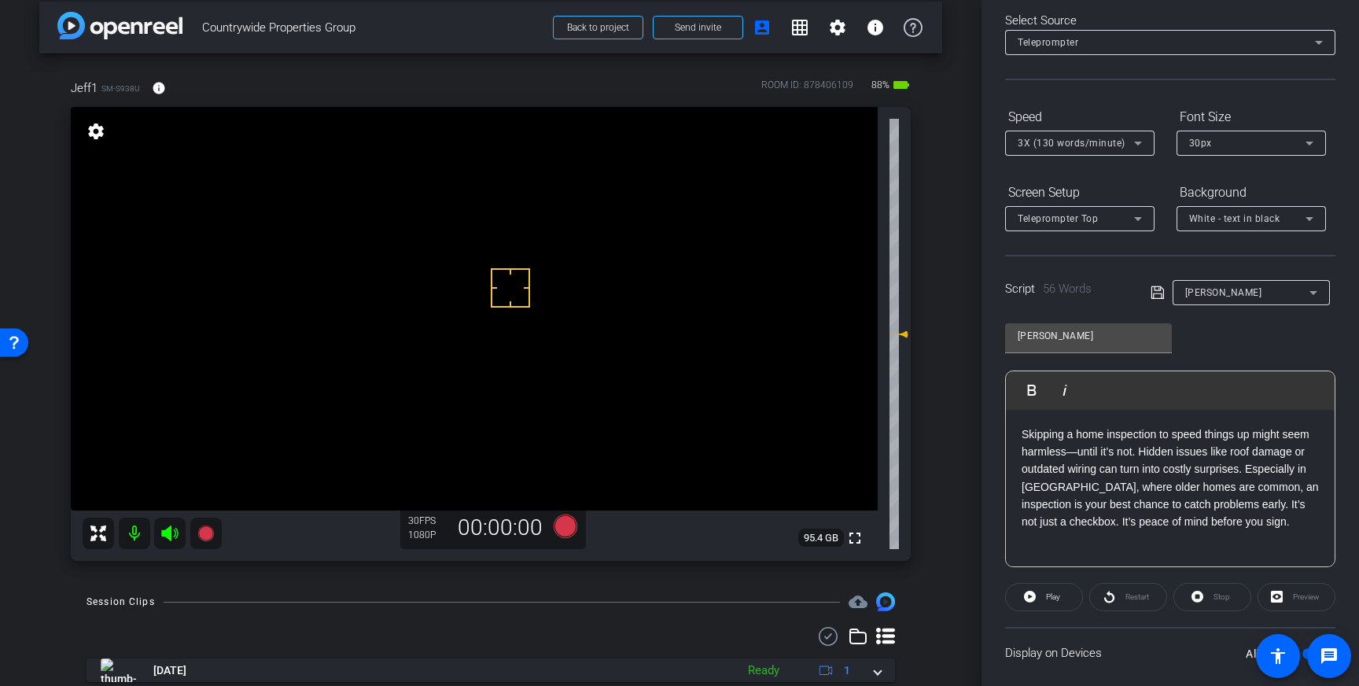
scroll to position [0, 0]
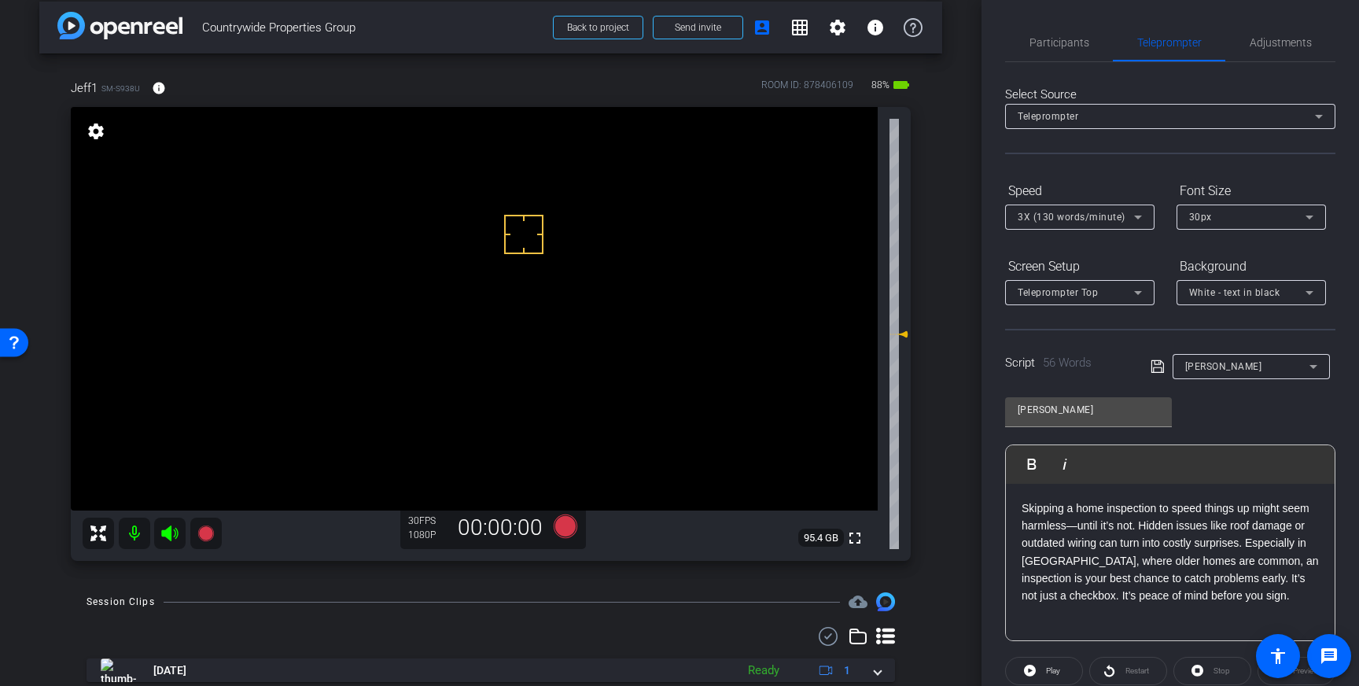
drag, startPoint x: 524, startPoint y: 234, endPoint x: 532, endPoint y: 259, distance: 25.9
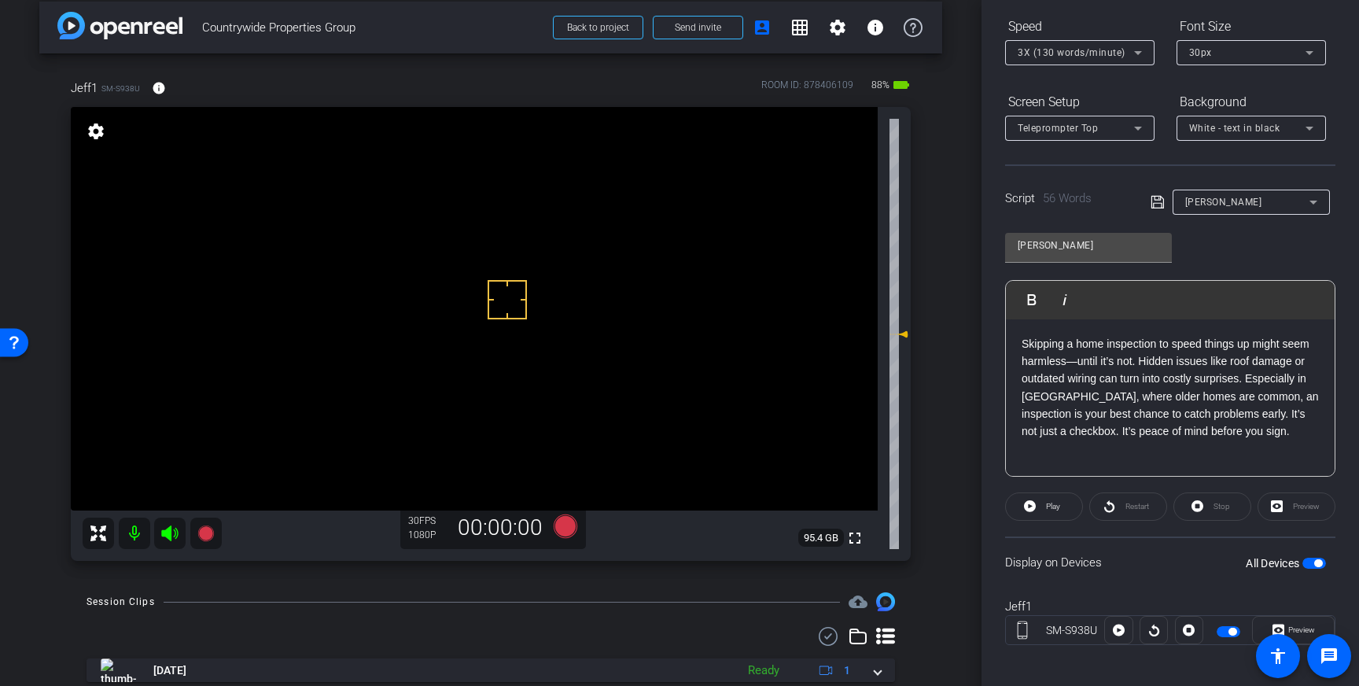
scroll to position [174, 0]
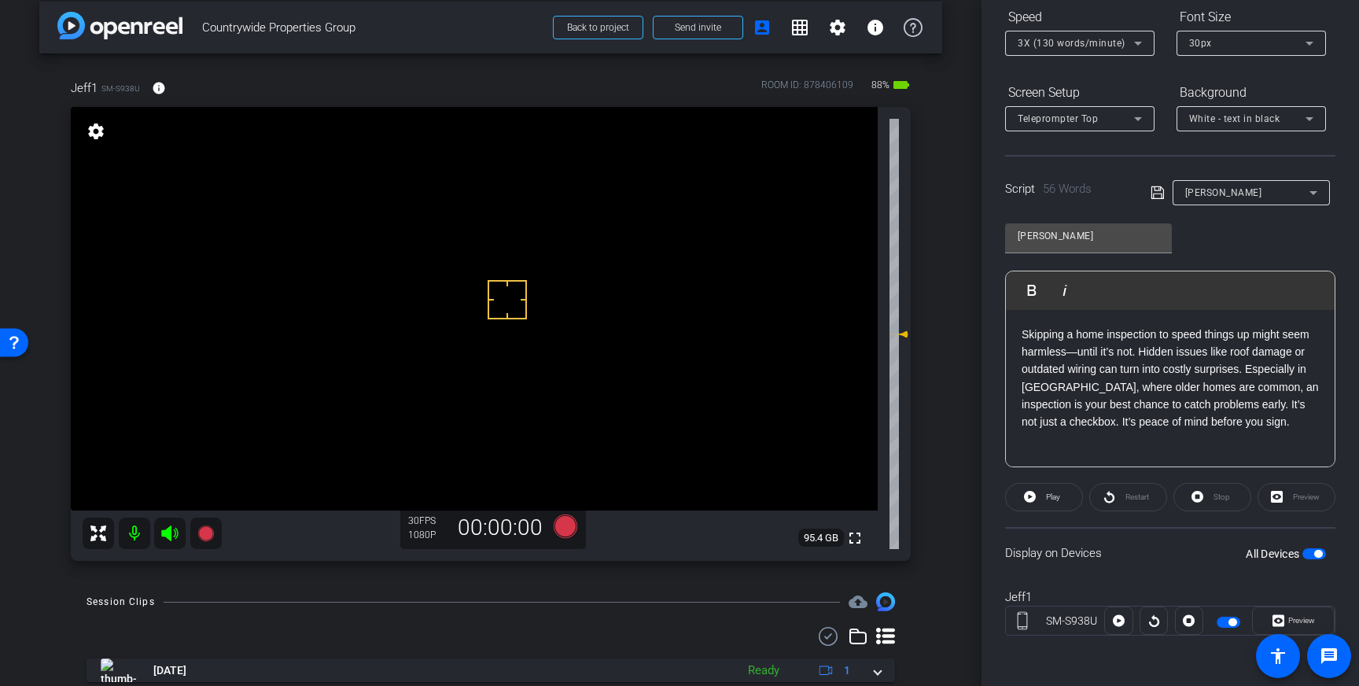
drag, startPoint x: 1316, startPoint y: 555, endPoint x: 1358, endPoint y: 618, distance: 75.5
click at [1316, 556] on span "button" at bounding box center [1318, 554] width 8 height 8
click at [558, 521] on icon at bounding box center [566, 526] width 24 height 24
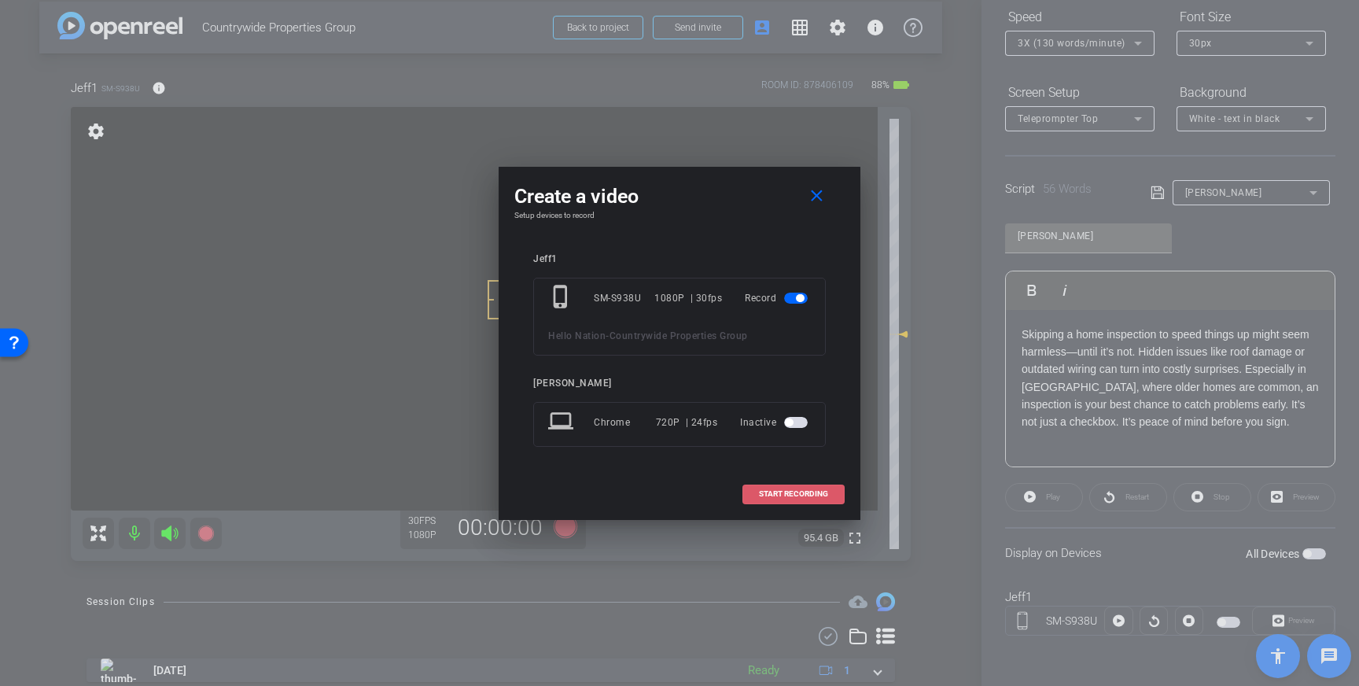
click at [797, 491] on span "START RECORDING" at bounding box center [793, 494] width 69 height 8
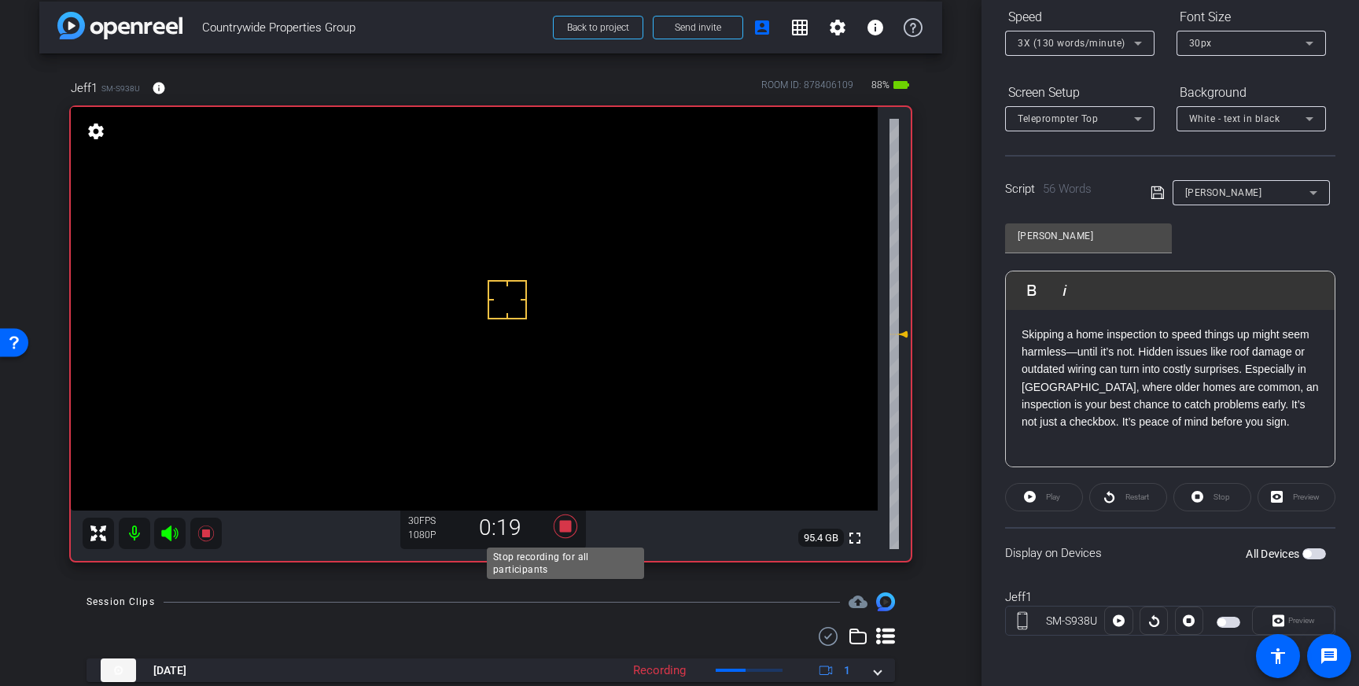
drag, startPoint x: 560, startPoint y: 528, endPoint x: 550, endPoint y: 526, distance: 10.3
click at [550, 526] on icon at bounding box center [566, 526] width 38 height 28
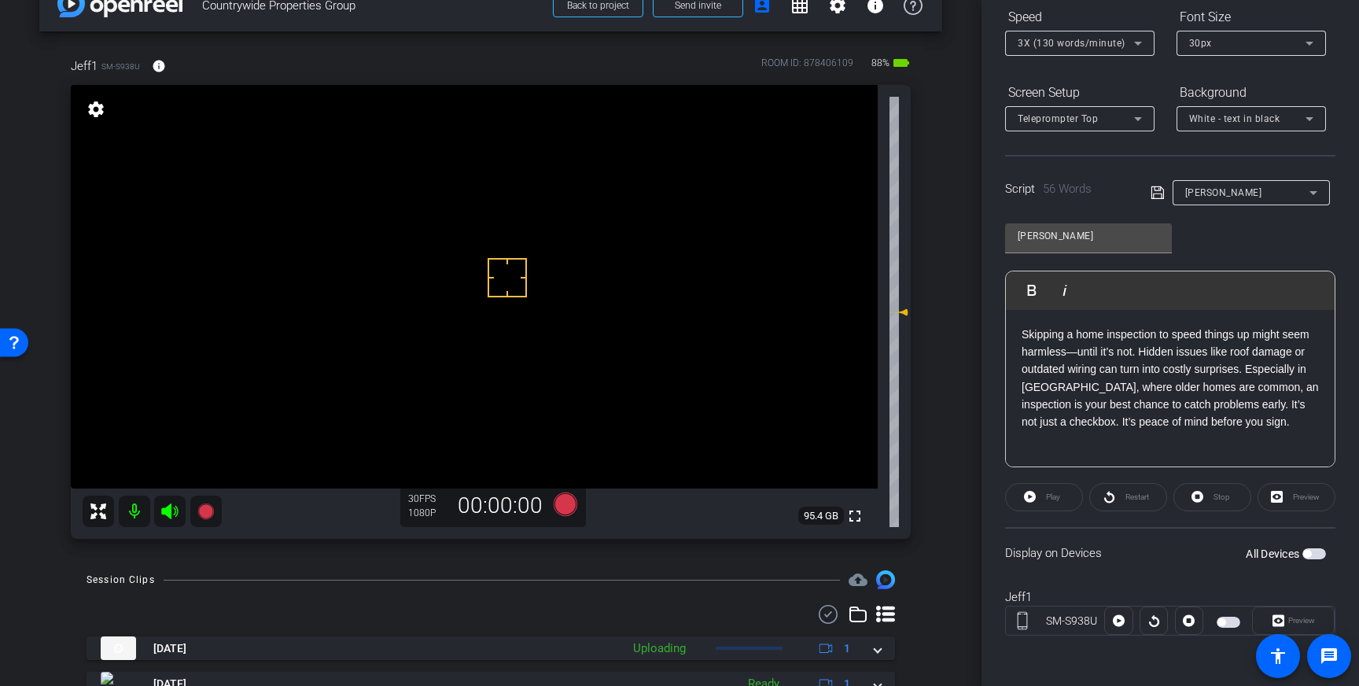
scroll to position [39, 0]
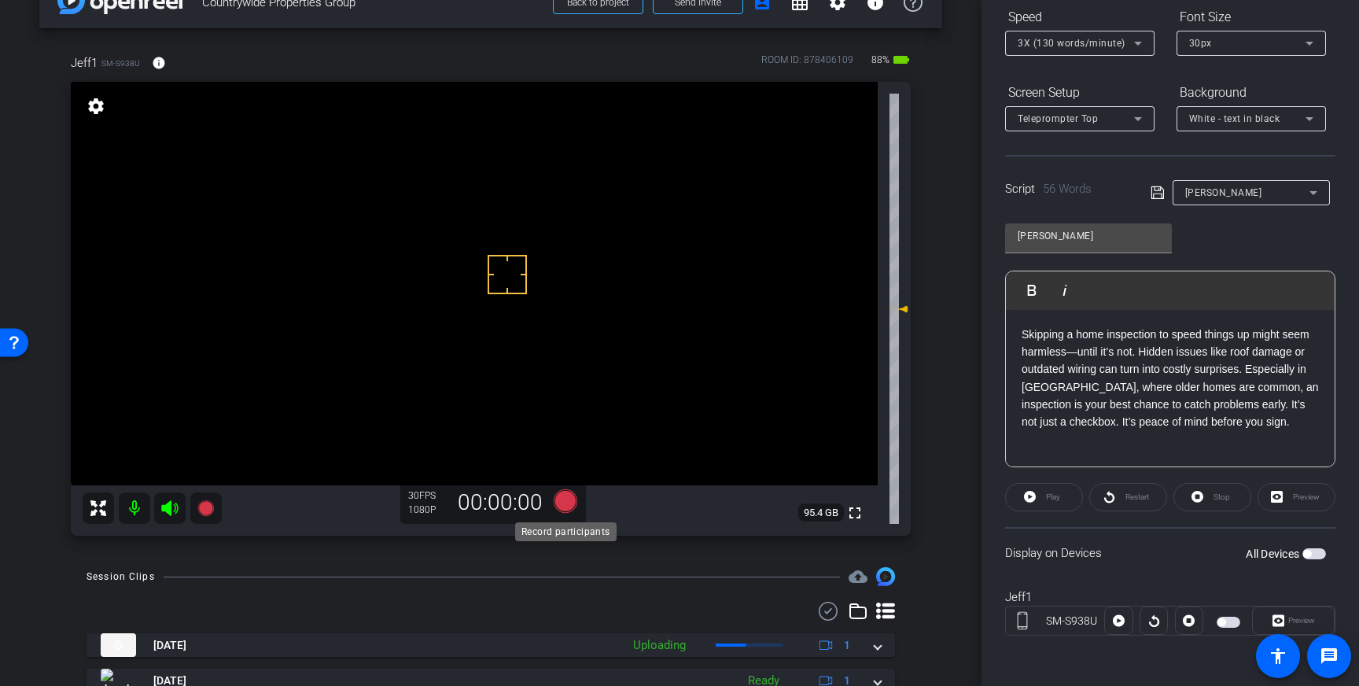
click at [570, 504] on icon at bounding box center [566, 501] width 24 height 24
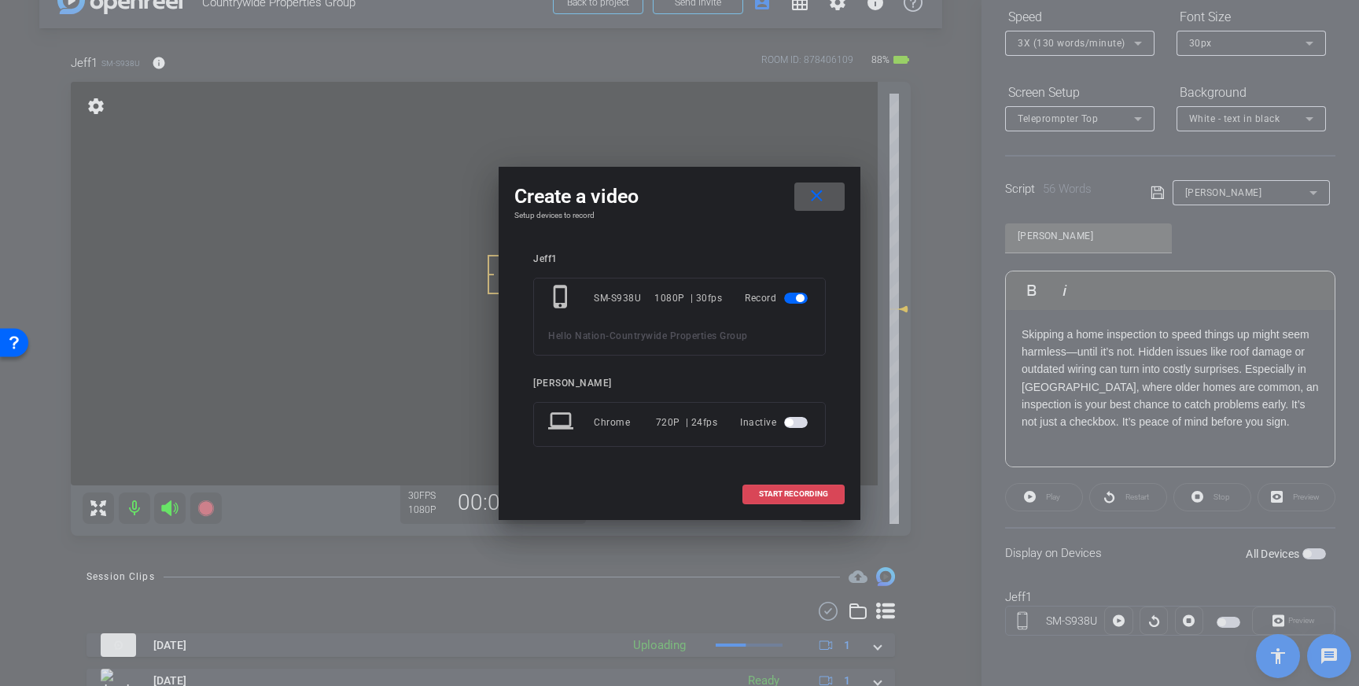
click at [797, 499] on span at bounding box center [793, 494] width 101 height 38
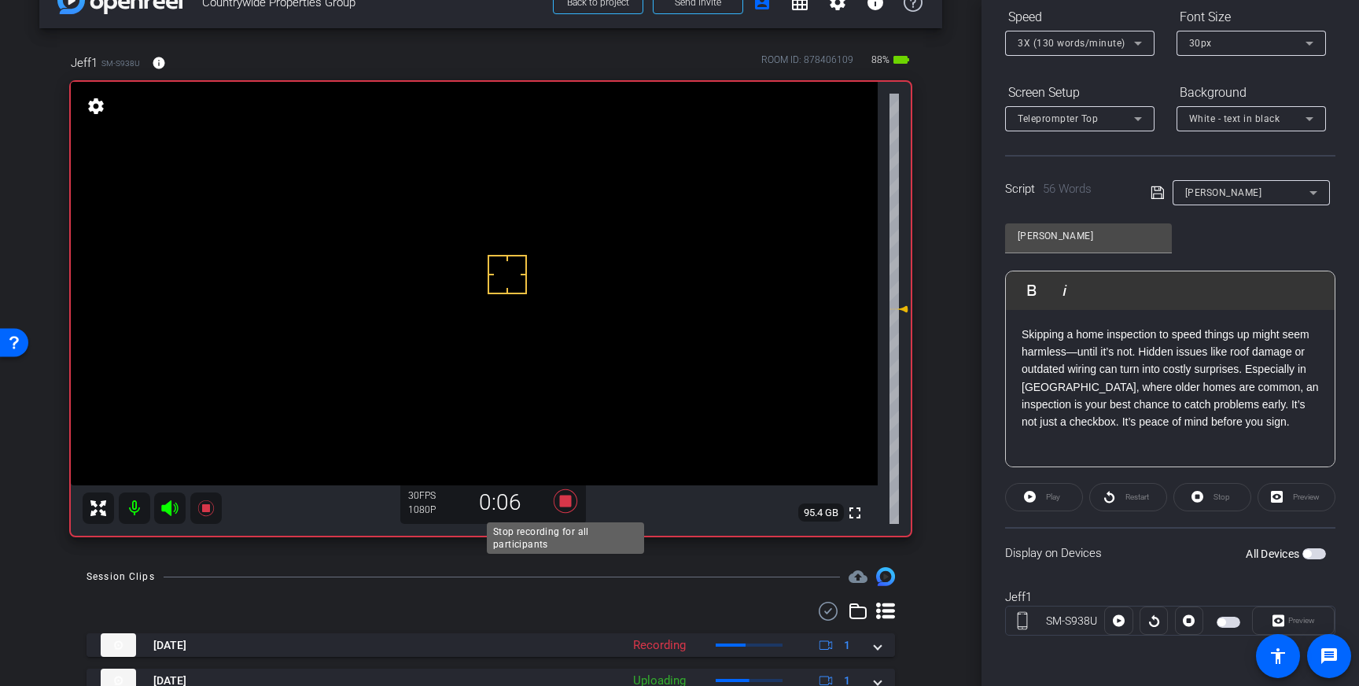
click at [567, 502] on icon at bounding box center [566, 501] width 24 height 24
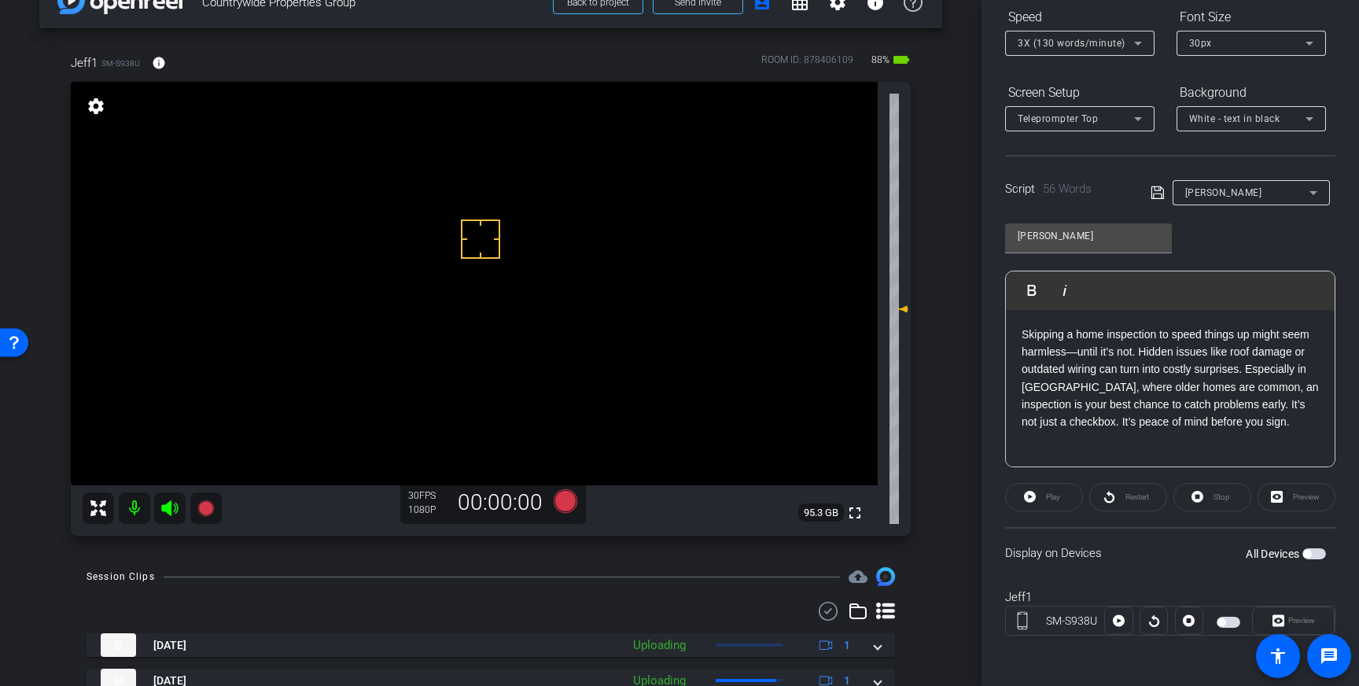
click at [1317, 552] on span "button" at bounding box center [1314, 553] width 24 height 11
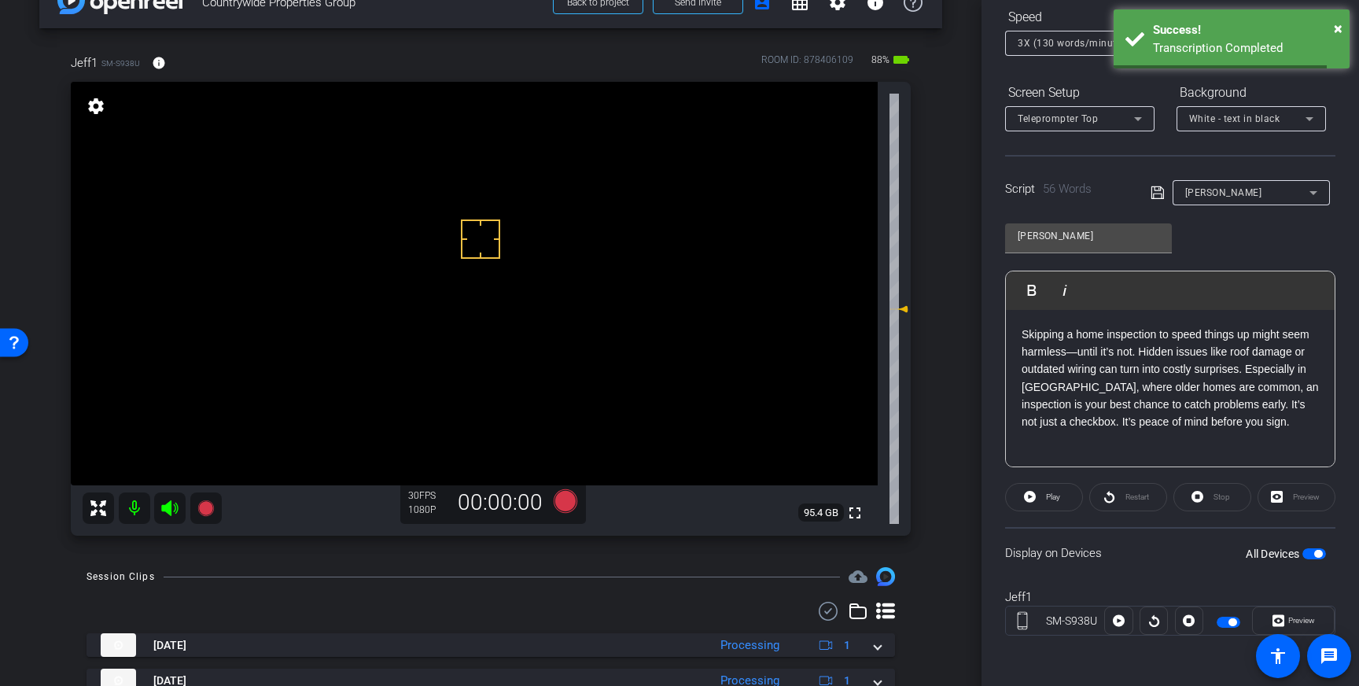
drag, startPoint x: 426, startPoint y: 260, endPoint x: 433, endPoint y: 275, distance: 16.5
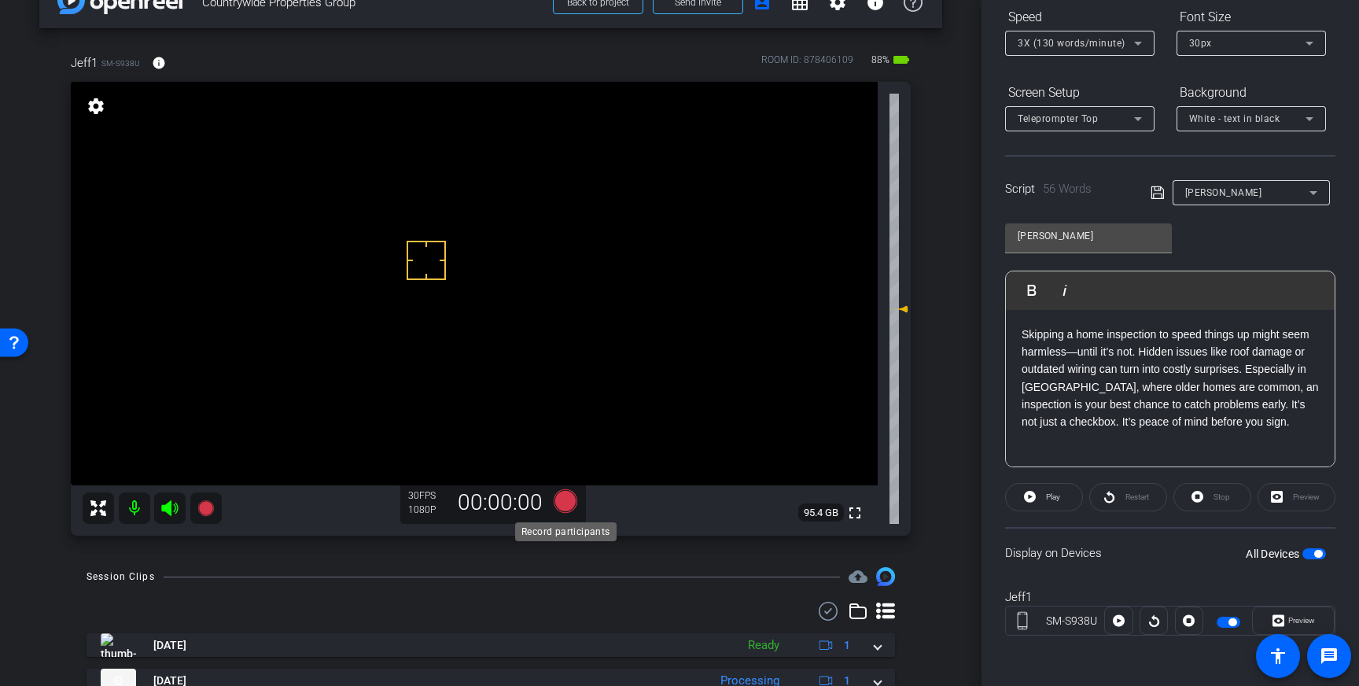
click at [567, 503] on icon at bounding box center [566, 501] width 24 height 24
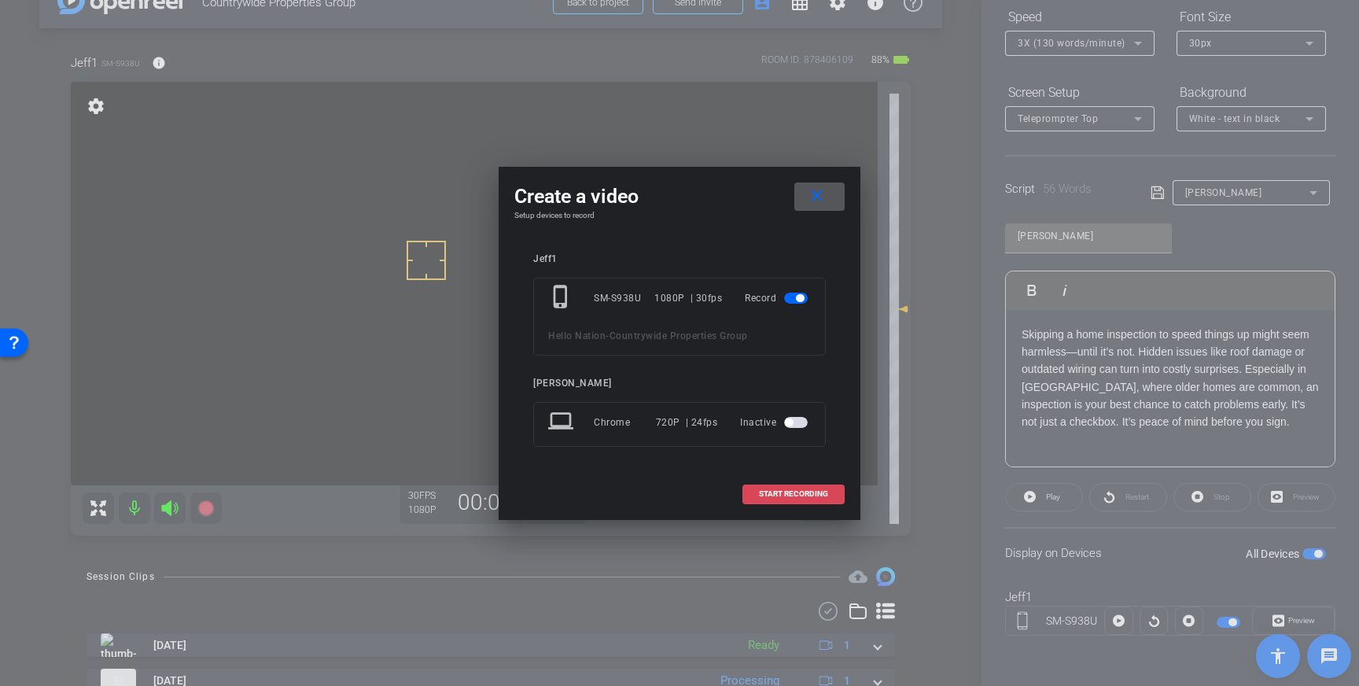
click at [824, 487] on span at bounding box center [793, 494] width 101 height 38
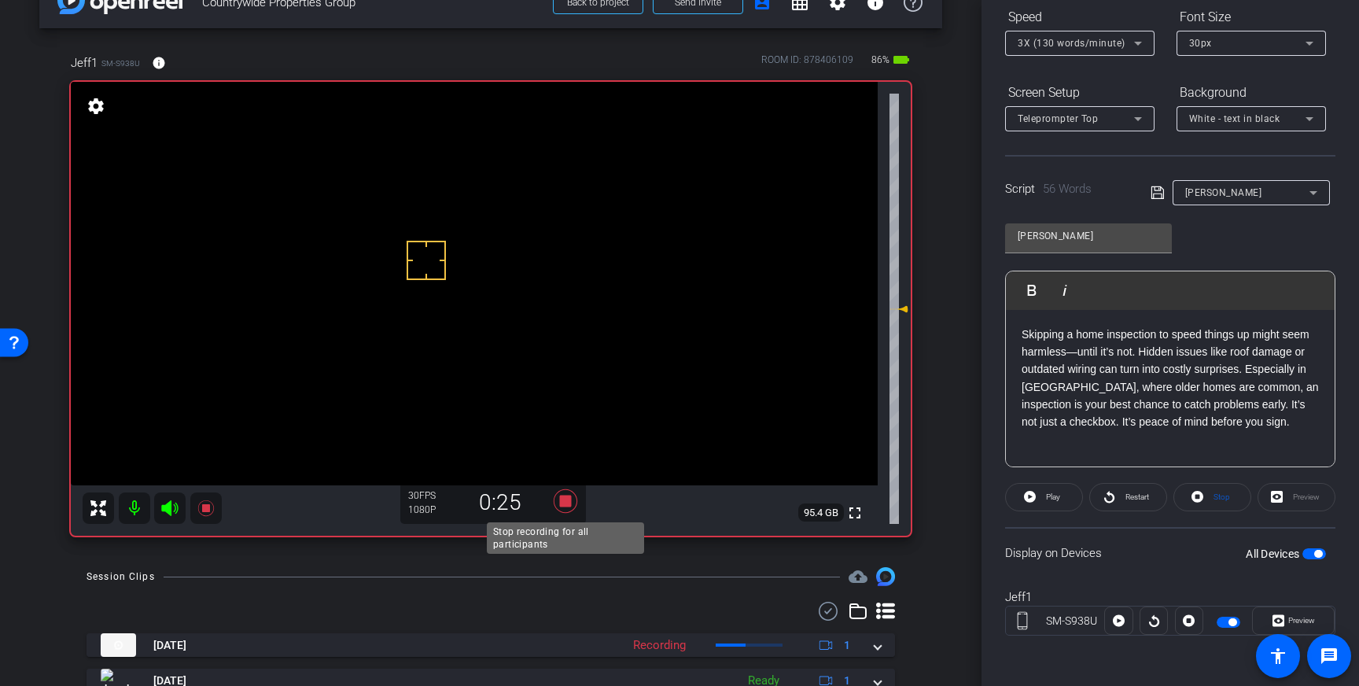
click at [566, 503] on icon at bounding box center [566, 501] width 24 height 24
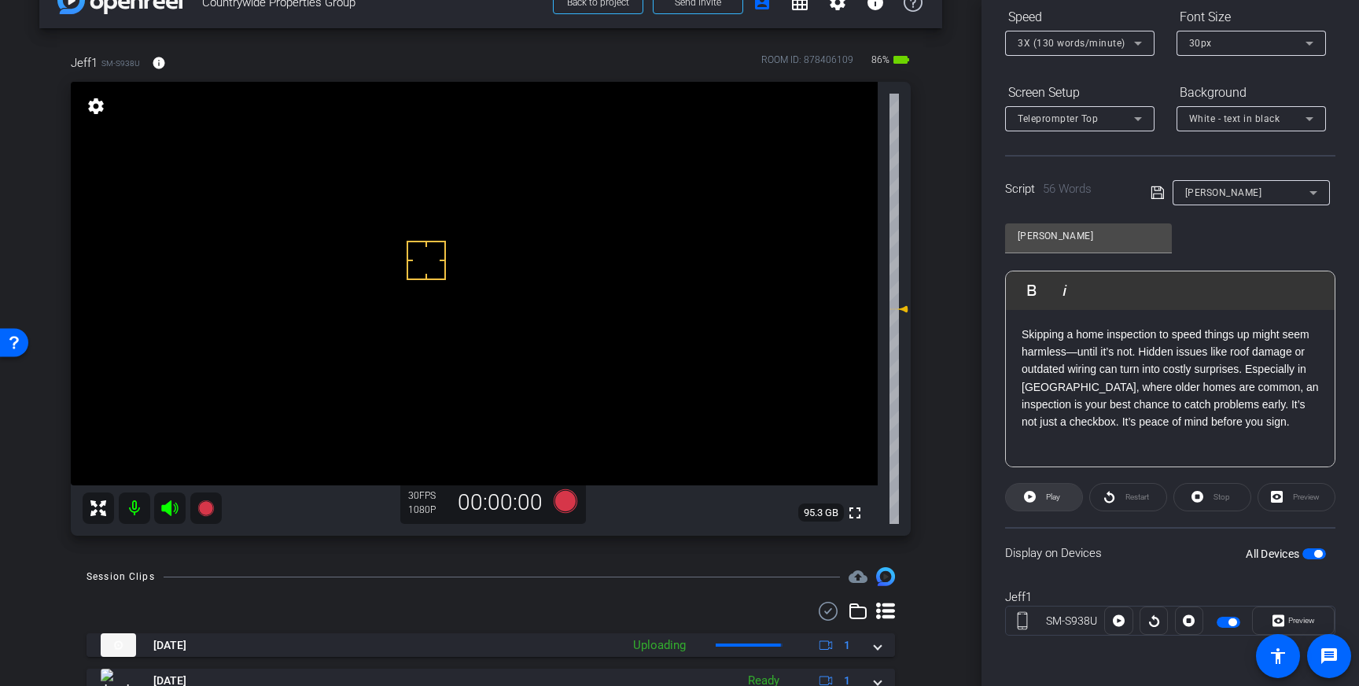
click at [1049, 500] on span "Play" at bounding box center [1053, 496] width 14 height 9
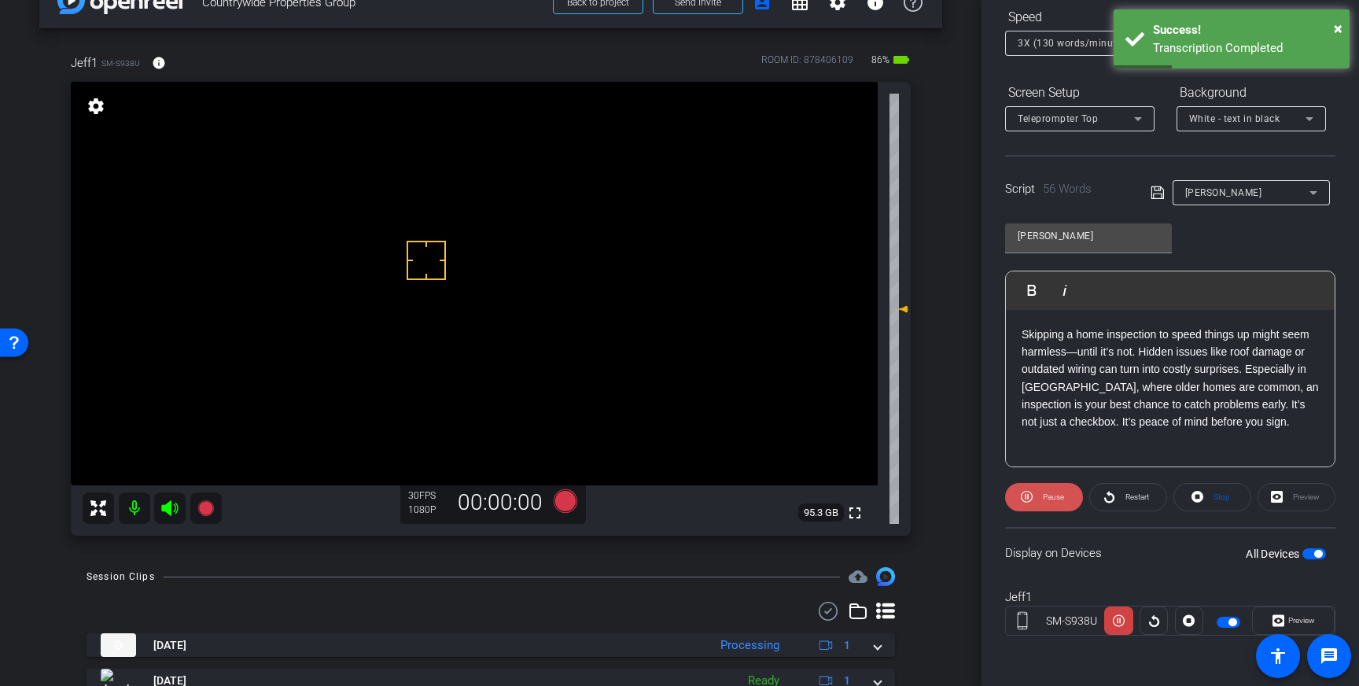
click at [1051, 497] on span "Pause" at bounding box center [1053, 496] width 21 height 9
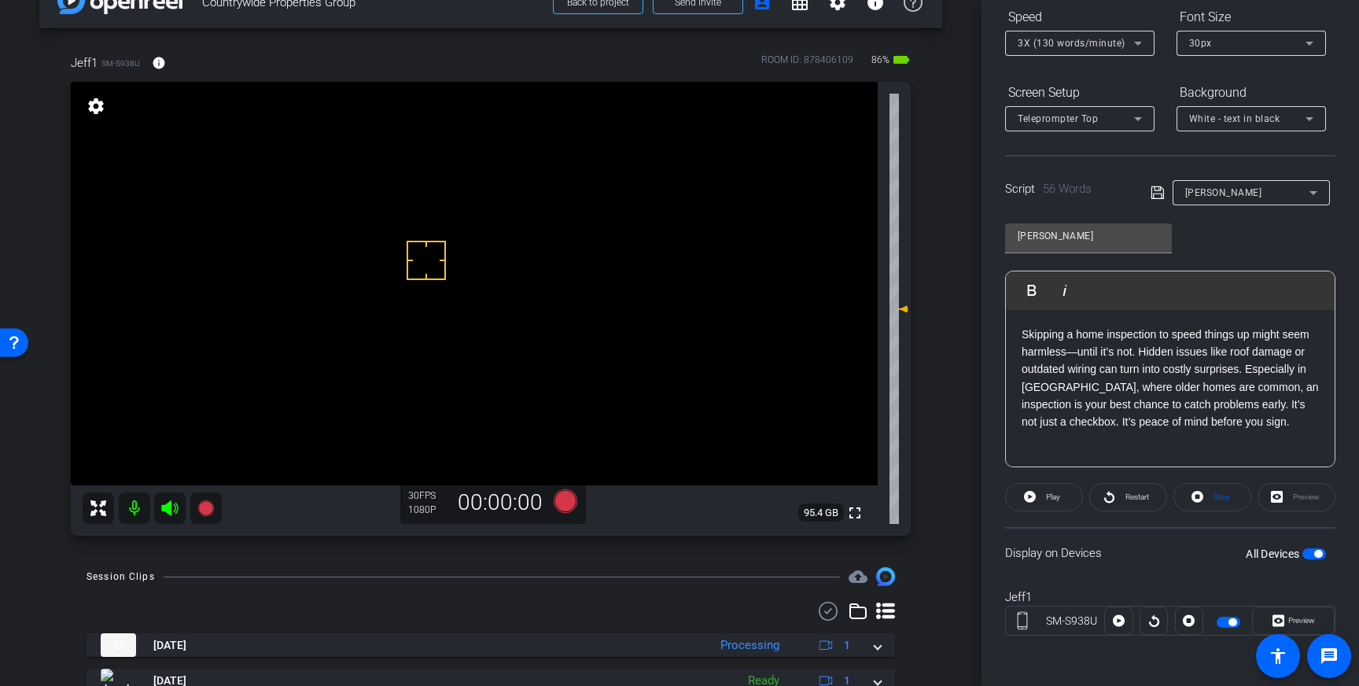
click at [1308, 368] on p "Skipping a home inspection to speed things up might seem harmless—until it’s no…" at bounding box center [1169, 378] width 297 height 105
click at [1063, 390] on p "Skipping a home inspection to speed things up might seem harmless—until it’s no…" at bounding box center [1169, 387] width 297 height 123
click at [1061, 388] on p "Skipping a home inspection to speed things up might seem harmless—until it’s no…" at bounding box center [1169, 387] width 297 height 123
click at [1154, 193] on icon at bounding box center [1157, 192] width 14 height 19
click at [1058, 492] on span "Play" at bounding box center [1053, 496] width 14 height 9
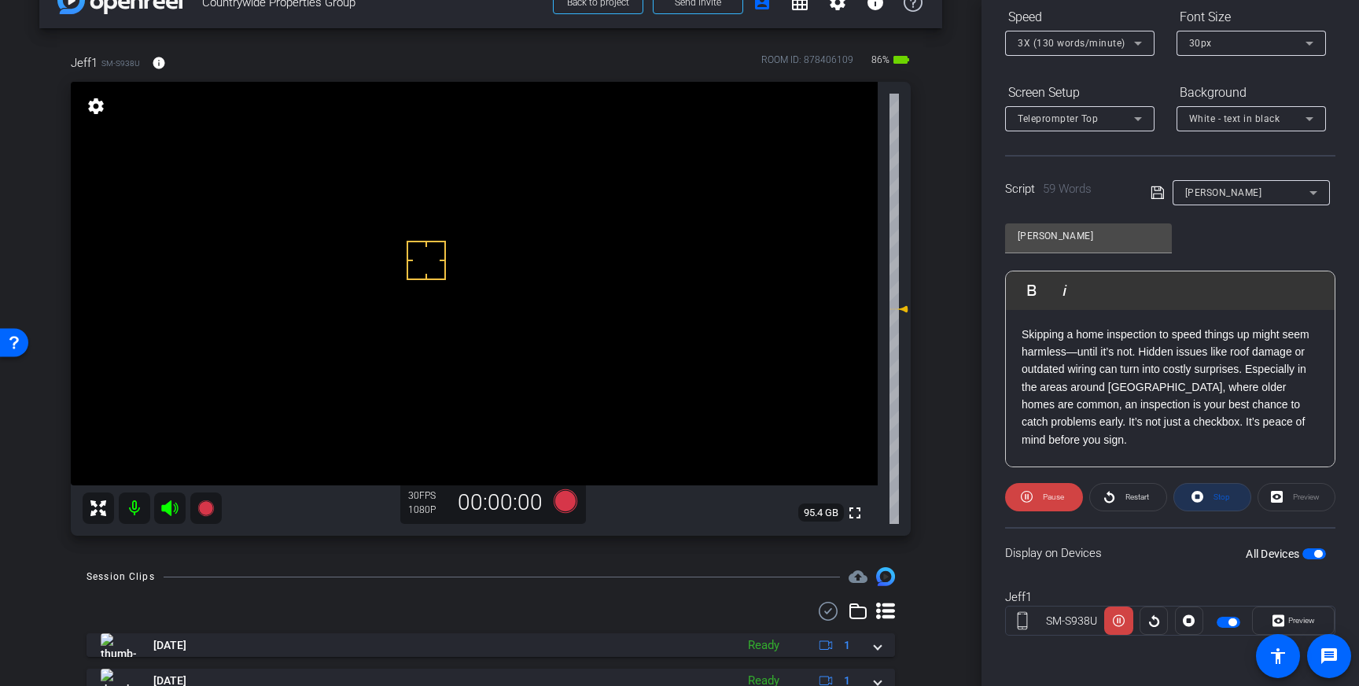
click at [1205, 497] on span at bounding box center [1212, 497] width 76 height 38
click at [570, 502] on icon at bounding box center [566, 501] width 24 height 24
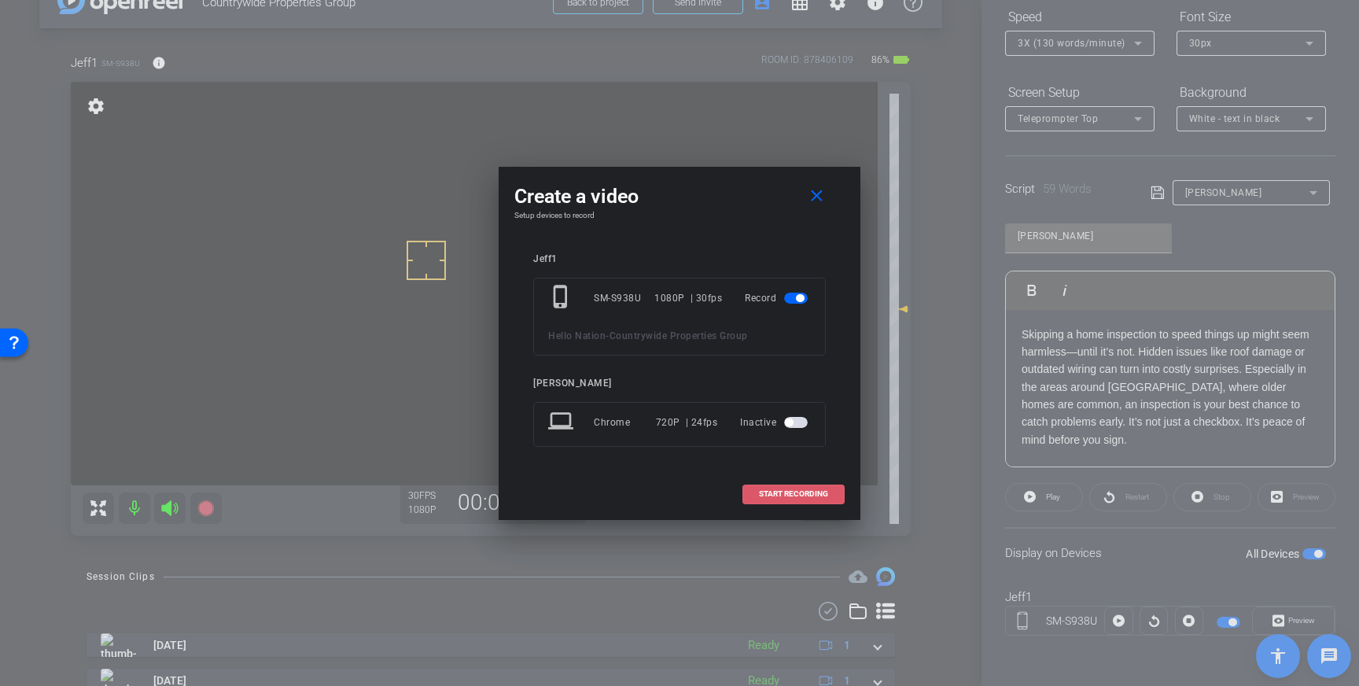
click at [830, 492] on span at bounding box center [793, 494] width 101 height 38
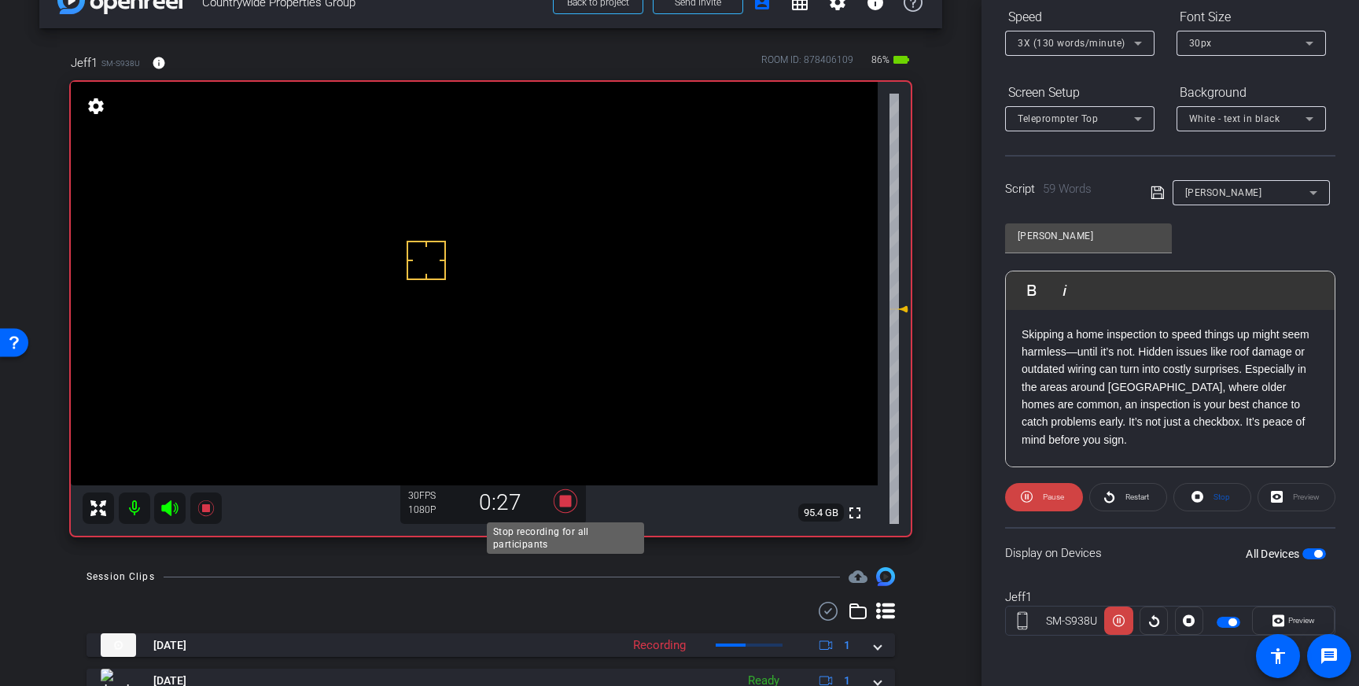
click at [569, 505] on icon at bounding box center [566, 501] width 24 height 24
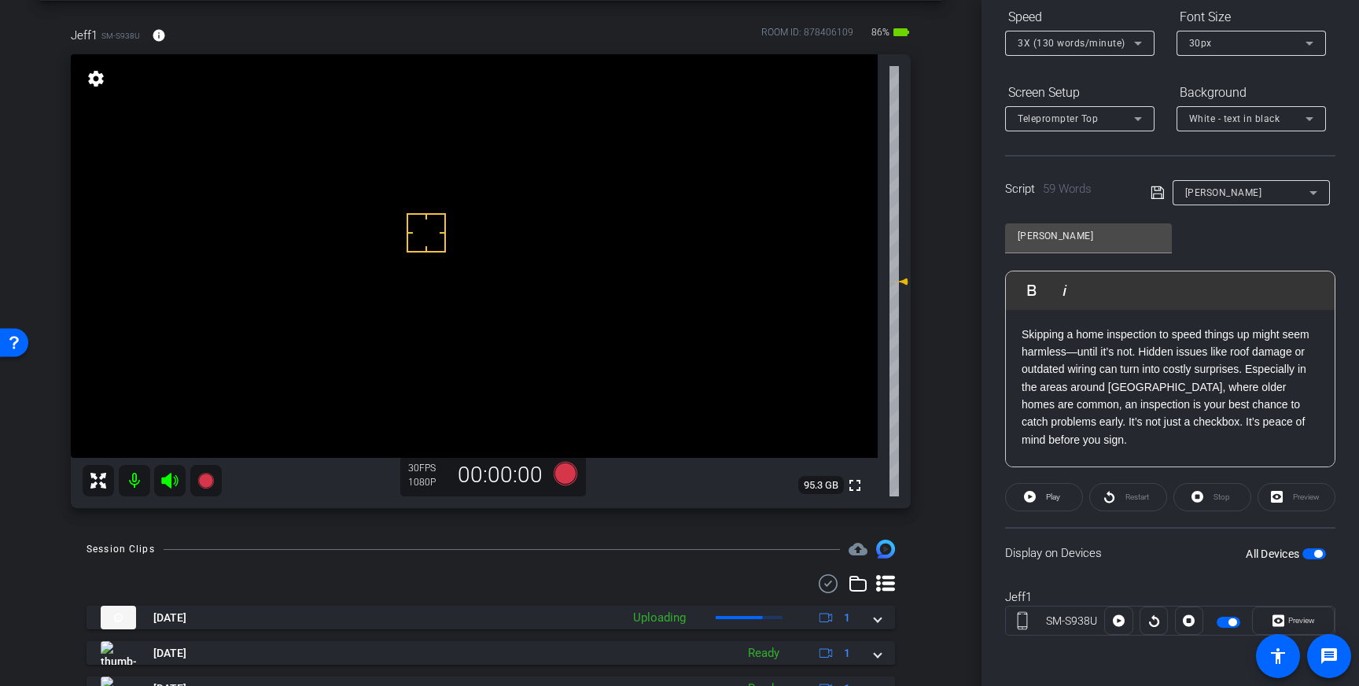
scroll to position [68, 0]
click at [567, 476] on icon at bounding box center [566, 472] width 24 height 24
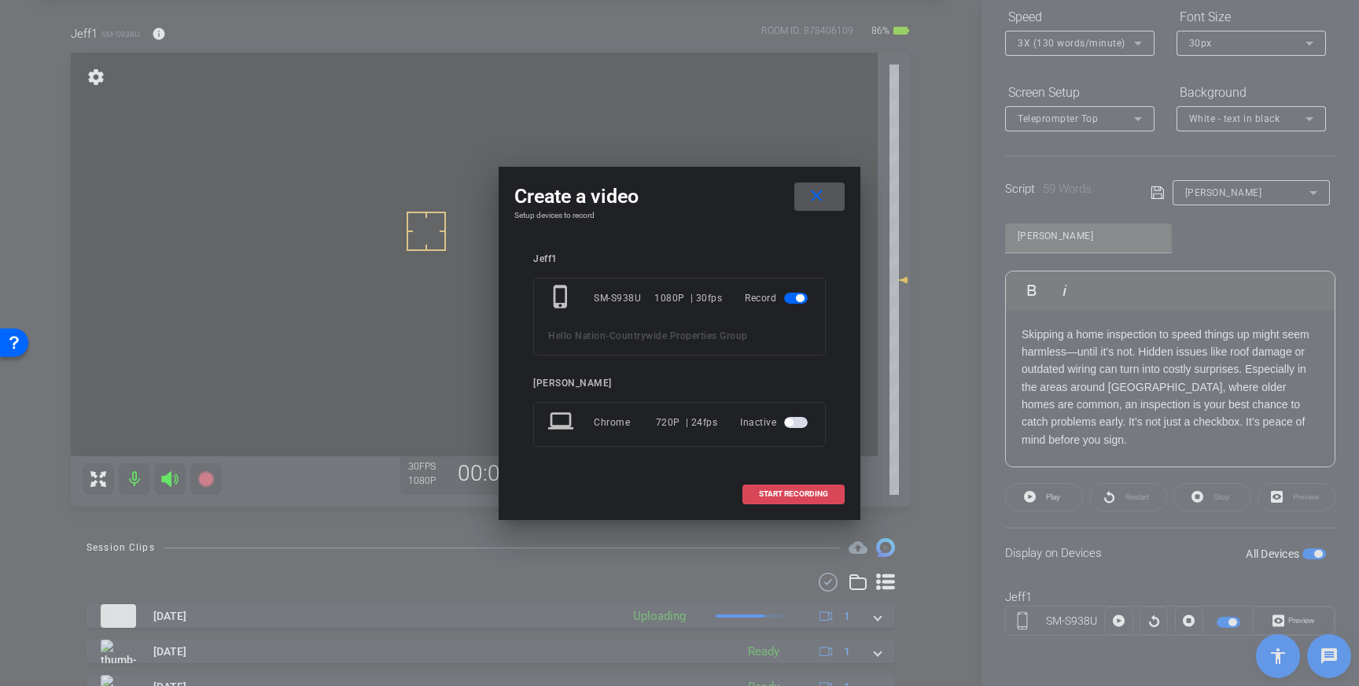
click at [793, 496] on span "START RECORDING" at bounding box center [793, 494] width 69 height 8
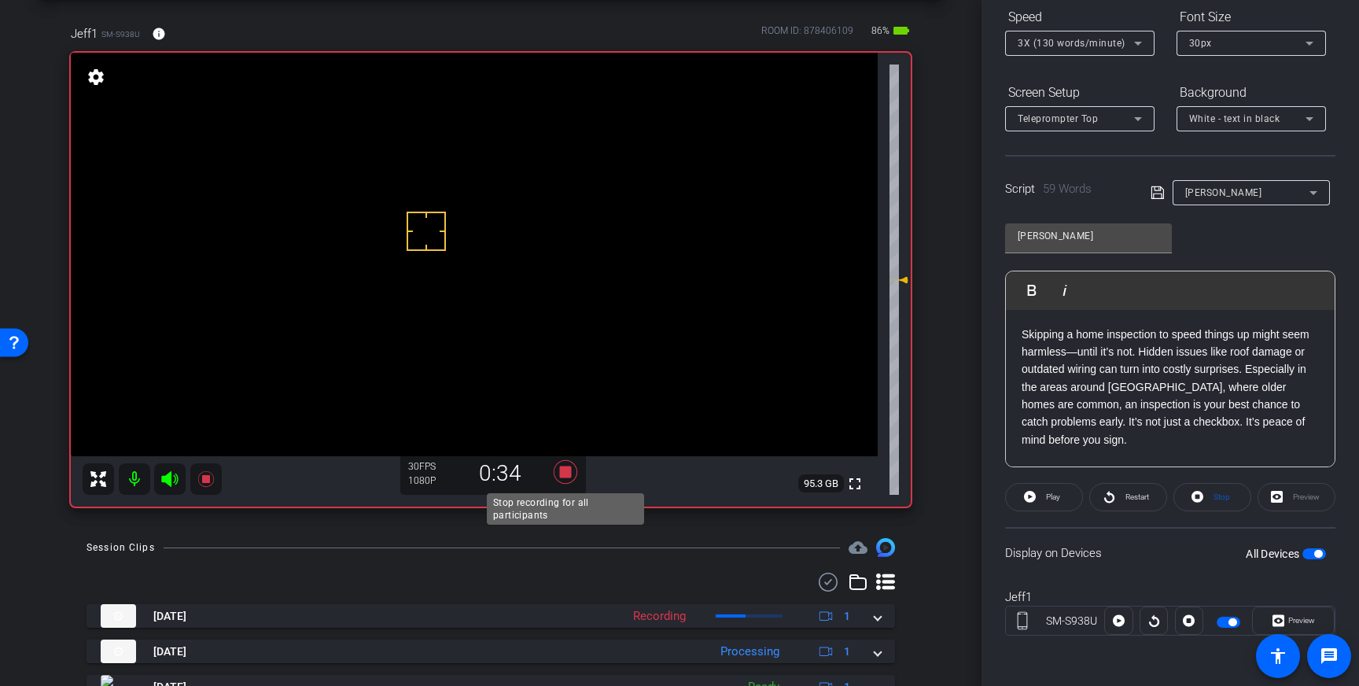
click at [569, 474] on icon at bounding box center [566, 472] width 24 height 24
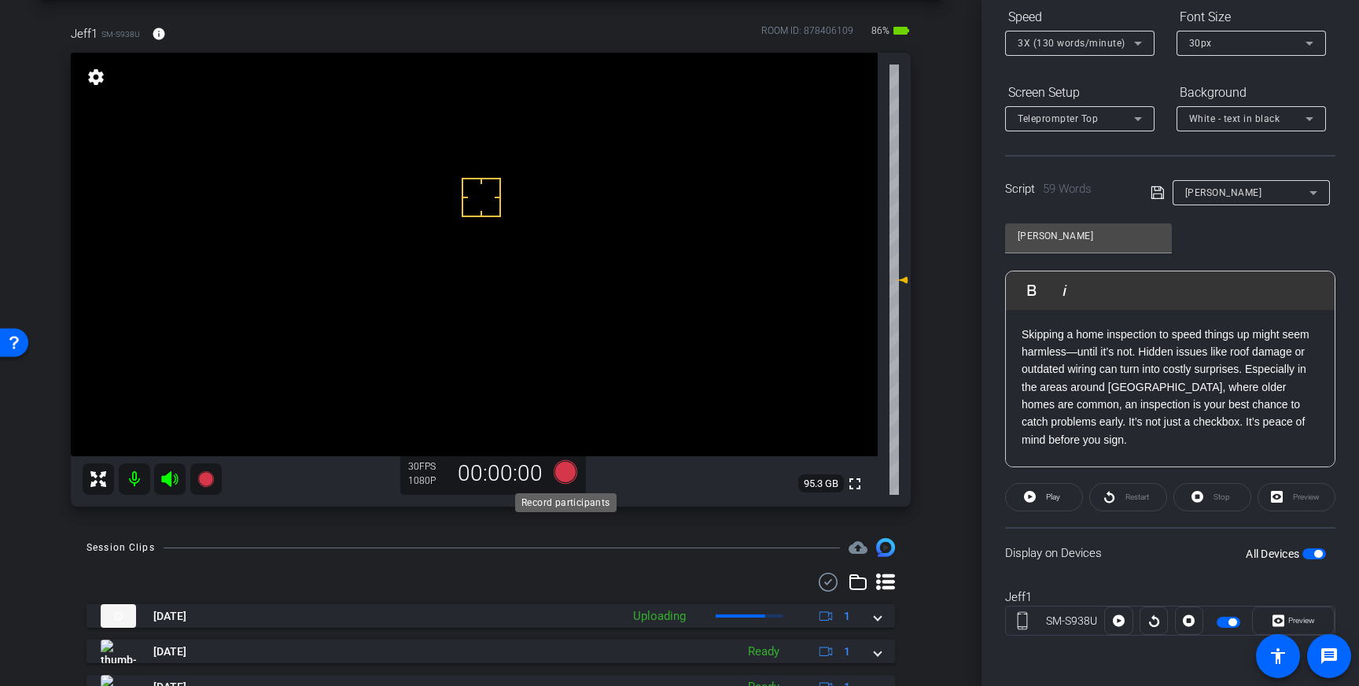
click at [562, 475] on icon at bounding box center [566, 472] width 24 height 24
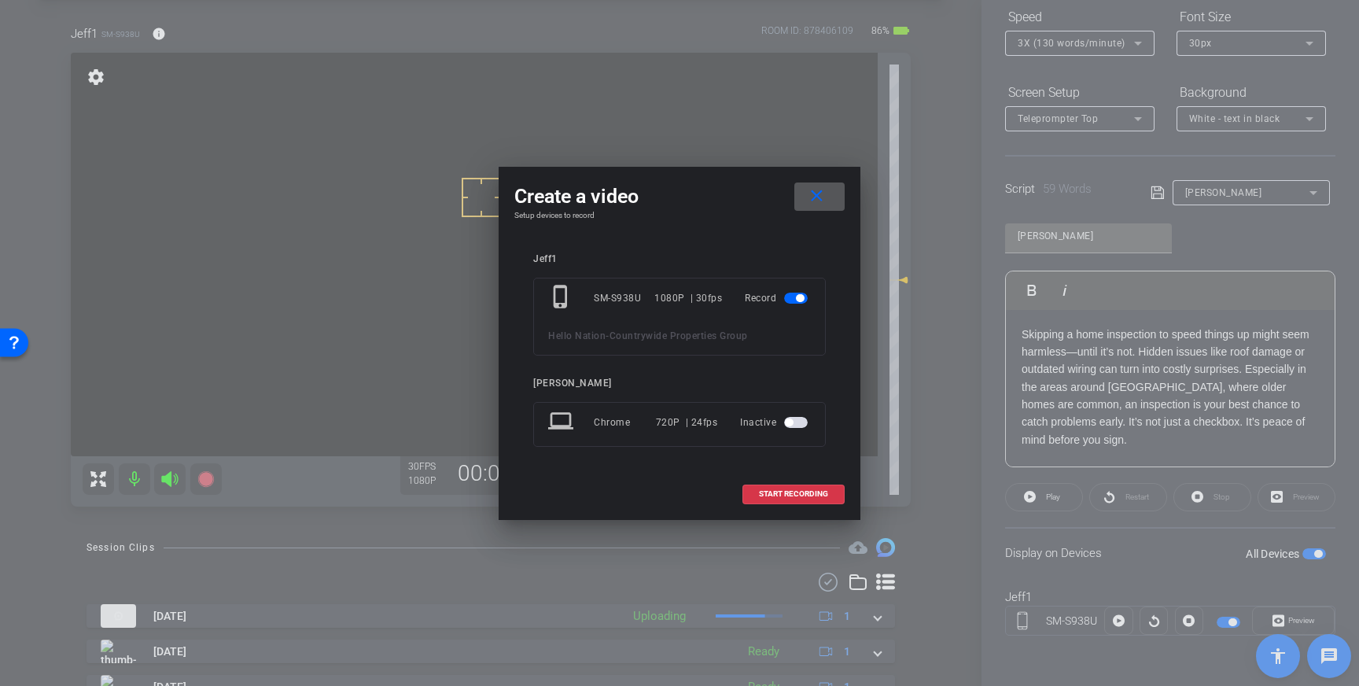
drag, startPoint x: 778, startPoint y: 485, endPoint x: 812, endPoint y: 483, distance: 33.9
click at [778, 485] on span at bounding box center [793, 494] width 101 height 38
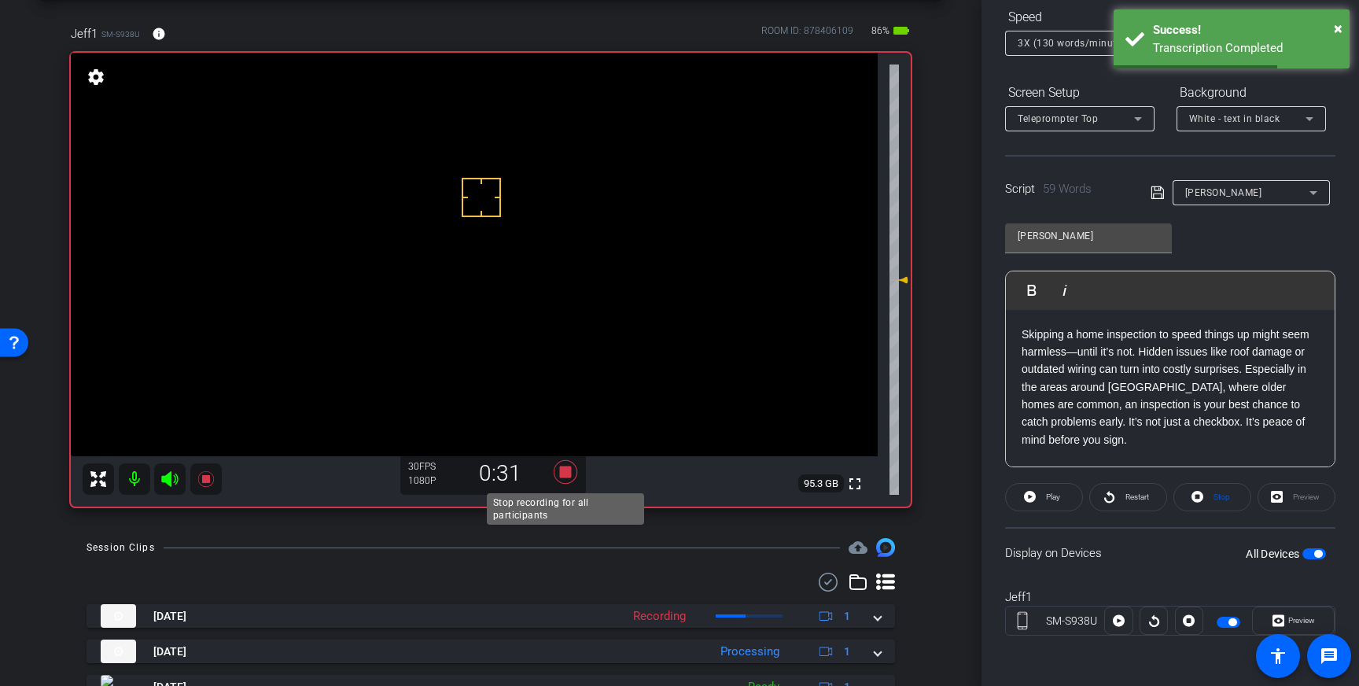
click at [567, 473] on icon at bounding box center [566, 472] width 24 height 24
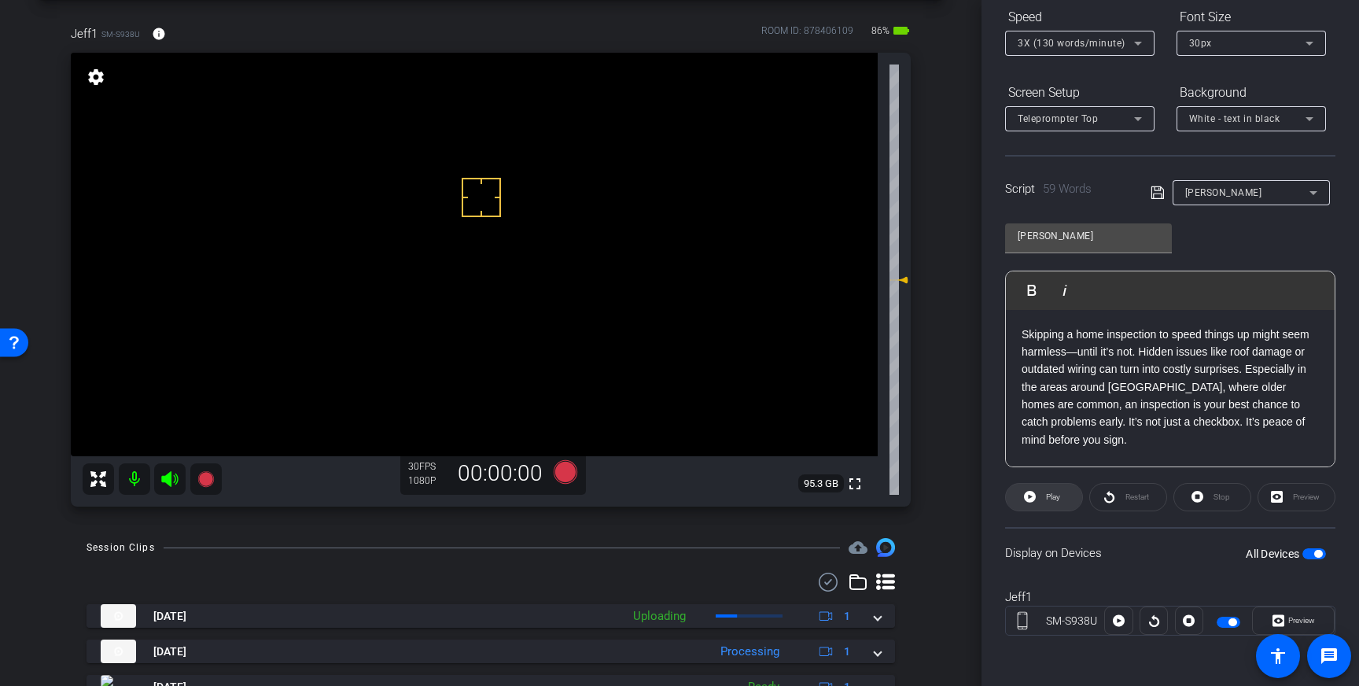
click at [1054, 493] on span "Play" at bounding box center [1053, 496] width 14 height 9
click at [1198, 502] on icon at bounding box center [1197, 497] width 12 height 20
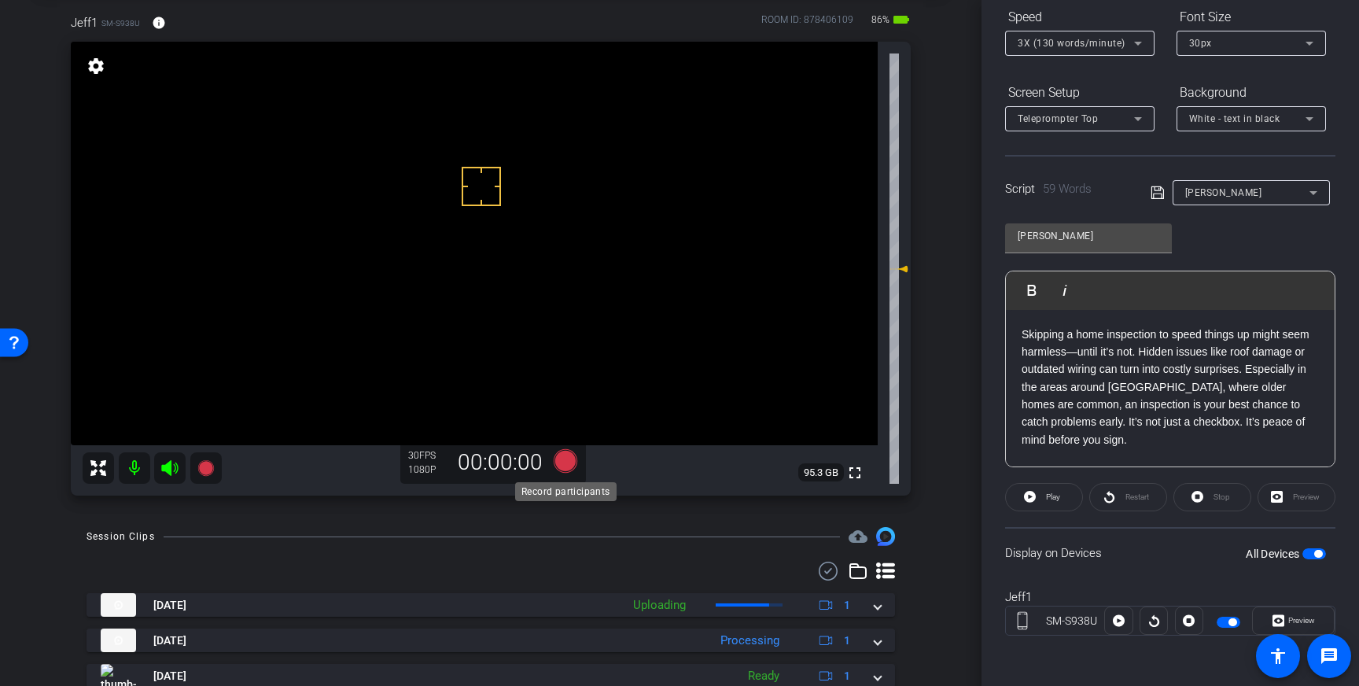
click at [563, 467] on icon at bounding box center [566, 461] width 24 height 24
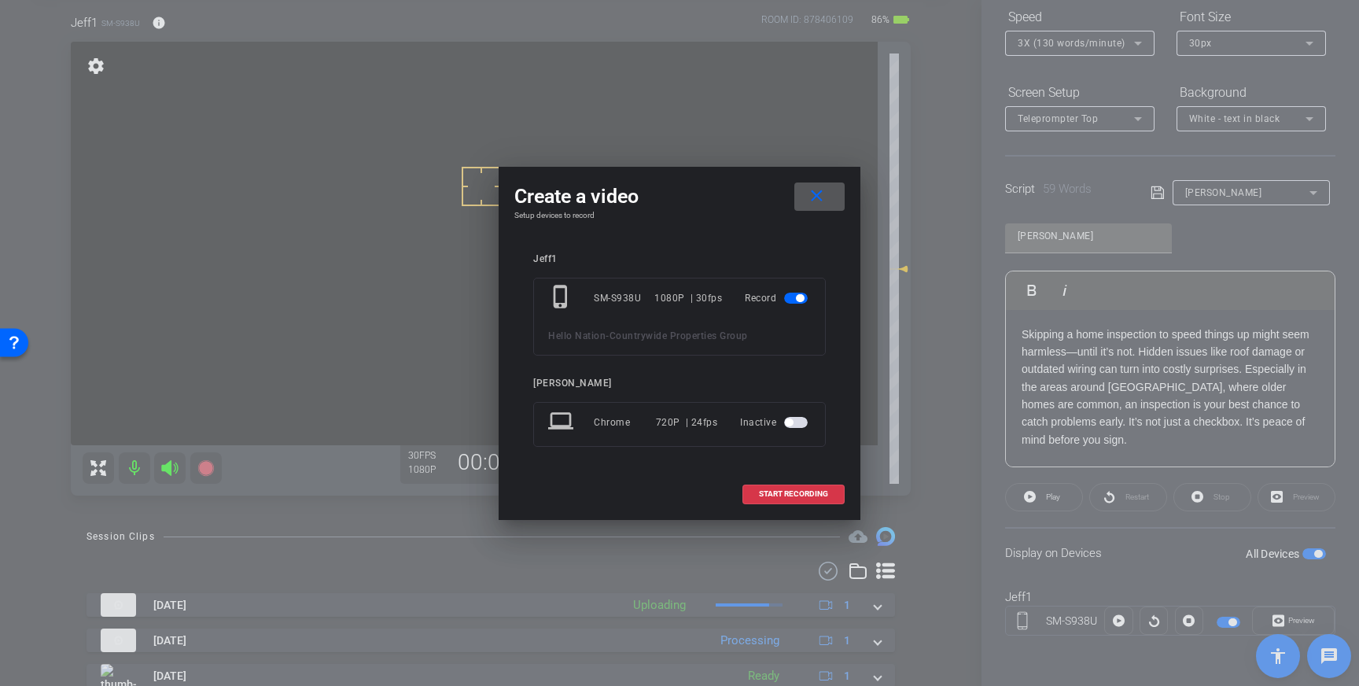
drag, startPoint x: 783, startPoint y: 487, endPoint x: 902, endPoint y: 344, distance: 186.0
click at [783, 487] on span at bounding box center [793, 494] width 101 height 38
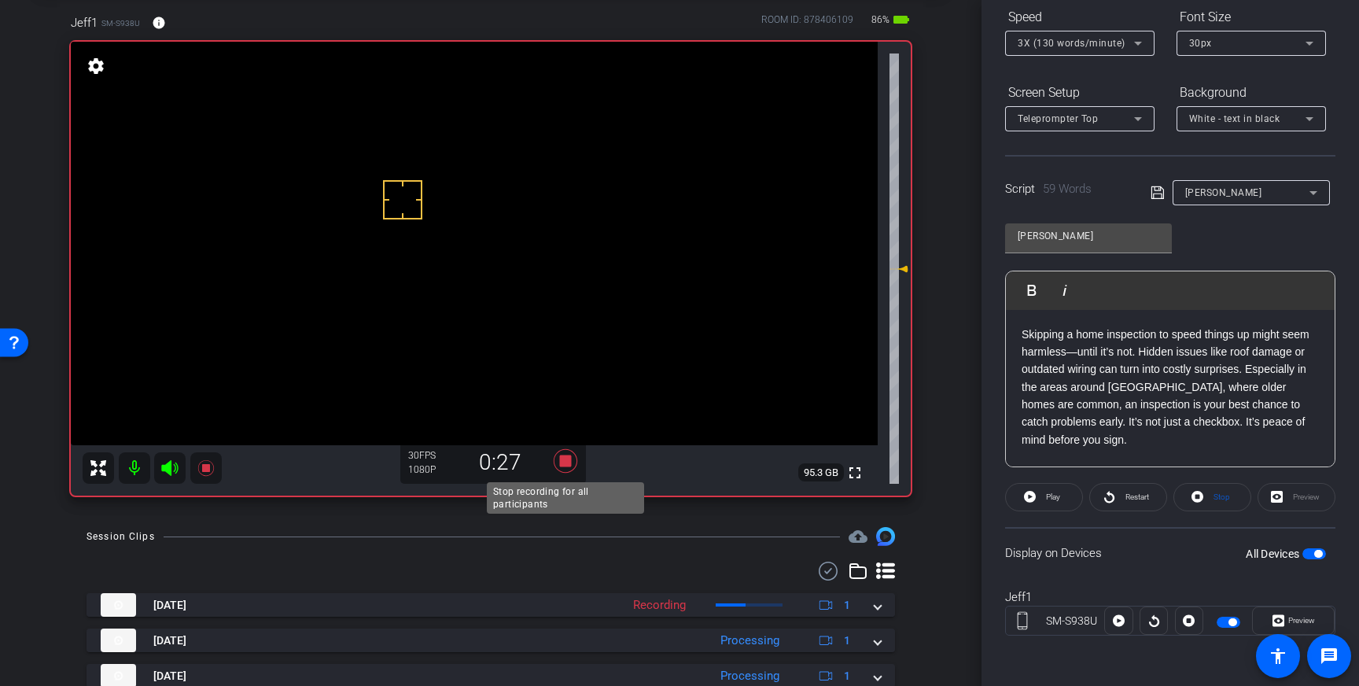
click at [573, 462] on icon at bounding box center [566, 461] width 38 height 28
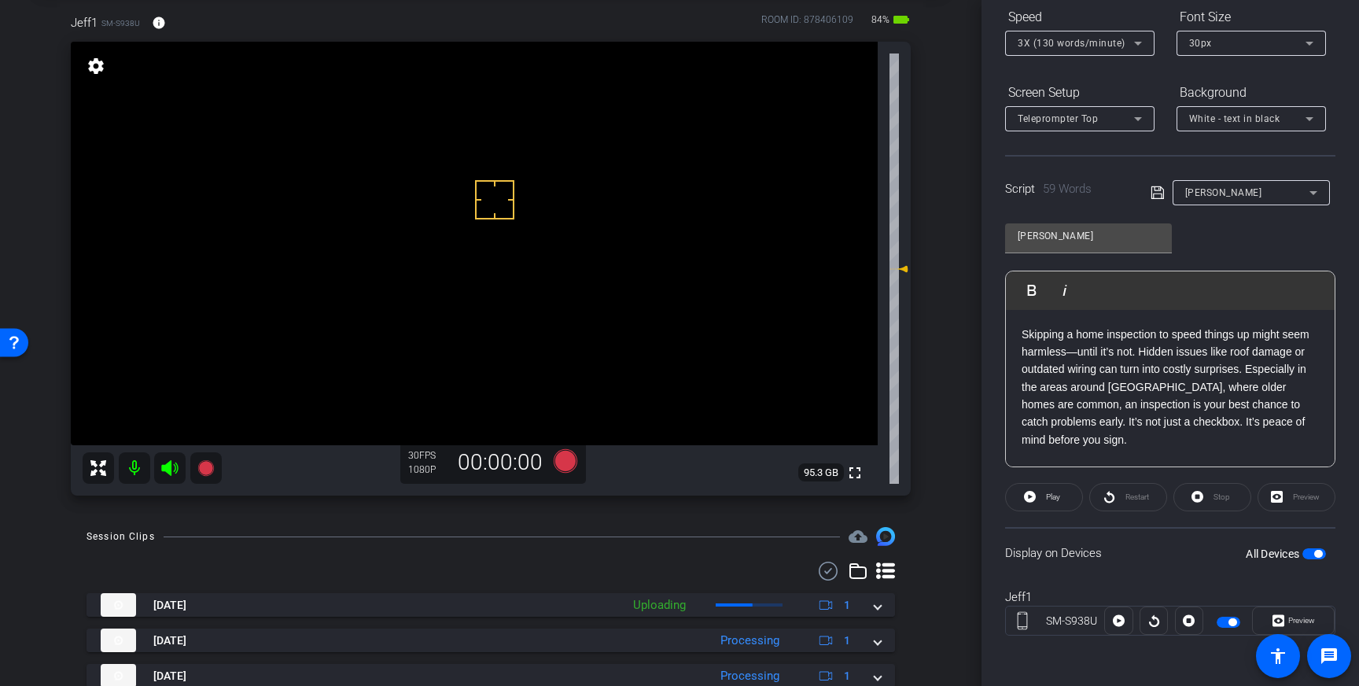
drag, startPoint x: 495, startPoint y: 200, endPoint x: 512, endPoint y: 220, distance: 26.8
click at [560, 464] on icon at bounding box center [566, 461] width 24 height 24
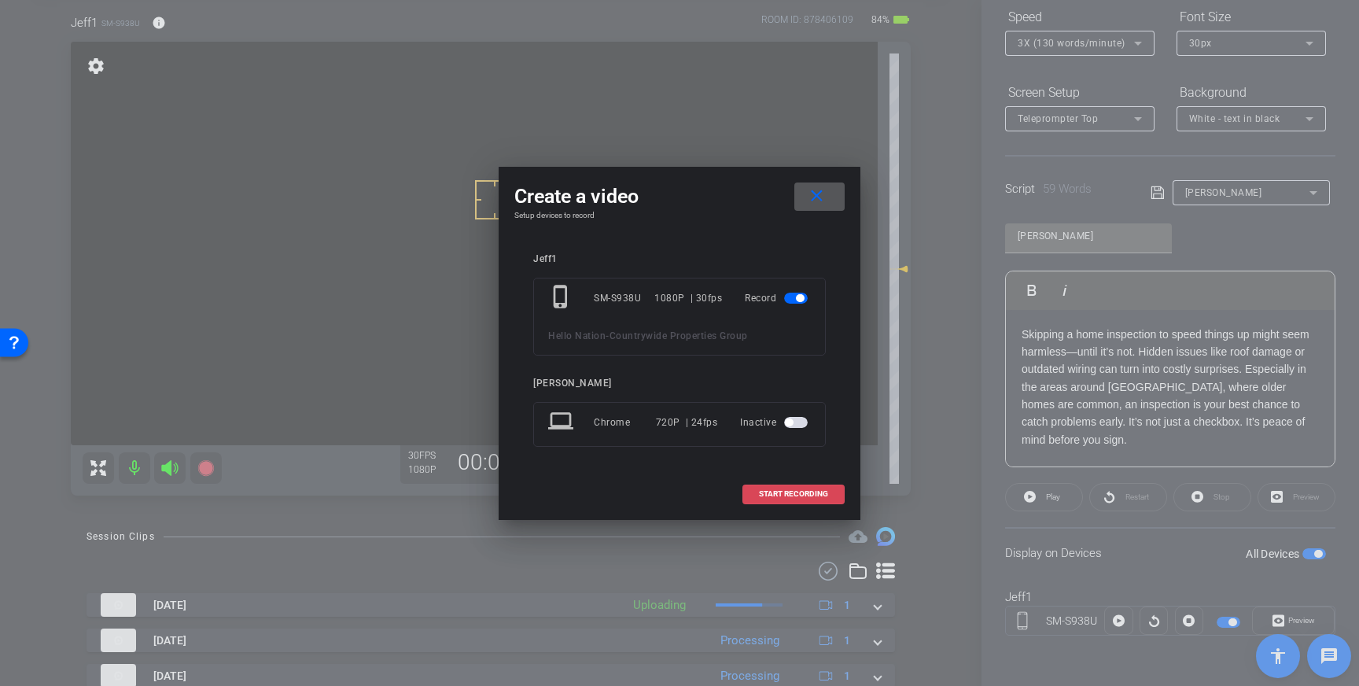
click at [806, 492] on span "START RECORDING" at bounding box center [793, 494] width 69 height 8
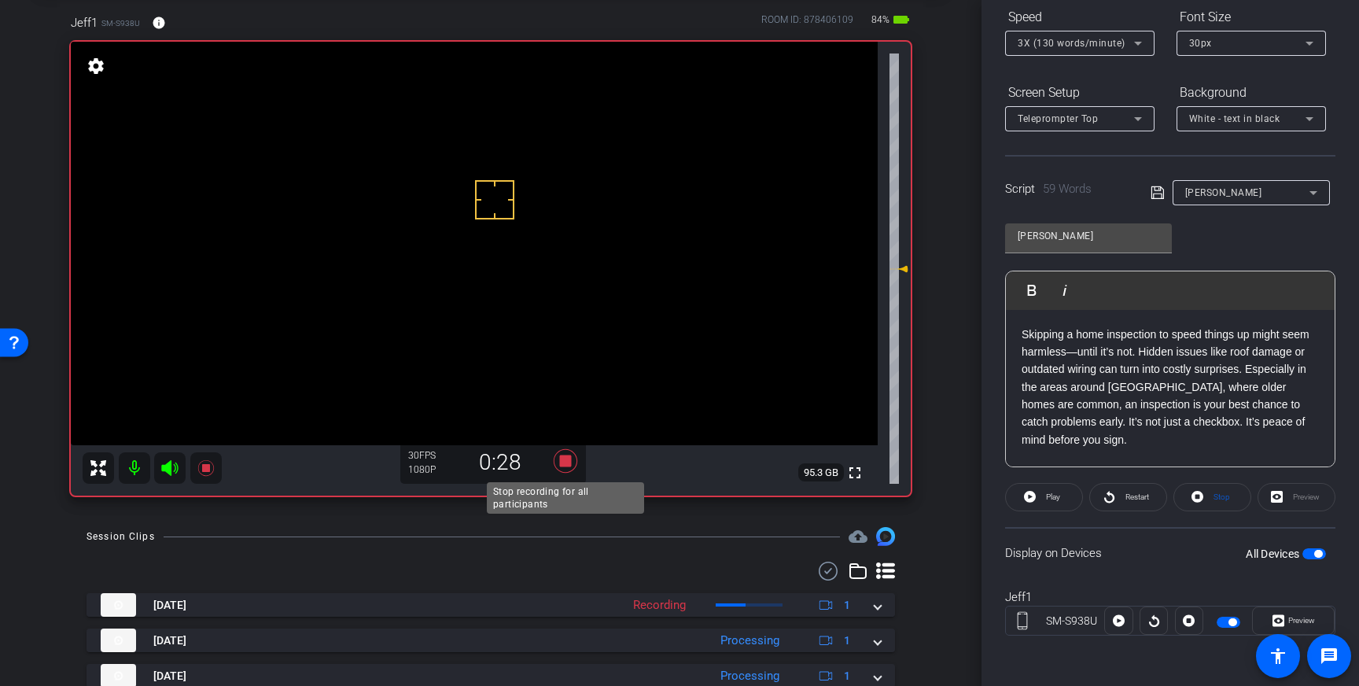
click at [566, 460] on icon at bounding box center [566, 461] width 24 height 24
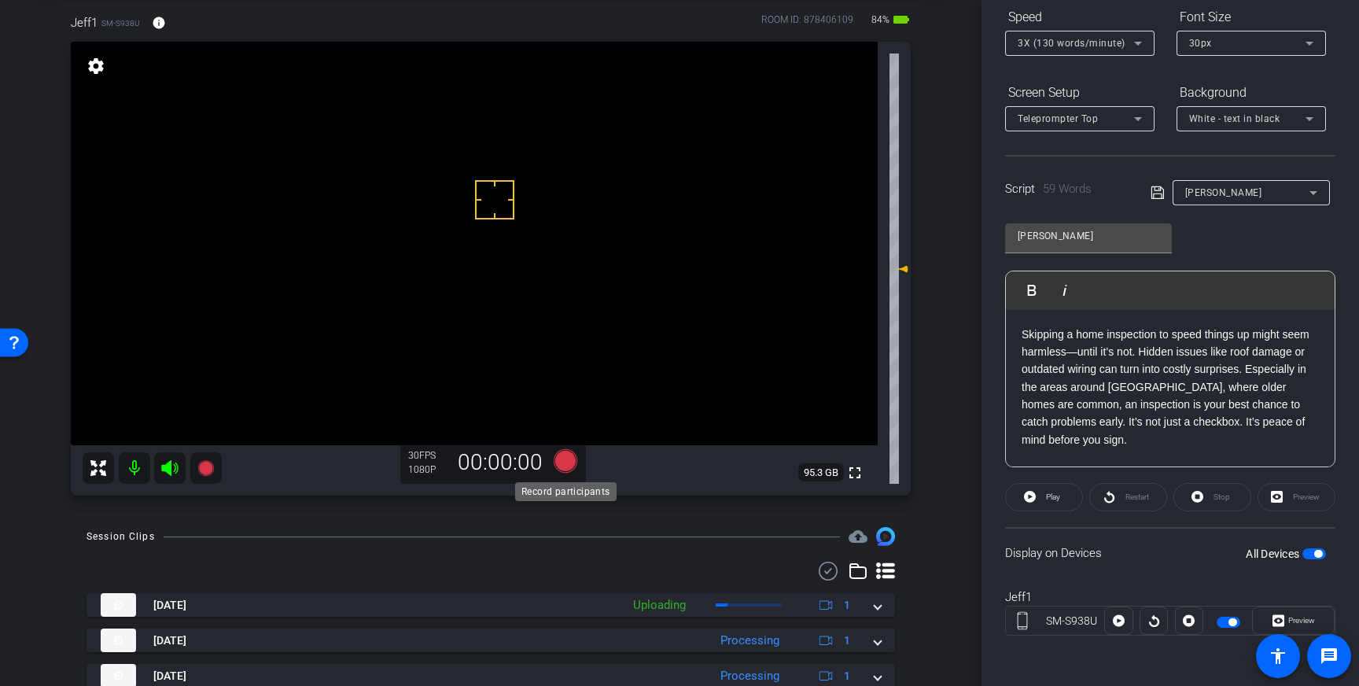
click at [563, 458] on icon at bounding box center [566, 461] width 24 height 24
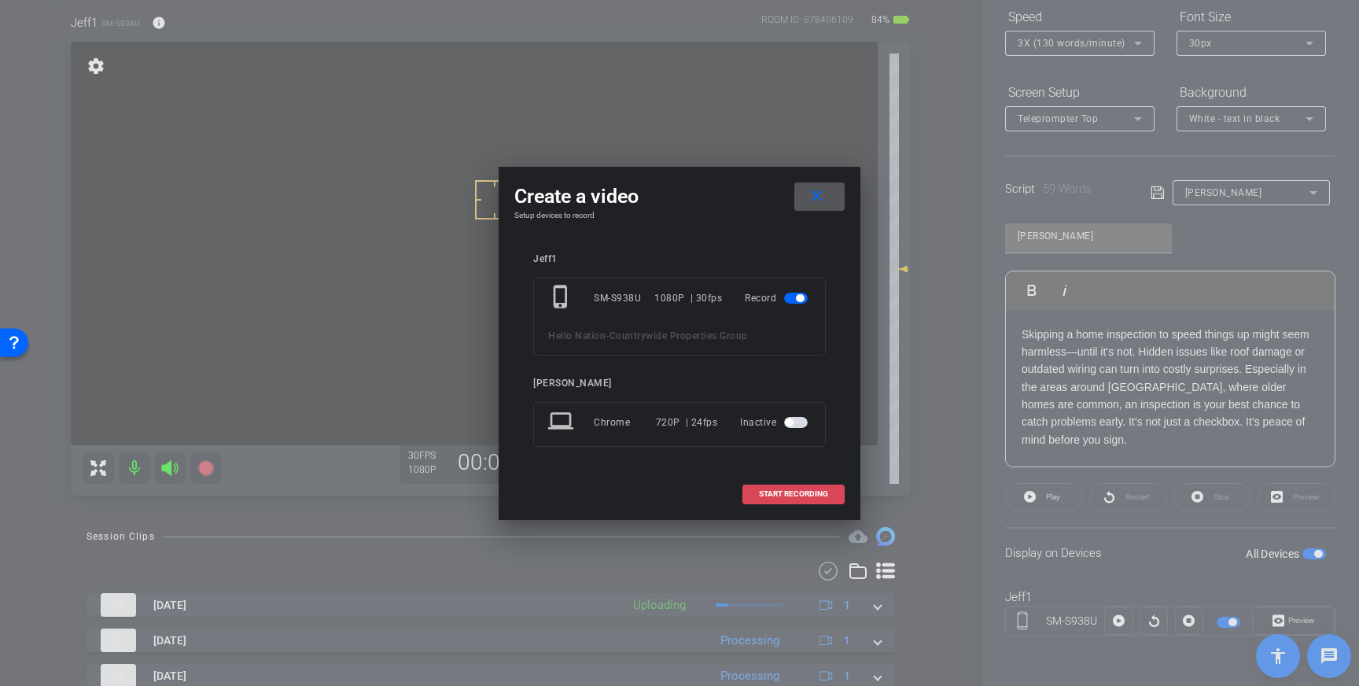
click at [772, 491] on span "START RECORDING" at bounding box center [793, 494] width 69 height 8
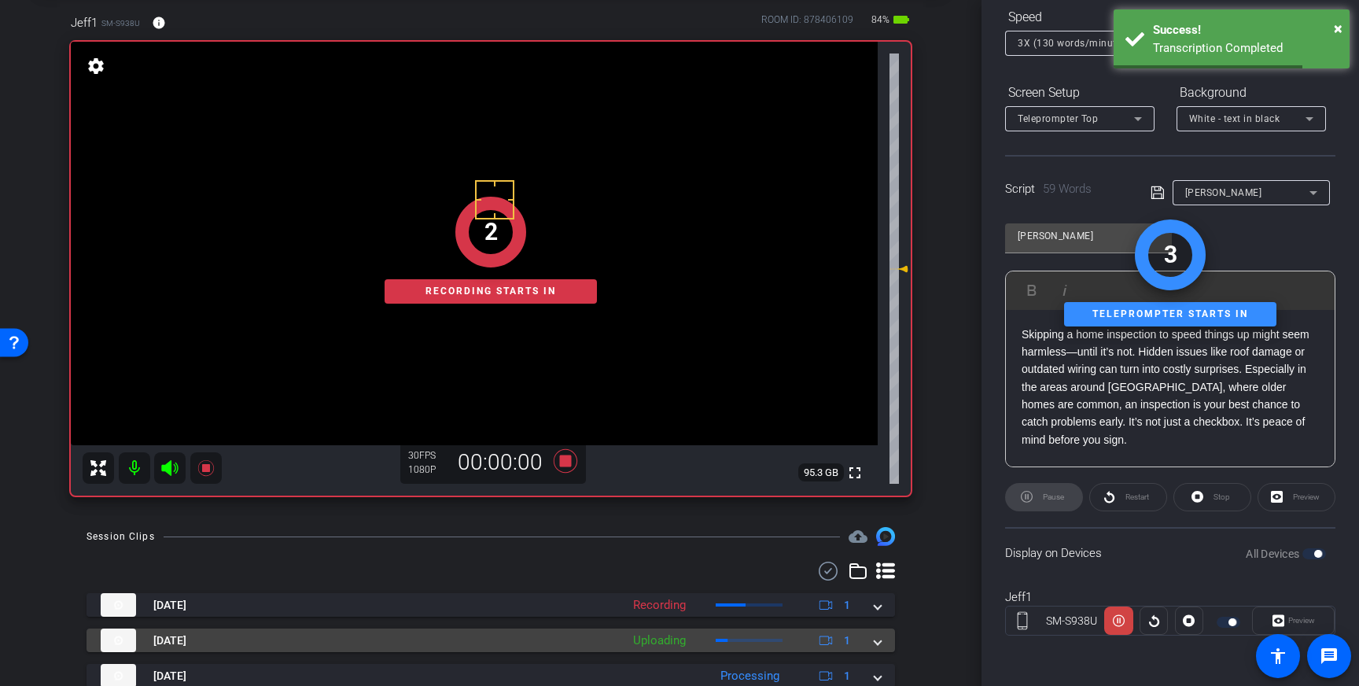
click at [878, 641] on span at bounding box center [877, 640] width 6 height 17
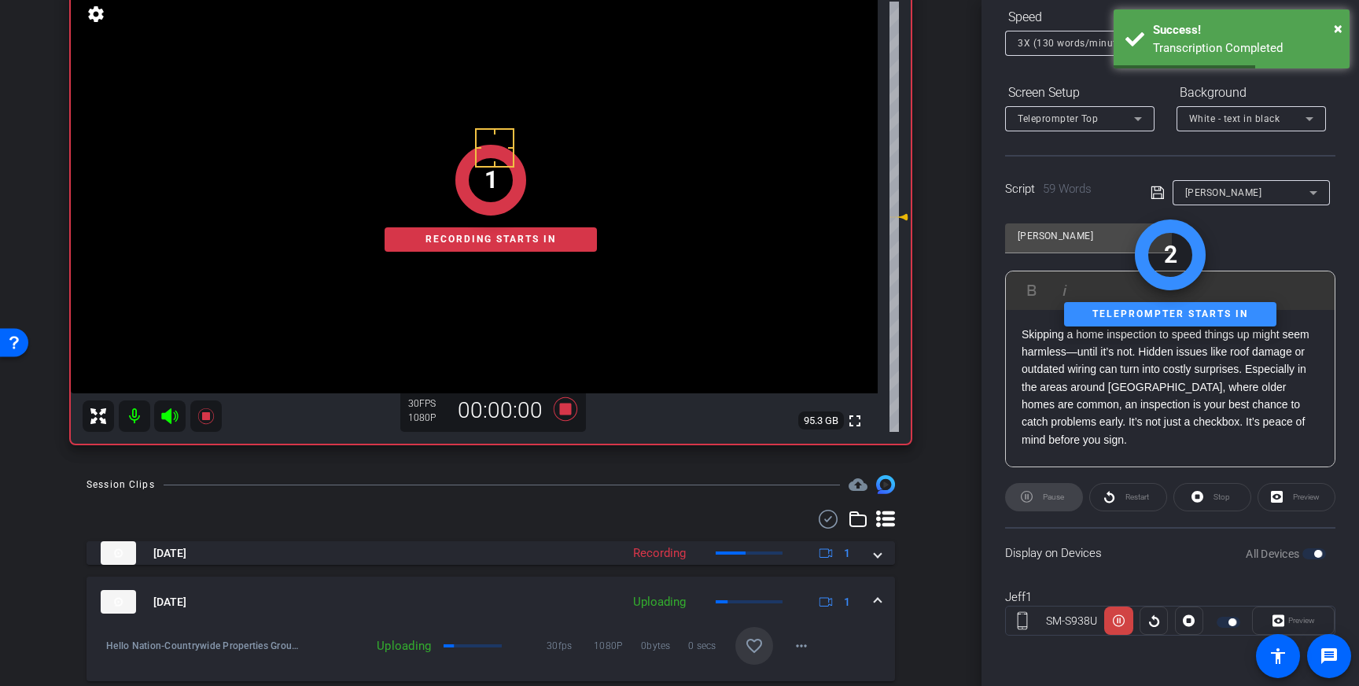
scroll to position [135, 0]
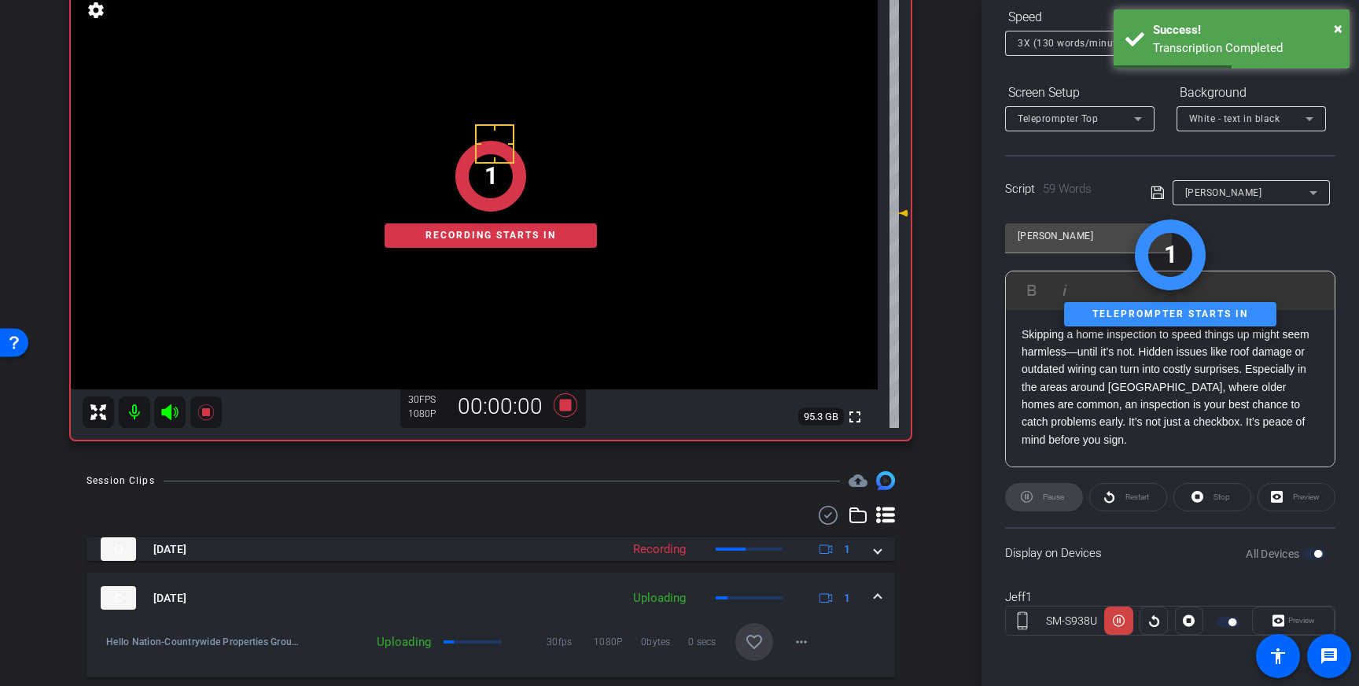
drag, startPoint x: 747, startPoint y: 639, endPoint x: 841, endPoint y: 625, distance: 94.6
click at [747, 639] on mat-icon "favorite_border" at bounding box center [754, 641] width 19 height 19
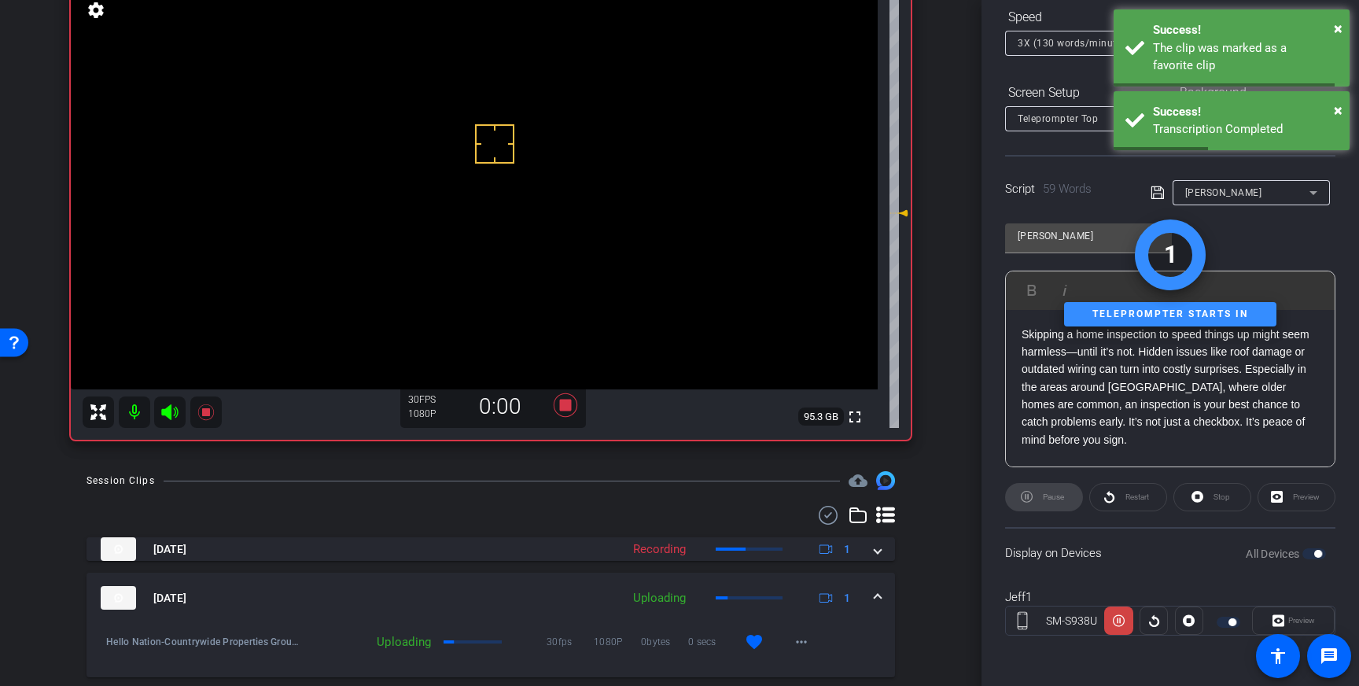
click at [888, 597] on mat-expansion-panel-header "Sep 11, 2025 Uploading 1" at bounding box center [490, 597] width 808 height 50
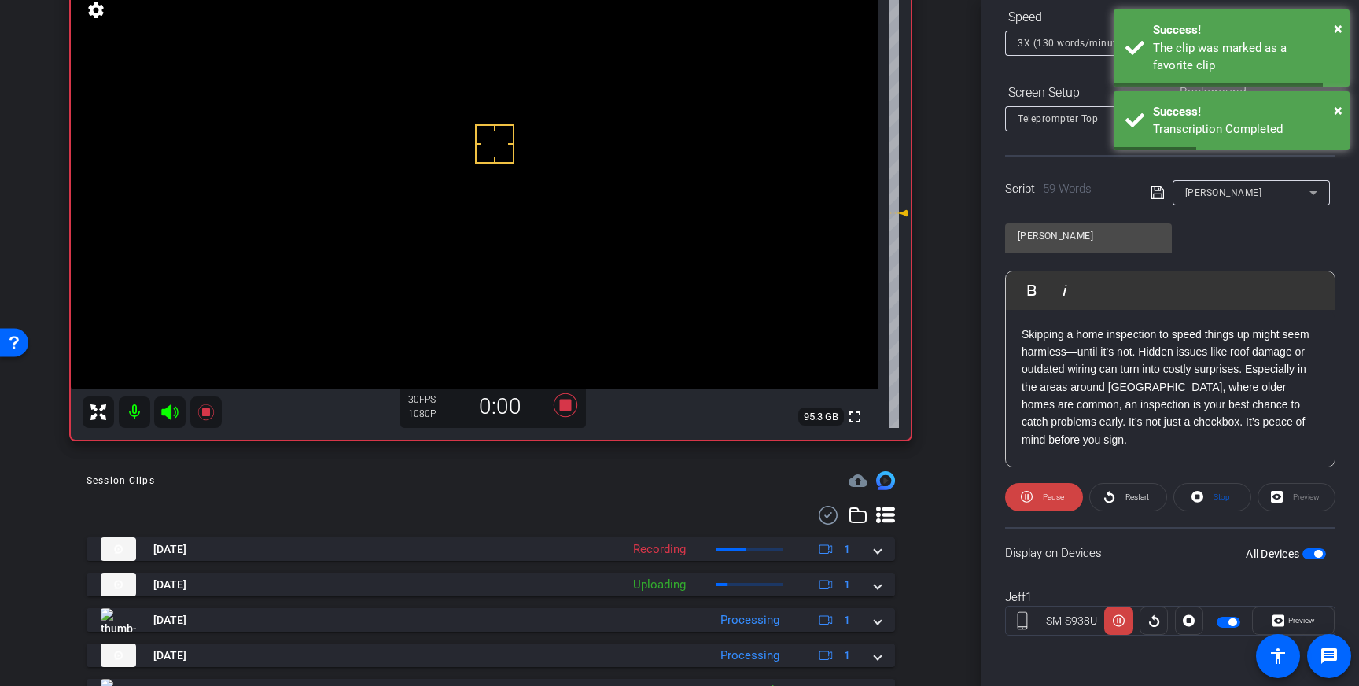
scroll to position [136, 0]
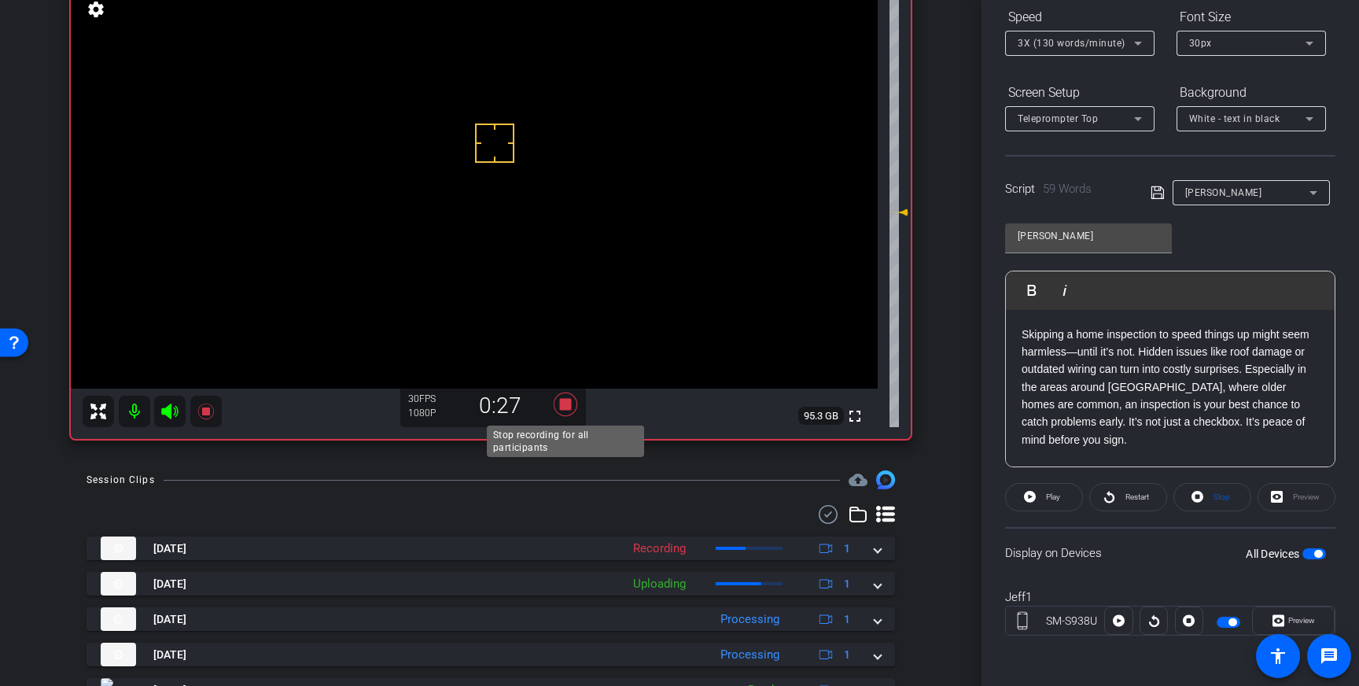
click at [568, 404] on icon at bounding box center [566, 404] width 24 height 24
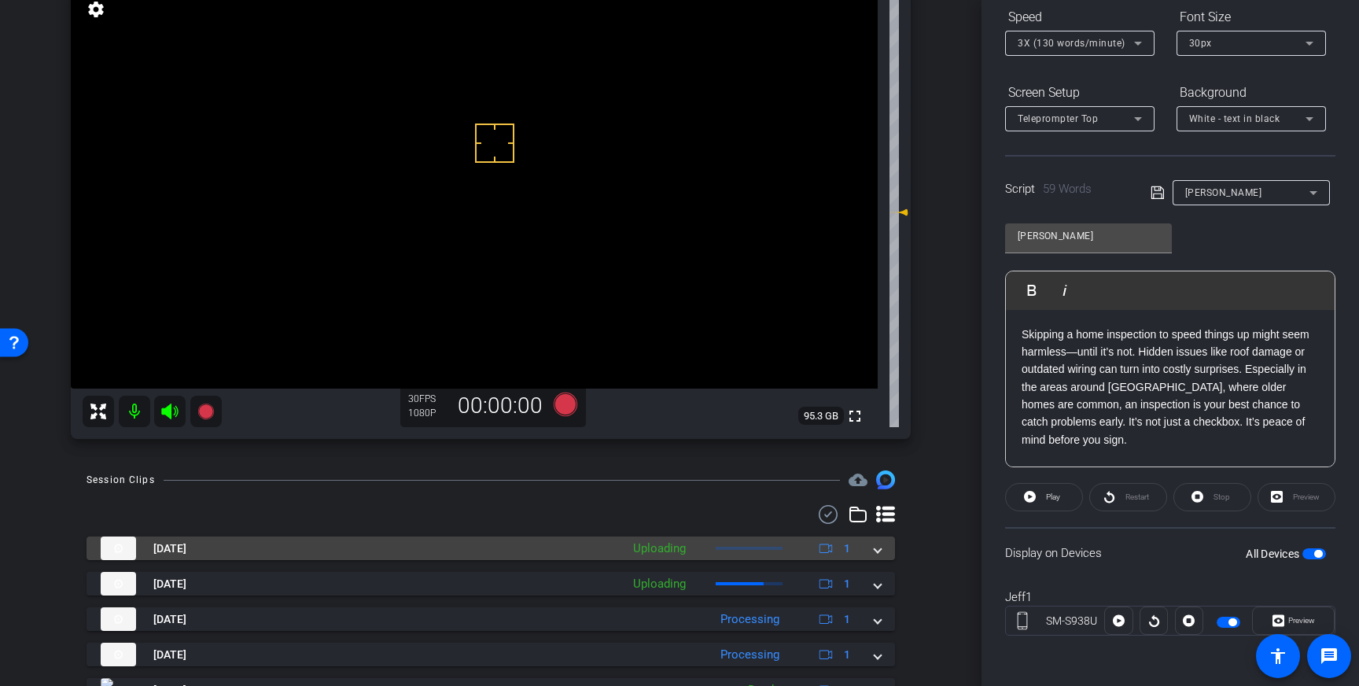
click at [882, 554] on mat-expansion-panel-header "Sep 11, 2025 Uploading 1" at bounding box center [490, 548] width 808 height 24
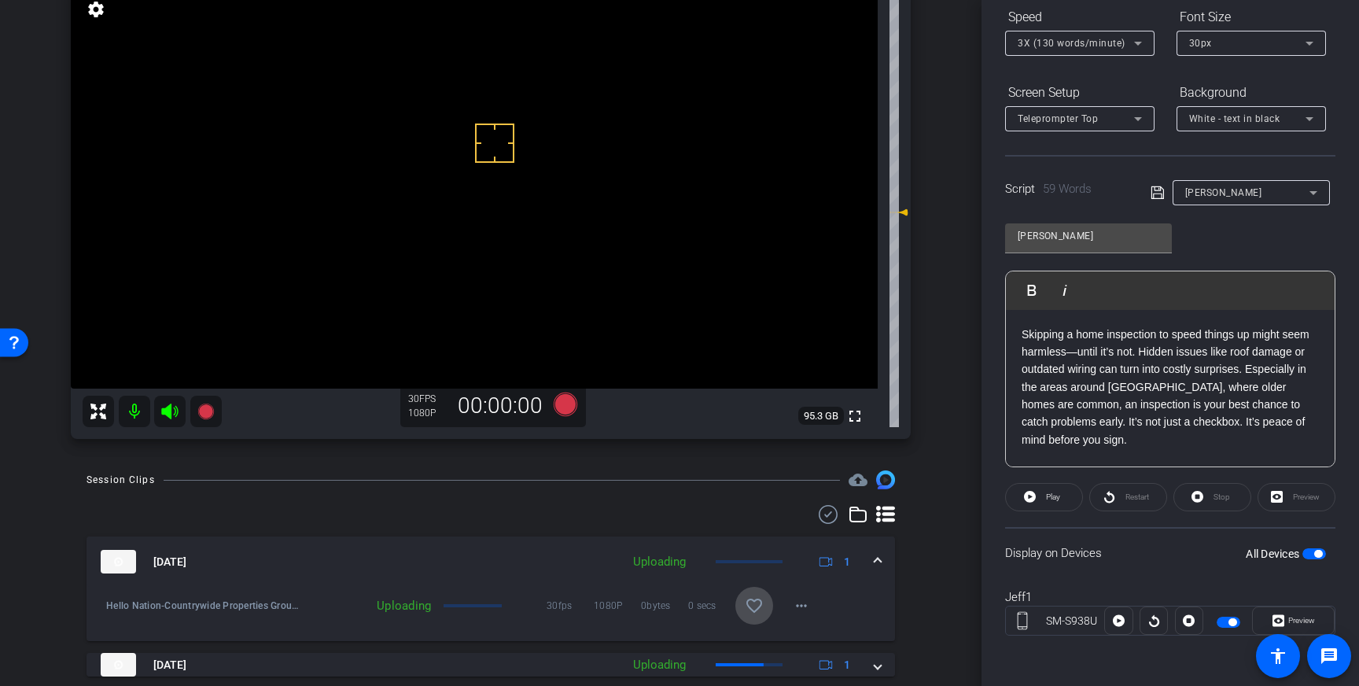
click at [757, 594] on span at bounding box center [754, 606] width 38 height 38
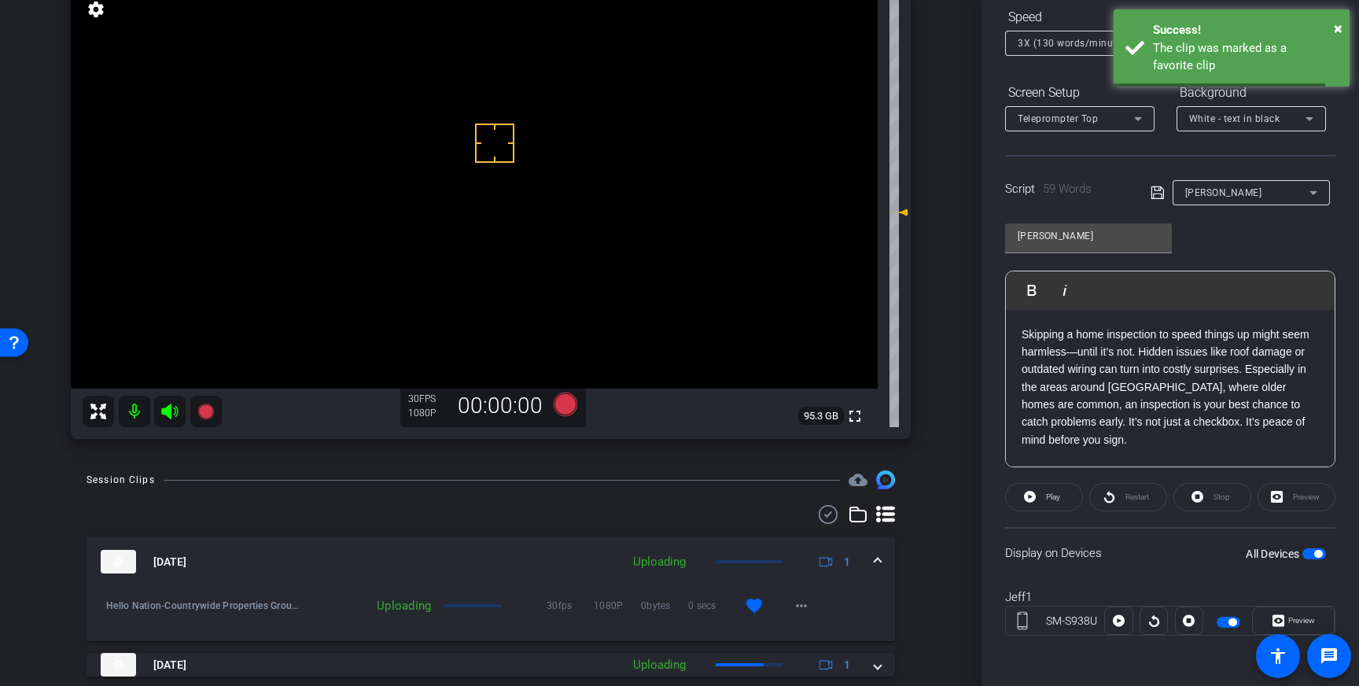
click at [876, 556] on span at bounding box center [877, 562] width 6 height 17
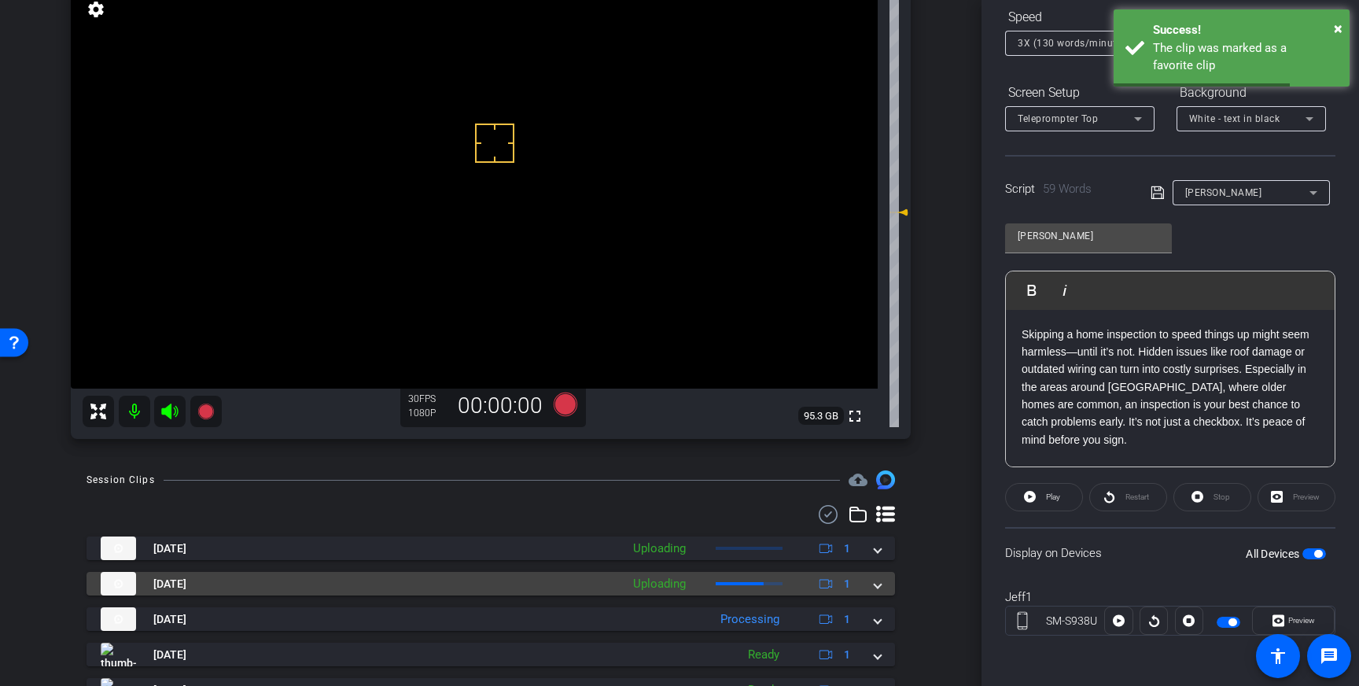
click at [880, 590] on mat-expansion-panel-header "Sep 11, 2025 Uploading 1" at bounding box center [490, 584] width 808 height 24
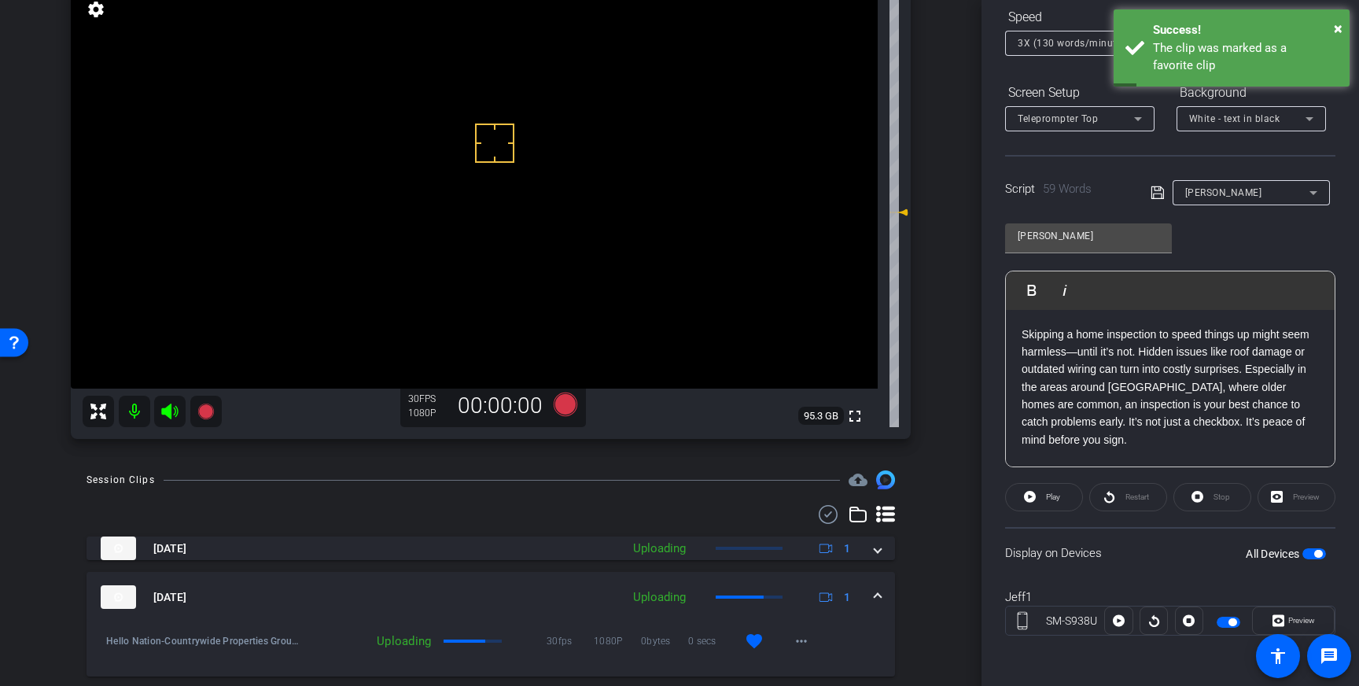
click at [1313, 550] on span "button" at bounding box center [1314, 553] width 24 height 11
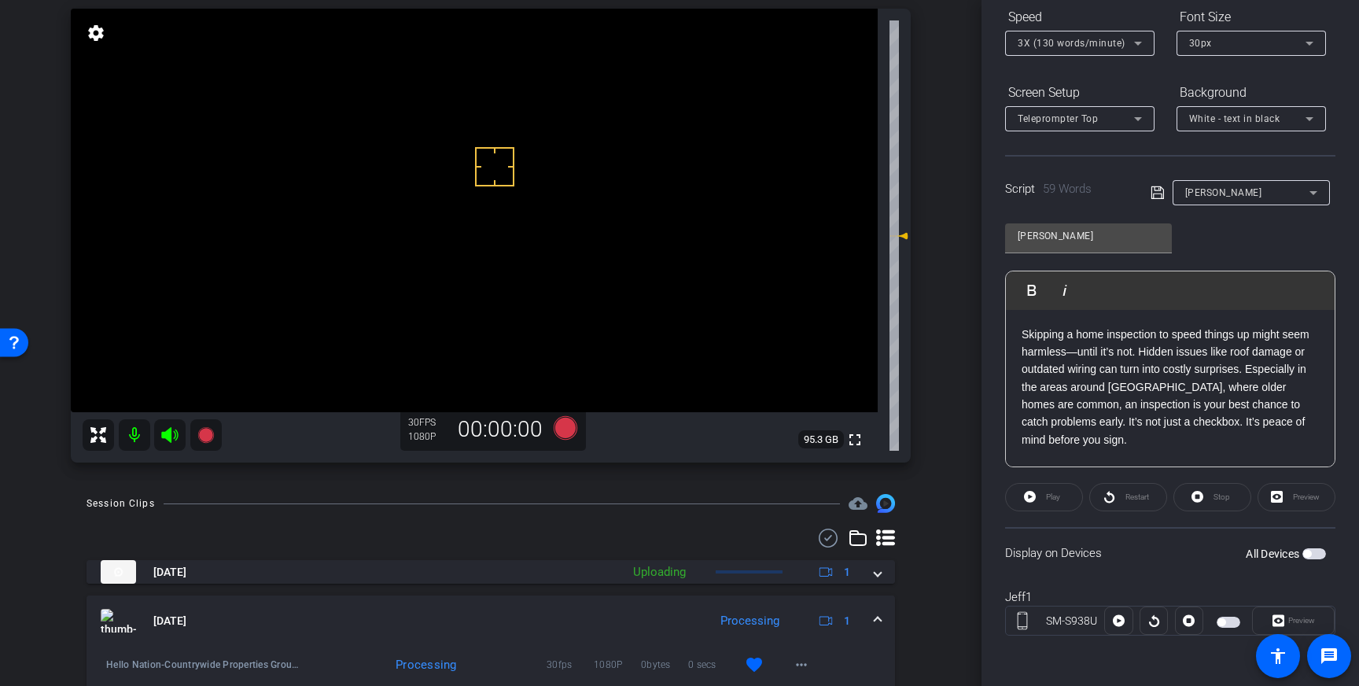
scroll to position [122, 0]
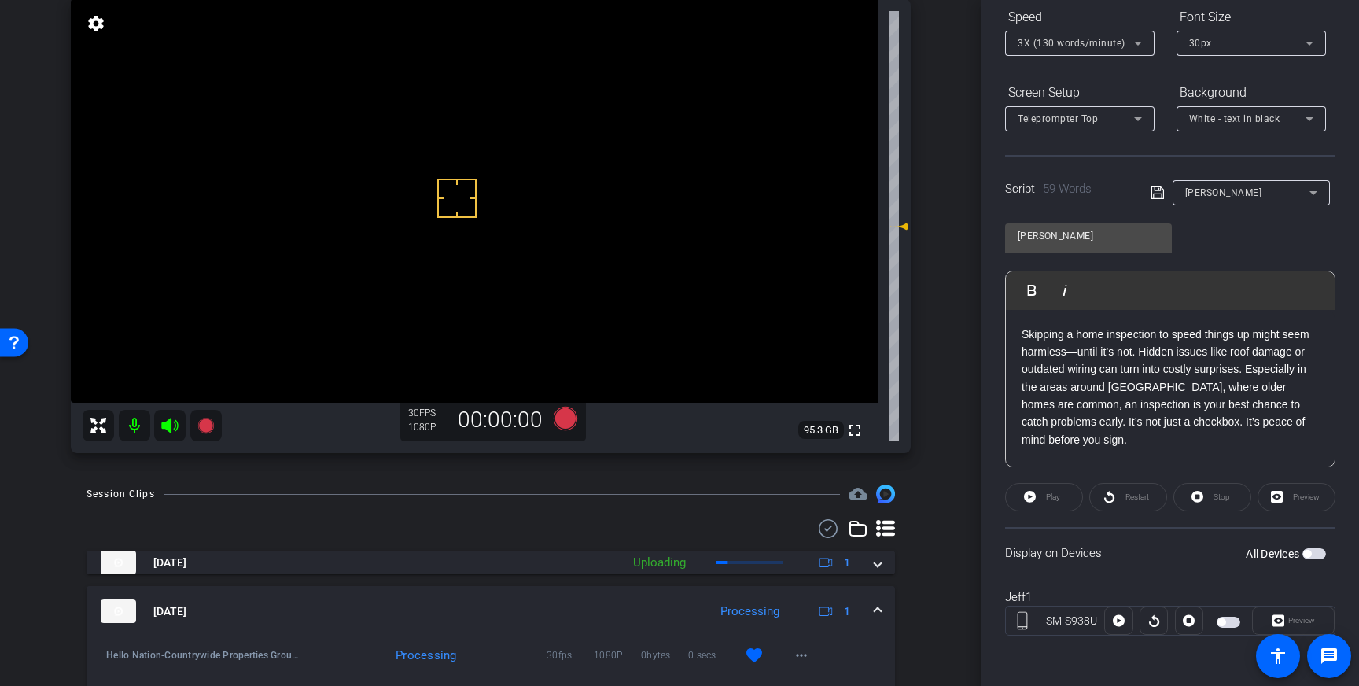
click at [1311, 556] on span "button" at bounding box center [1314, 553] width 24 height 11
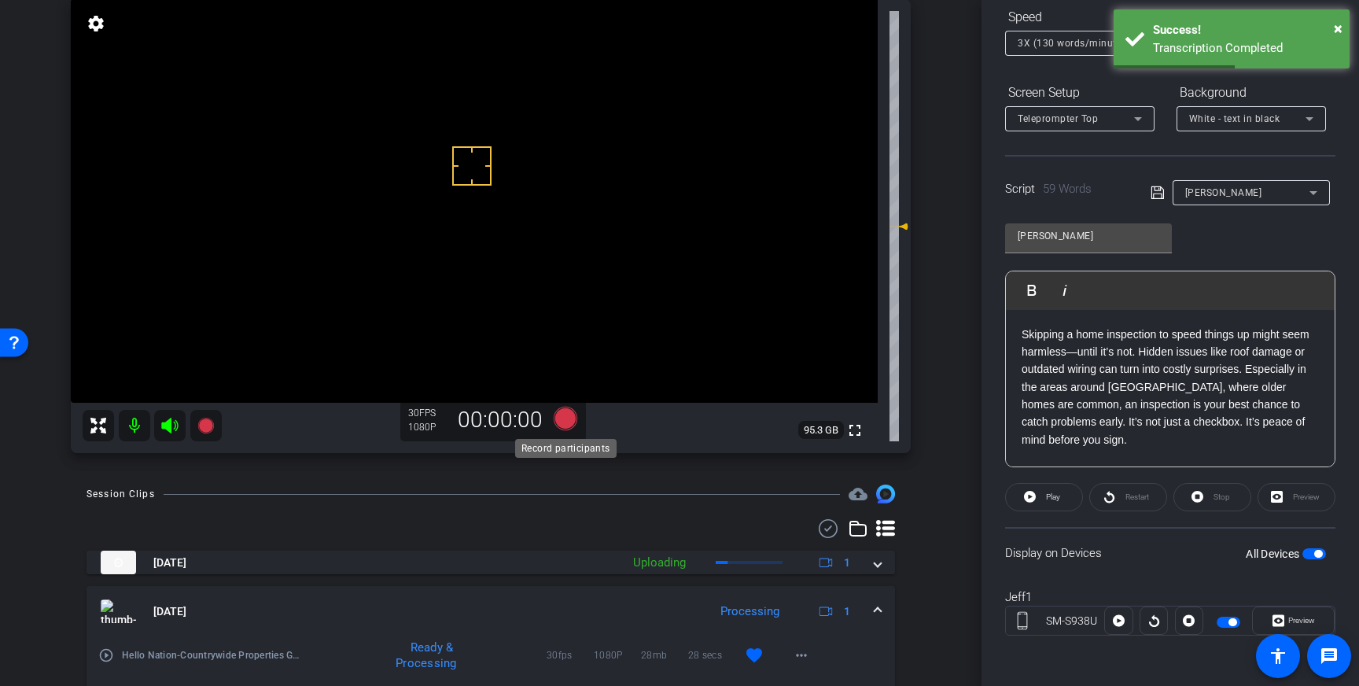
click at [577, 417] on icon at bounding box center [566, 418] width 38 height 28
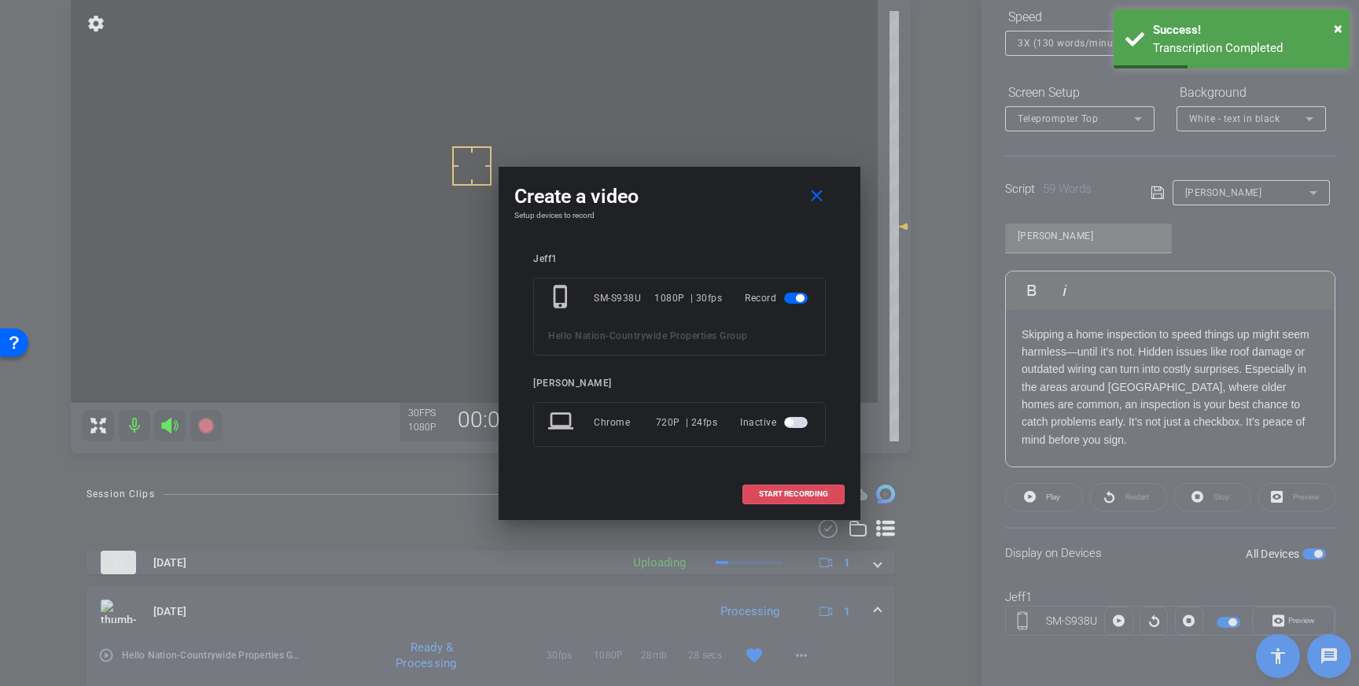
drag, startPoint x: 811, startPoint y: 491, endPoint x: 834, endPoint y: 499, distance: 25.1
click at [811, 491] on span "START RECORDING" at bounding box center [793, 494] width 69 height 8
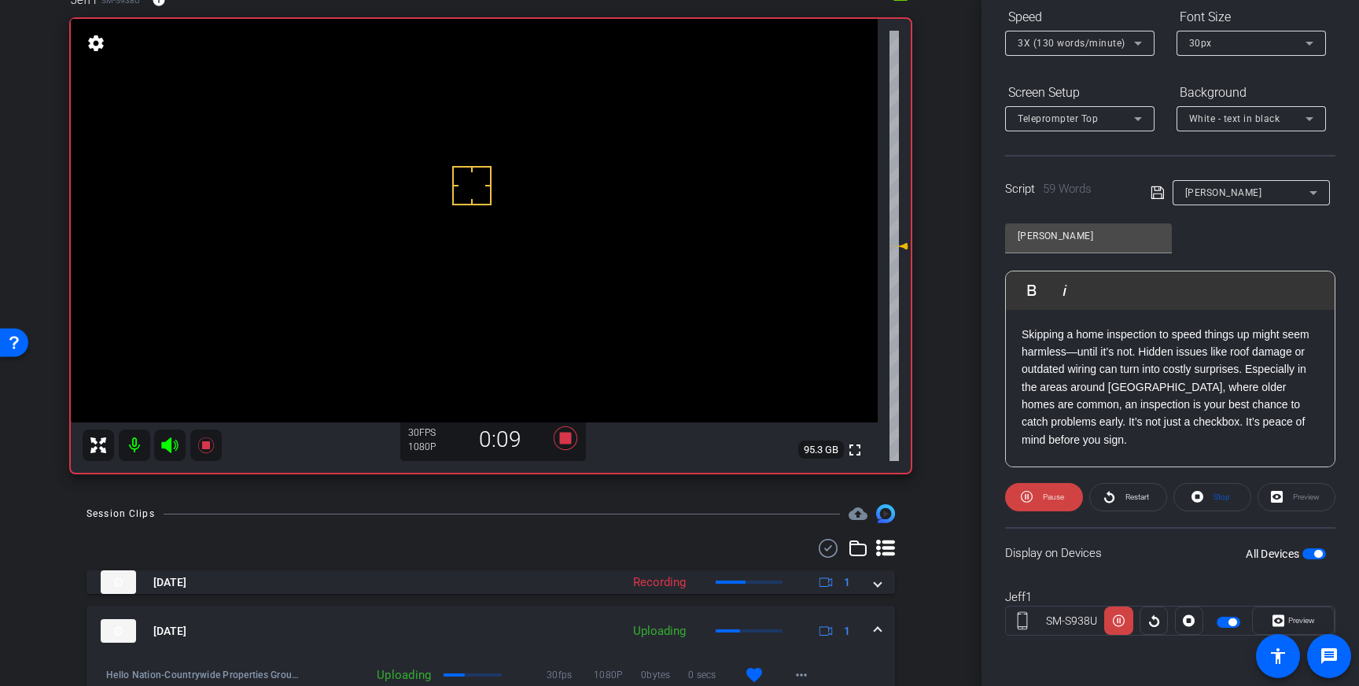
scroll to position [75, 0]
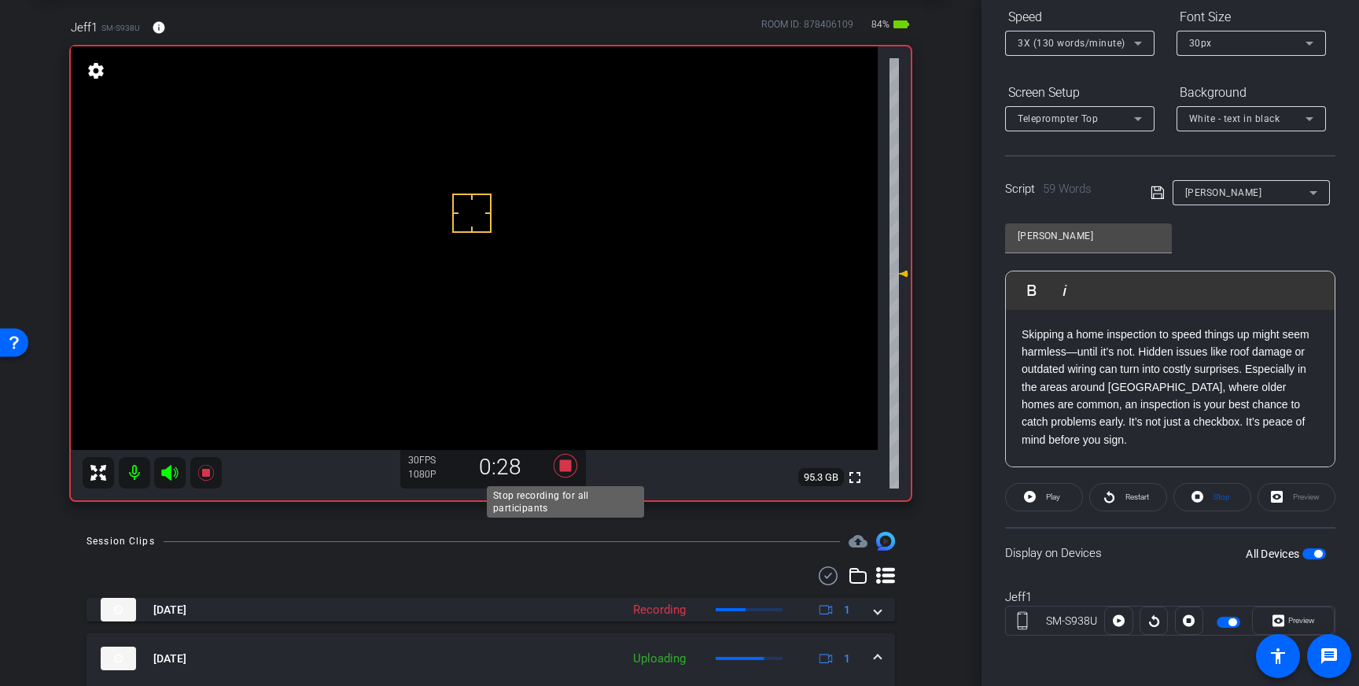
click at [563, 459] on icon at bounding box center [566, 465] width 38 height 28
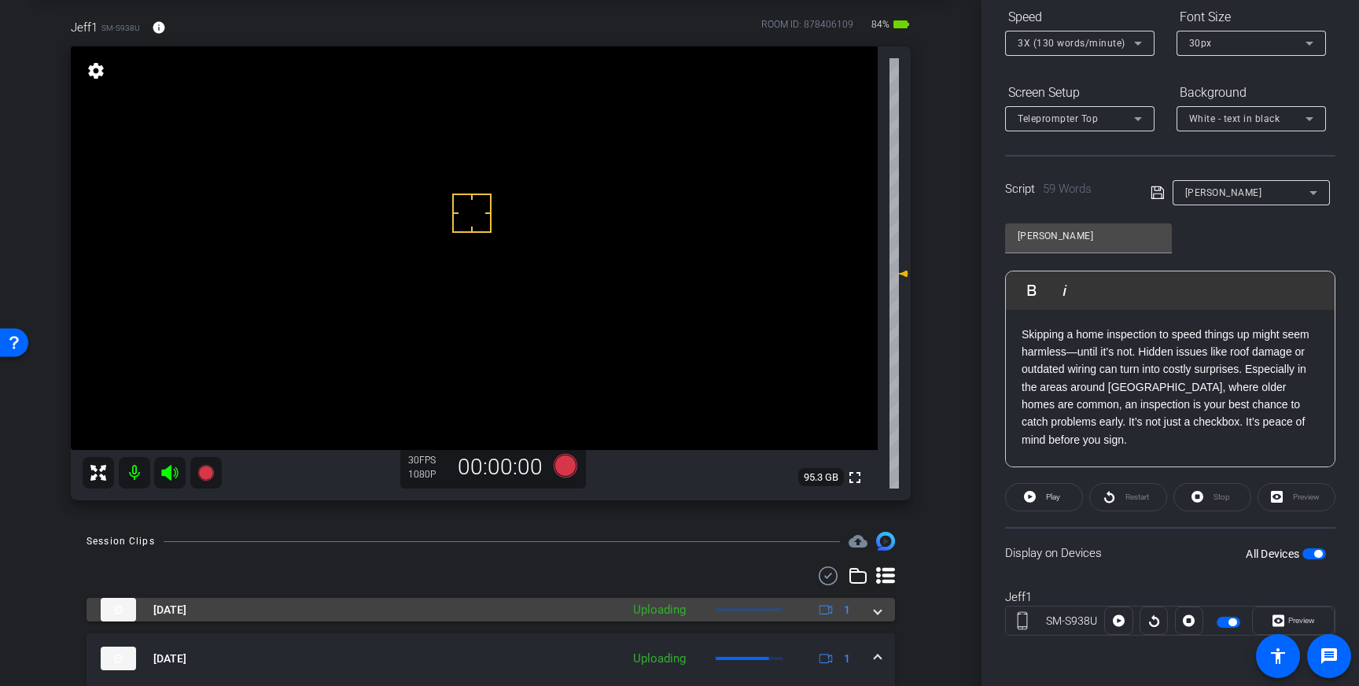
click at [878, 613] on span at bounding box center [877, 610] width 6 height 17
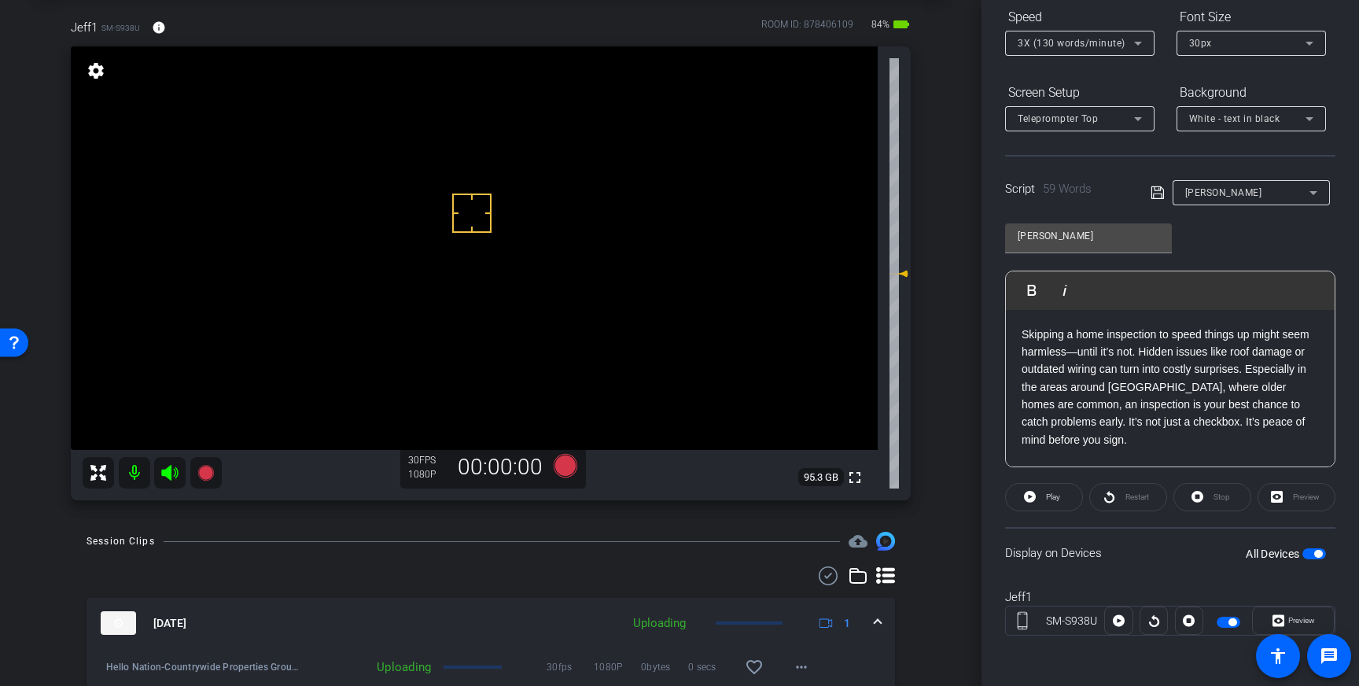
drag, startPoint x: 757, startPoint y: 653, endPoint x: 866, endPoint y: 639, distance: 109.4
click at [757, 653] on span at bounding box center [754, 667] width 38 height 38
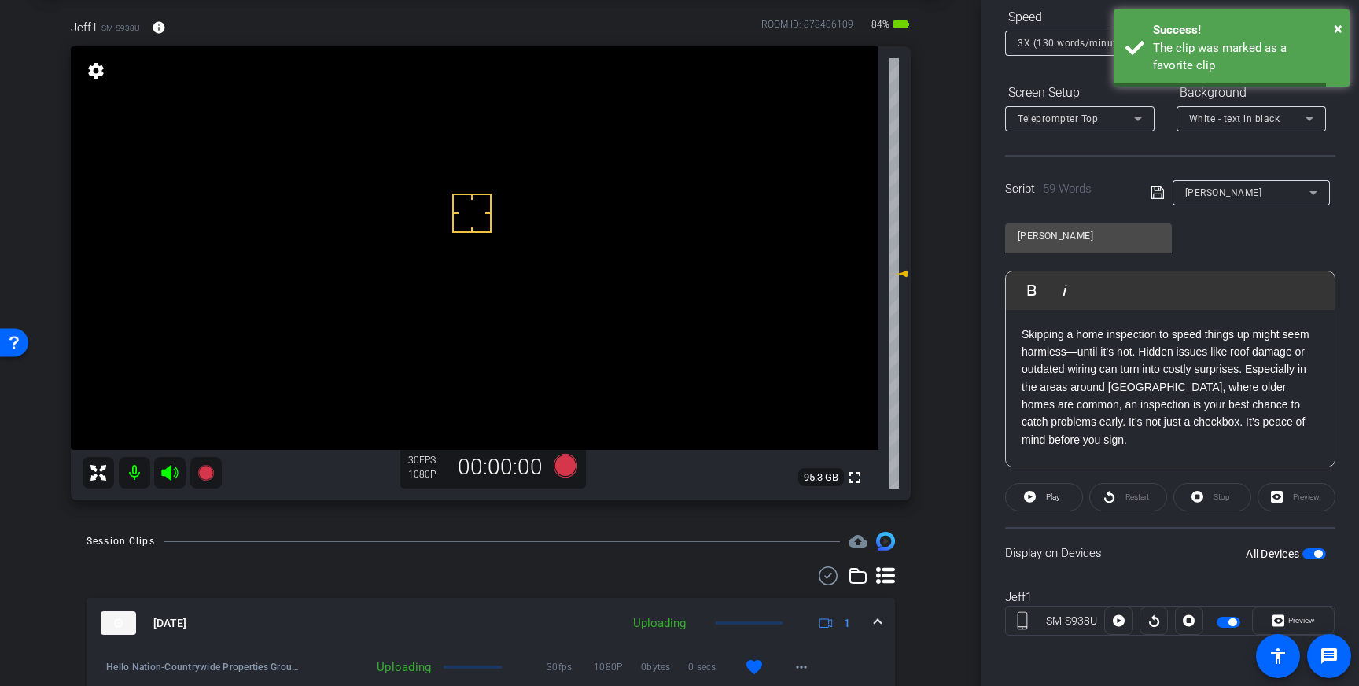
click at [877, 629] on span at bounding box center [877, 623] width 6 height 17
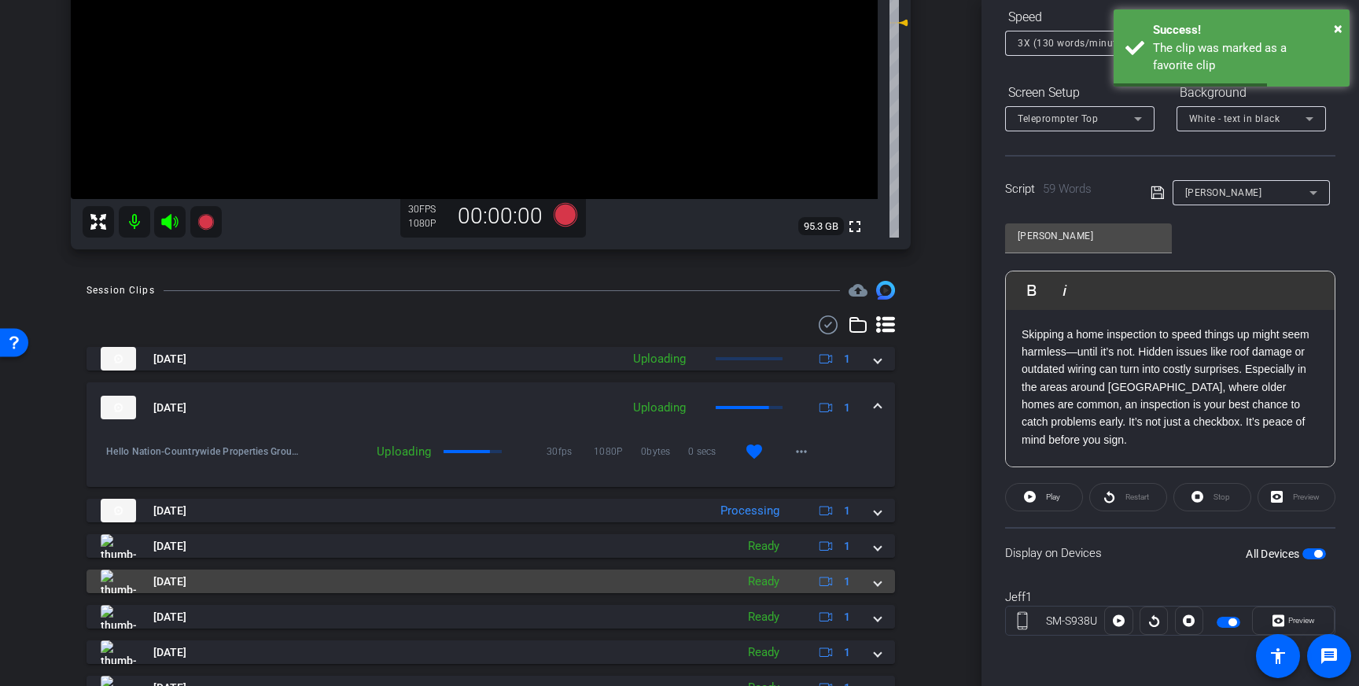
scroll to position [328, 0]
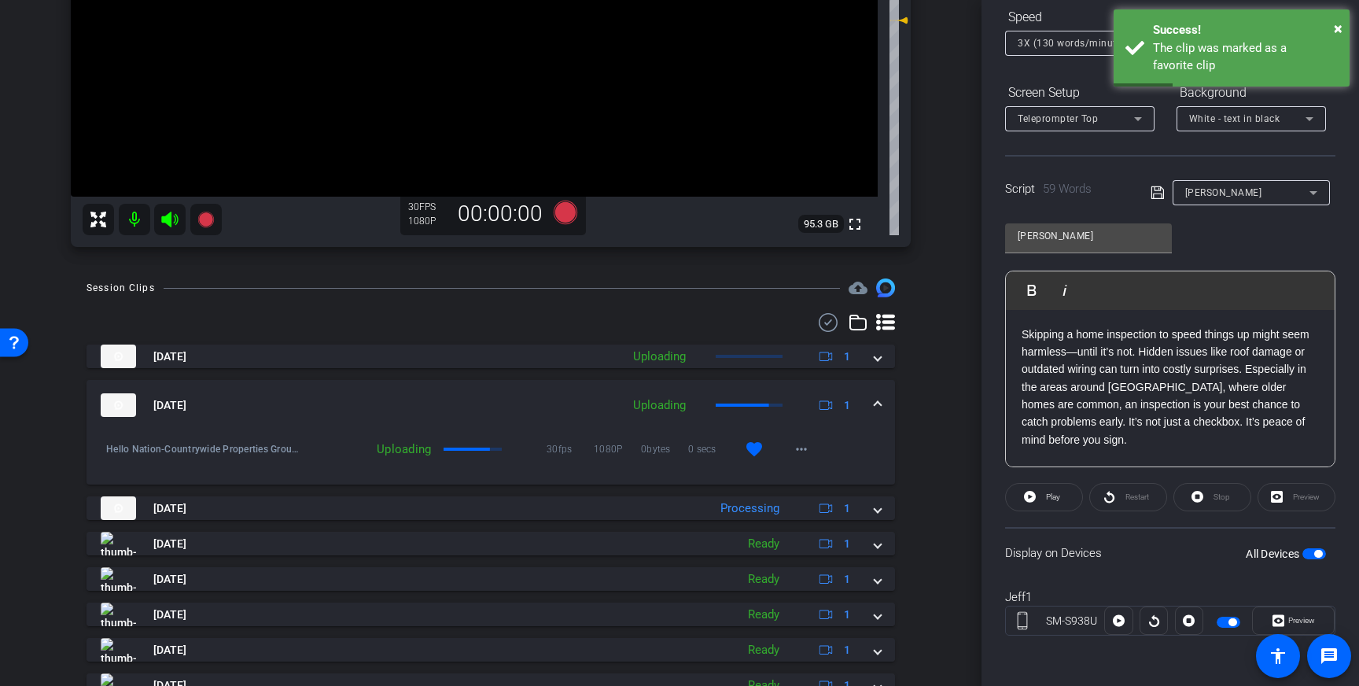
click at [1316, 555] on span "button" at bounding box center [1318, 554] width 8 height 8
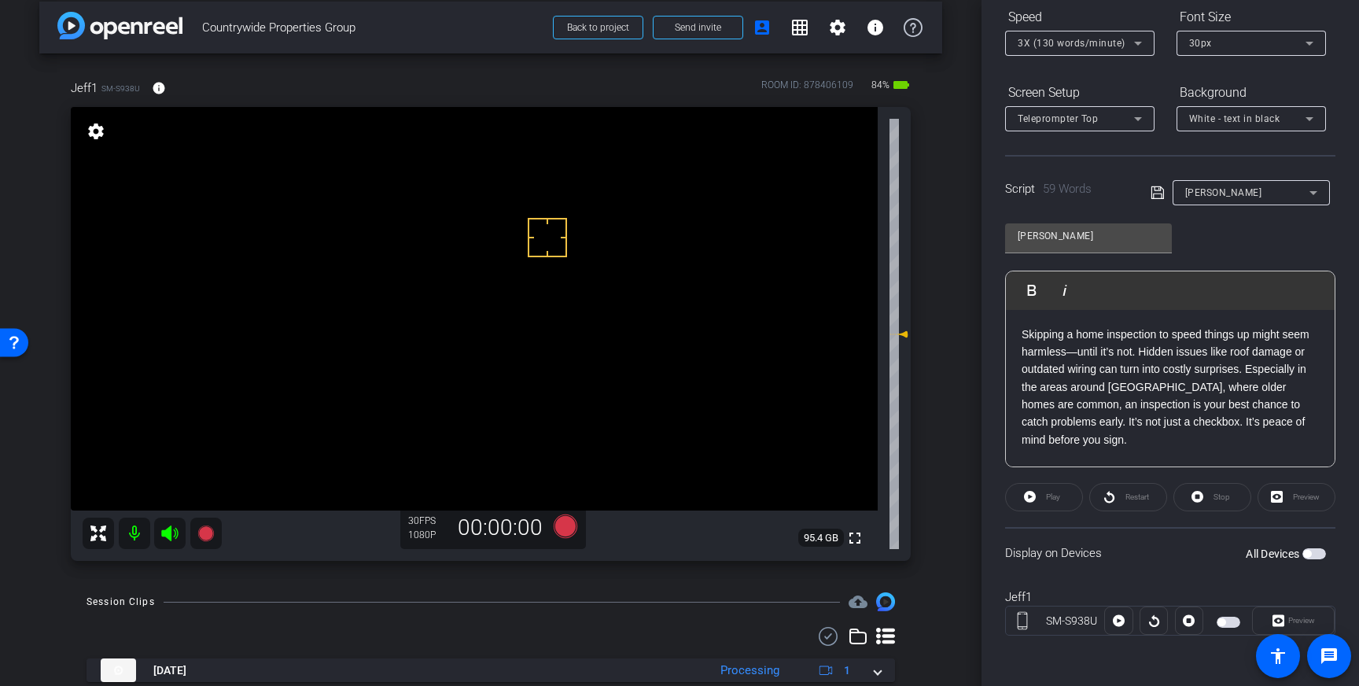
scroll to position [12, 0]
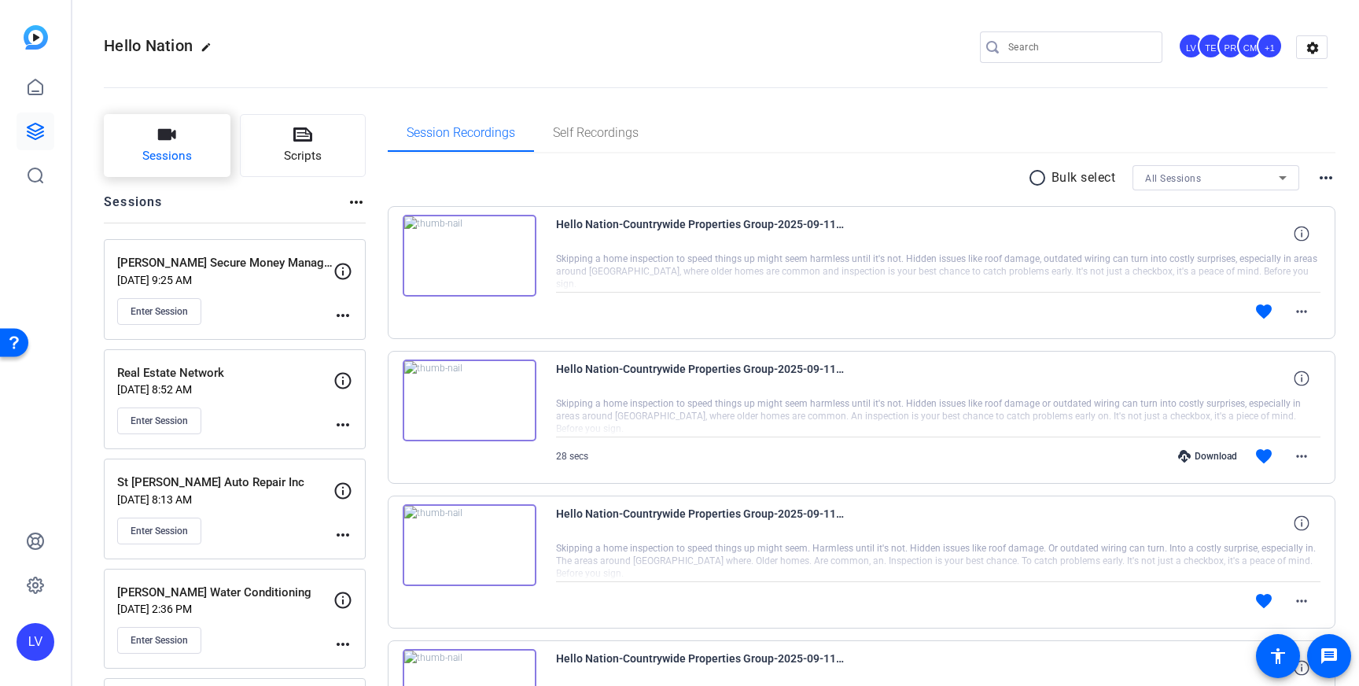
click at [127, 167] on button "Sessions" at bounding box center [167, 145] width 127 height 63
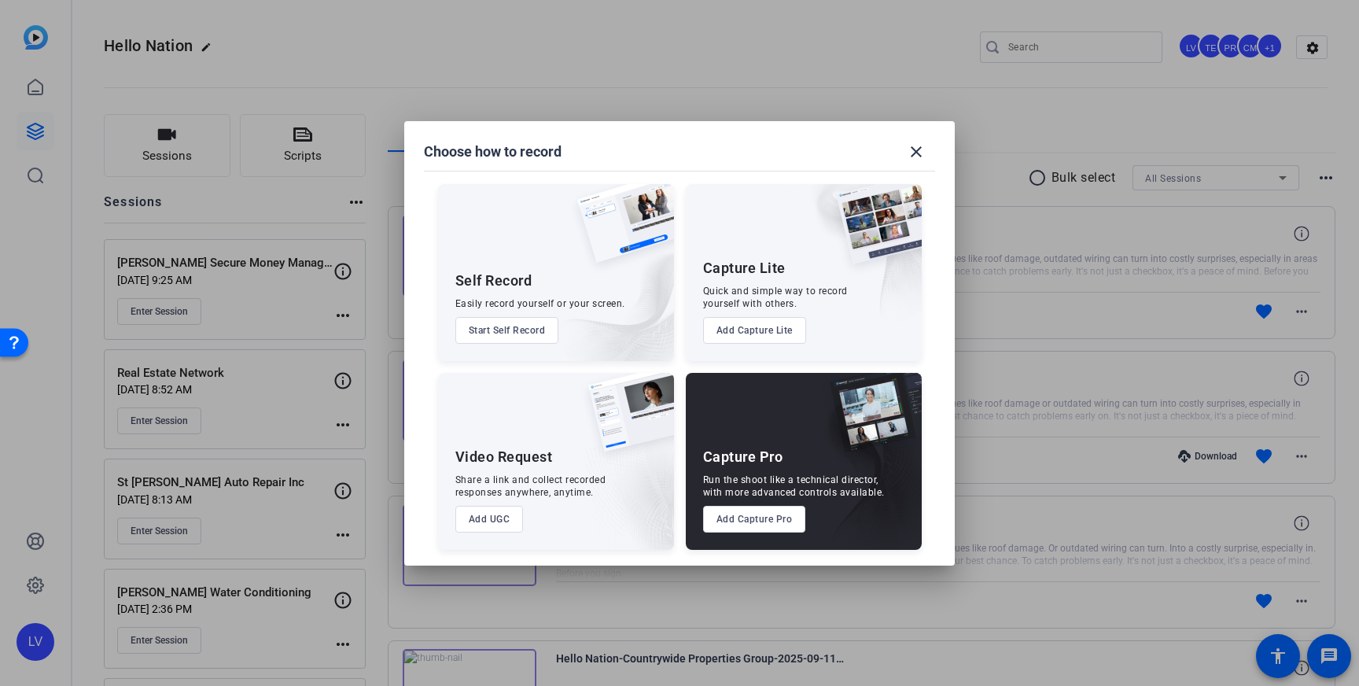
click at [745, 513] on button "Add Capture Pro" at bounding box center [754, 519] width 103 height 27
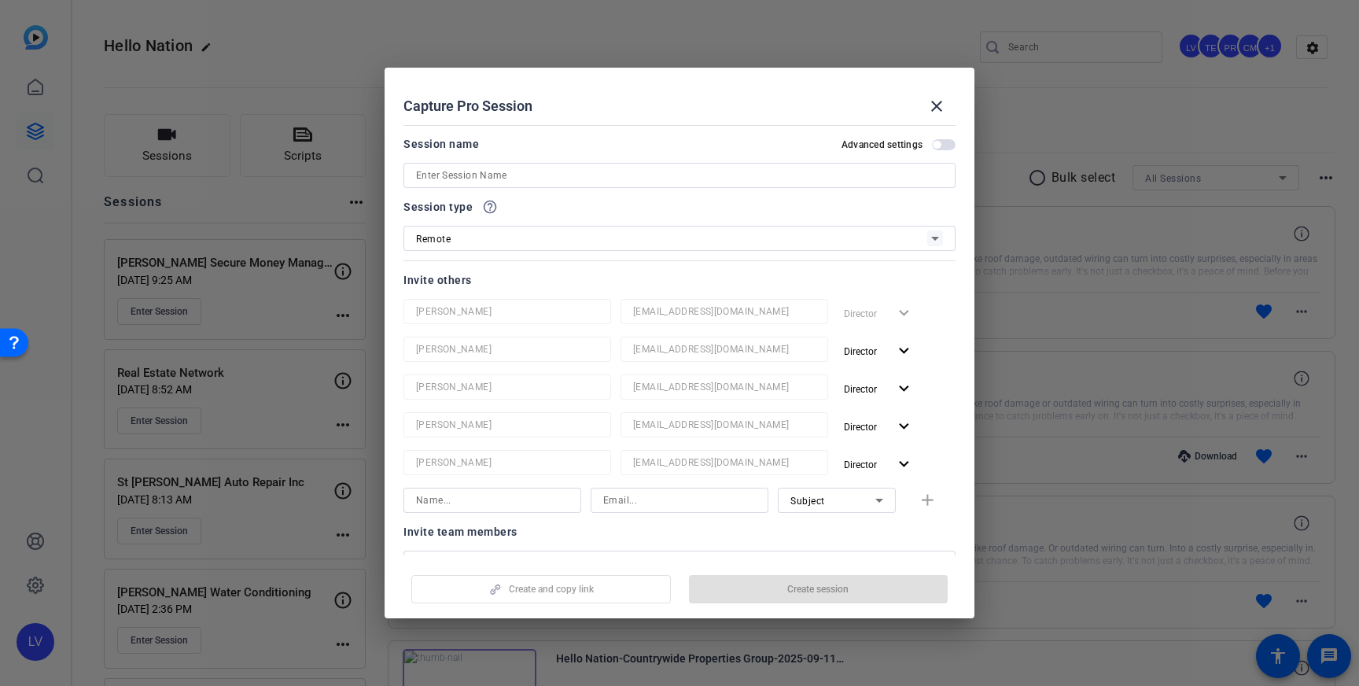
click at [605, 171] on input at bounding box center [679, 175] width 527 height 19
paste input "Artistic Floral Design Inc [PERSON_NAME] Floral Company"
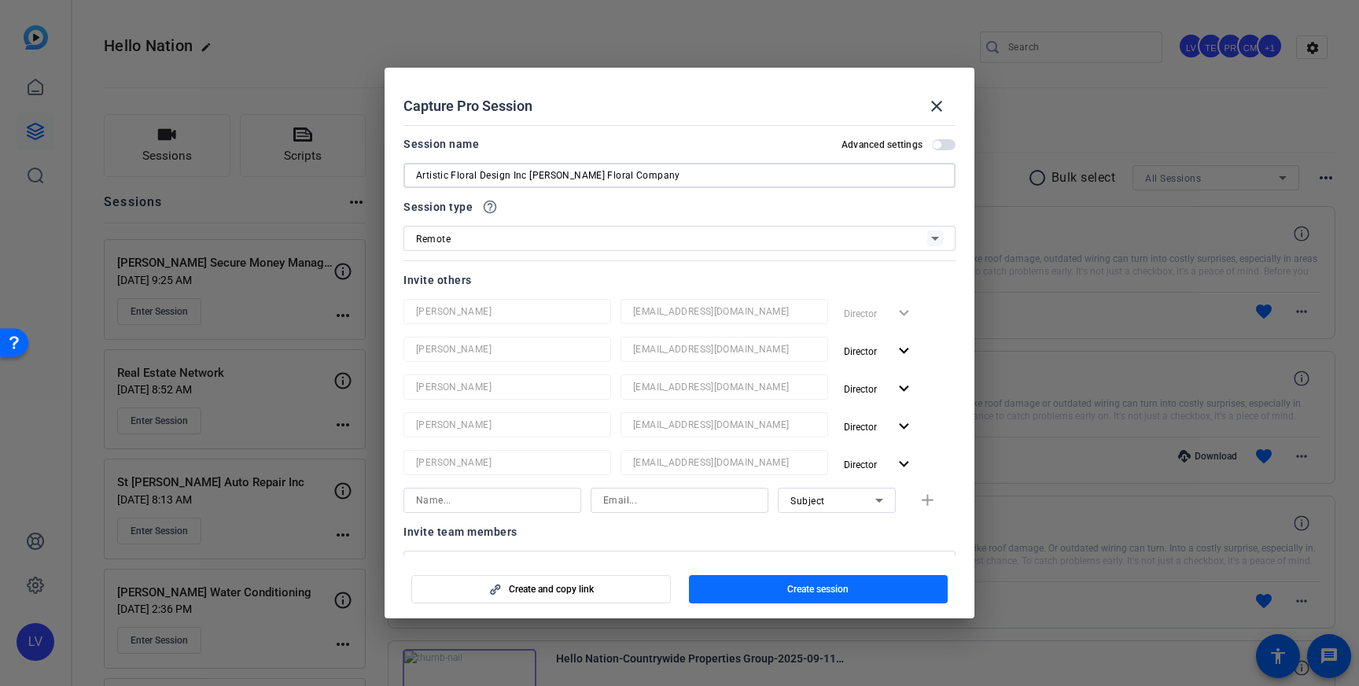
type input "Artistic Floral Design Inc [PERSON_NAME] Floral Company"
click at [836, 594] on span "Create session" at bounding box center [817, 589] width 61 height 13
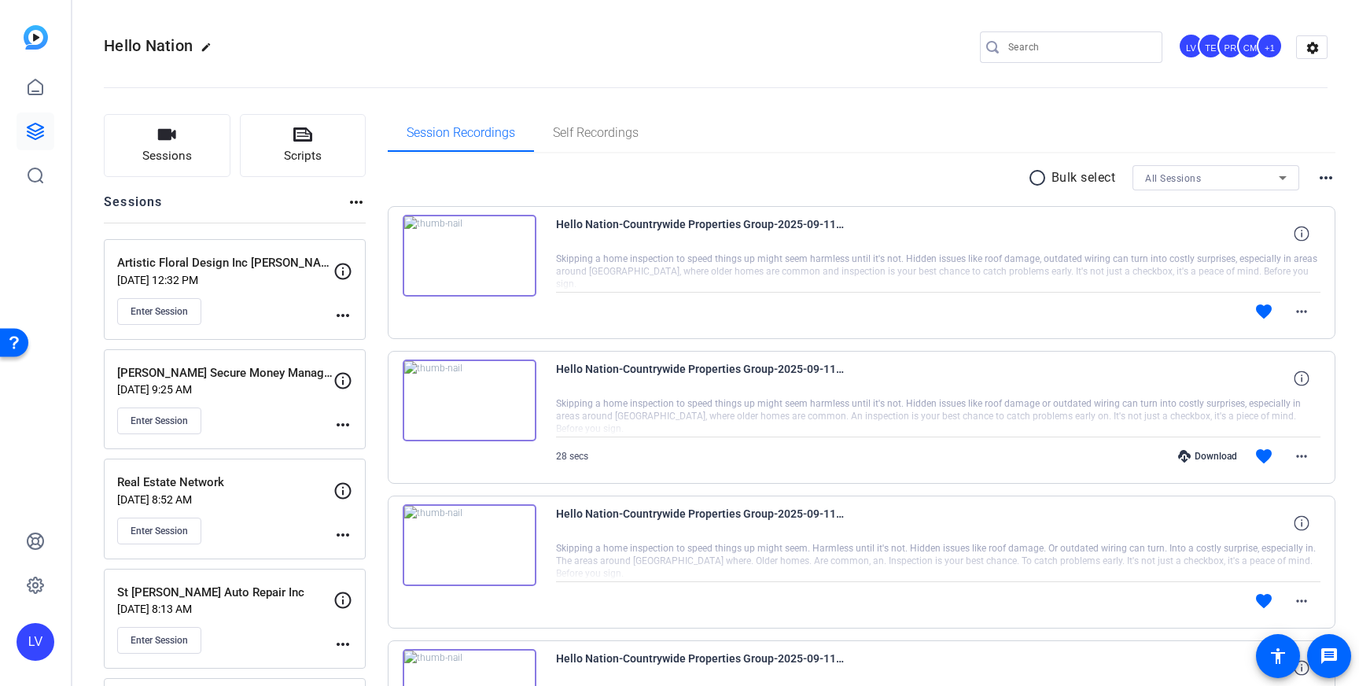
click at [350, 317] on mat-icon "more_horiz" at bounding box center [342, 315] width 19 height 19
click at [286, 309] on div at bounding box center [679, 343] width 1359 height 686
click at [338, 321] on mat-icon "more_horiz" at bounding box center [342, 315] width 19 height 19
click at [353, 340] on span "Edit Session" at bounding box center [382, 338] width 72 height 19
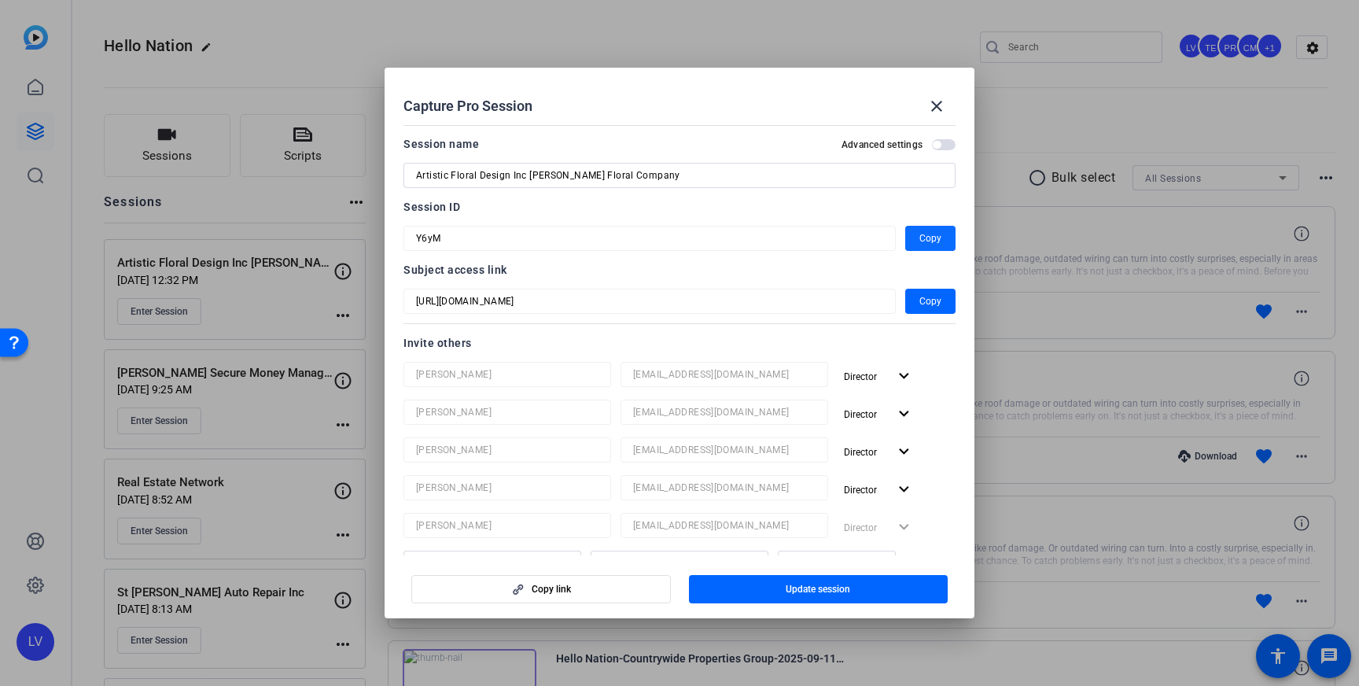
click at [920, 243] on span "Copy" at bounding box center [930, 238] width 22 height 19
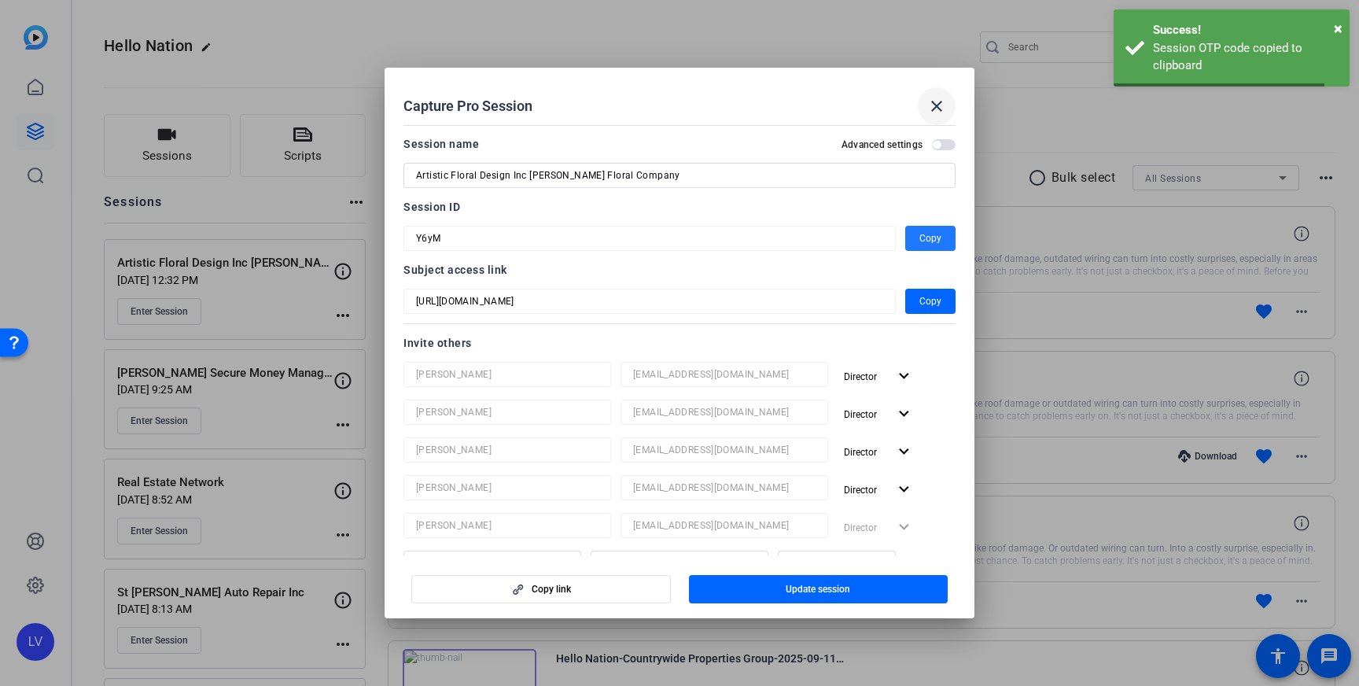
click at [936, 107] on mat-icon "close" at bounding box center [936, 106] width 19 height 19
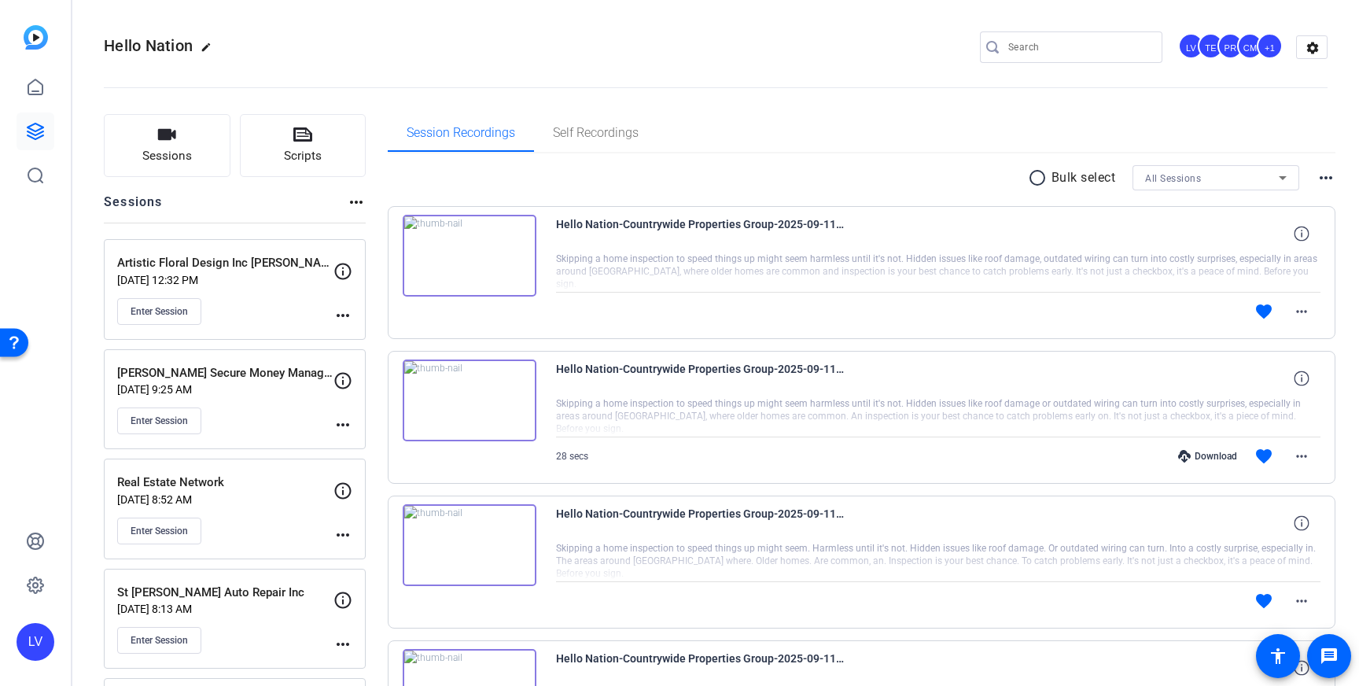
click at [348, 317] on mat-icon "more_horiz" at bounding box center [342, 315] width 19 height 19
click at [391, 342] on span "Edit Session" at bounding box center [382, 338] width 72 height 19
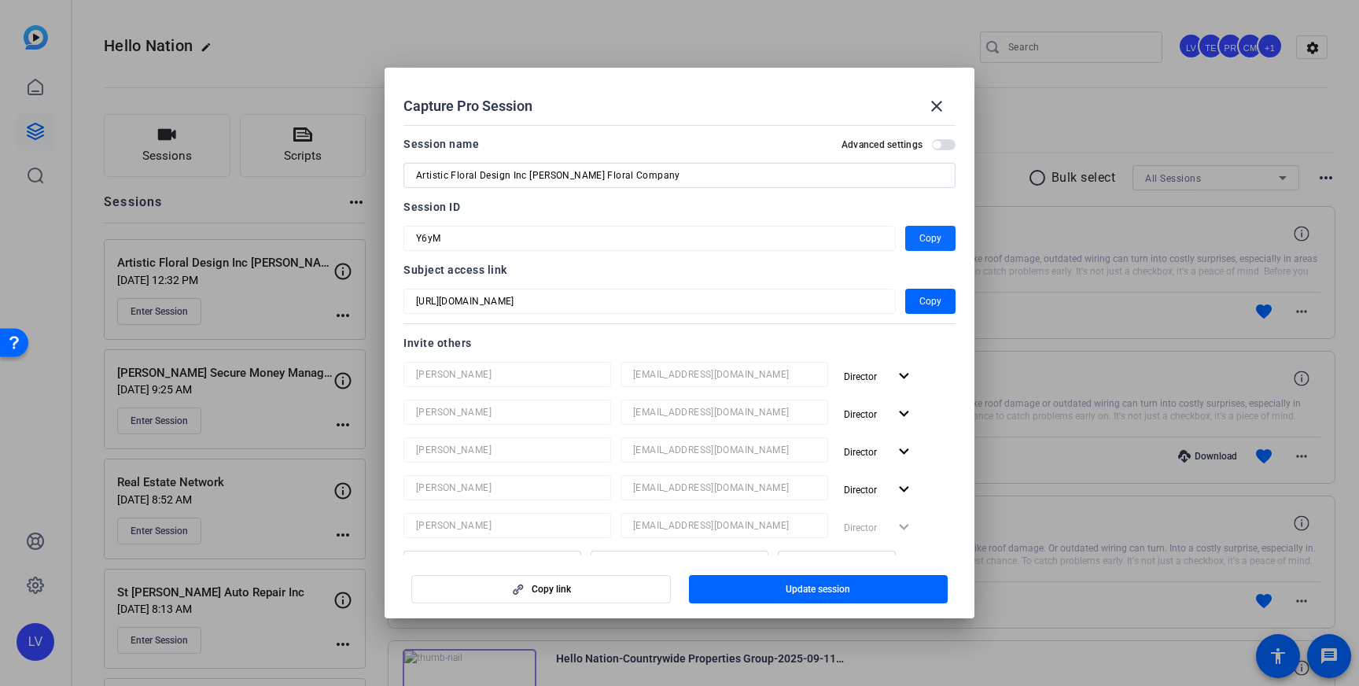
click at [927, 245] on span "Copy" at bounding box center [930, 238] width 22 height 19
